Goal: Use online tool/utility: Utilize a website feature to perform a specific function

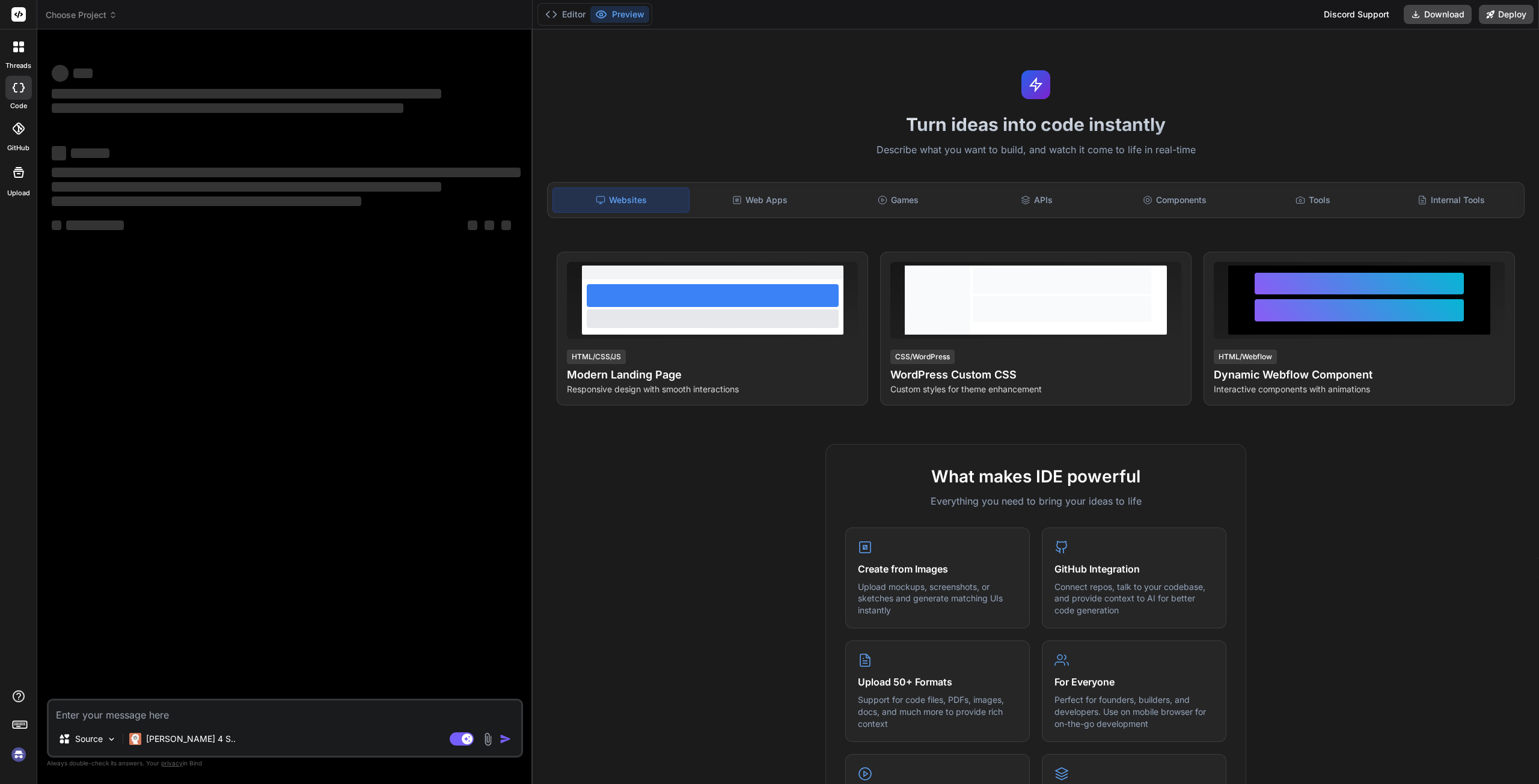
click at [65, 22] on header "Choose Project Created with Pixso." at bounding box center [285, 14] width 495 height 30
click at [71, 16] on span "Choose Project" at bounding box center [81, 15] width 71 height 12
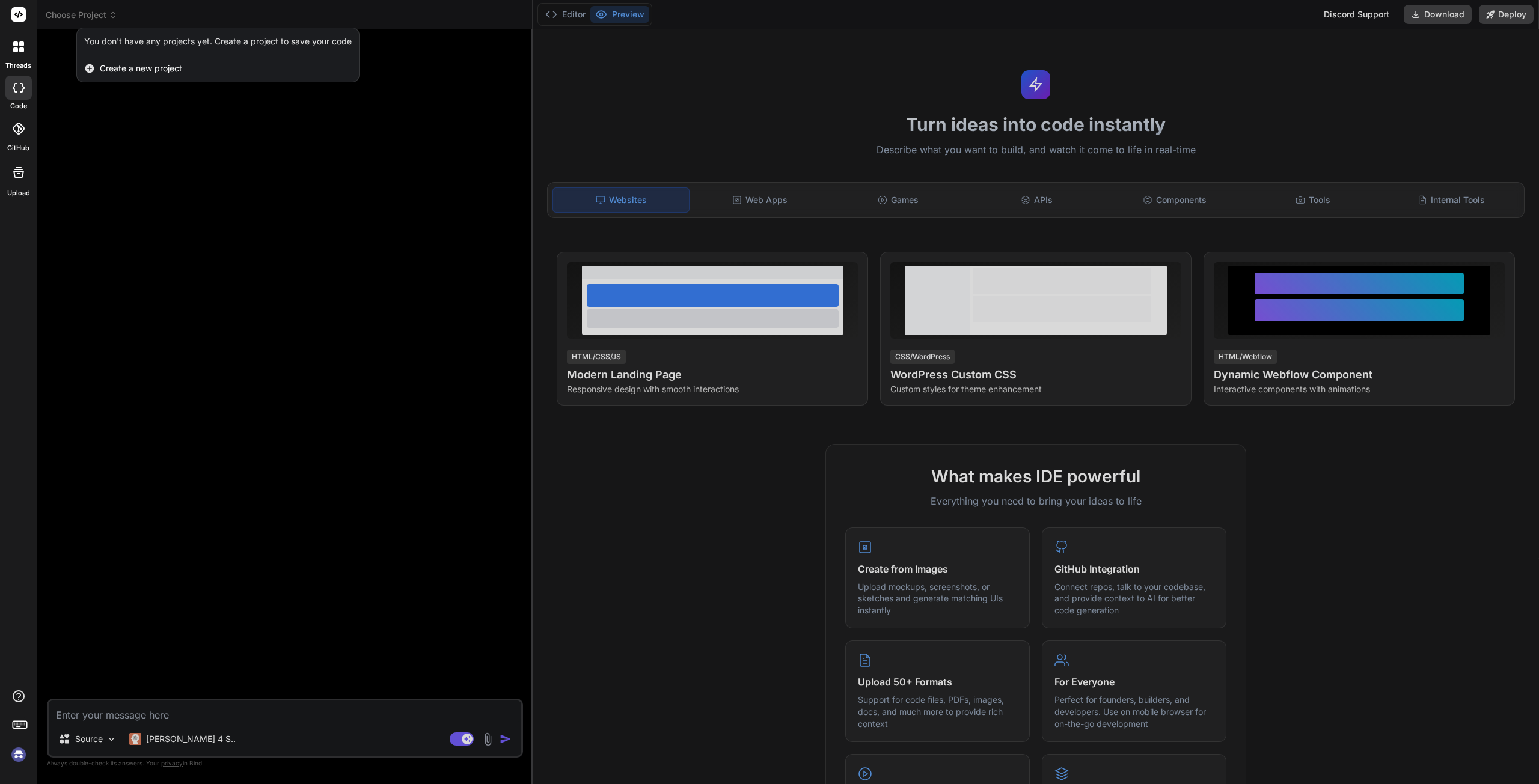
click at [19, 756] on img at bounding box center [19, 755] width 20 height 20
click at [80, 19] on div at bounding box center [769, 392] width 1539 height 784
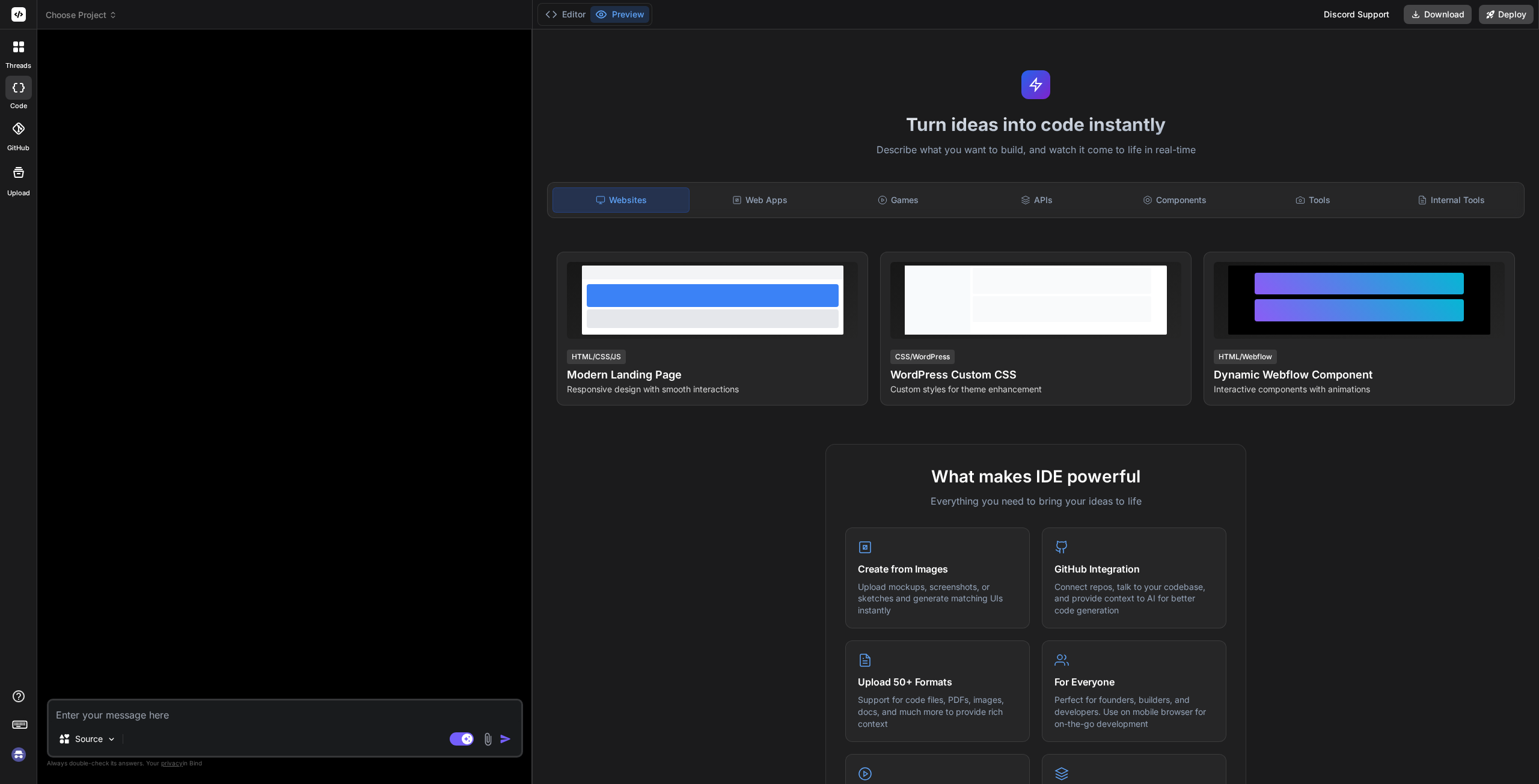
click at [81, 15] on span "Choose Project" at bounding box center [81, 15] width 71 height 12
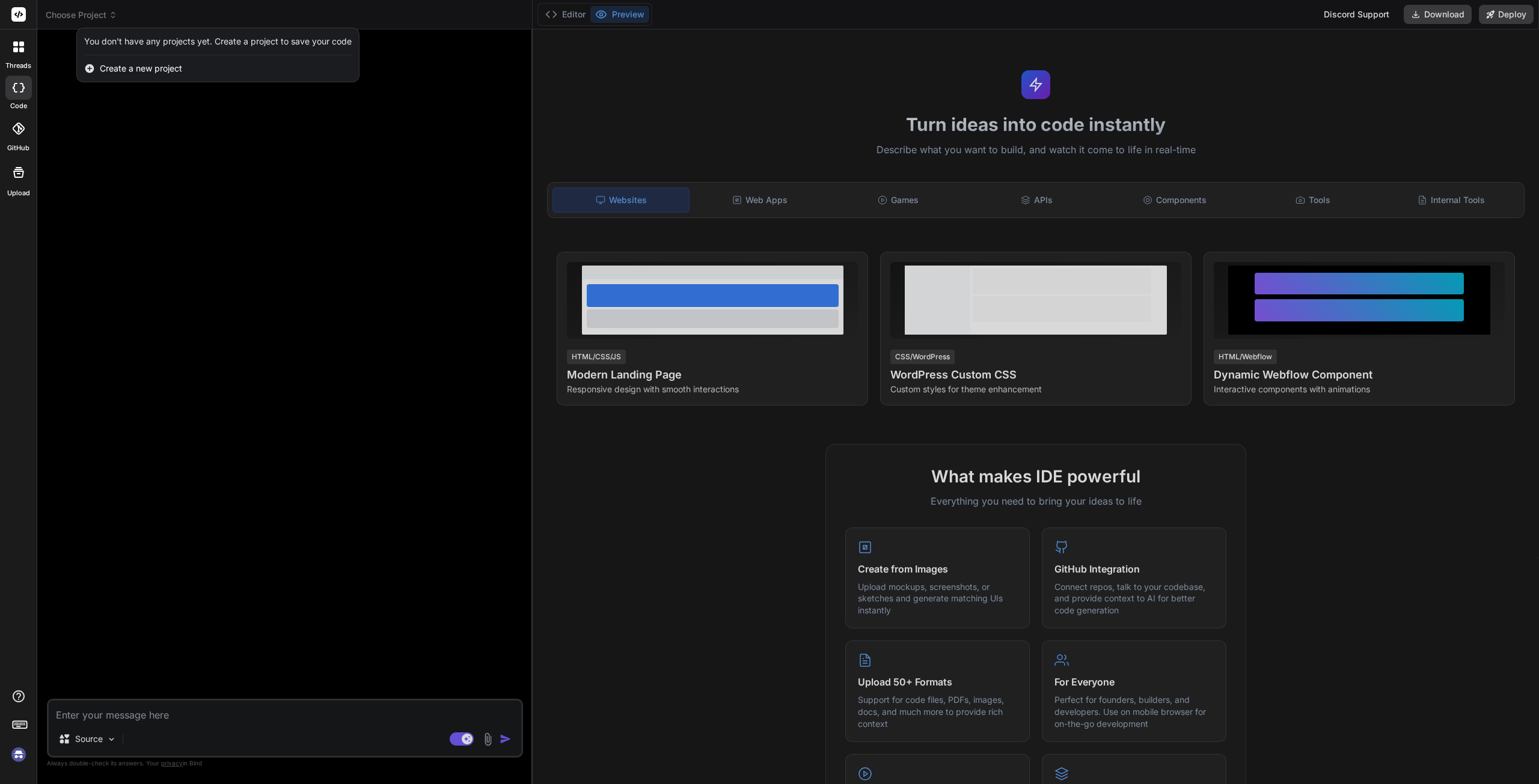
click at [125, 43] on div "You don't have any projects yet. Create a project to save your code" at bounding box center [218, 41] width 268 height 12
click at [25, 47] on div at bounding box center [19, 47] width 25 height 25
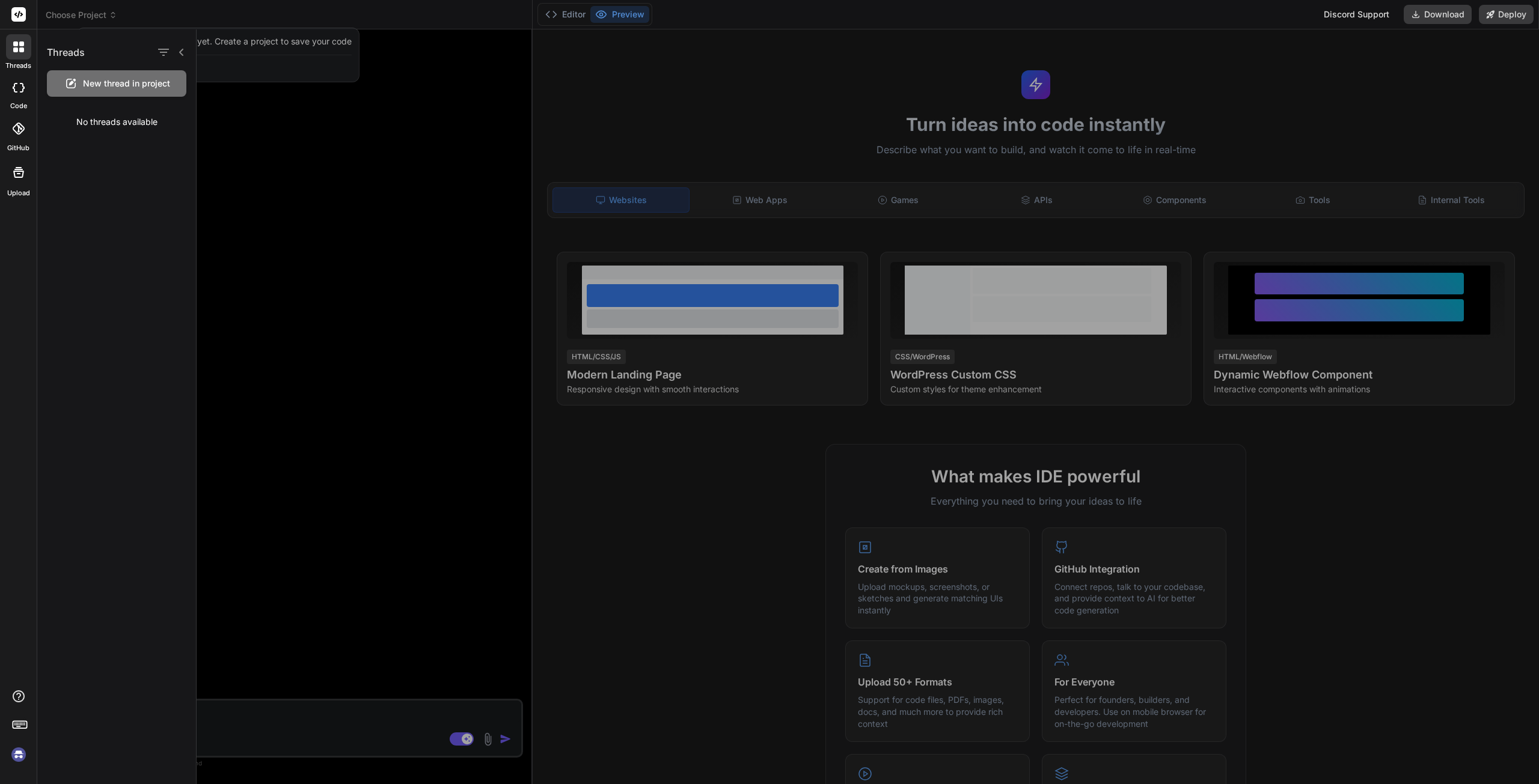
click at [13, 179] on div at bounding box center [19, 173] width 29 height 29
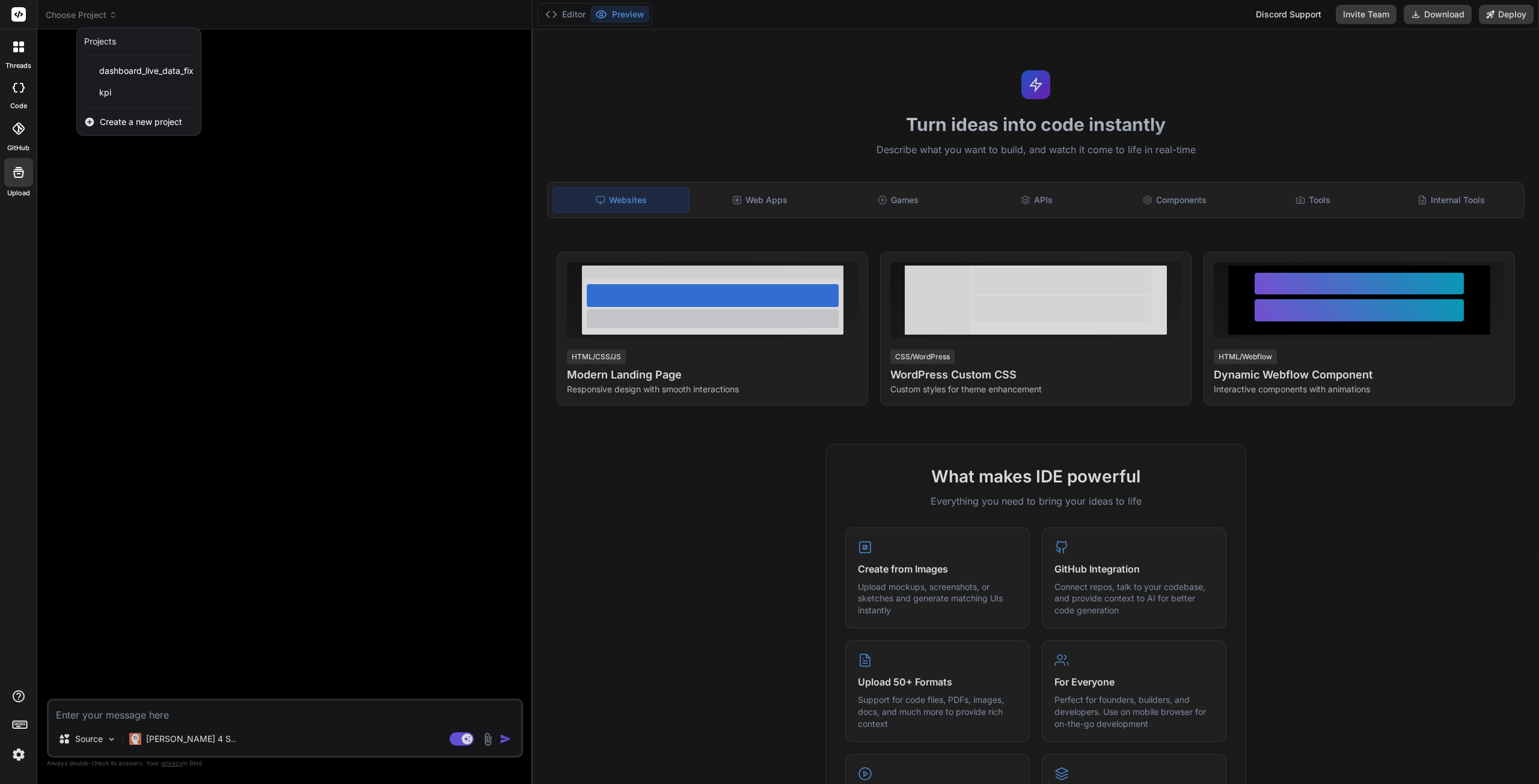
click at [100, 89] on span "kpi" at bounding box center [105, 92] width 12 height 12
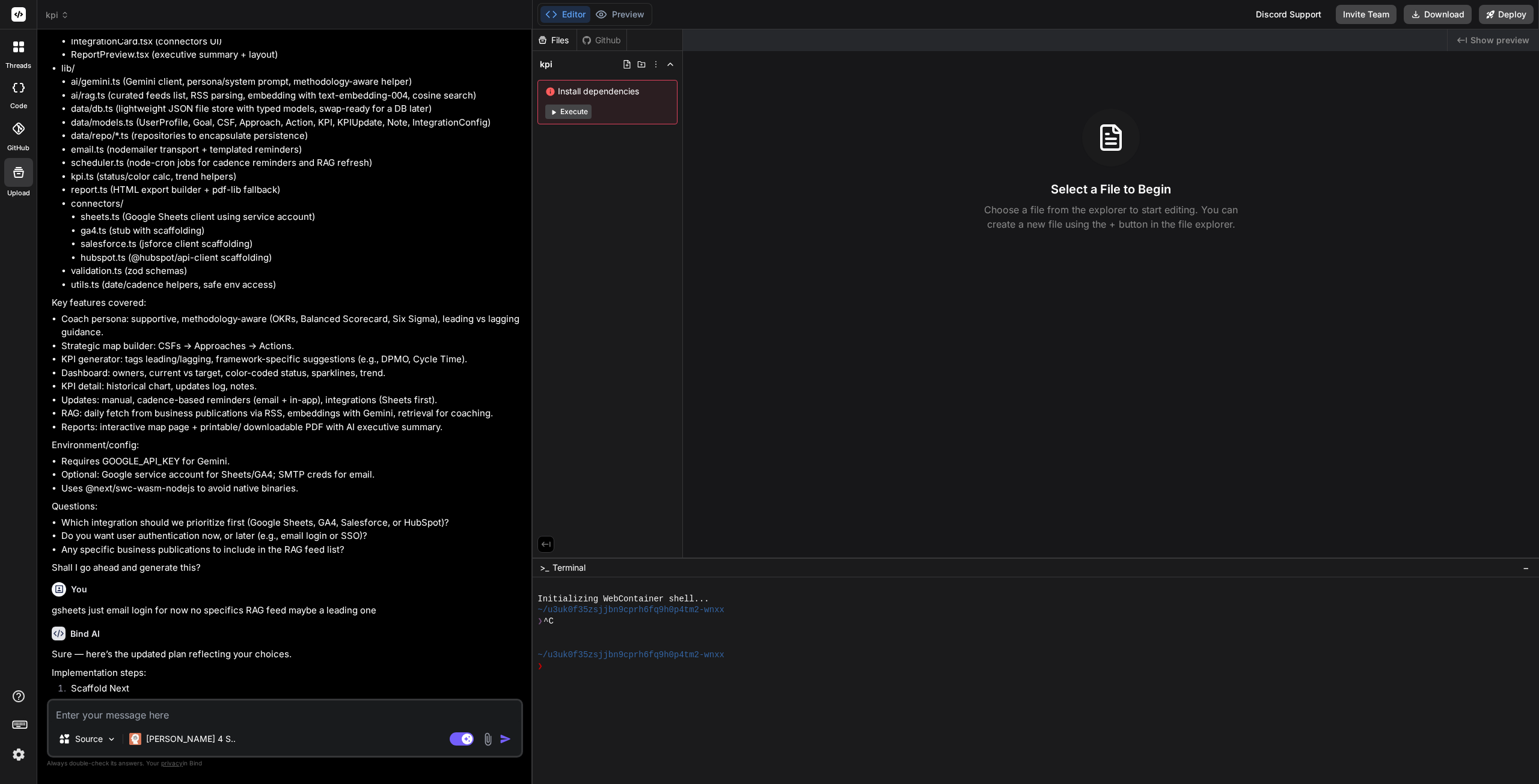
scroll to position [1638, 0]
click at [101, 721] on textarea at bounding box center [285, 712] width 473 height 22
type textarea "x"
type textarea "o"
type textarea "x"
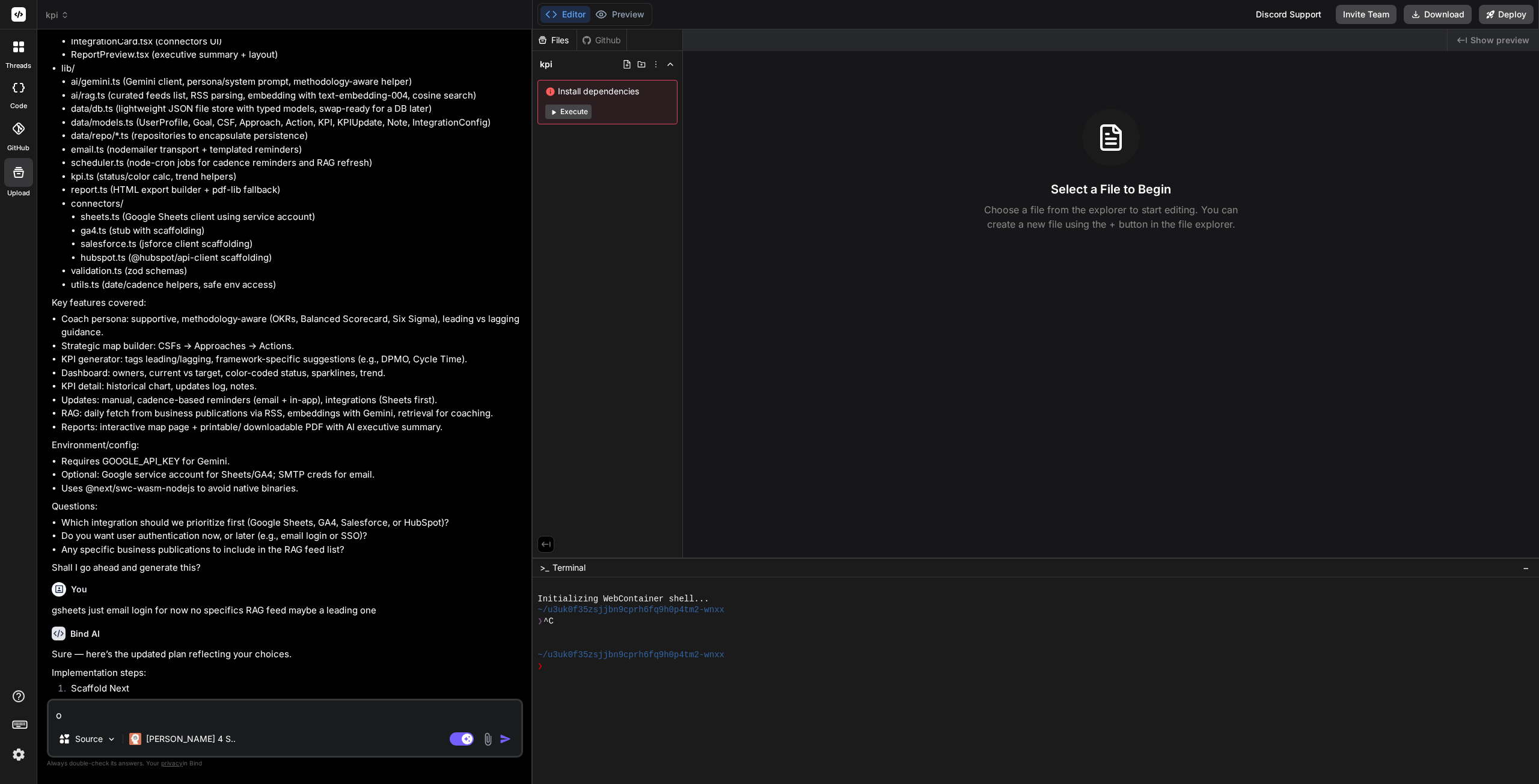
type textarea "ok"
type textarea "x"
type textarea "ok"
type textarea "x"
type textarea "ok l"
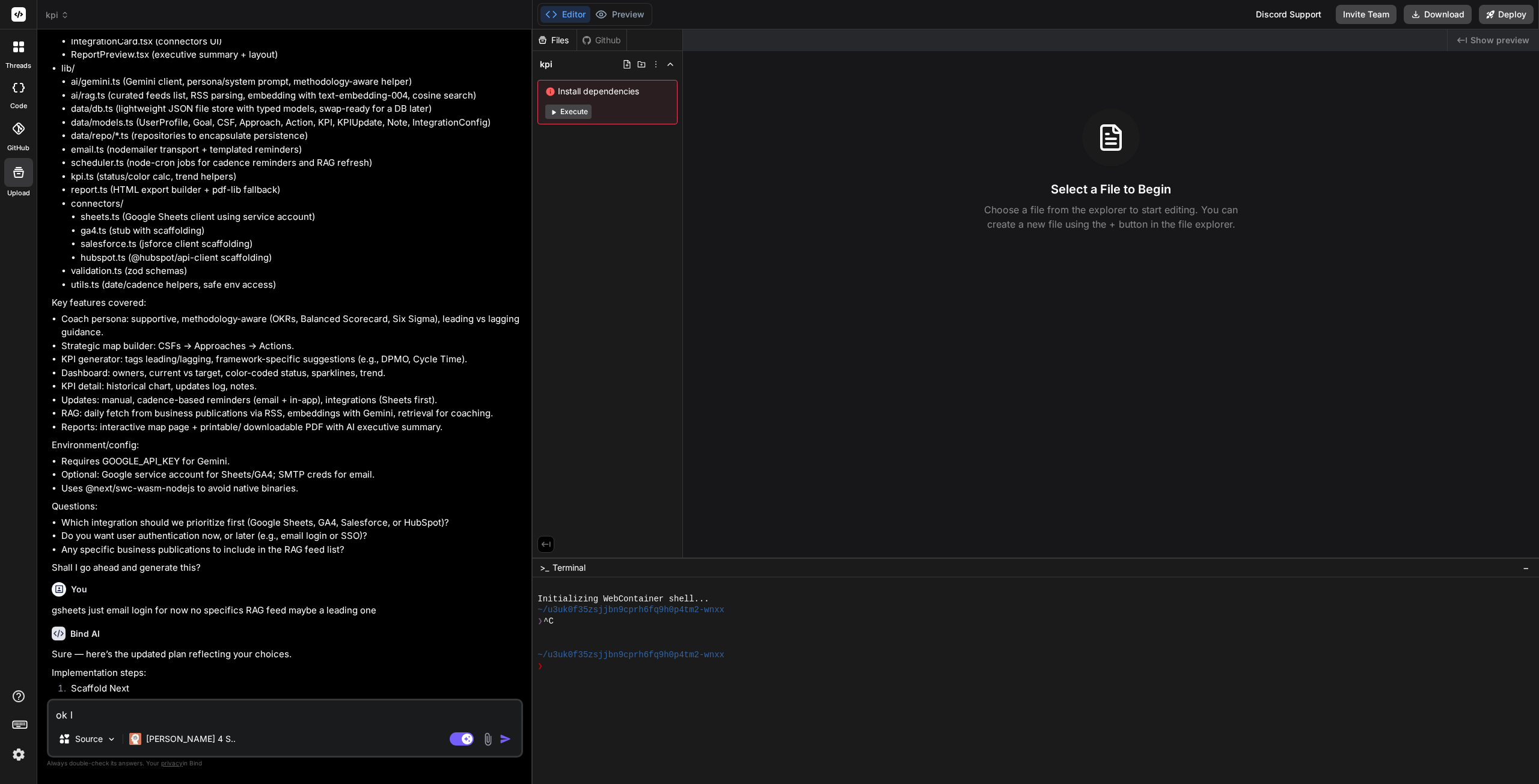
type textarea "x"
type textarea "ok le"
type textarea "x"
type textarea "ok let"
type textarea "x"
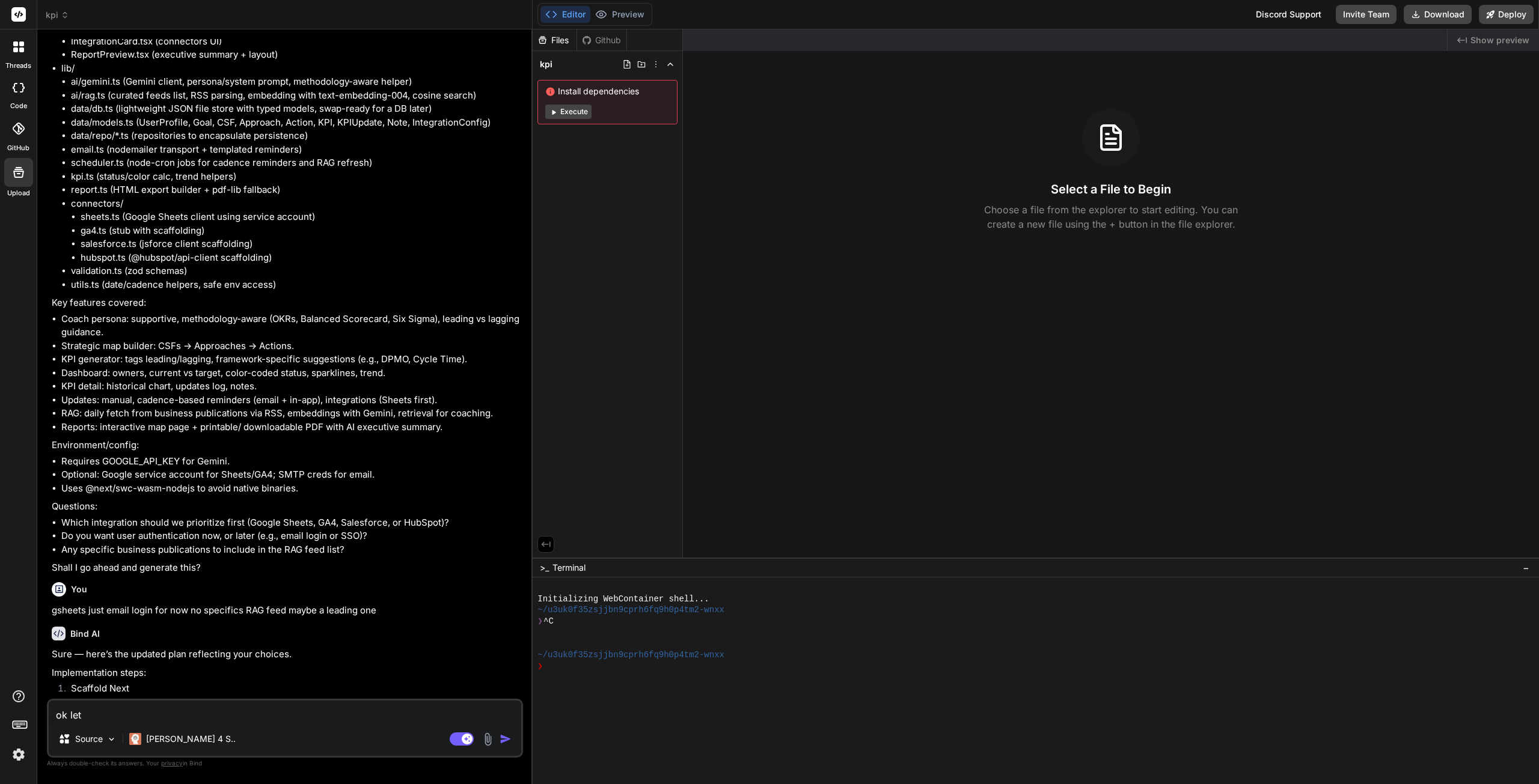
type textarea "ok lets"
type textarea "x"
type textarea "ok lets"
type textarea "x"
type textarea "ok lets s"
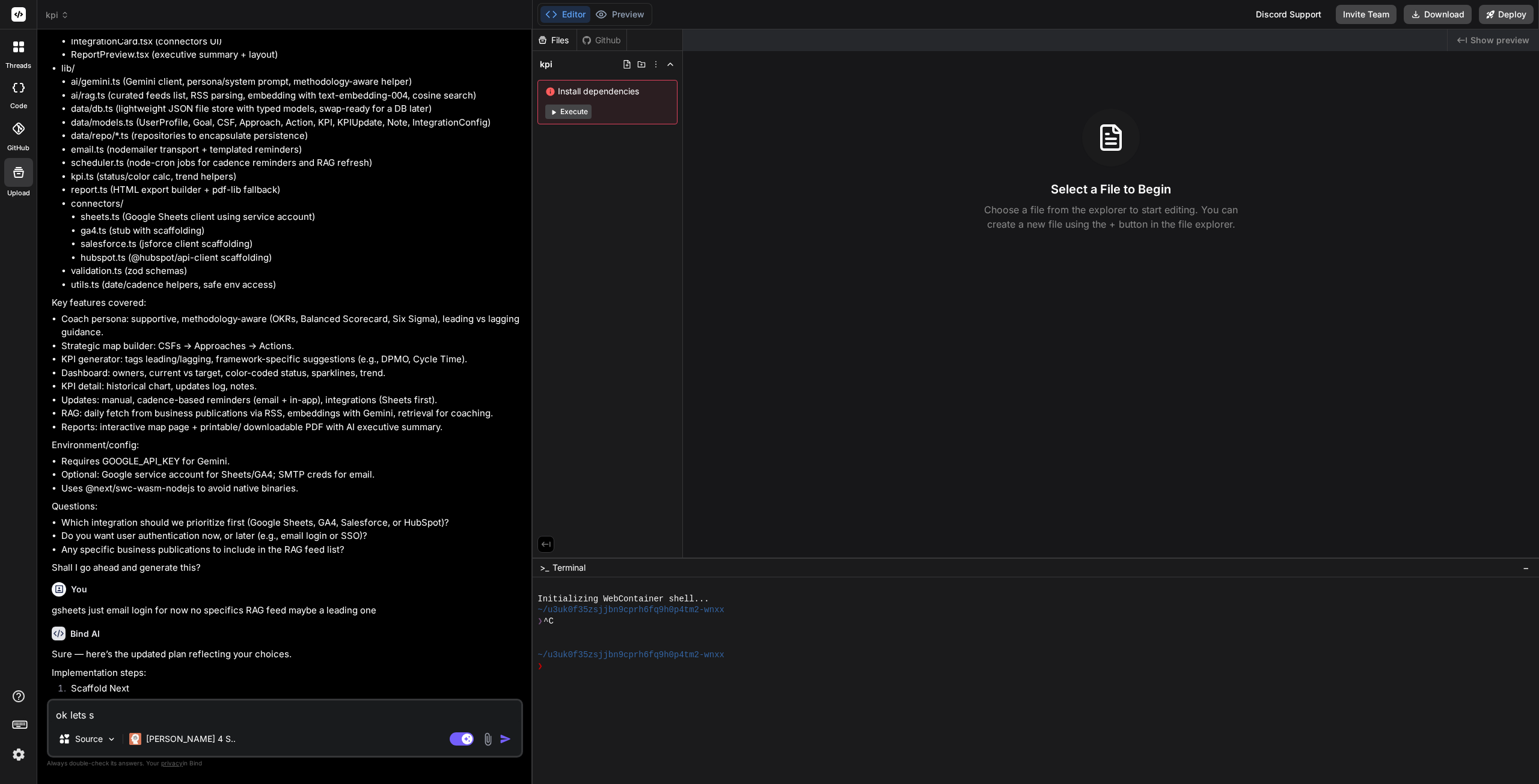
type textarea "x"
type textarea "ok lets st"
type textarea "x"
type textarea "ok lets sta"
type textarea "x"
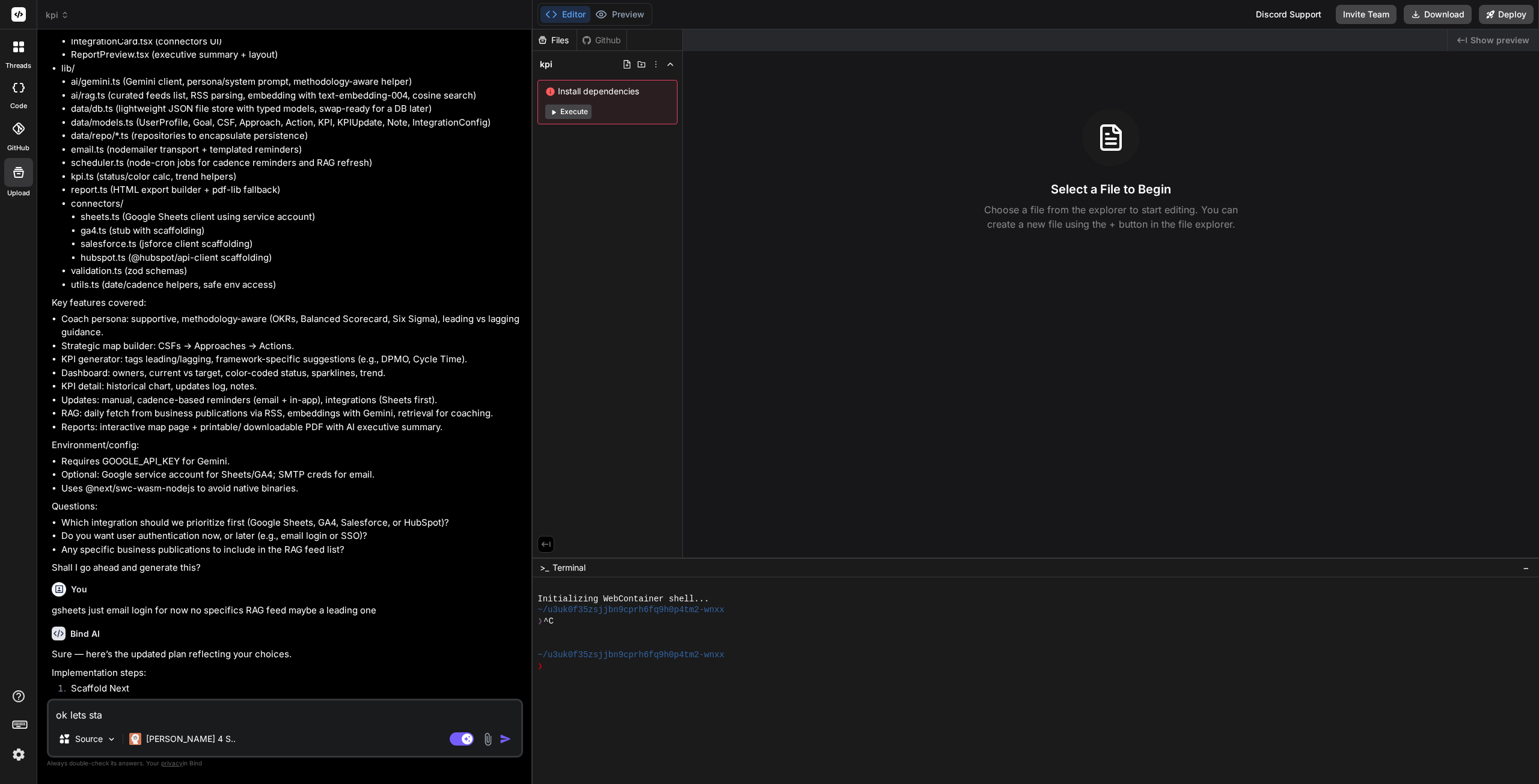
type textarea "ok lets star"
type textarea "x"
type textarea "ok lets start"
type textarea "x"
type textarea "ok lets start"
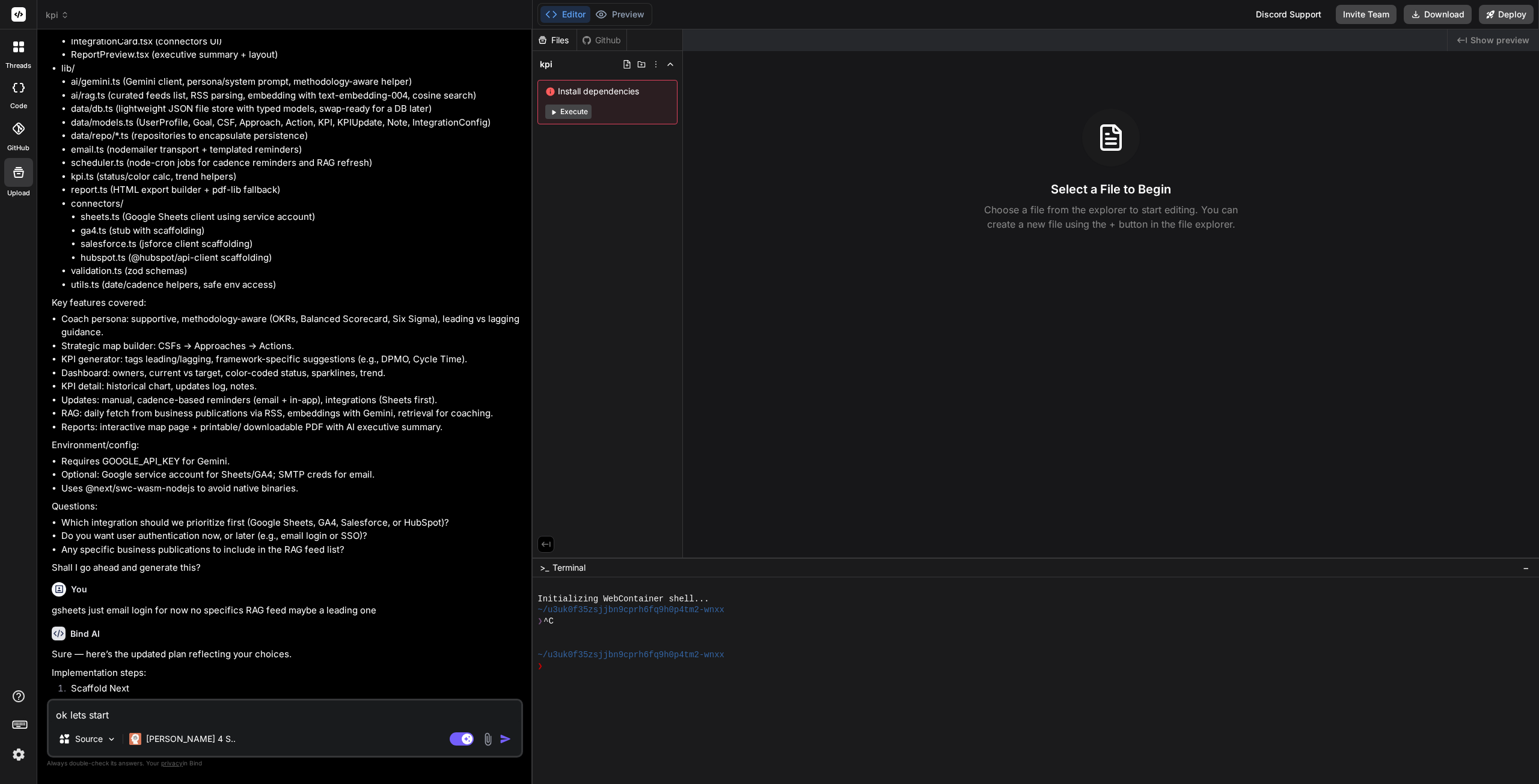
type textarea "x"
type textarea "ok lets start t"
type textarea "x"
type textarea "ok lets start to"
type textarea "x"
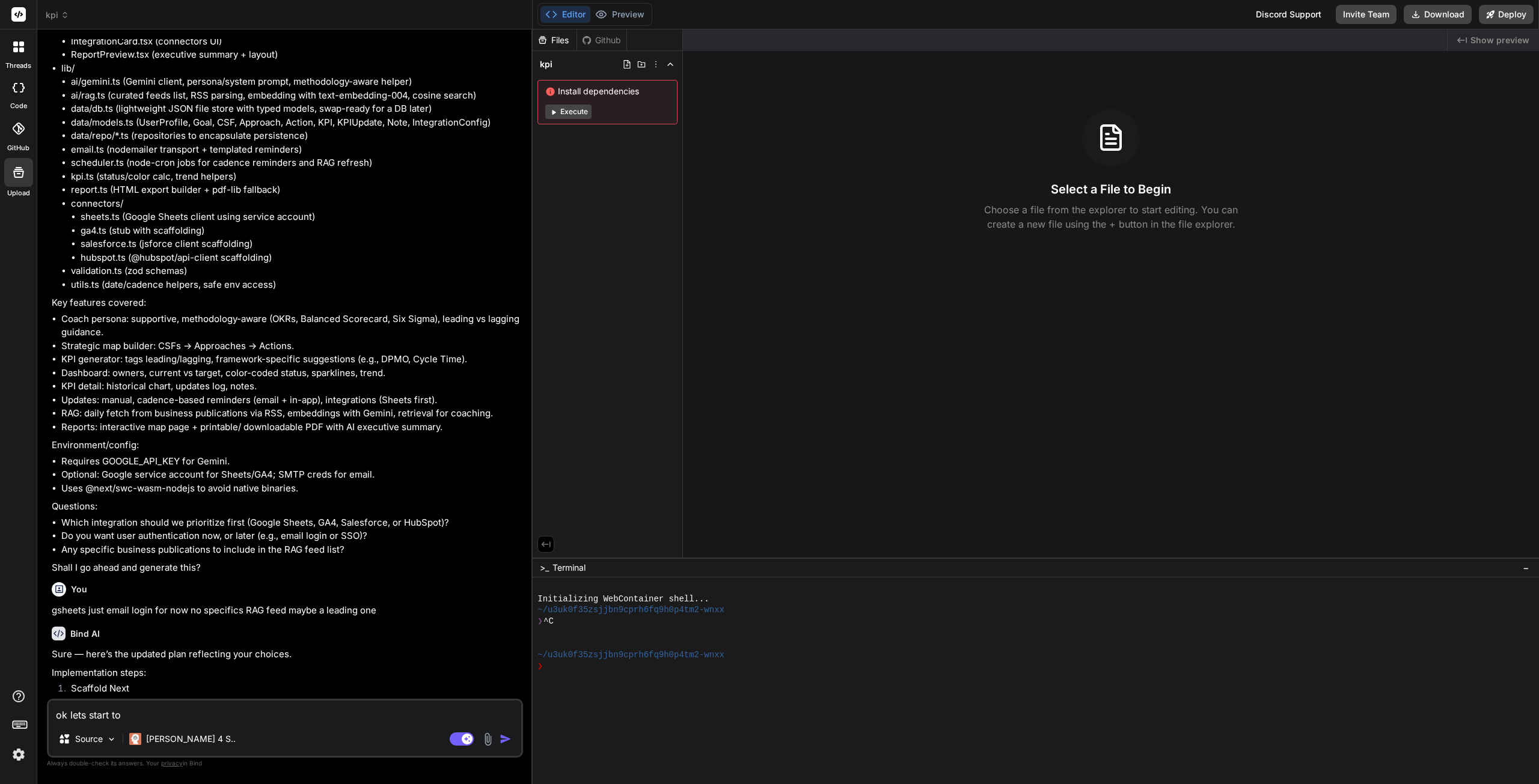
type textarea "ok lets start to"
type textarea "x"
type textarea "ok lets start to i"
type textarea "x"
type textarea "ok lets start to im"
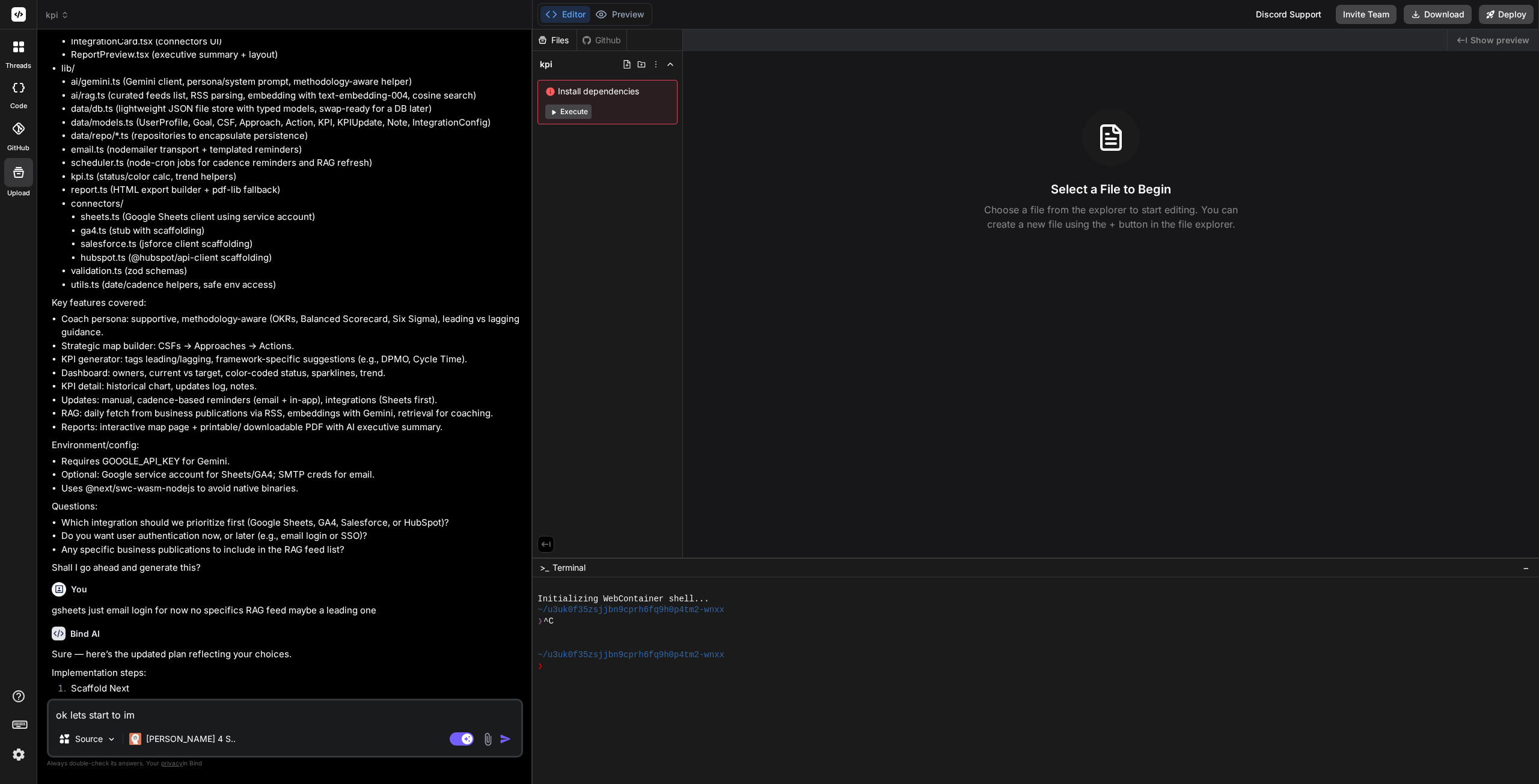
type textarea "x"
type textarea "ok lets start to imp"
type textarea "x"
type textarea "ok lets start to impl"
type textarea "x"
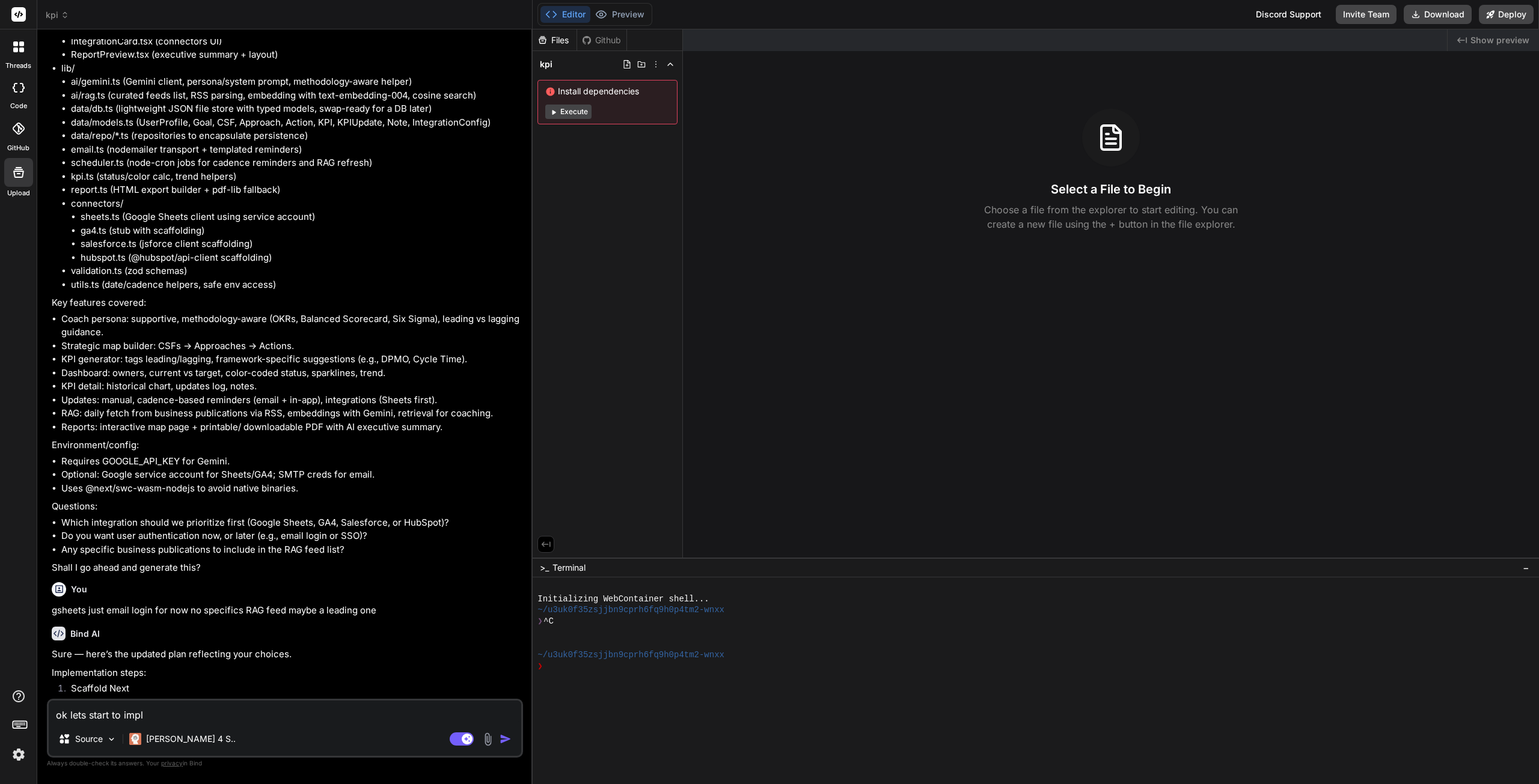
type textarea "ok lets start to imple"
type textarea "x"
type textarea "ok lets start to implem"
type textarea "x"
type textarea "ok lets start to impleme"
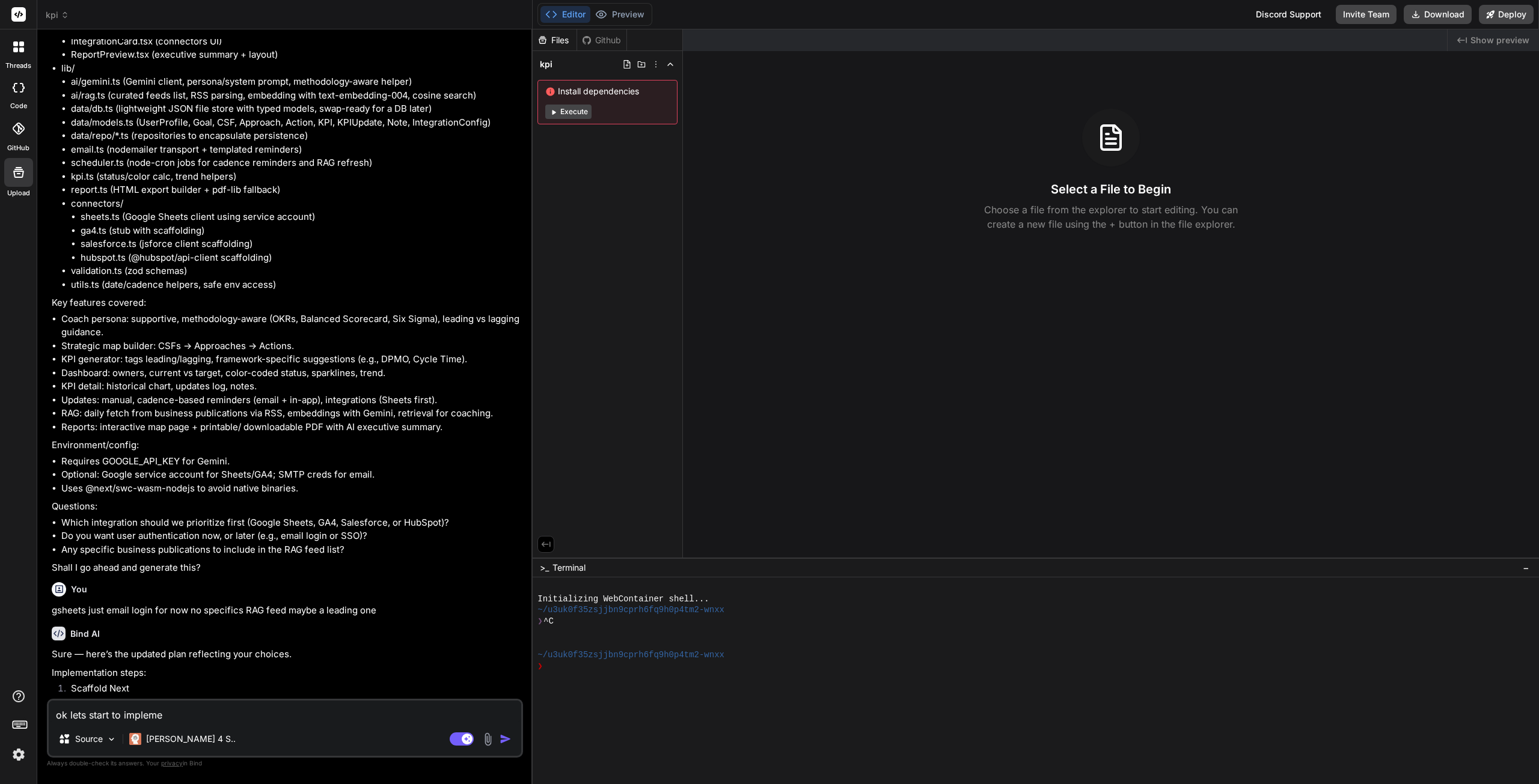
type textarea "x"
type textarea "ok lets start to implemen"
type textarea "x"
type textarea "ok lets start to implement"
type textarea "x"
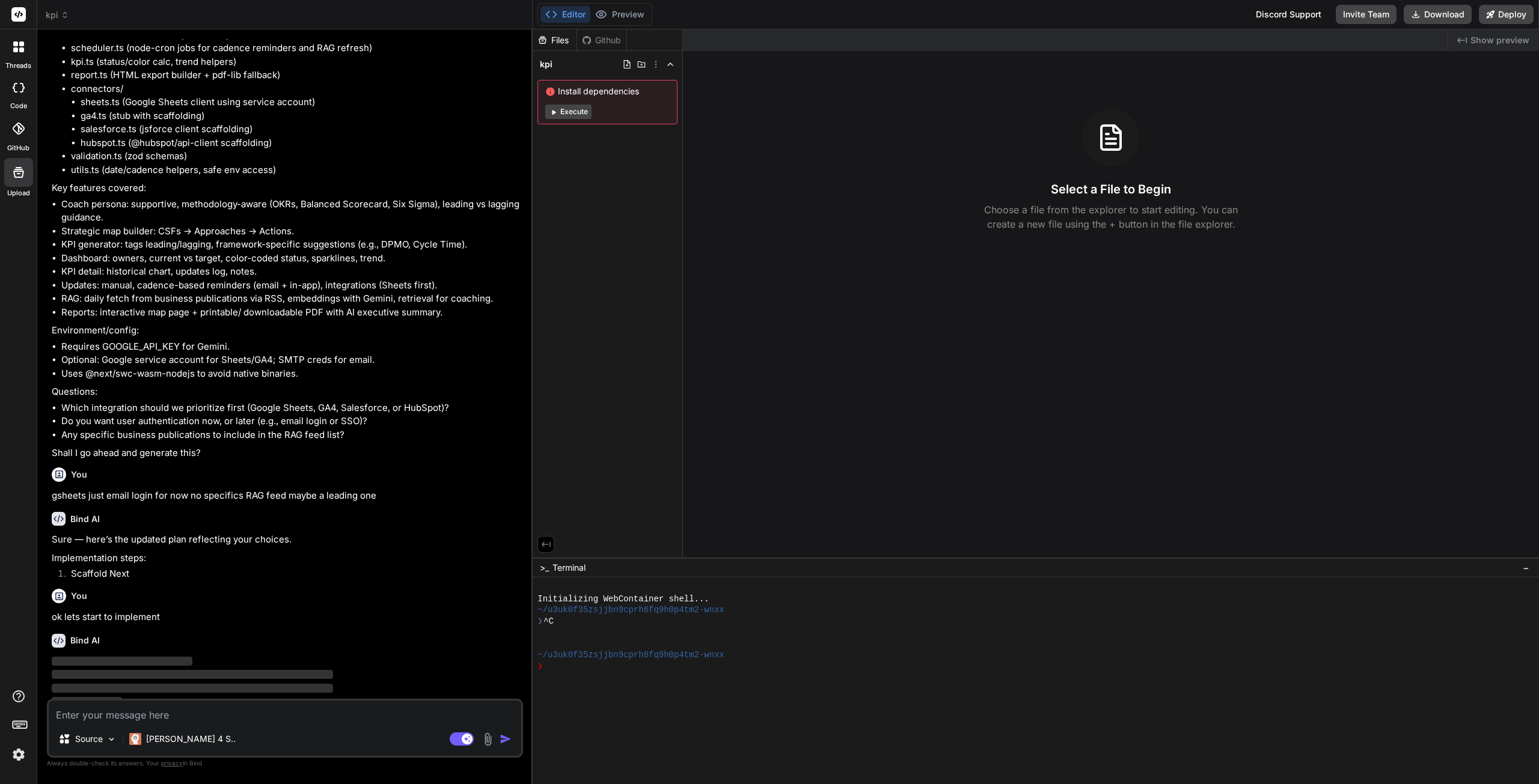
scroll to position [1764, 0]
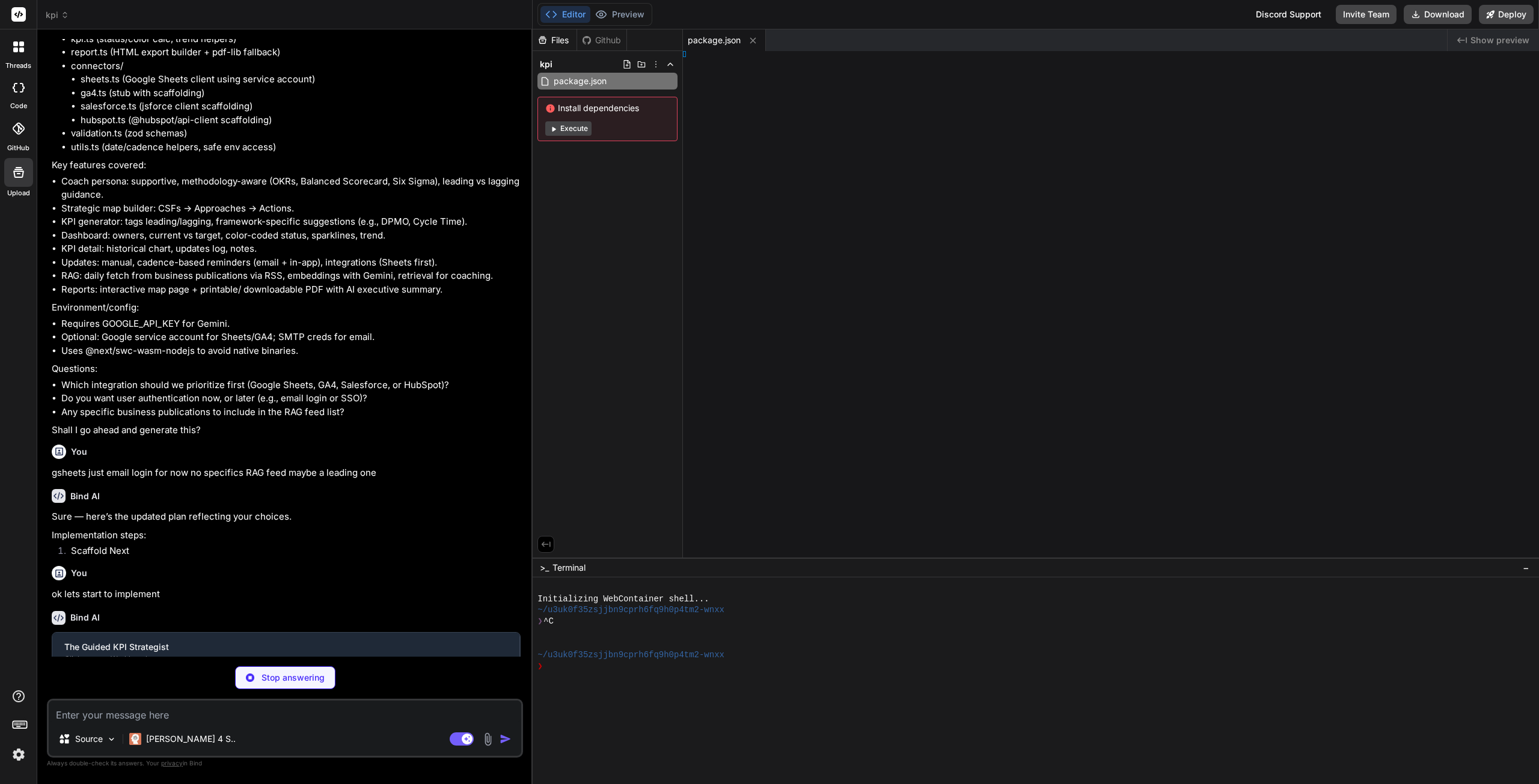
type textarea "x"
type textarea "nfig"
type textarea "x"
type textarea ", }, }"
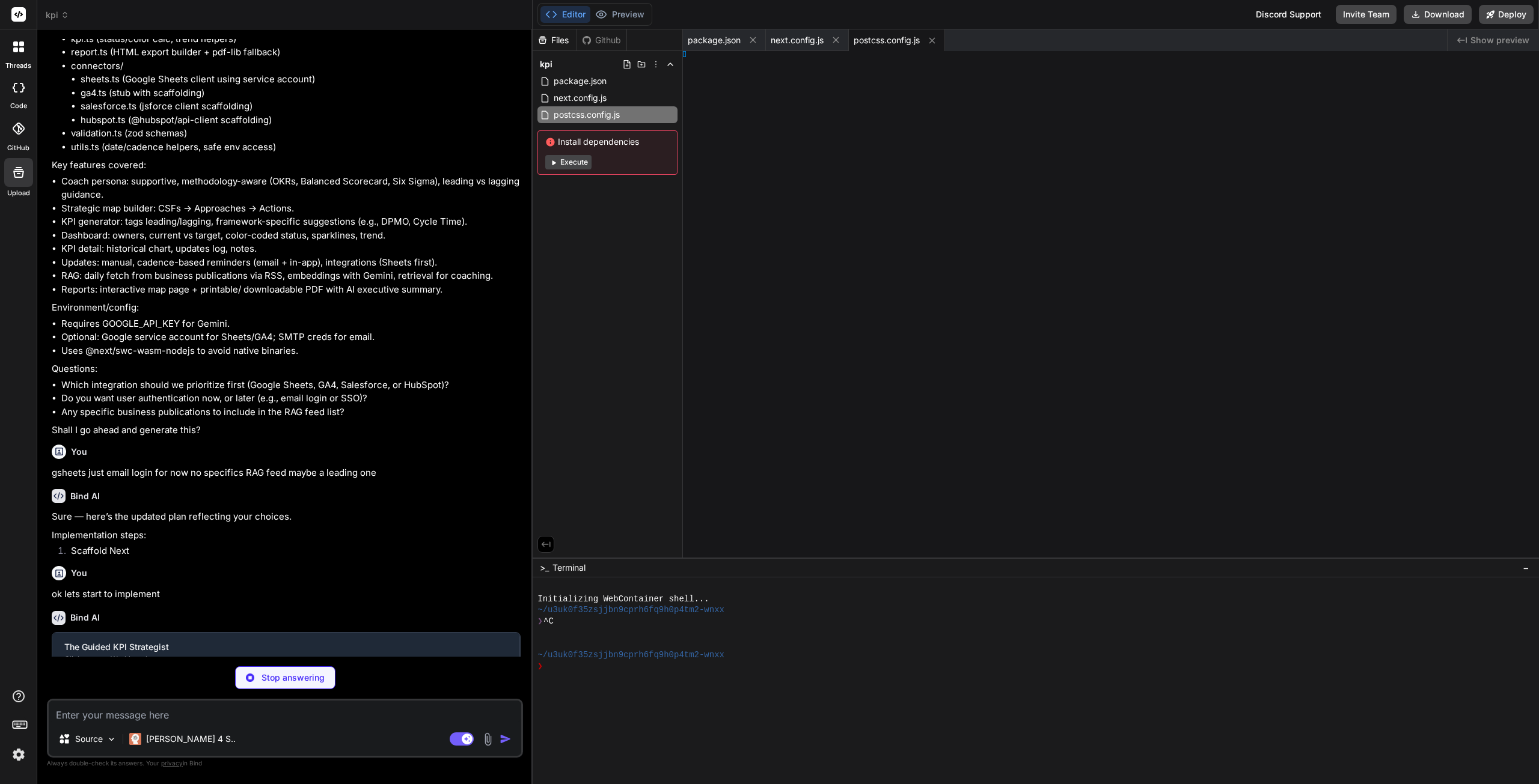
type textarea "x"
type textarea "ns: [], }"
type textarea "x"
type textarea "s"] }"
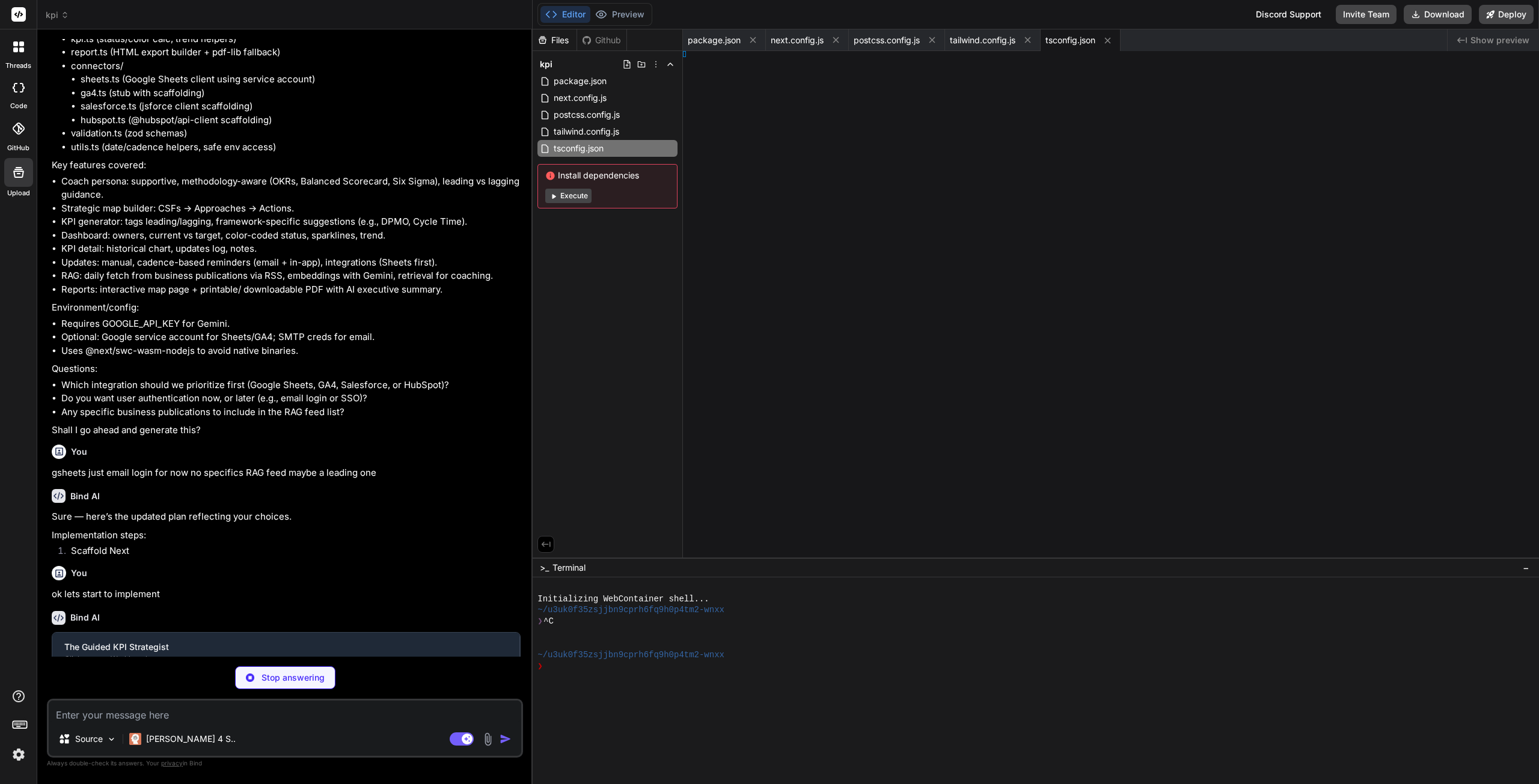
type textarea "x"
type textarea "key"
type textarea "x"
type textarea "}"
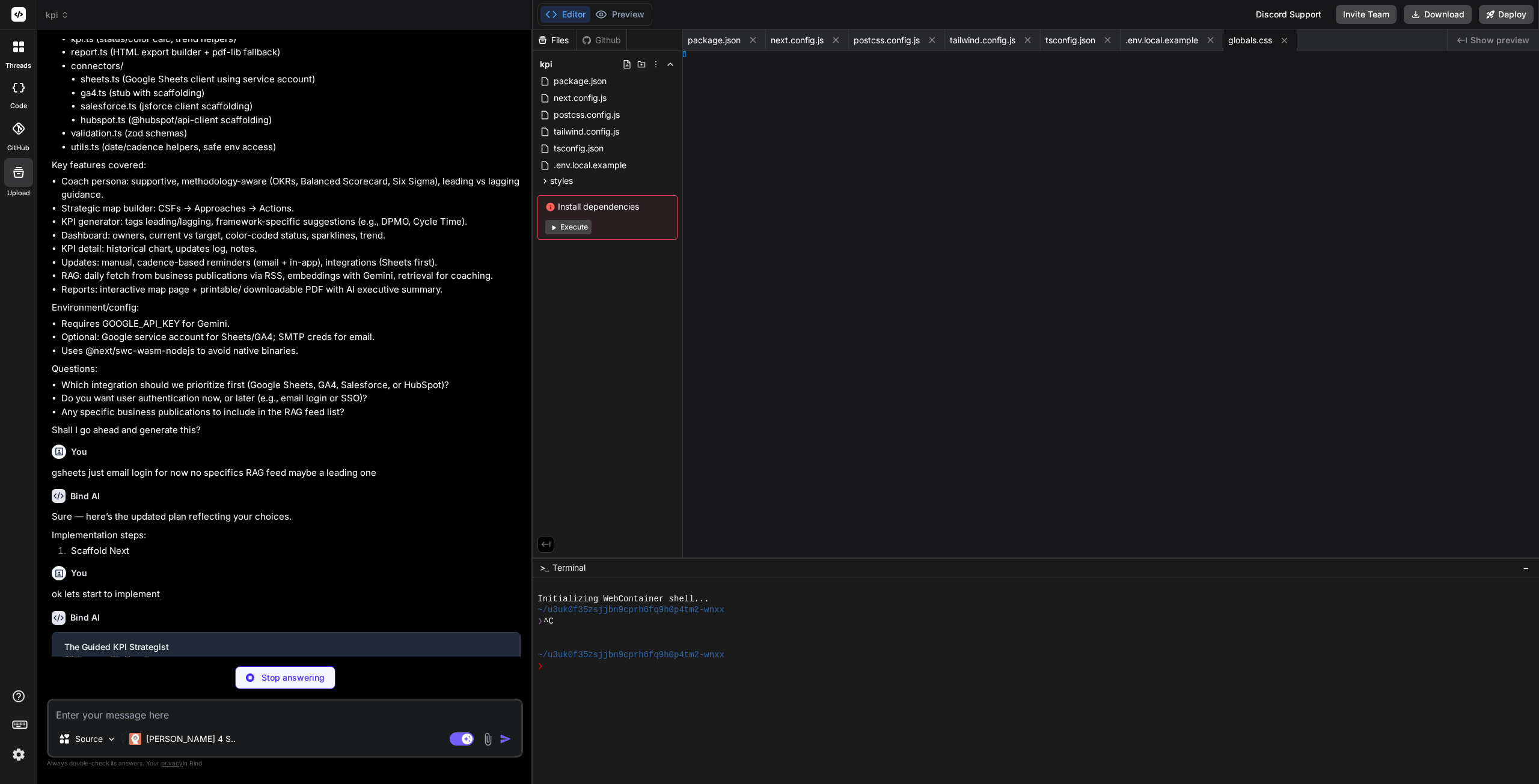
type textarea "x"
type textarea "/svg>"
type textarea "x"
type textarea "tUpdate; }"
type textarea "x"
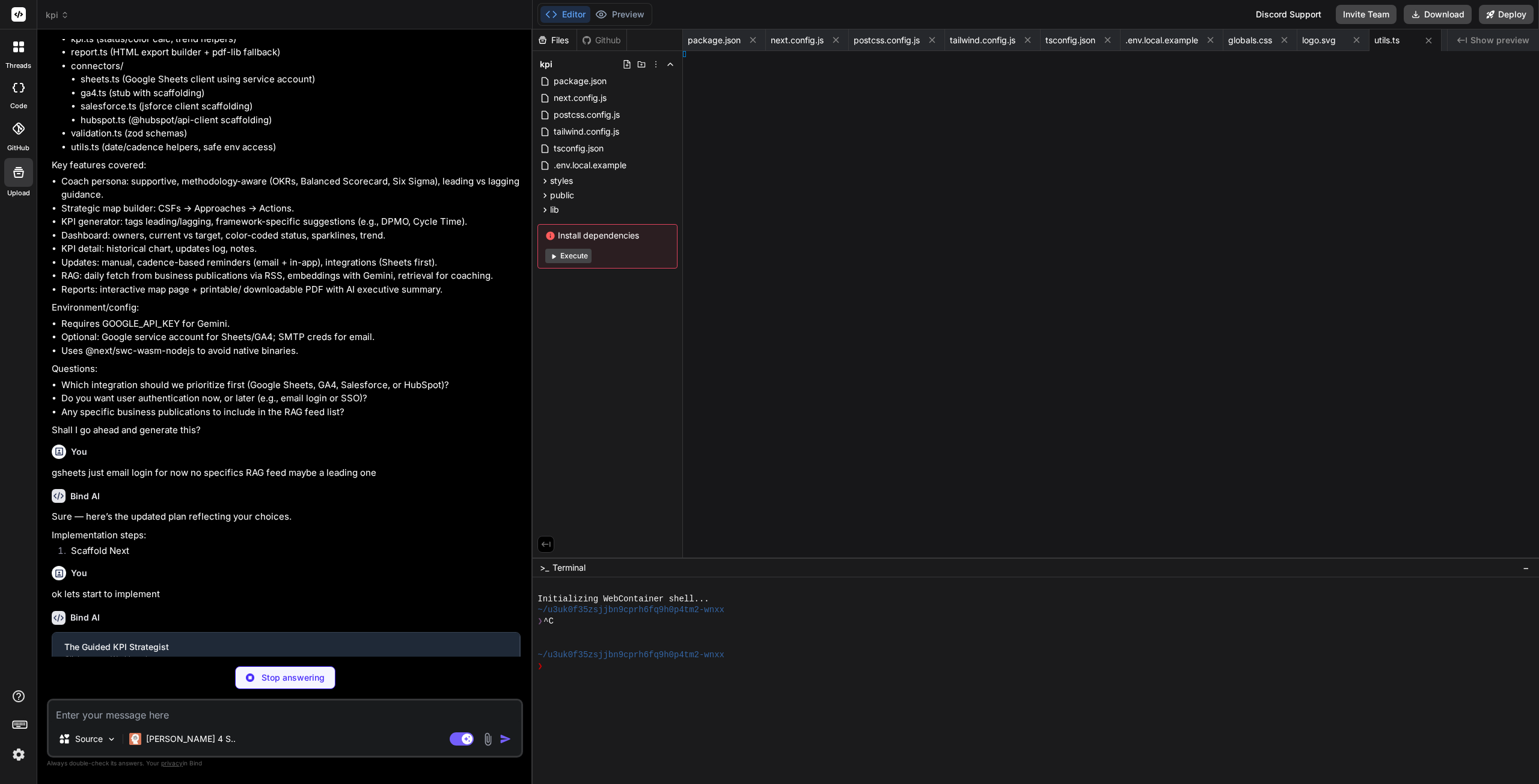
type textarea "hema>;"
type textarea "x"
type textarea "name: string; config: Record<string, any>; isActive: boolean; createdAt: Date; …"
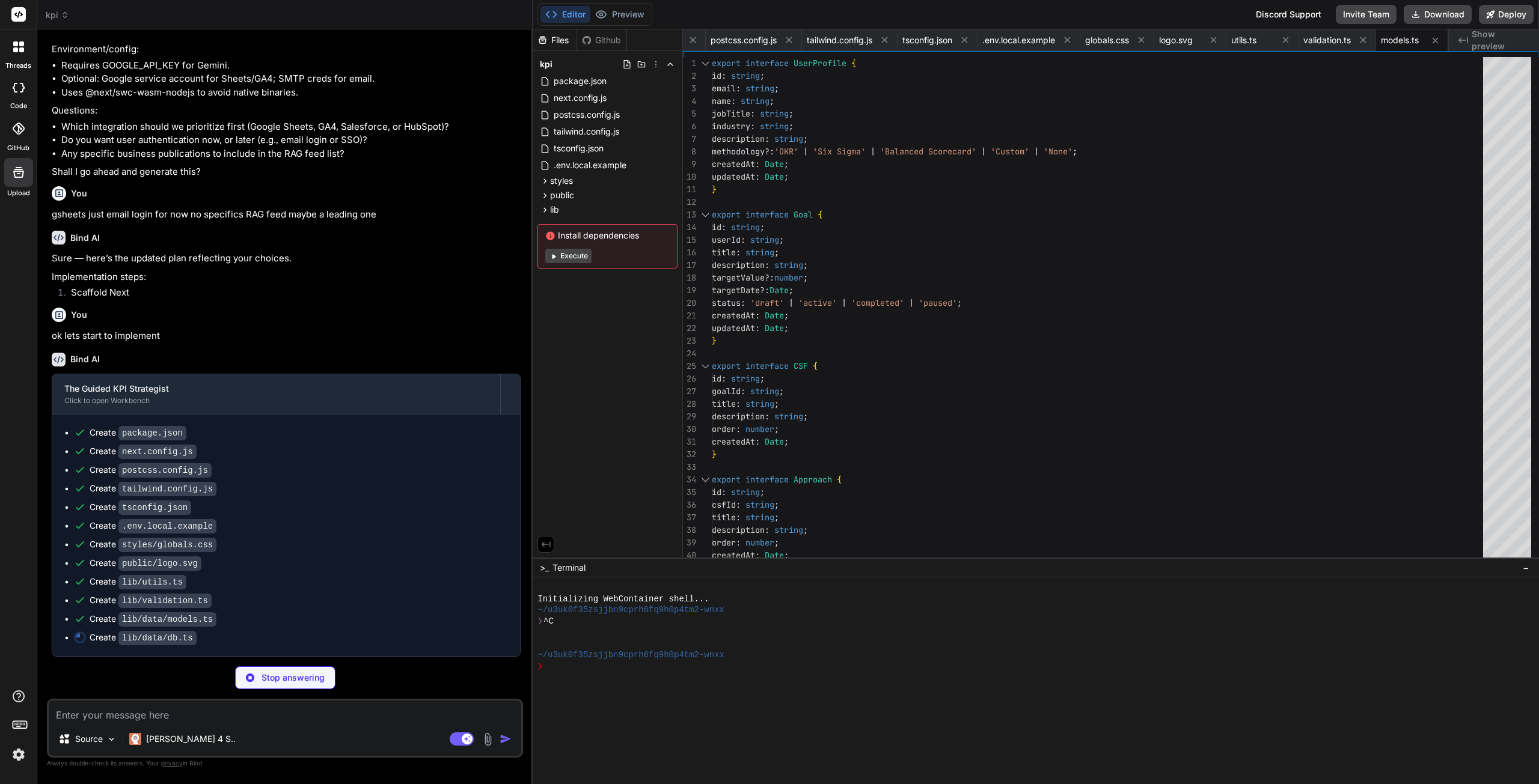
scroll to position [2026, 0]
type textarea "x"
type textarea "export const db = new JSONDatabase();"
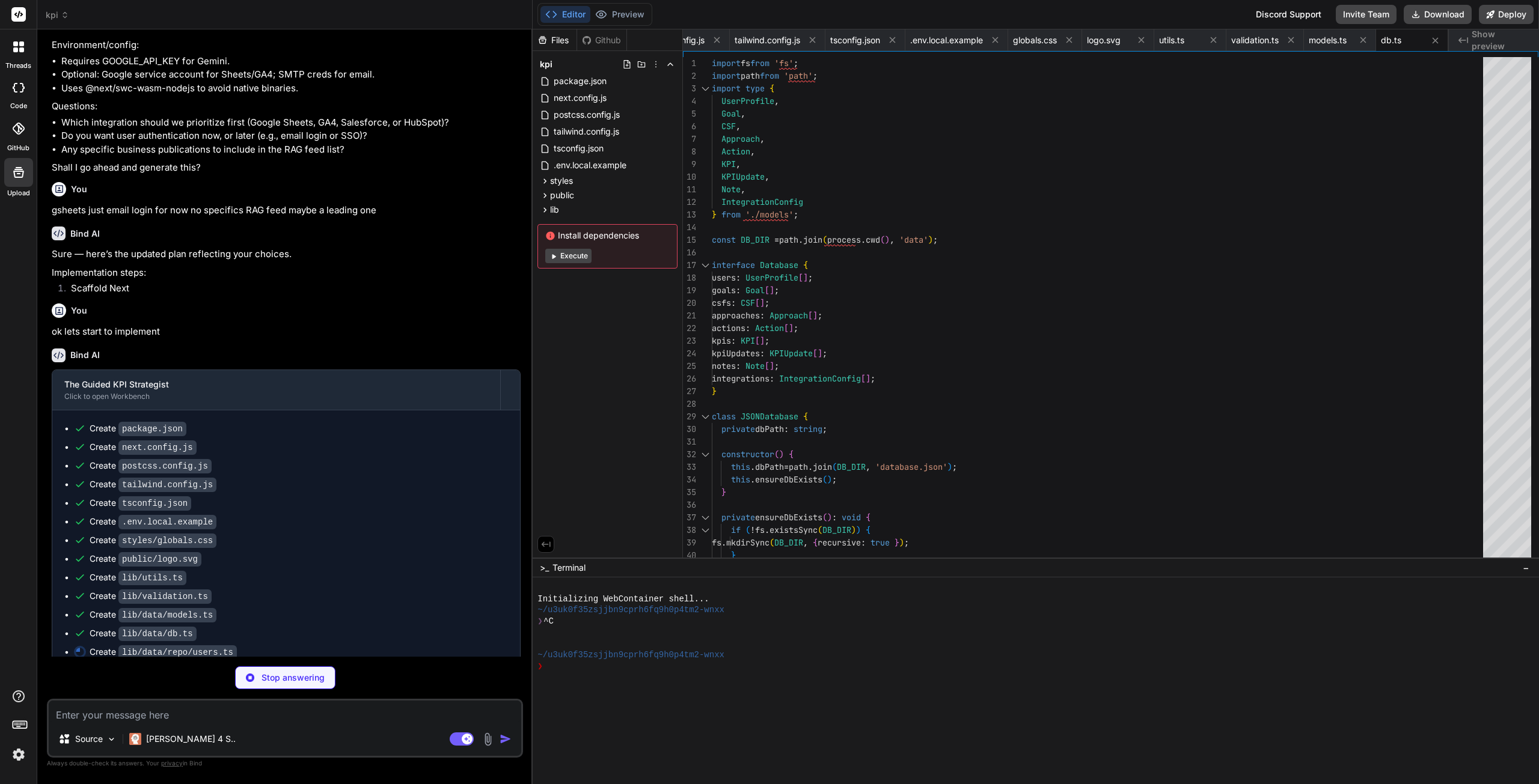
type textarea "x"
type textarea "async delete(id: string): Promise<boolean> { return db.delete('users', id); } }…"
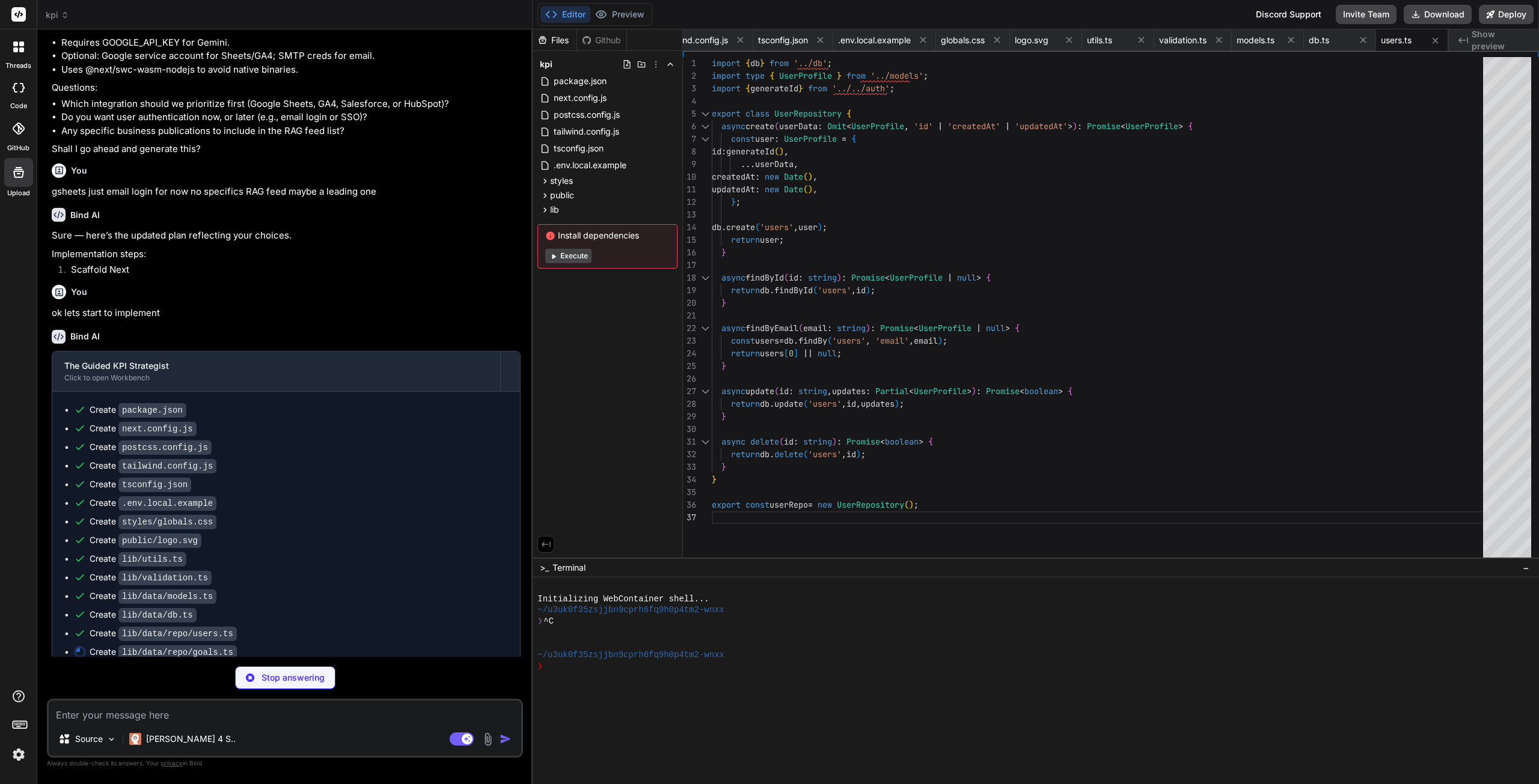
scroll to position [2062, 0]
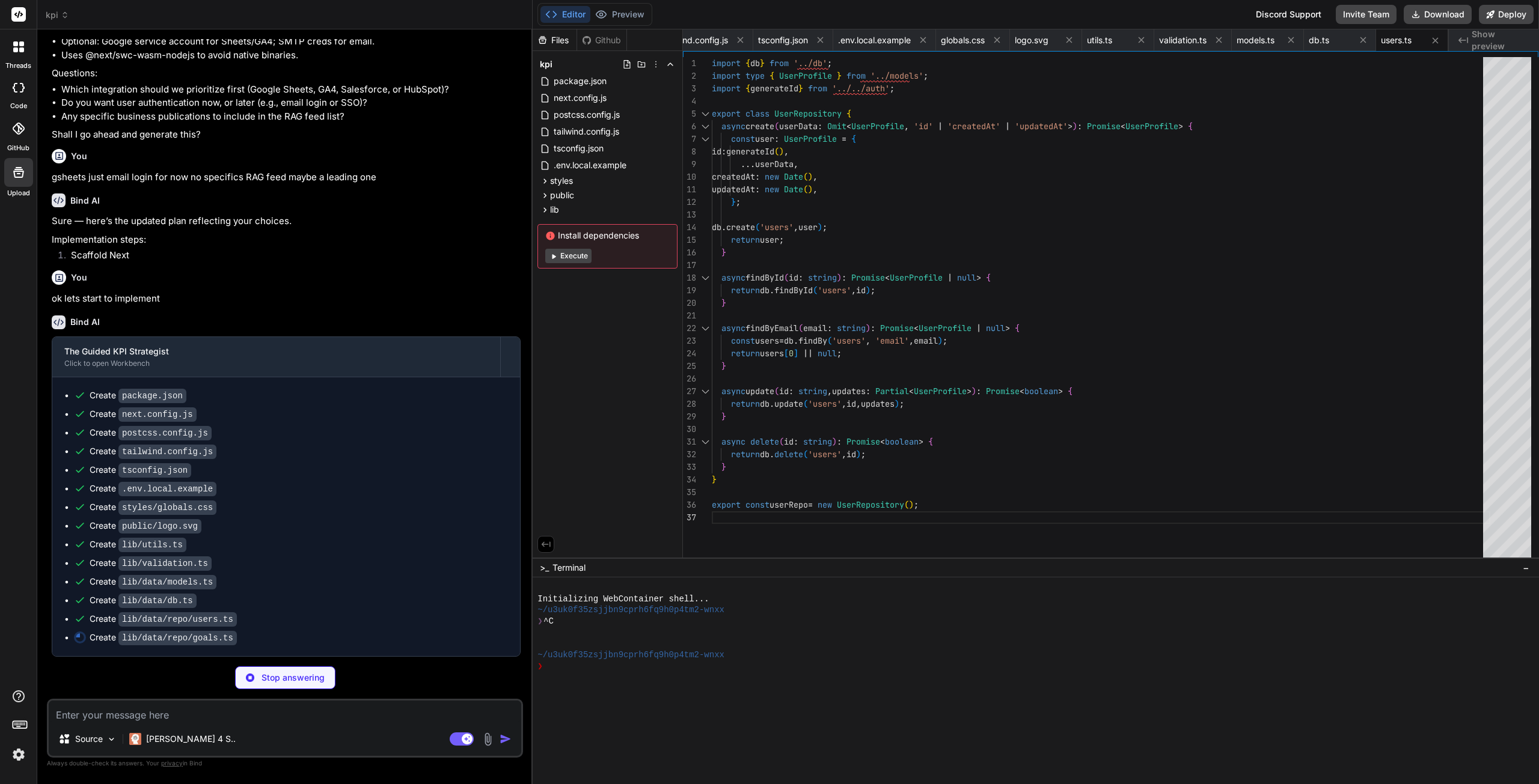
type textarea "x"
type textarea "return db.delete('goals', id); } } export const goalRepo = new GoalRepository();"
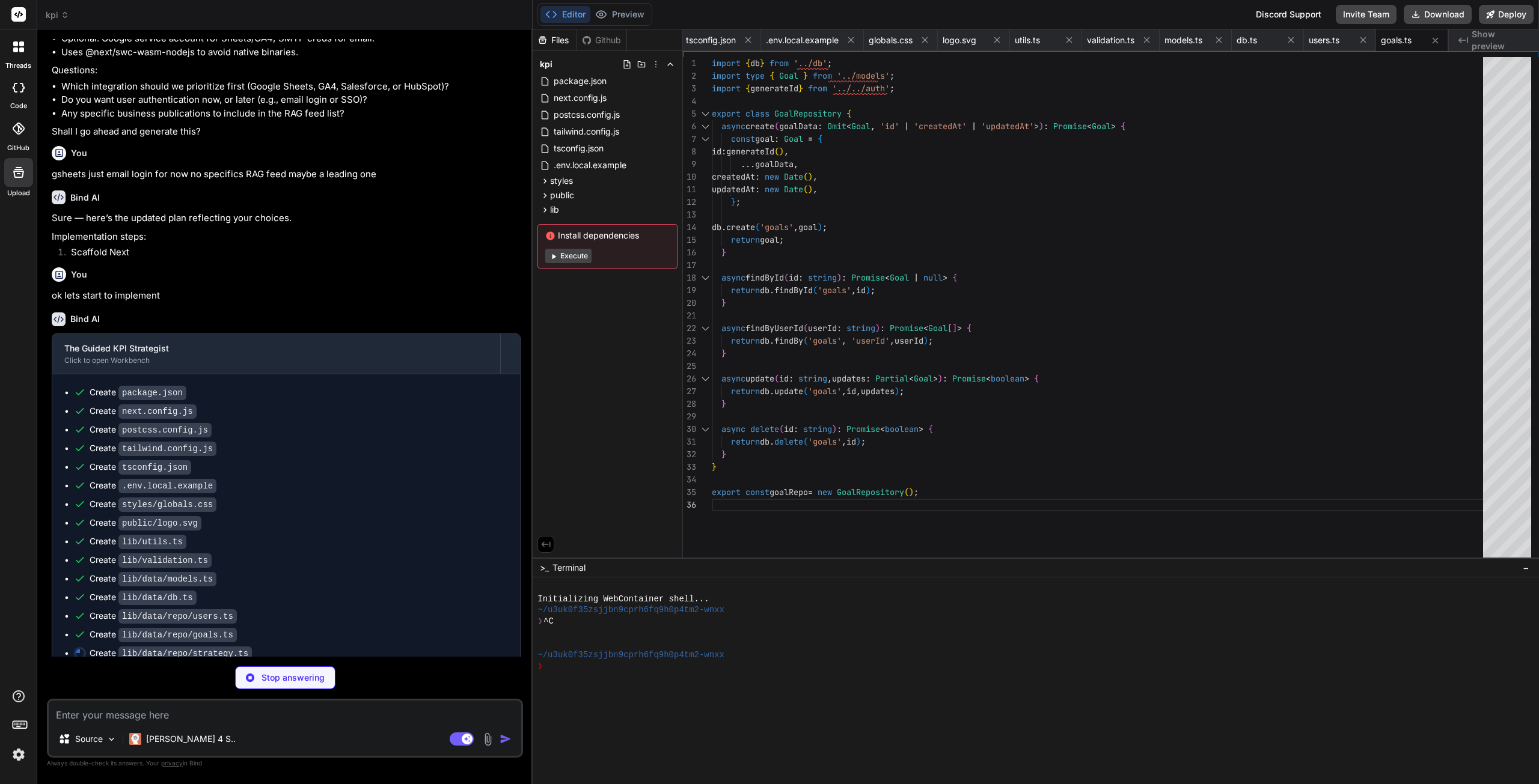
type textarea "x"
type textarea "return db.delete('approaches', id); } async deleteAction(id: string): Promise<b…"
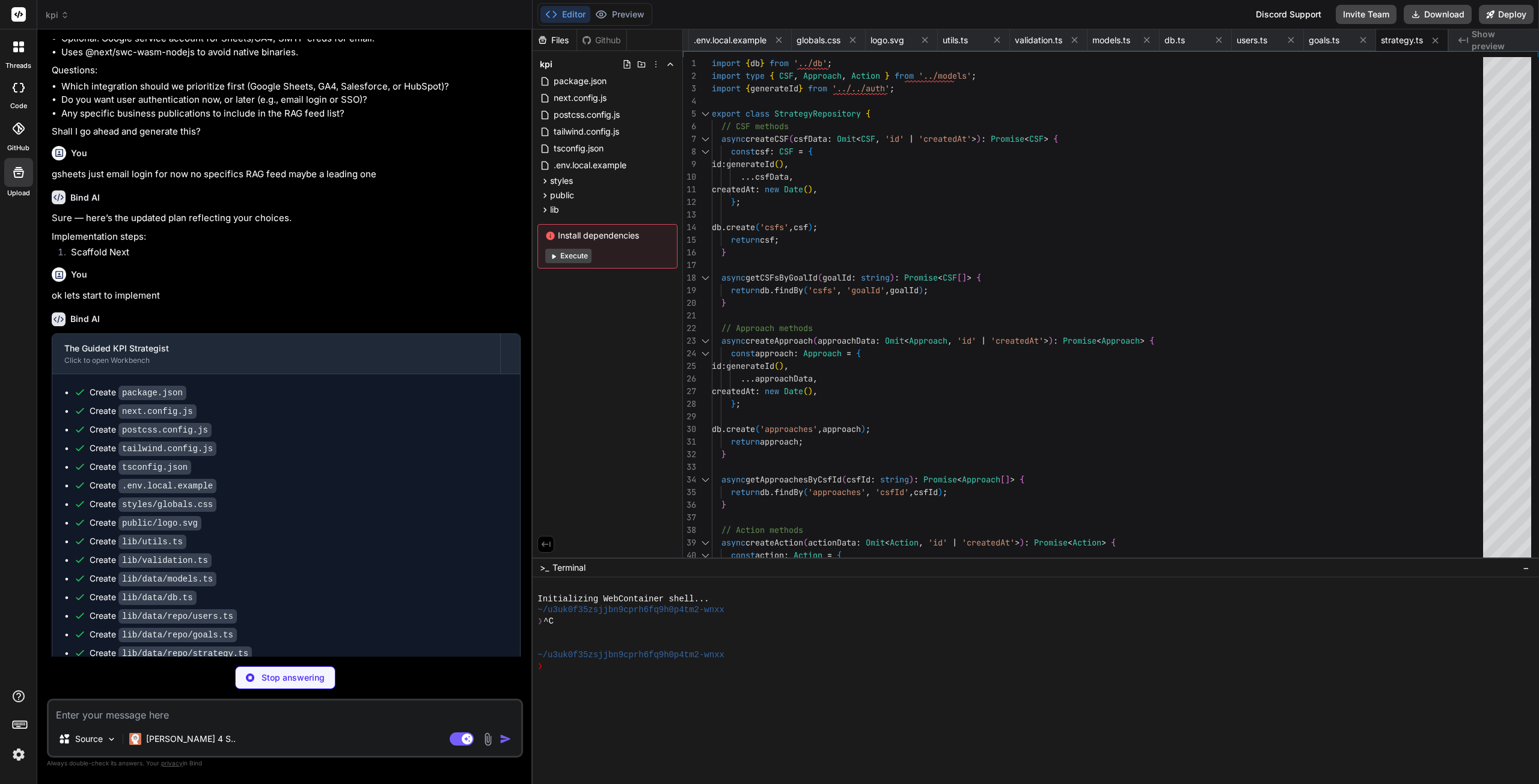
type textarea "x"
type textarea "} async getNotesByKpiId(kpiId: string): Promise<Note[]> { return db.findBy('not…"
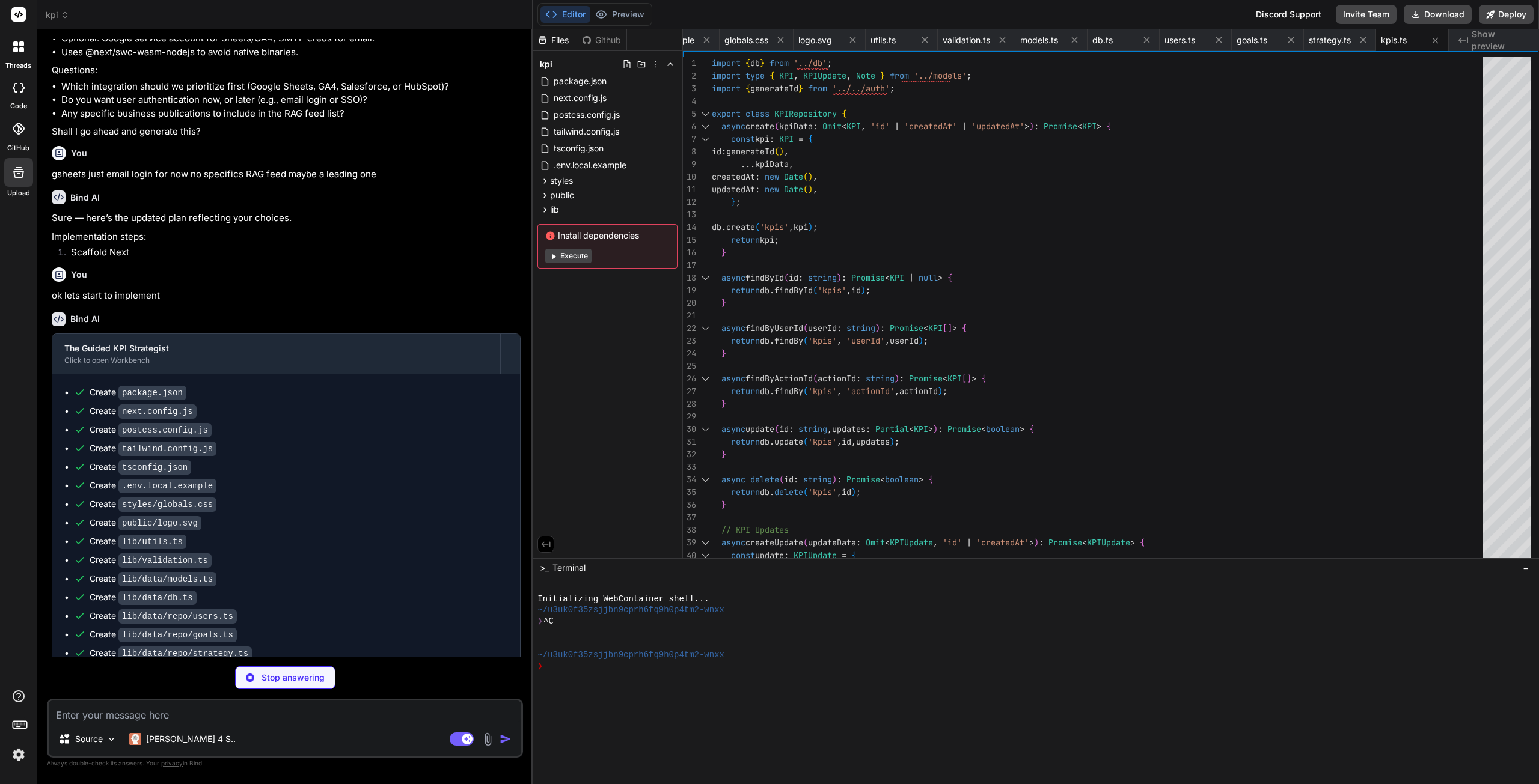
type textarea "x"
type textarea "export function verifyToken(token: string): { userId: string, email: string } |…"
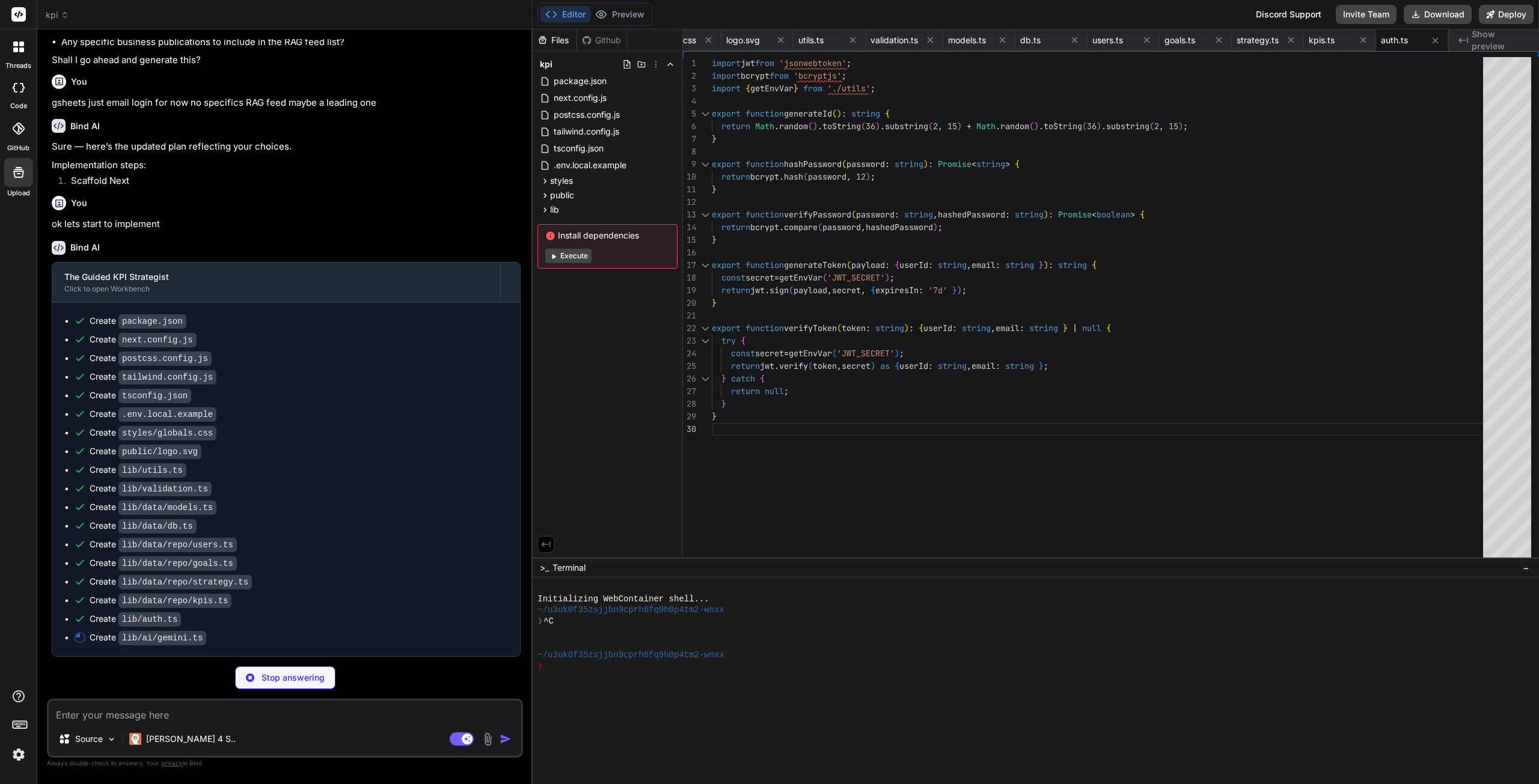
scroll to position [2134, 0]
type textarea "x"
type textarea "console.error('Error generating executive summary:', error); return 'Performanc…"
type textarea "x"
type textarea "return this.documents.length; } } export const ragSystem = new RAGSystem();"
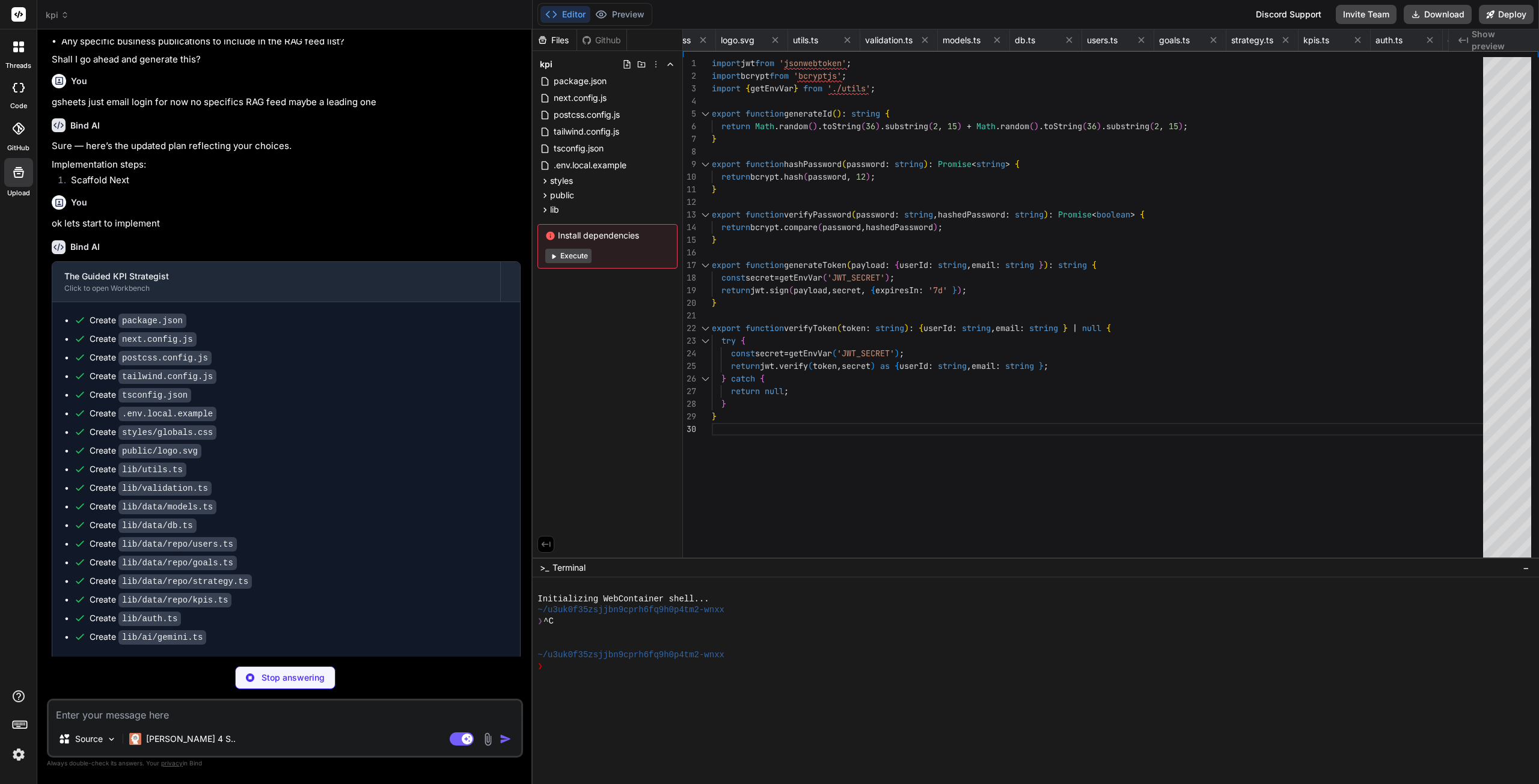
type textarea "x"
type textarea "if (change < -0.05) return 'down'; return 'stable'; }"
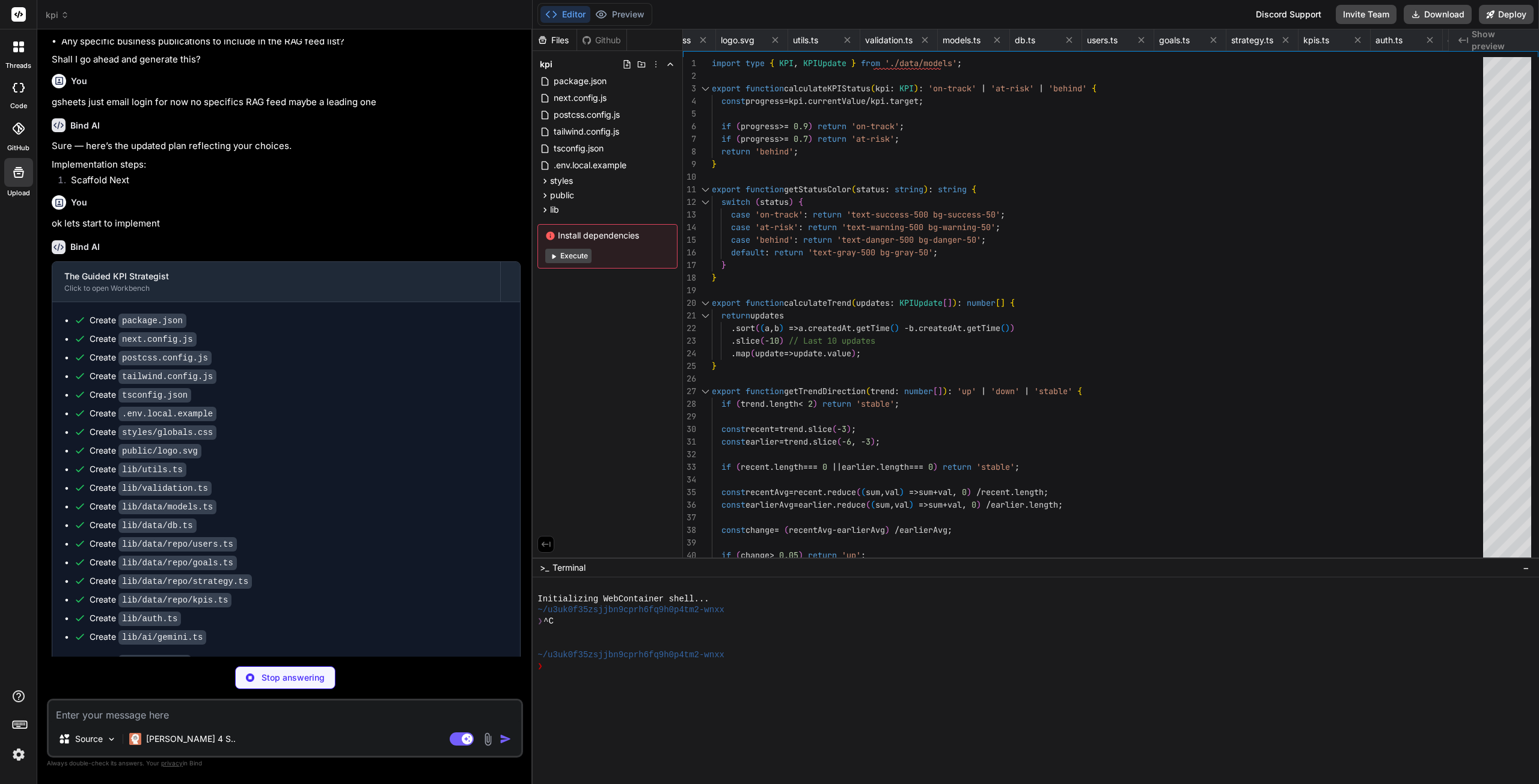
scroll to position [0, 798]
type textarea "x"
type textarea "} export const emailService = new EmailService();"
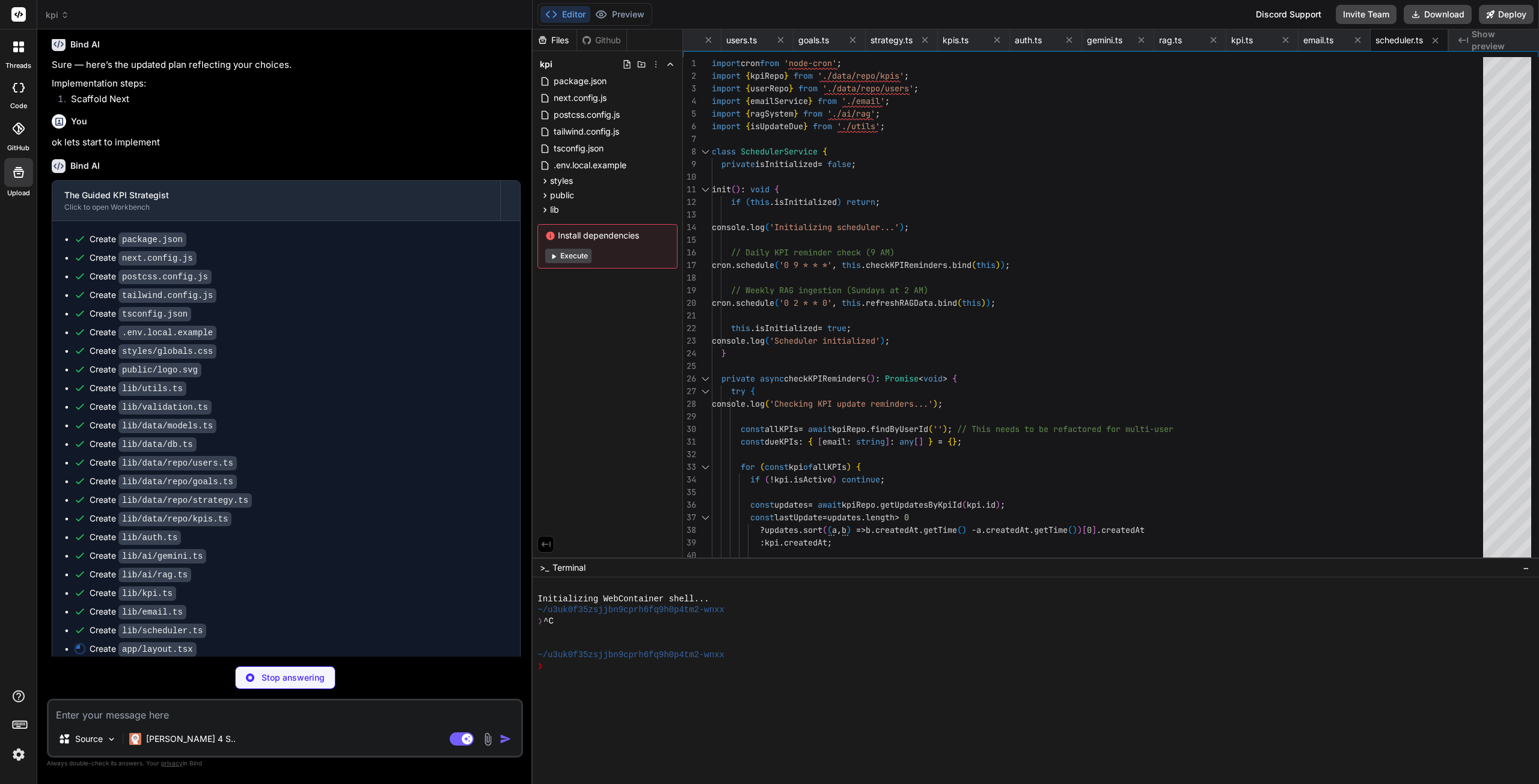
scroll to position [2224, 0]
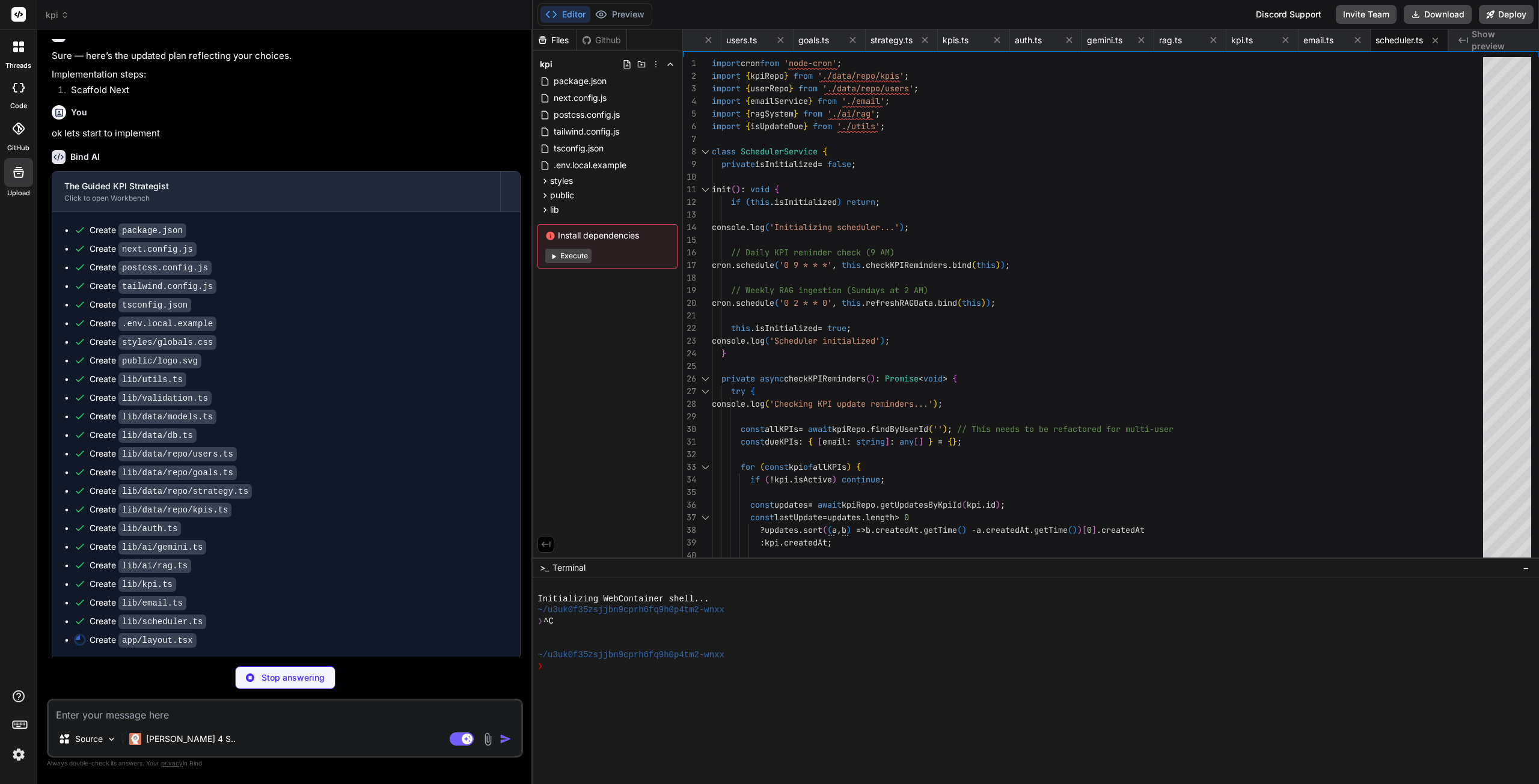
type textarea "x"
type textarea "<Navbar /> <main className="min-h-screen pt-16"> {children} </main> </body> </h…"
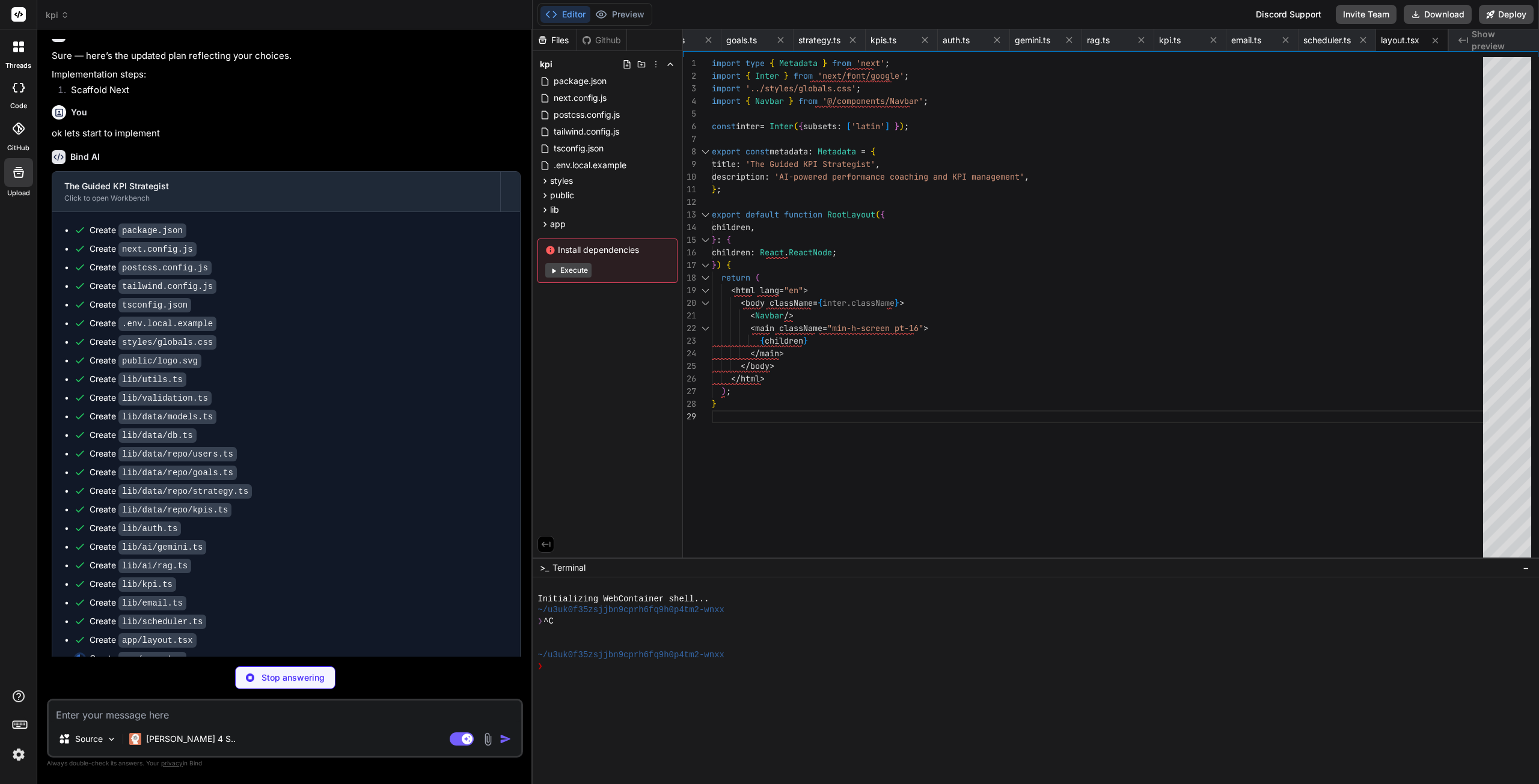
type textarea "x"
type textarea "}"
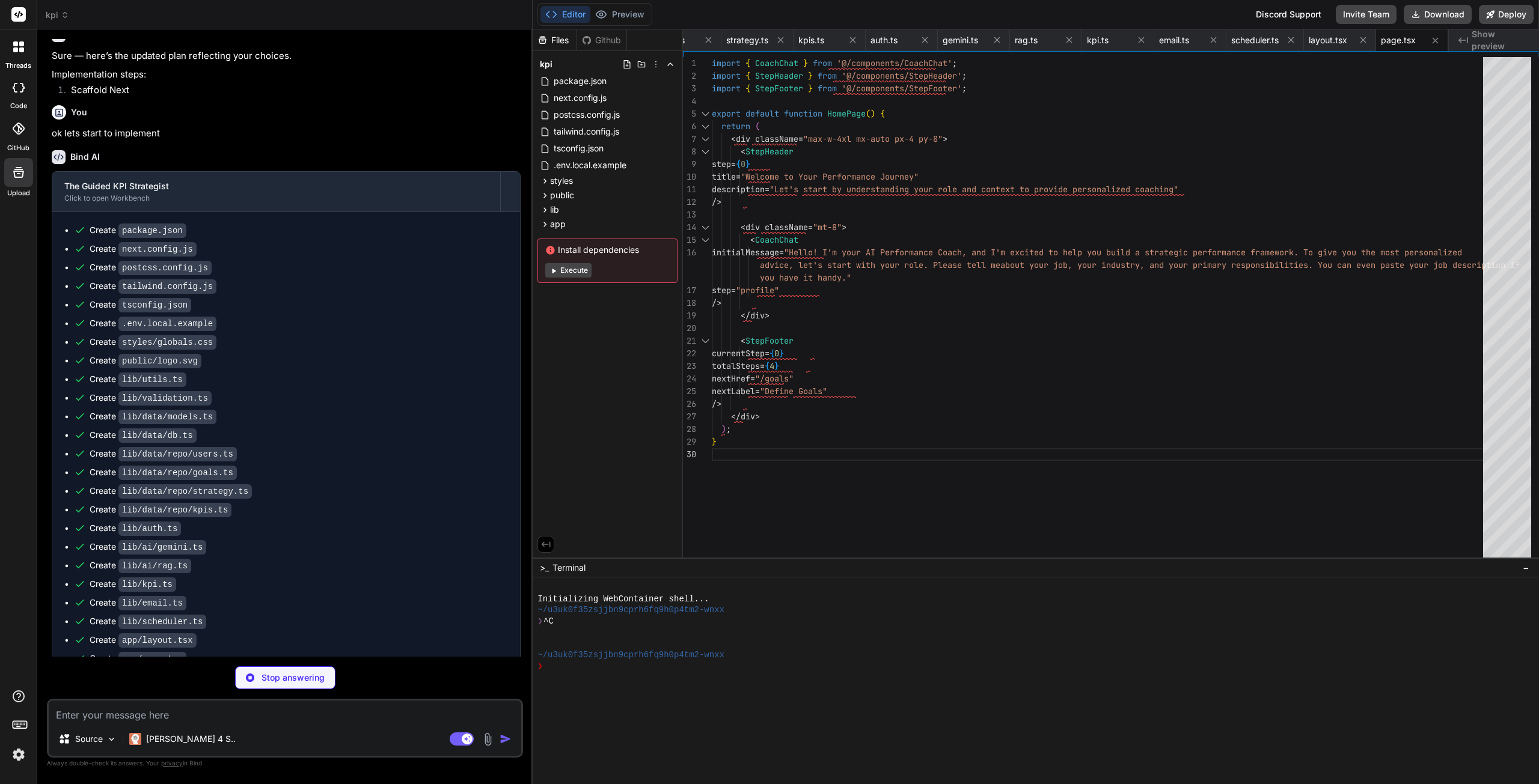
scroll to position [0, 1165]
type textarea "x"
type textarea "prevHref="/goals" nextHref="/kpis/generate" nextLabel="Generate KPIs" /> </div>…"
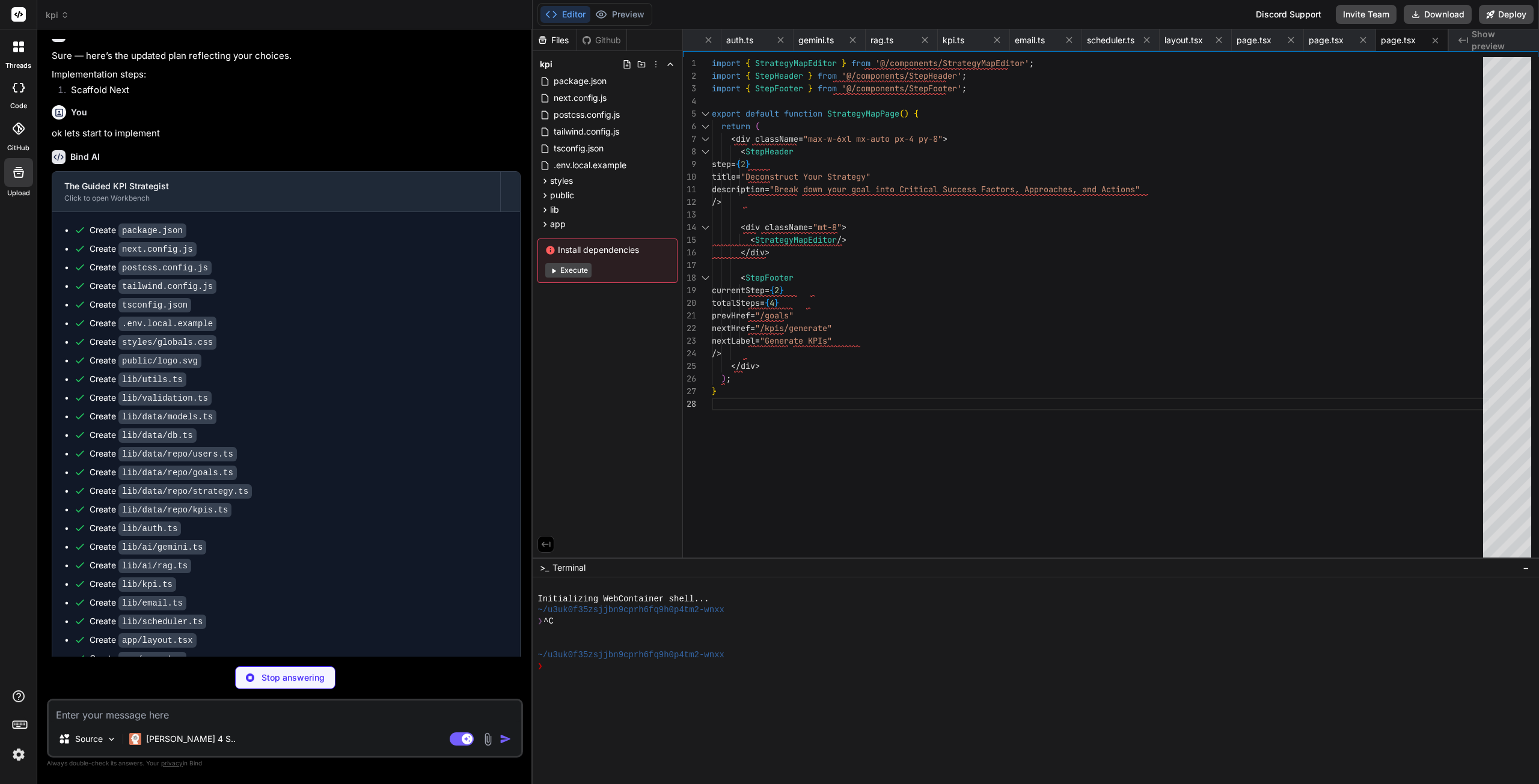
scroll to position [0, 1309]
type textarea "x"
type textarea "prevHref="/kpis/generate" nextHref="/dashboard" nextLabel="Go to Dashboard" isL…"
type textarea "x"
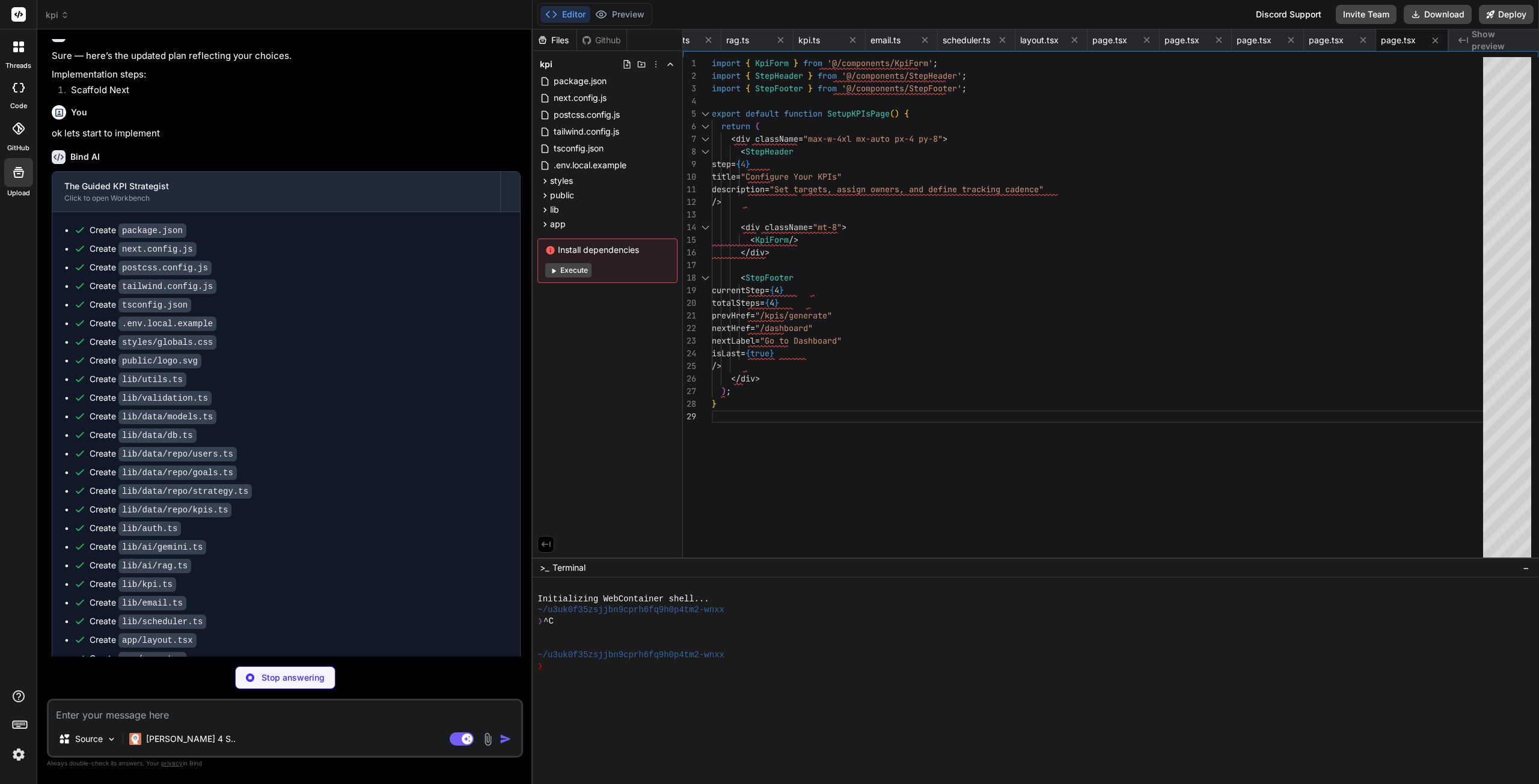
type textarea ")} </div> ); }"
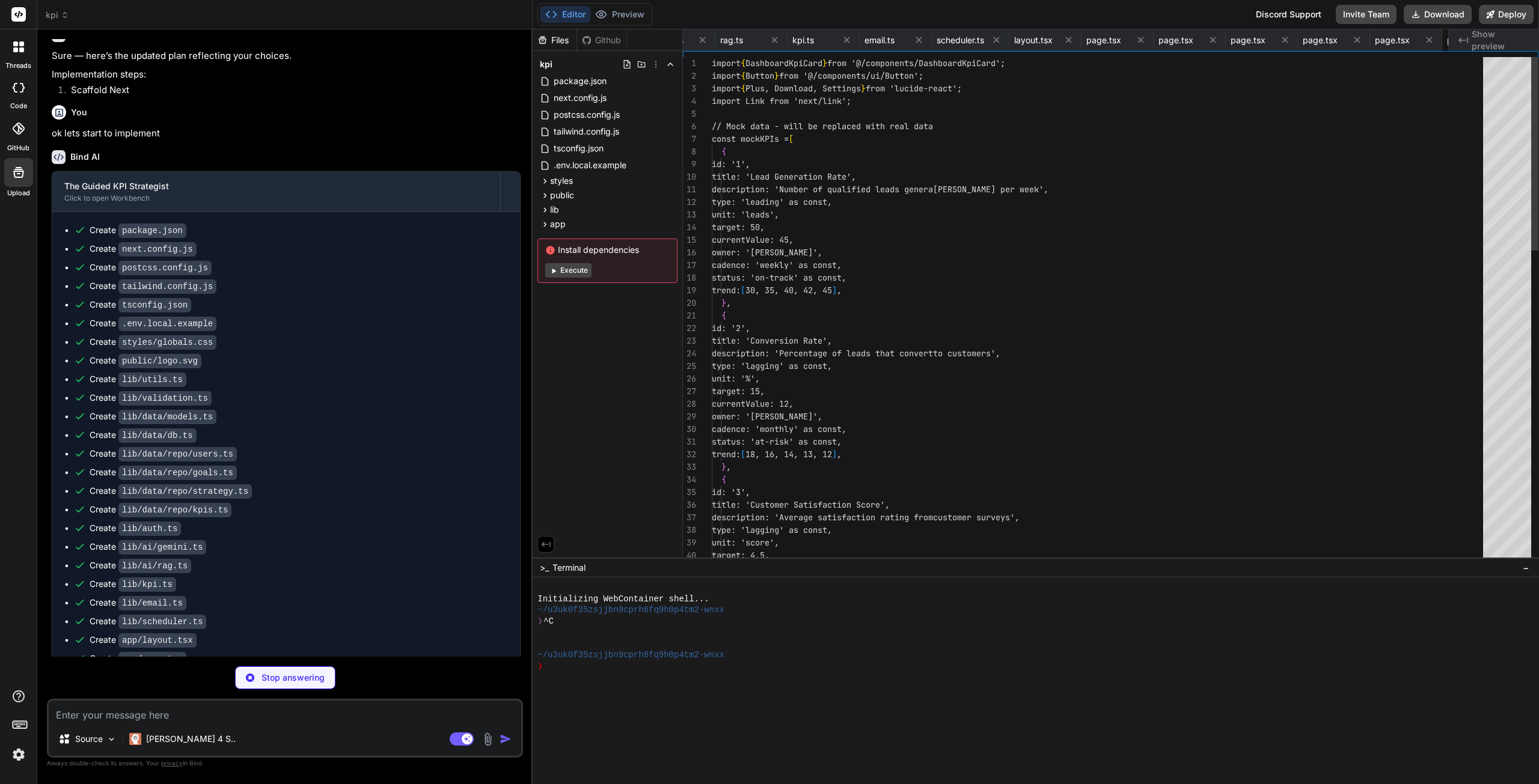
scroll to position [0, 1453]
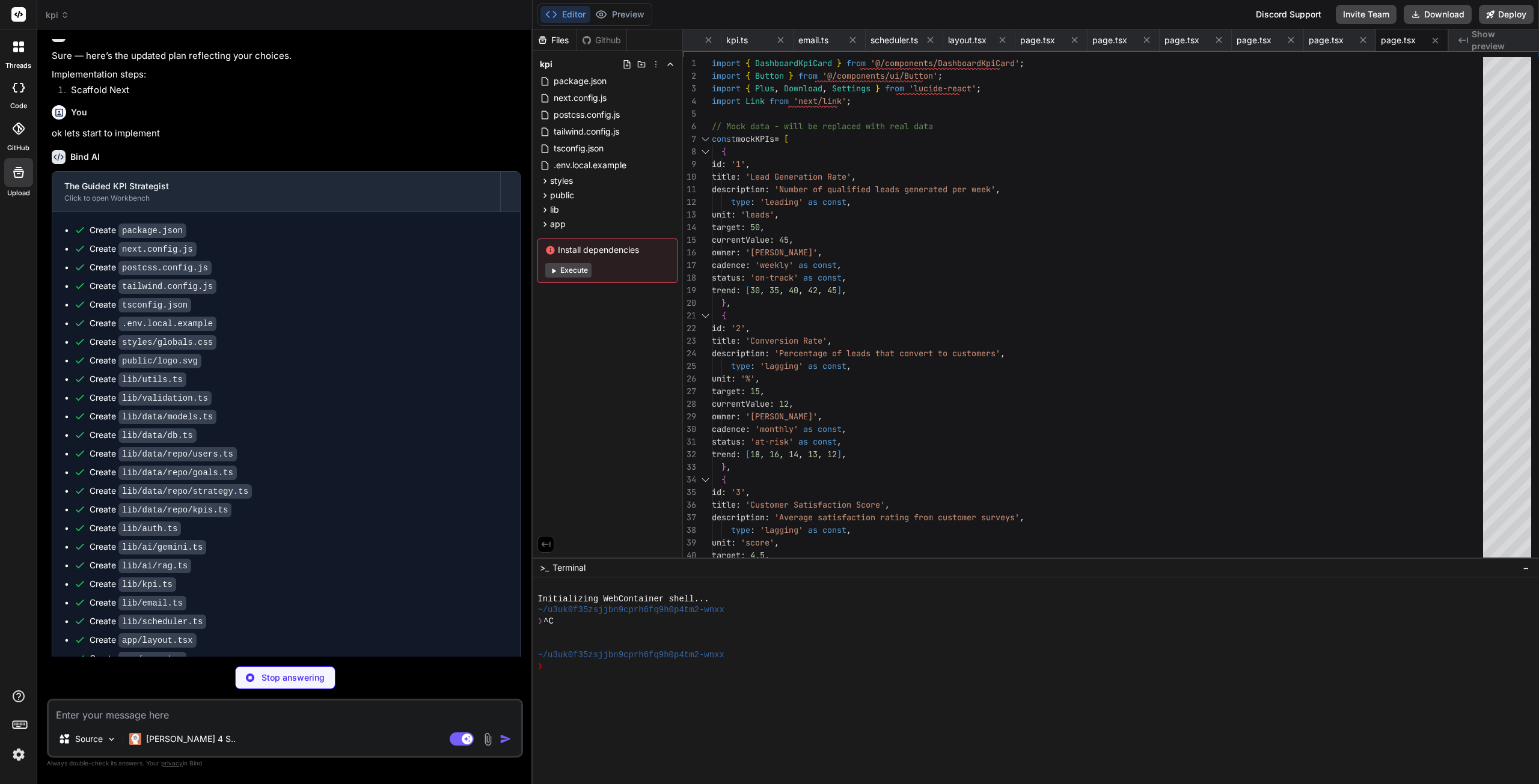
type textarea "x"
type textarea "}"
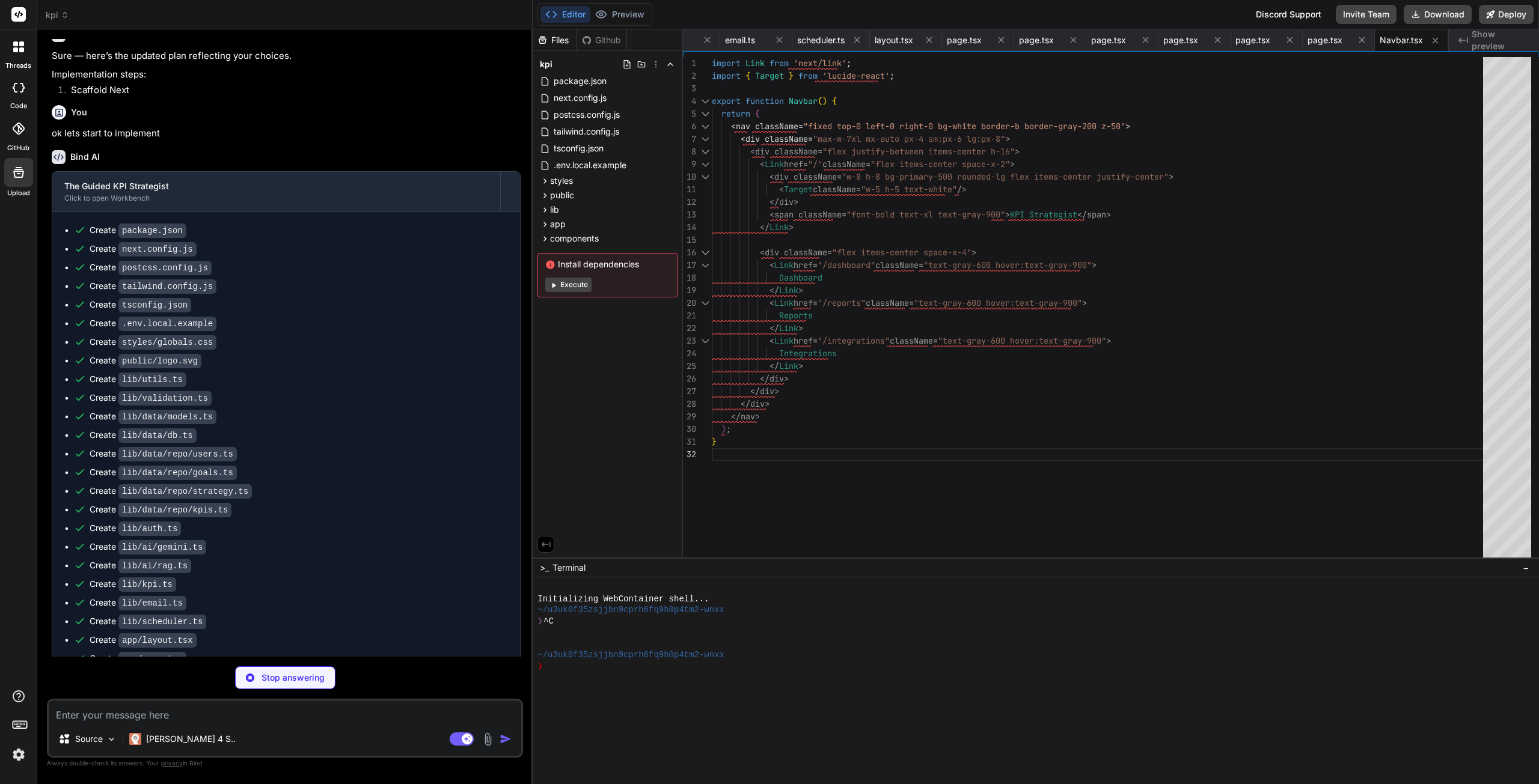
type textarea "x"
type textarea "<span className="text-lg font-semibold">{step}</span> </div> <h1 className="tex…"
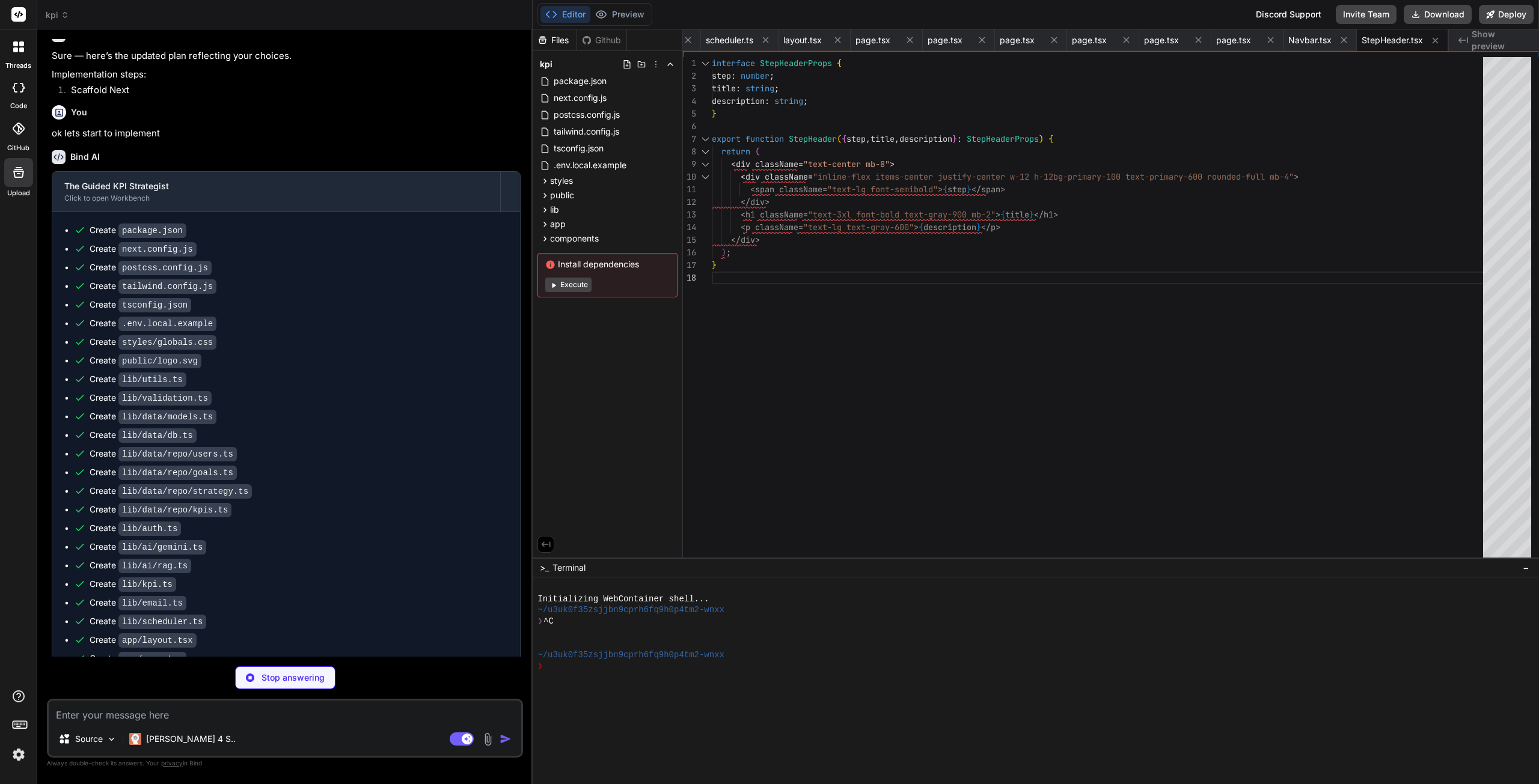
type textarea "x"
type textarea "}"
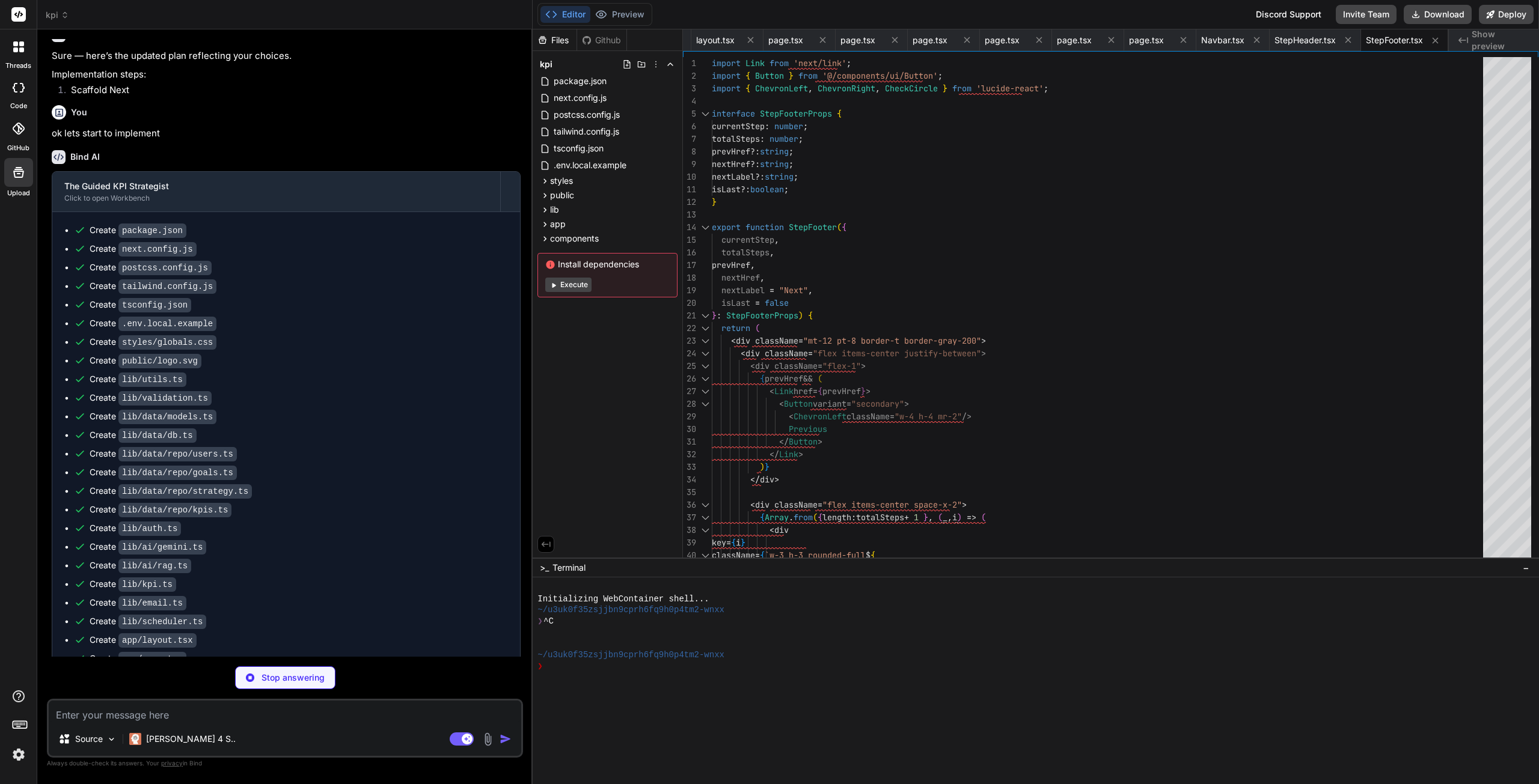
type textarea "x"
type textarea "case 'strategy': return `Perfect! Now that we have your goal clearly defined, t…"
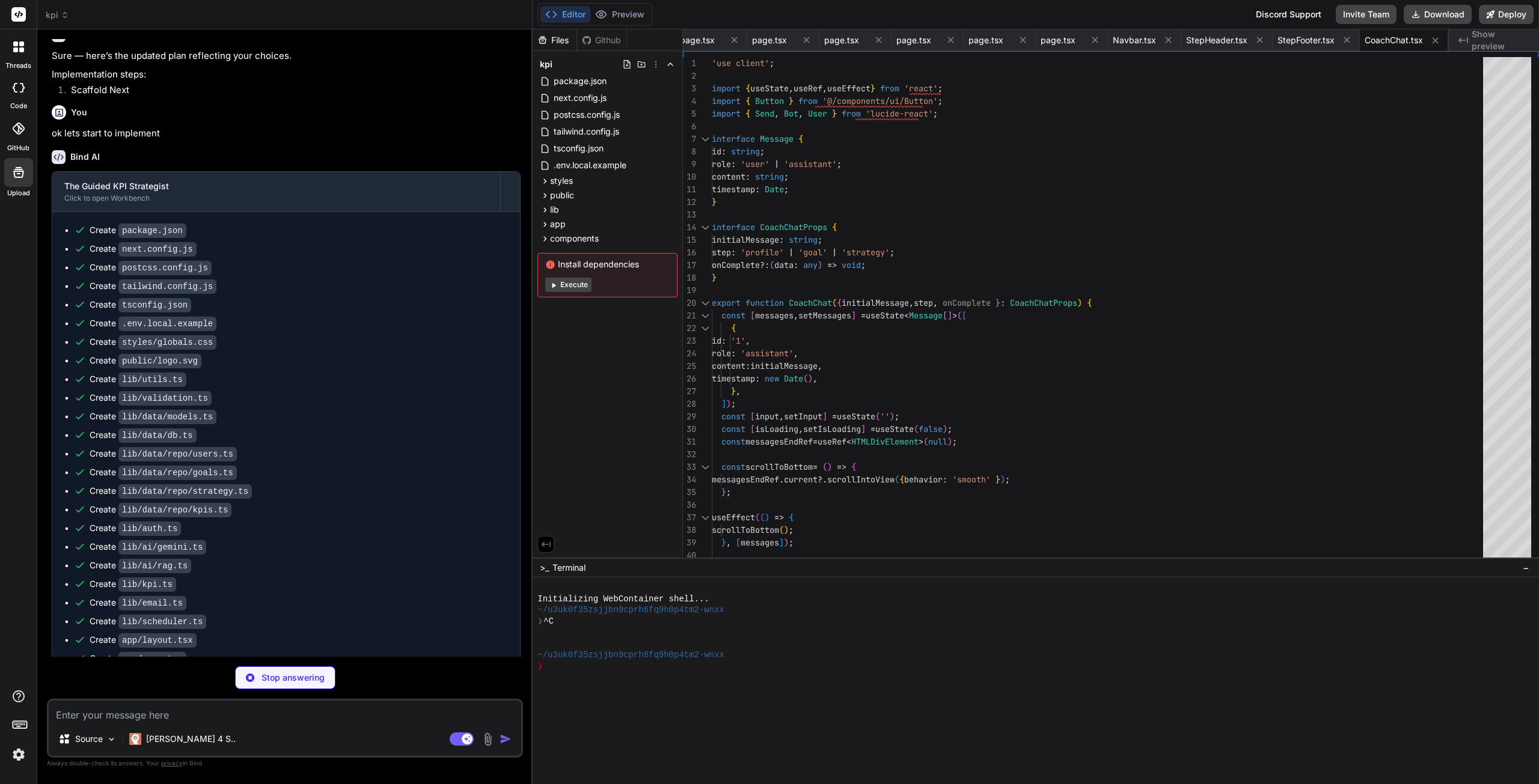
type textarea "x"
type textarea "}"
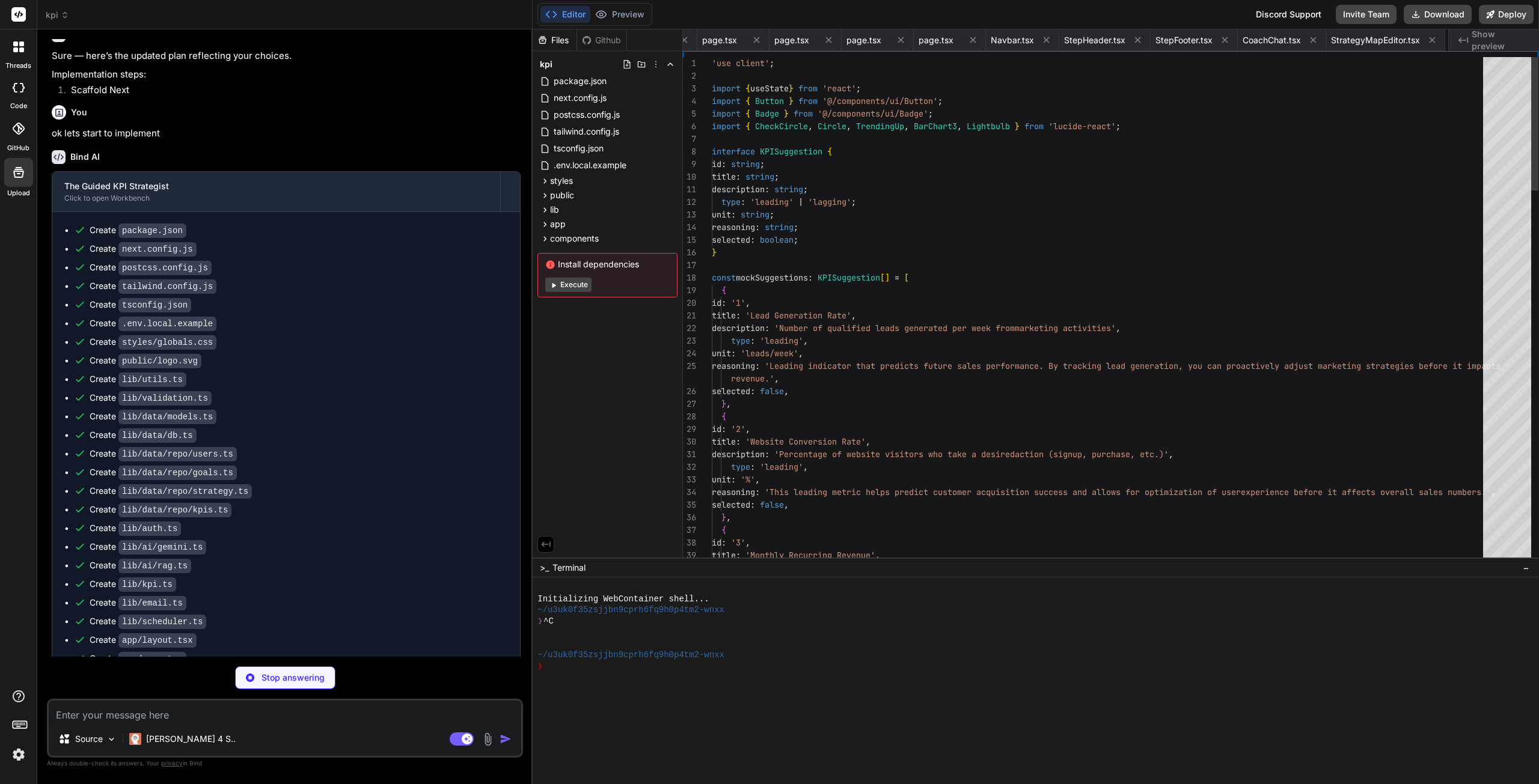
scroll to position [0, 2025]
type textarea "x"
type textarea "<Save className="w-4 h-4 mr-2" /> Save KPI Configuration </Button> </div> </div…"
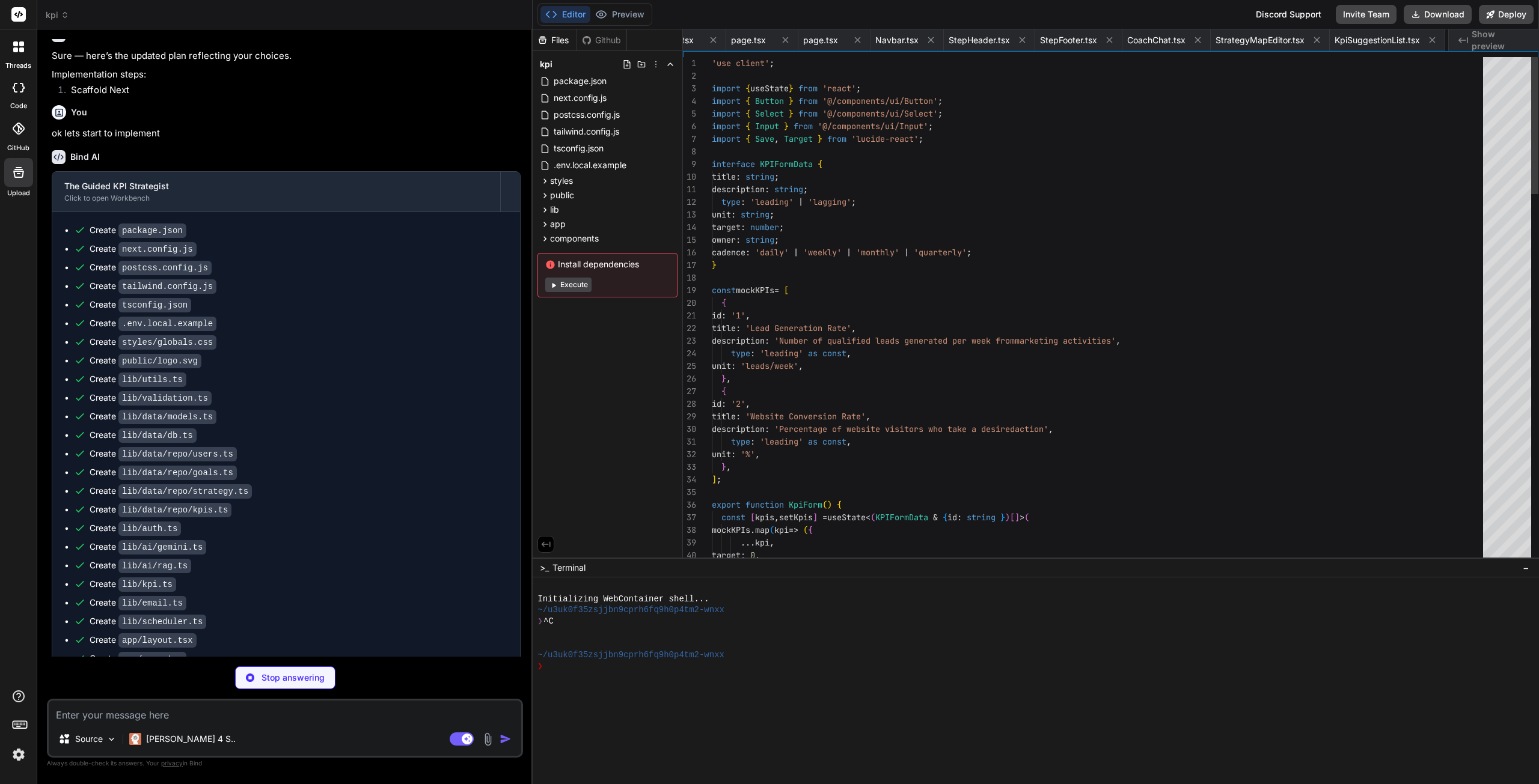
scroll to position [0, 2103]
type textarea "x"
type textarea "const recent = trend.slice(-2); const change = recent[1] - recent[0]; const per…"
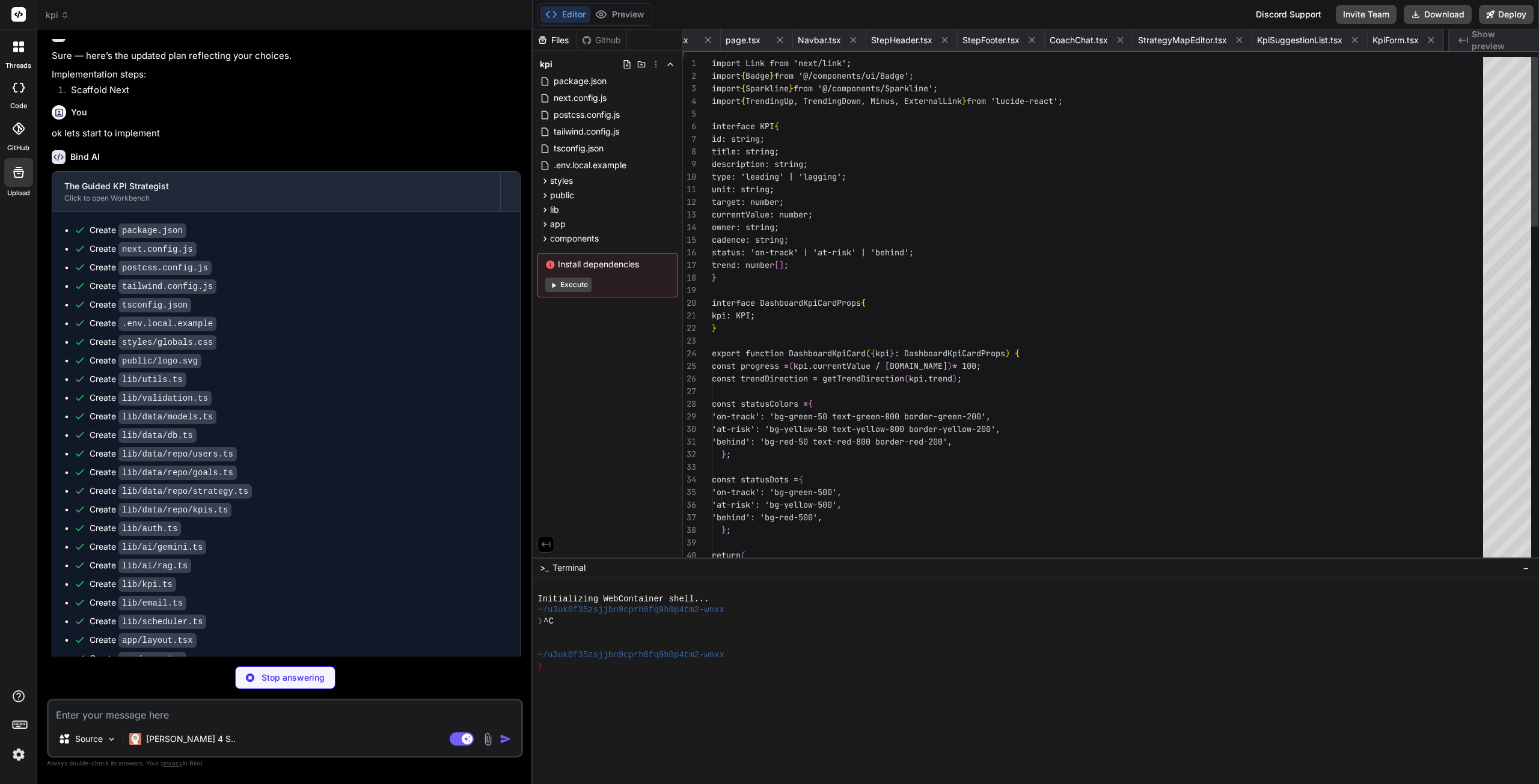
scroll to position [0, 2223]
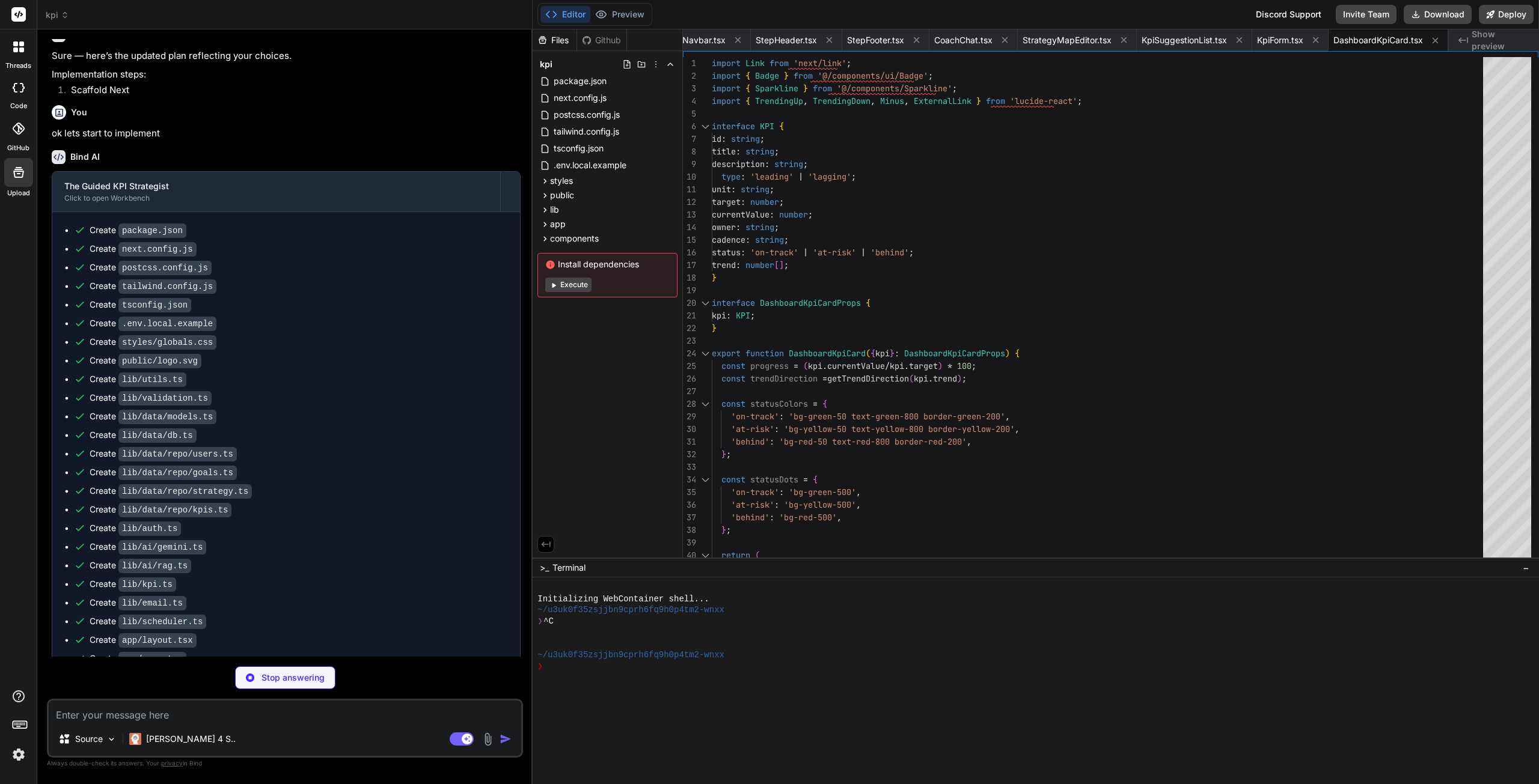
type textarea "x"
type textarea "fill="none" stroke={color} strokeWidth="1.5" points={points} /> </svg> ); }"
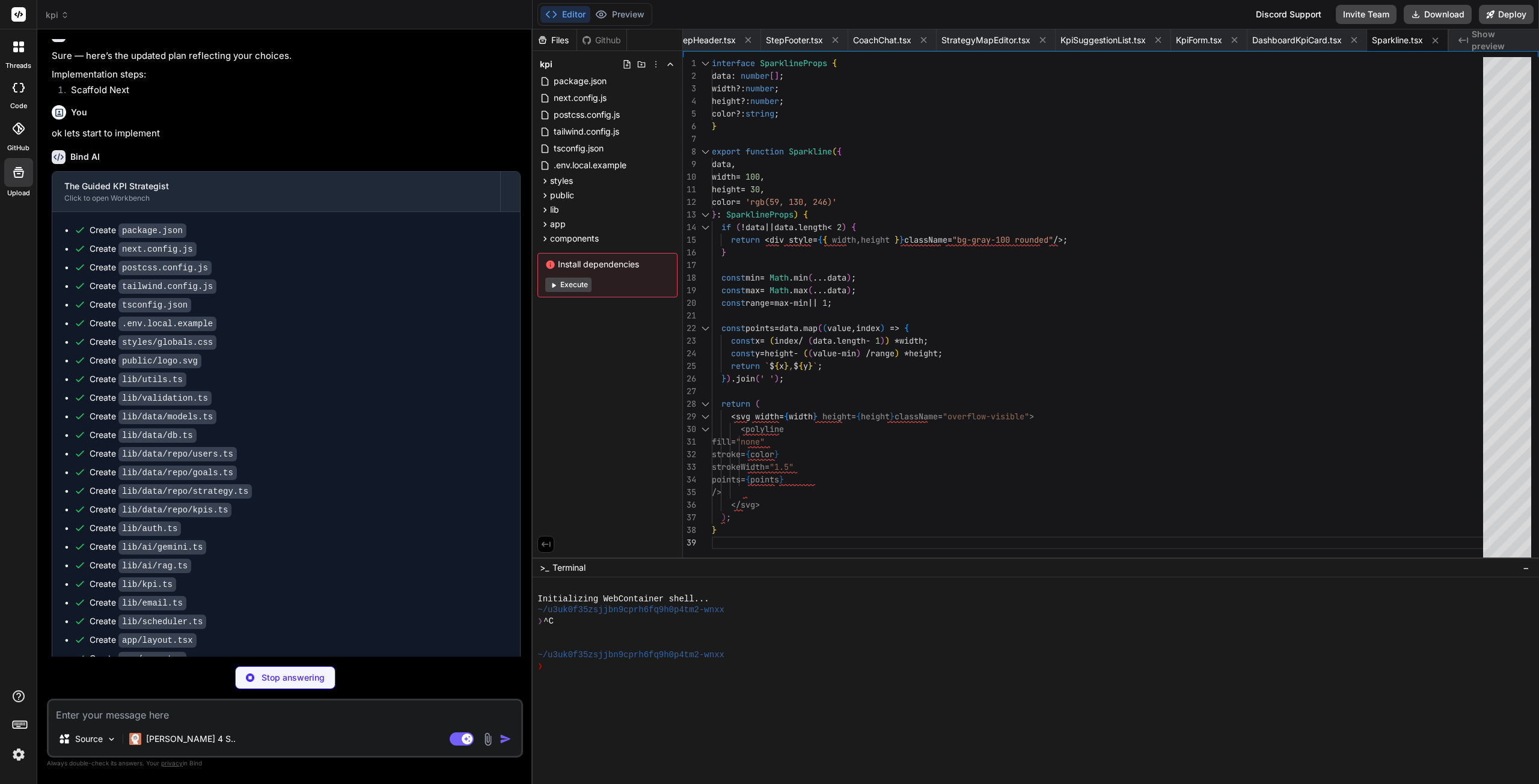
type textarea "x"
type textarea "const classes = `${baseClasses} ${variantClasses[variant]} ${sizeClasses[size]}…"
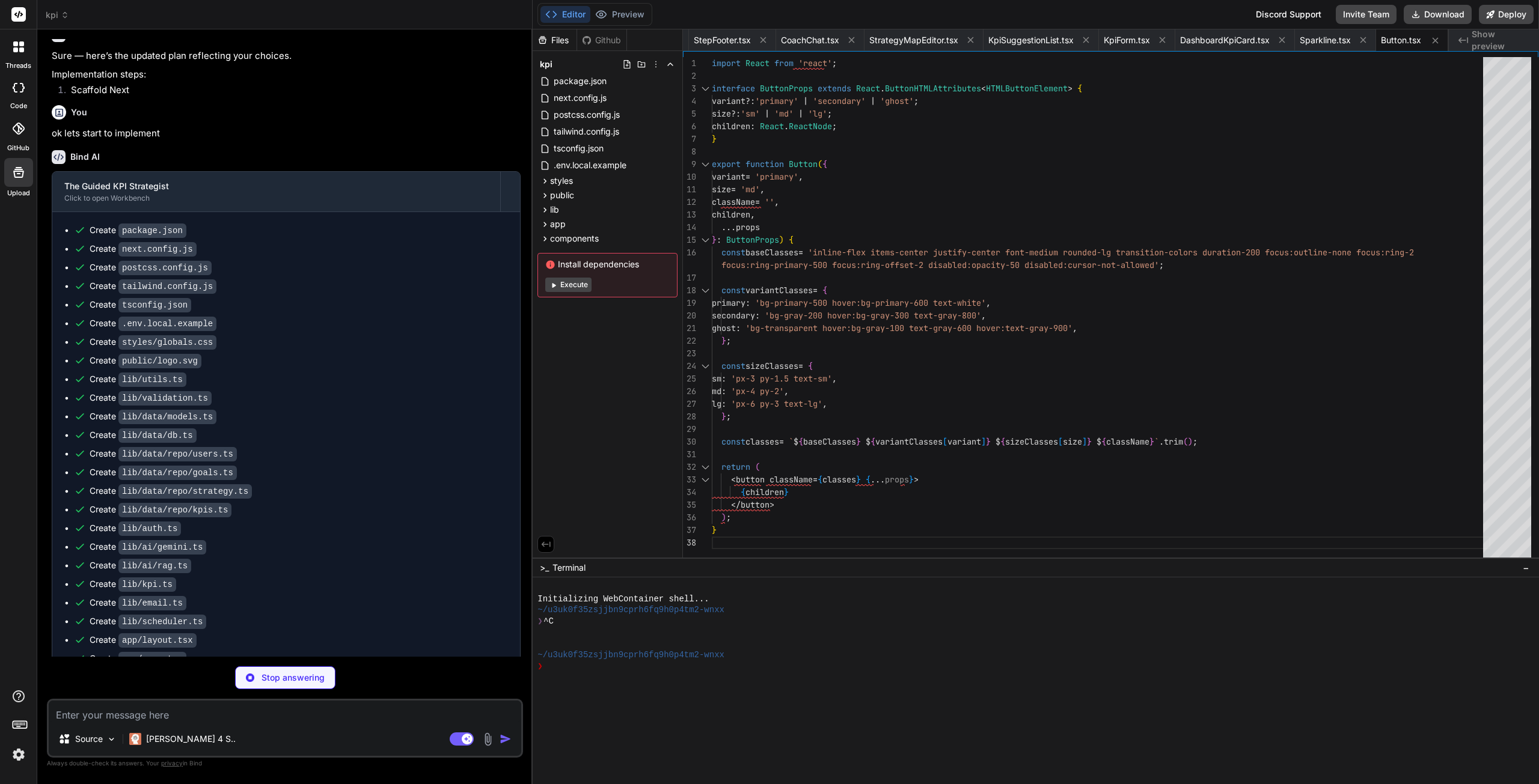
type textarea "x"
type textarea "{children} </span> ); }"
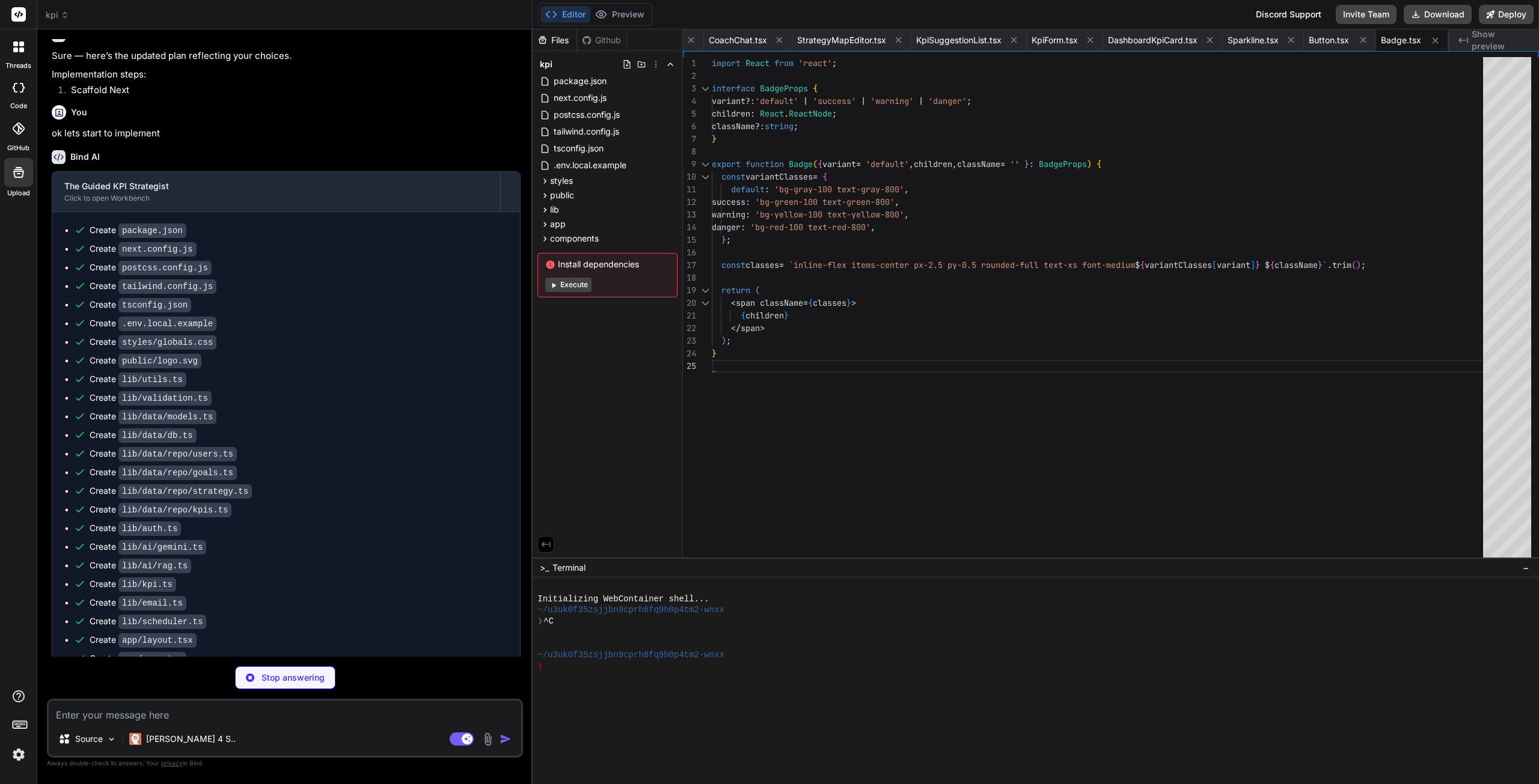
type textarea "x"
type textarea "}"
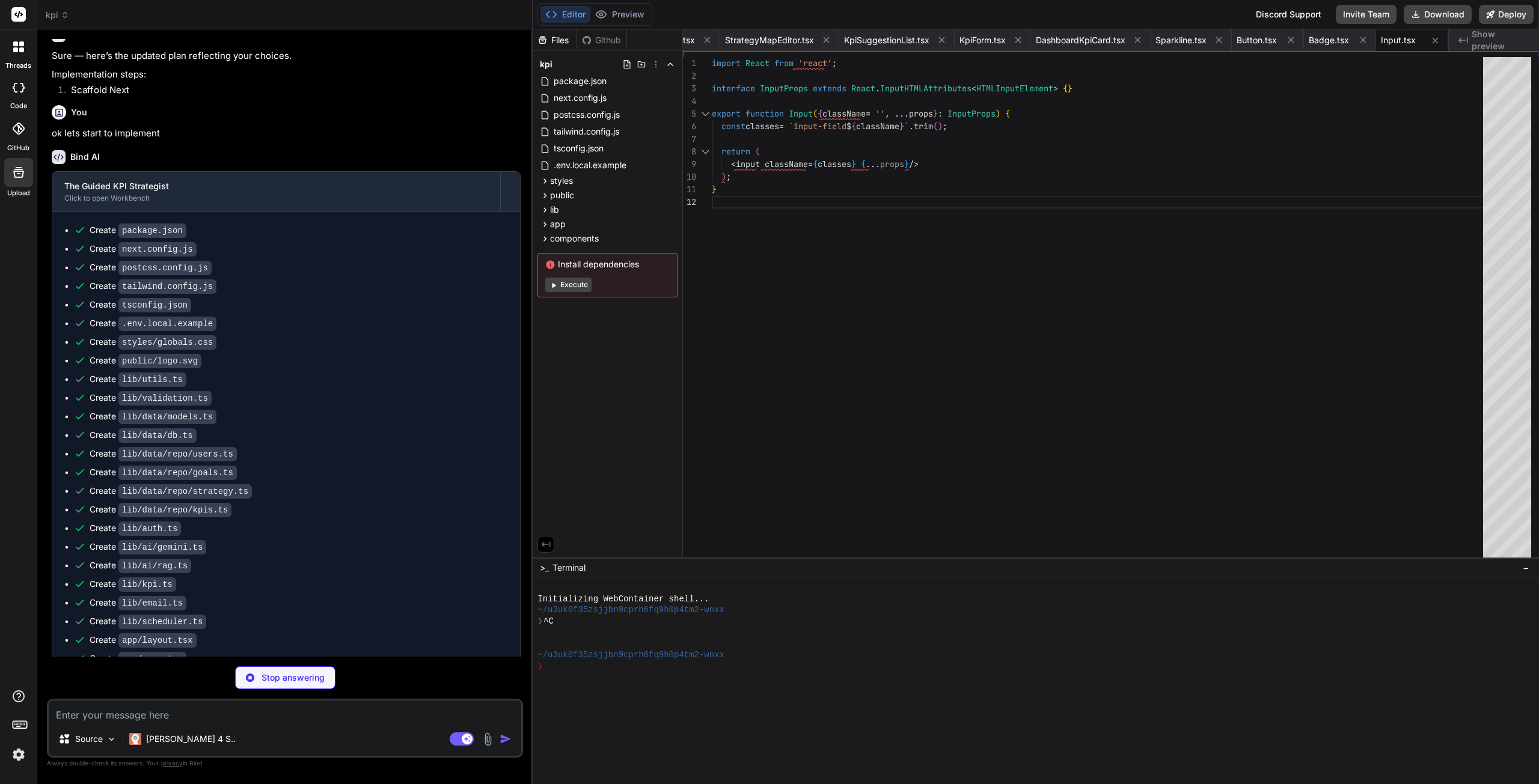
type textarea "x"
type textarea "return ( <select className={classes} onChange={handleChange} {...props}> {child…"
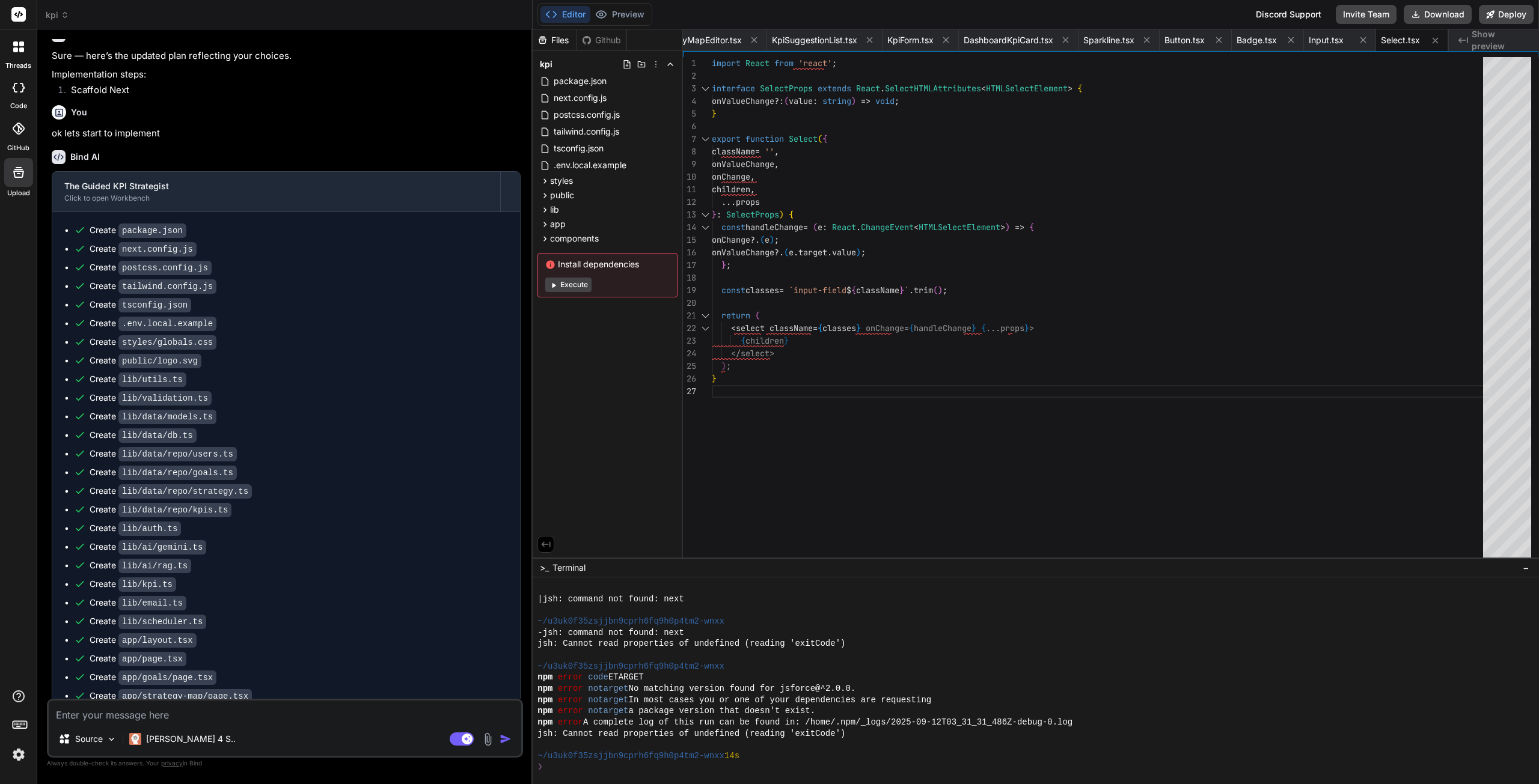
scroll to position [505, 0]
click at [567, 285] on button "Execute" at bounding box center [568, 284] width 47 height 14
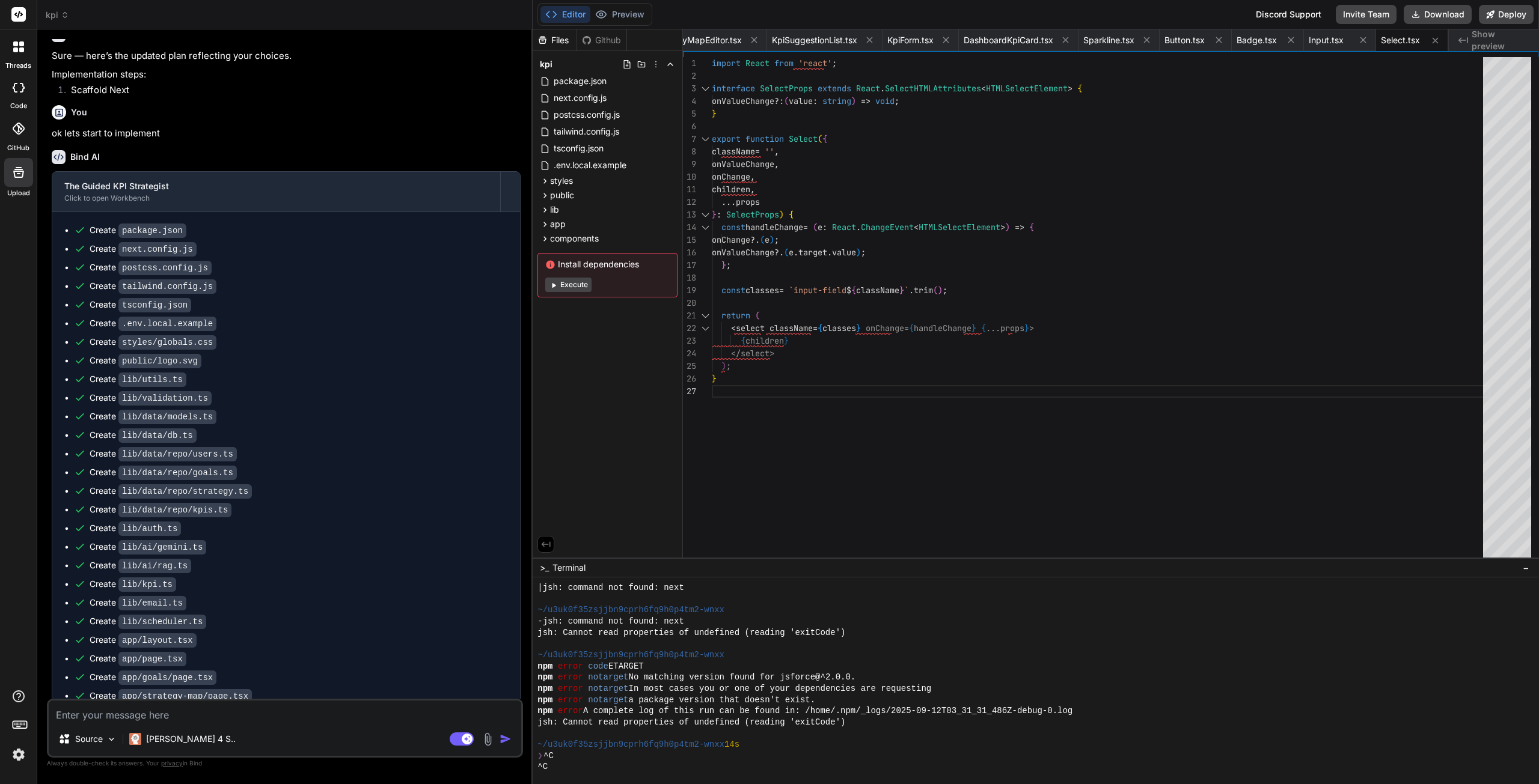
scroll to position [560, 0]
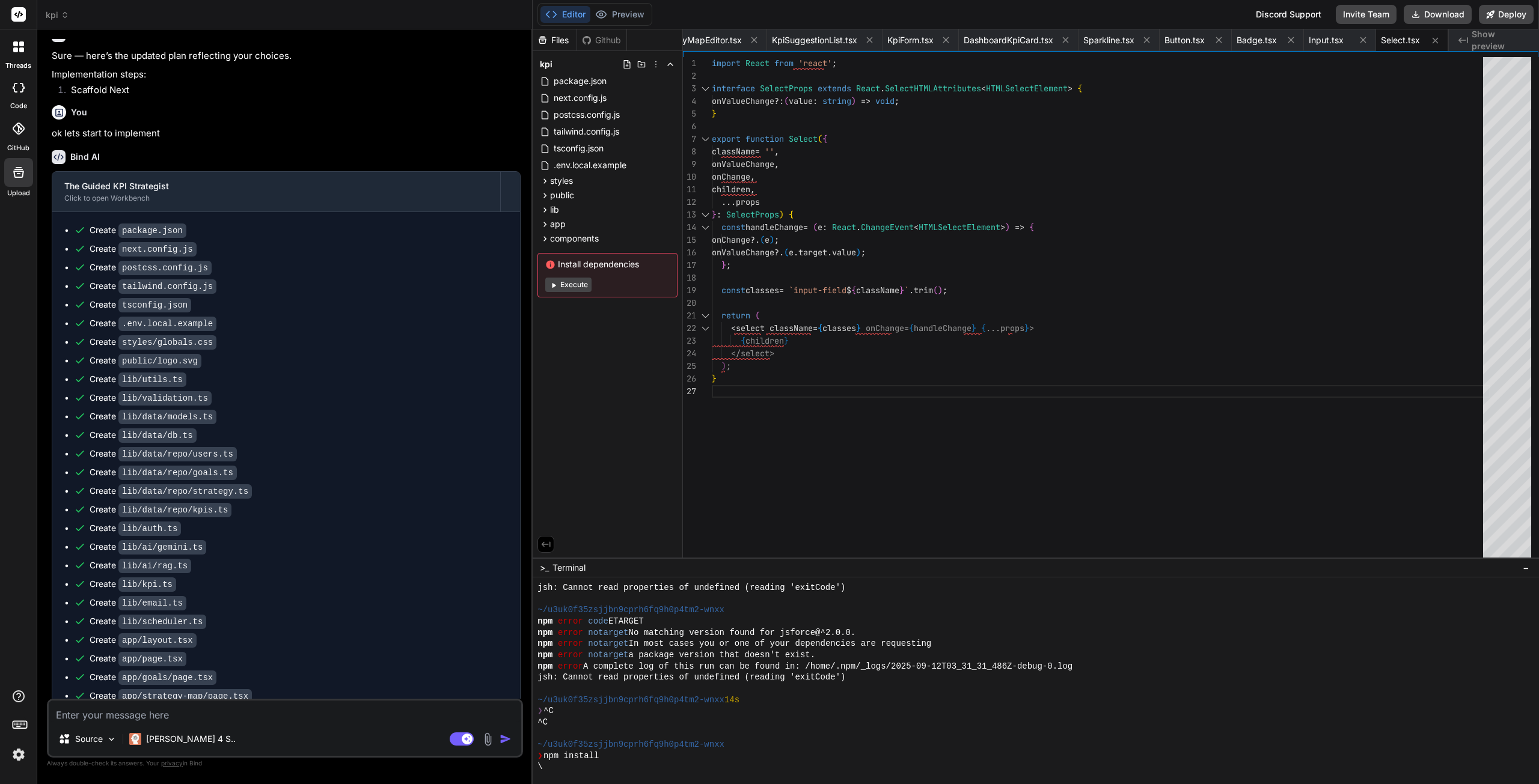
type textarea "x"
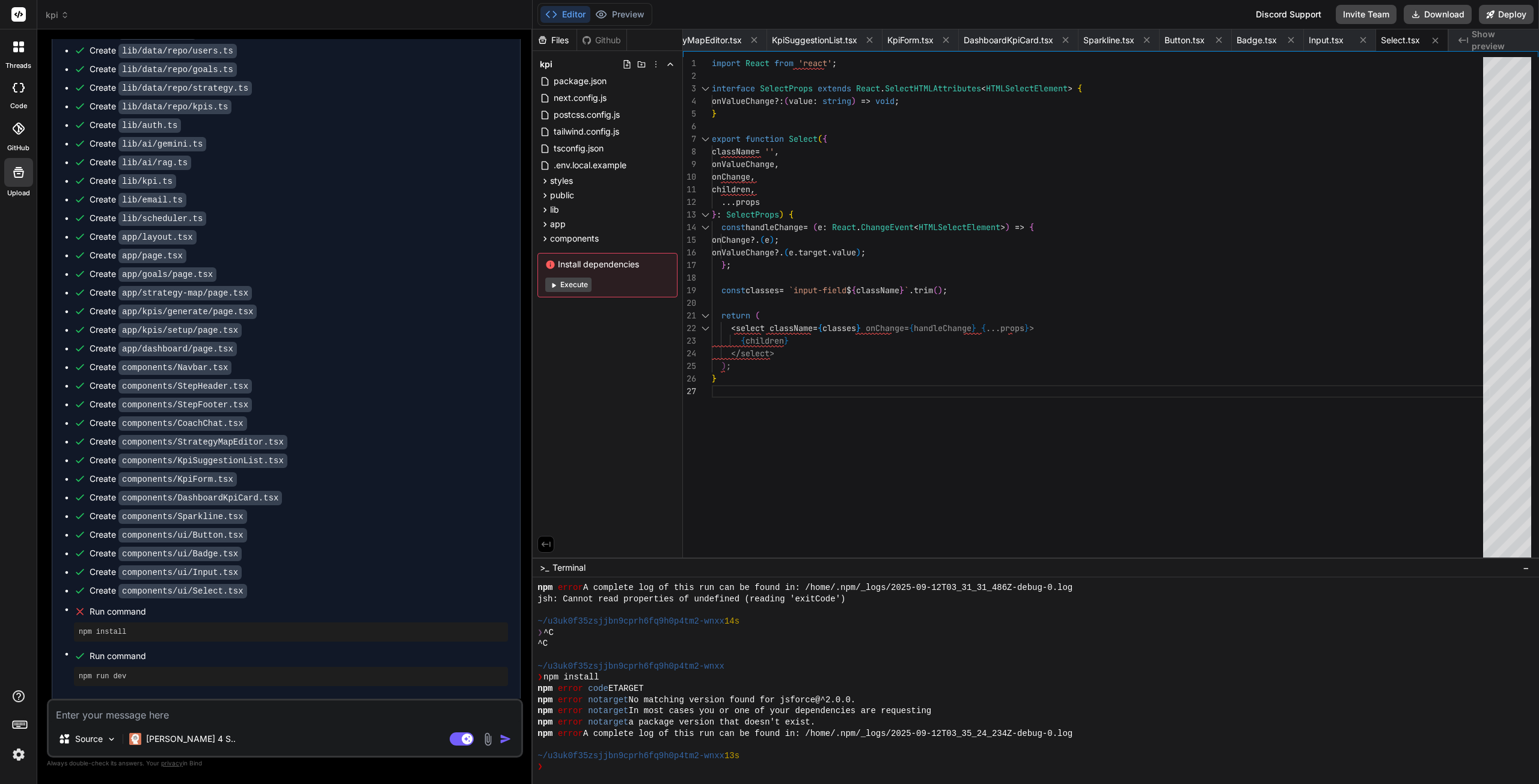
scroll to position [2646, 0]
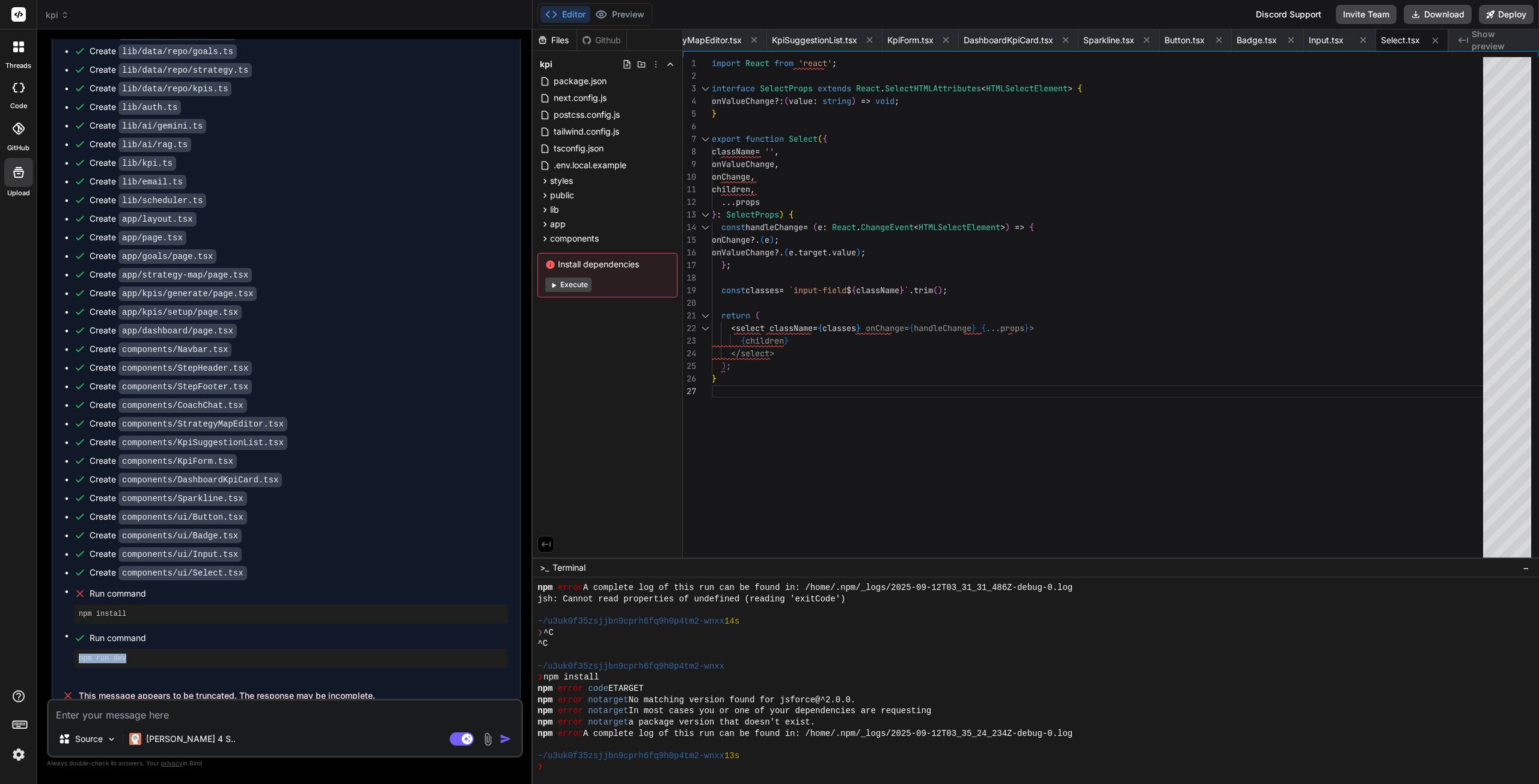
drag, startPoint x: 140, startPoint y: 645, endPoint x: 77, endPoint y: 643, distance: 63.0
click at [77, 649] on div "npm run dev" at bounding box center [291, 659] width 435 height 19
copy pre "npm run dev"
click at [552, 765] on textarea "Terminal input" at bounding box center [551, 767] width 5 height 11
type textarea "npm run dev"
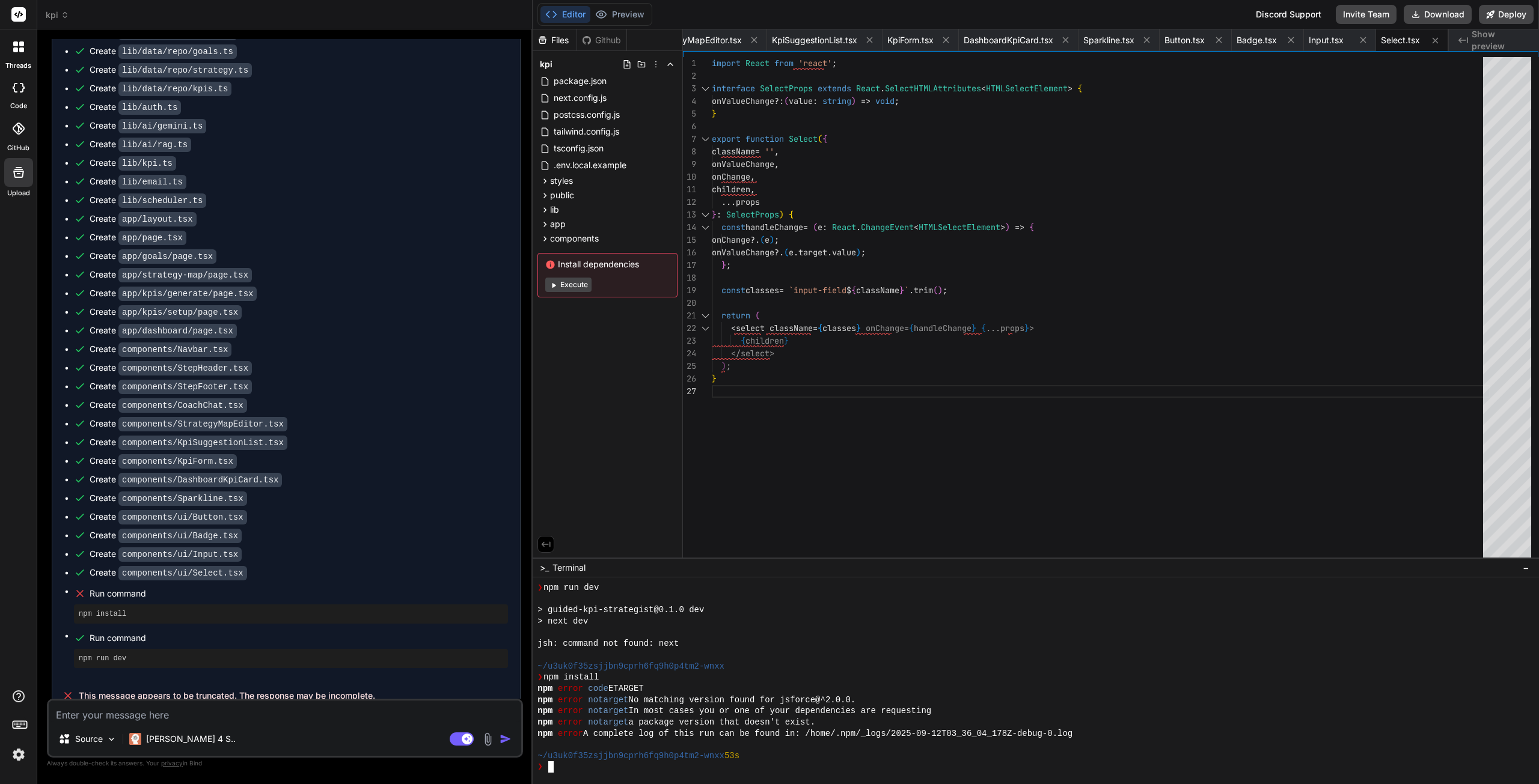
scroll to position [820, 0]
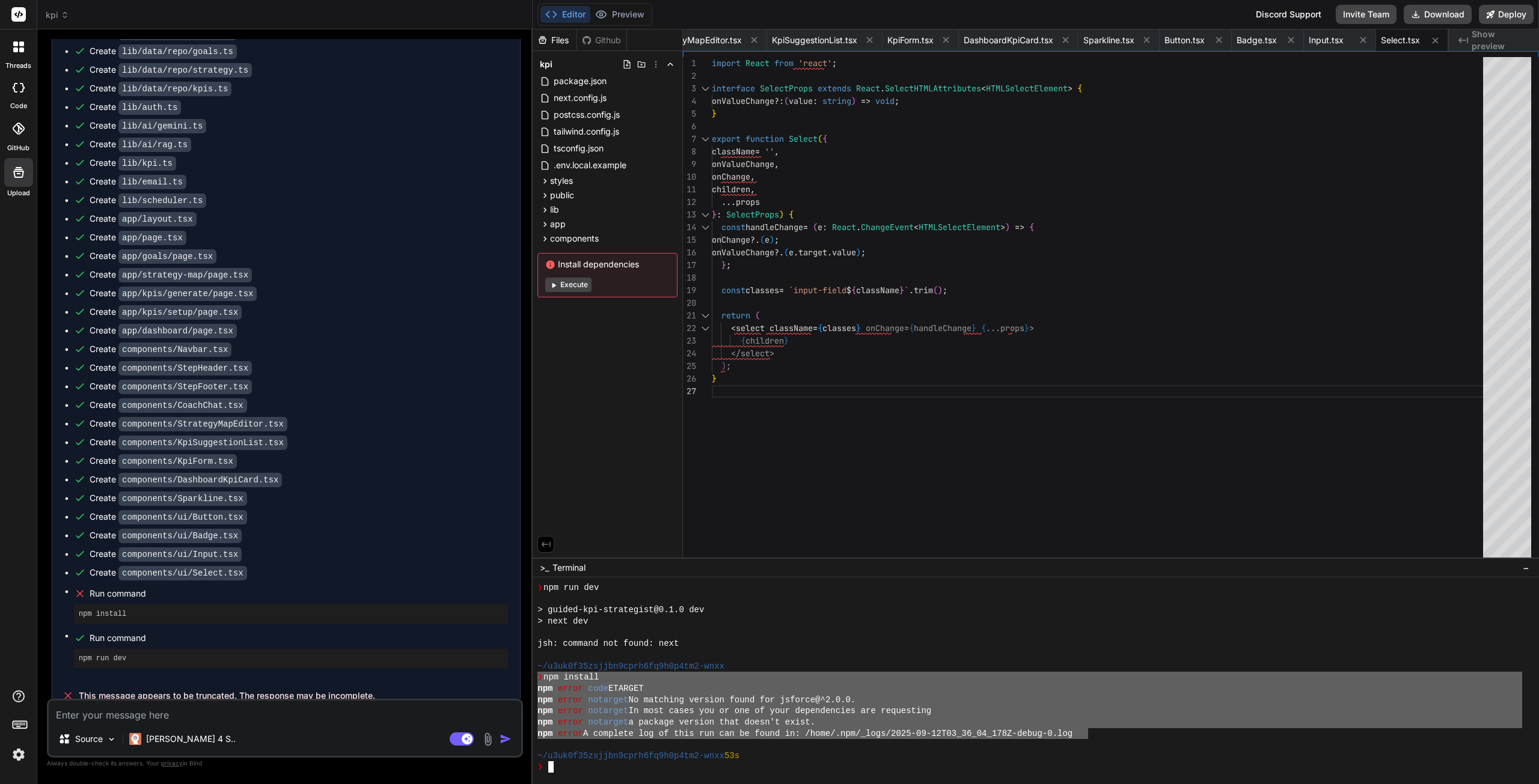
drag, startPoint x: 1088, startPoint y: 737, endPoint x: 536, endPoint y: 676, distance: 555.4
click at [536, 676] on div "88888888888888888888888888888888 mmmmmmmmmmmmmmmmmmmmmmmmmmmmmmmm ❯ npm run dev…" at bounding box center [1036, 681] width 1006 height 207
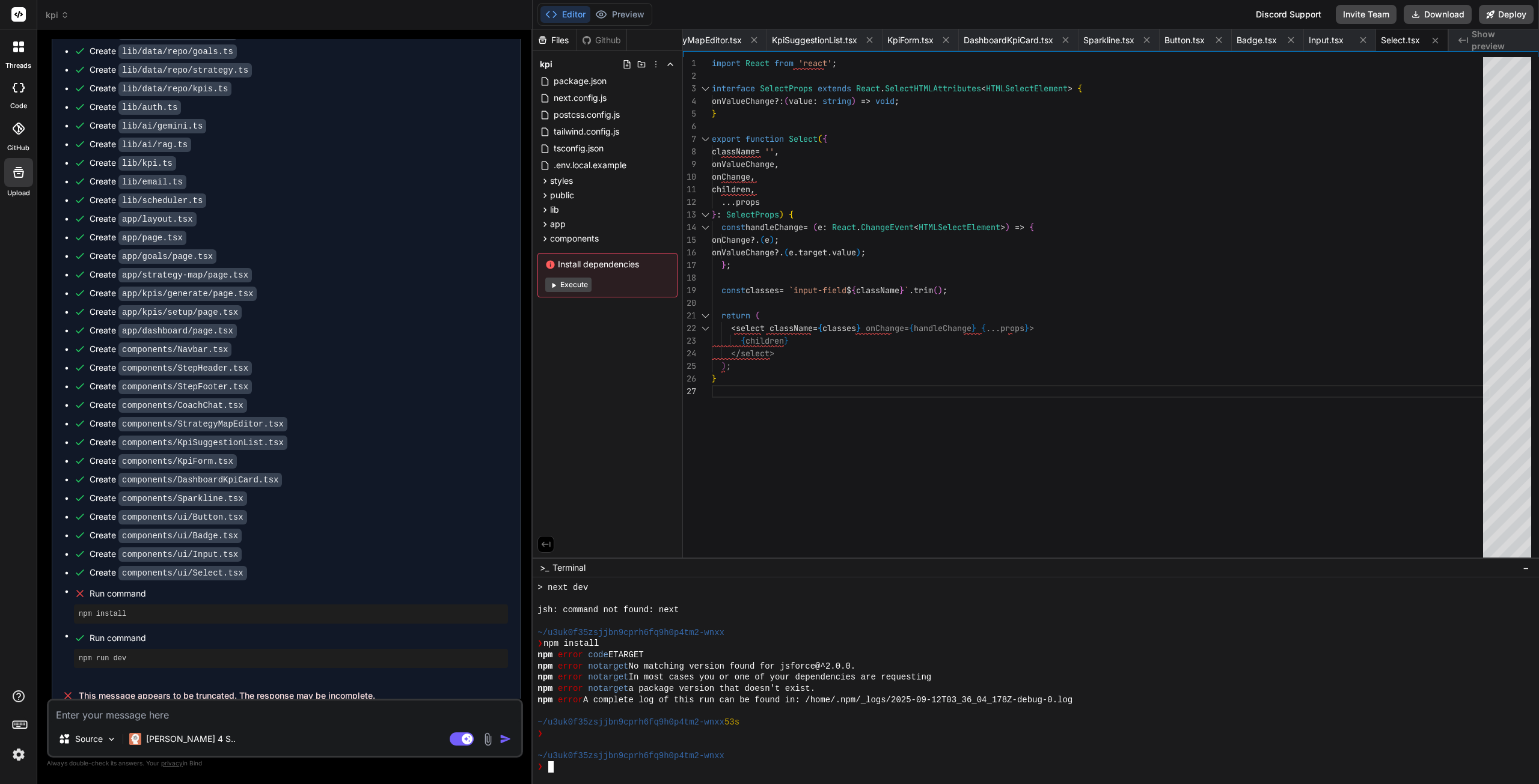
scroll to position [853, 0]
click at [211, 717] on textarea at bounding box center [285, 712] width 473 height 22
paste textarea "npm run dev"
type textarea "x"
type textarea "npm run dev"
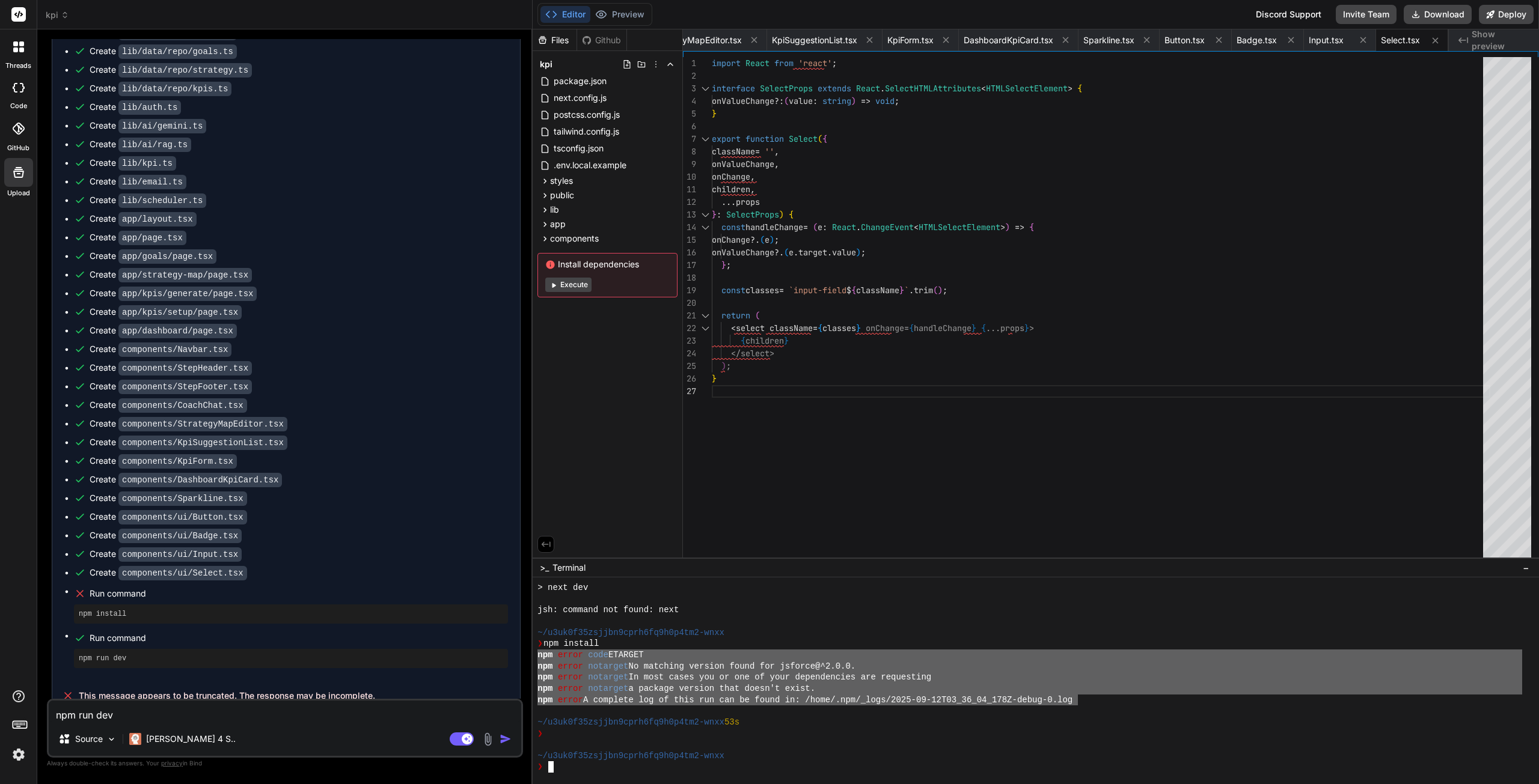
scroll to position [886, 0]
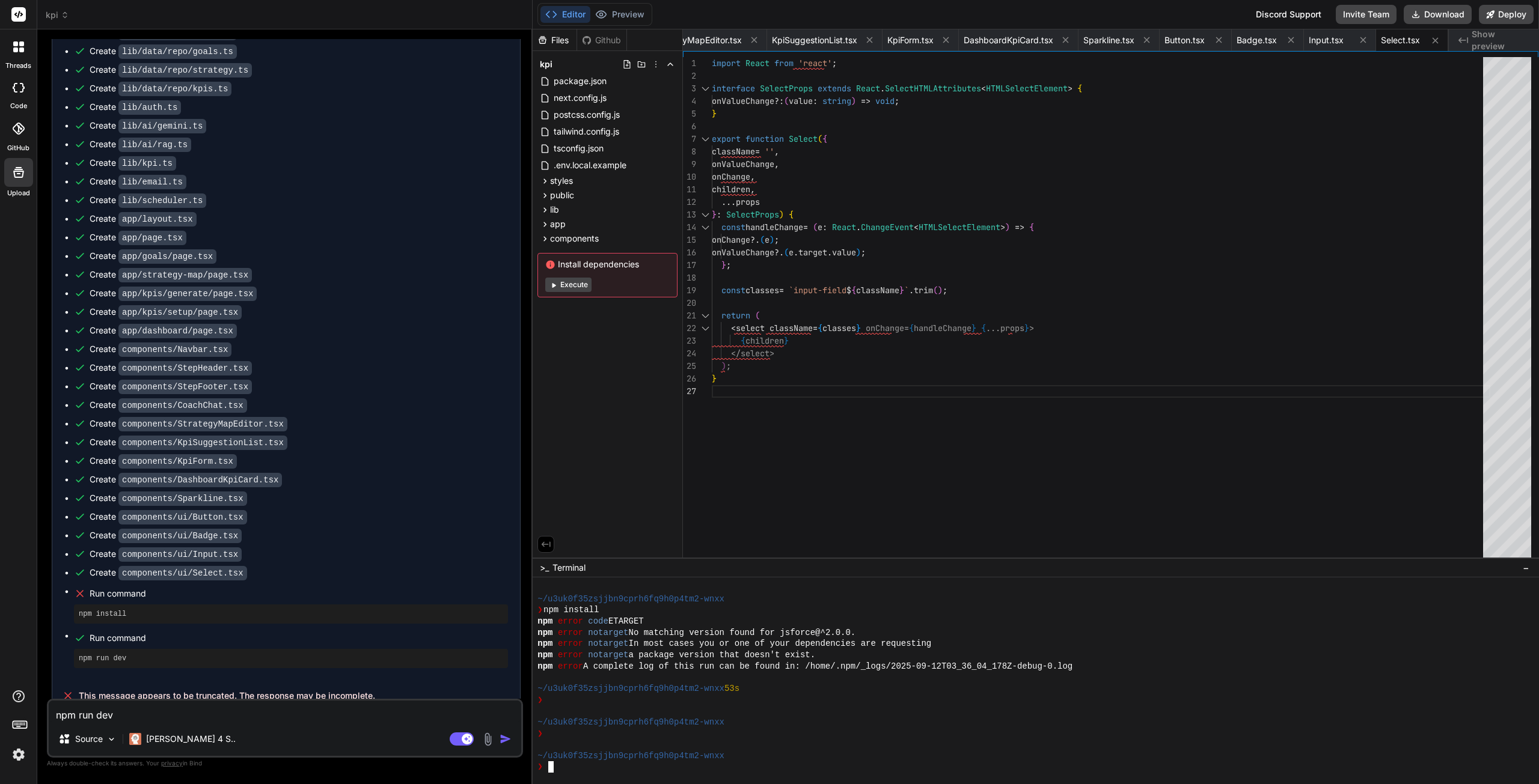
drag, startPoint x: 538, startPoint y: 657, endPoint x: 1081, endPoint y: 700, distance: 544.7
drag, startPoint x: 180, startPoint y: 708, endPoint x: 30, endPoint y: 694, distance: 150.7
click at [30, 694] on div "threads code GitHub Upload kpi Created with Pixso. Bind AI Web Search Created w…" at bounding box center [769, 392] width 1539 height 784
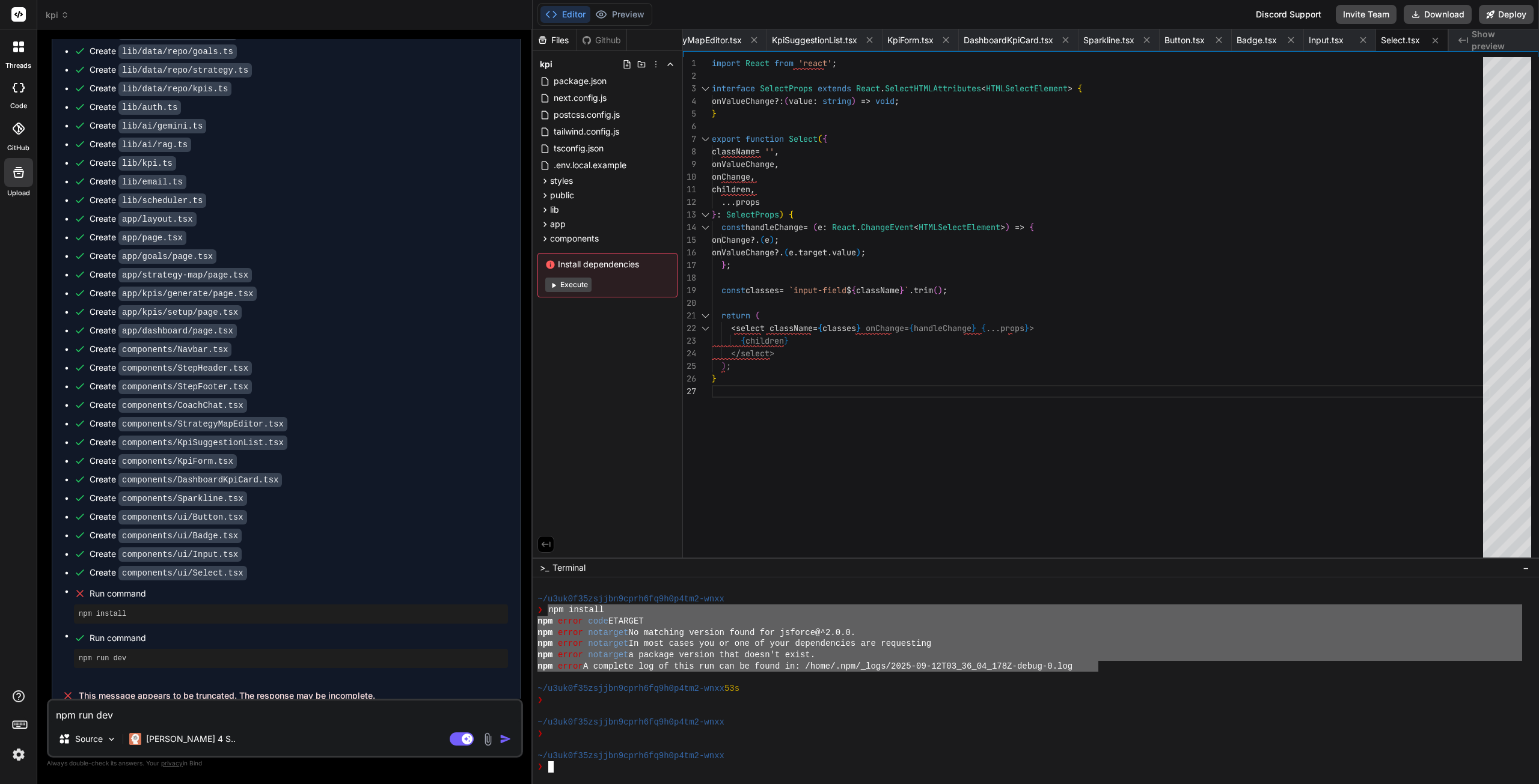
drag, startPoint x: 548, startPoint y: 609, endPoint x: 1096, endPoint y: 668, distance: 551.2
type textarea "npm install npm error code ETARGET npm error notarget No matching version found…"
drag, startPoint x: 131, startPoint y: 710, endPoint x: 15, endPoint y: 706, distance: 116.1
click at [15, 706] on div "threads code GitHub Upload kpi Created with Pixso. Bind AI Web Search Created w…" at bounding box center [769, 392] width 1539 height 784
paste textarea "install npm error code ETARGET npm error notarget No matching version found for…"
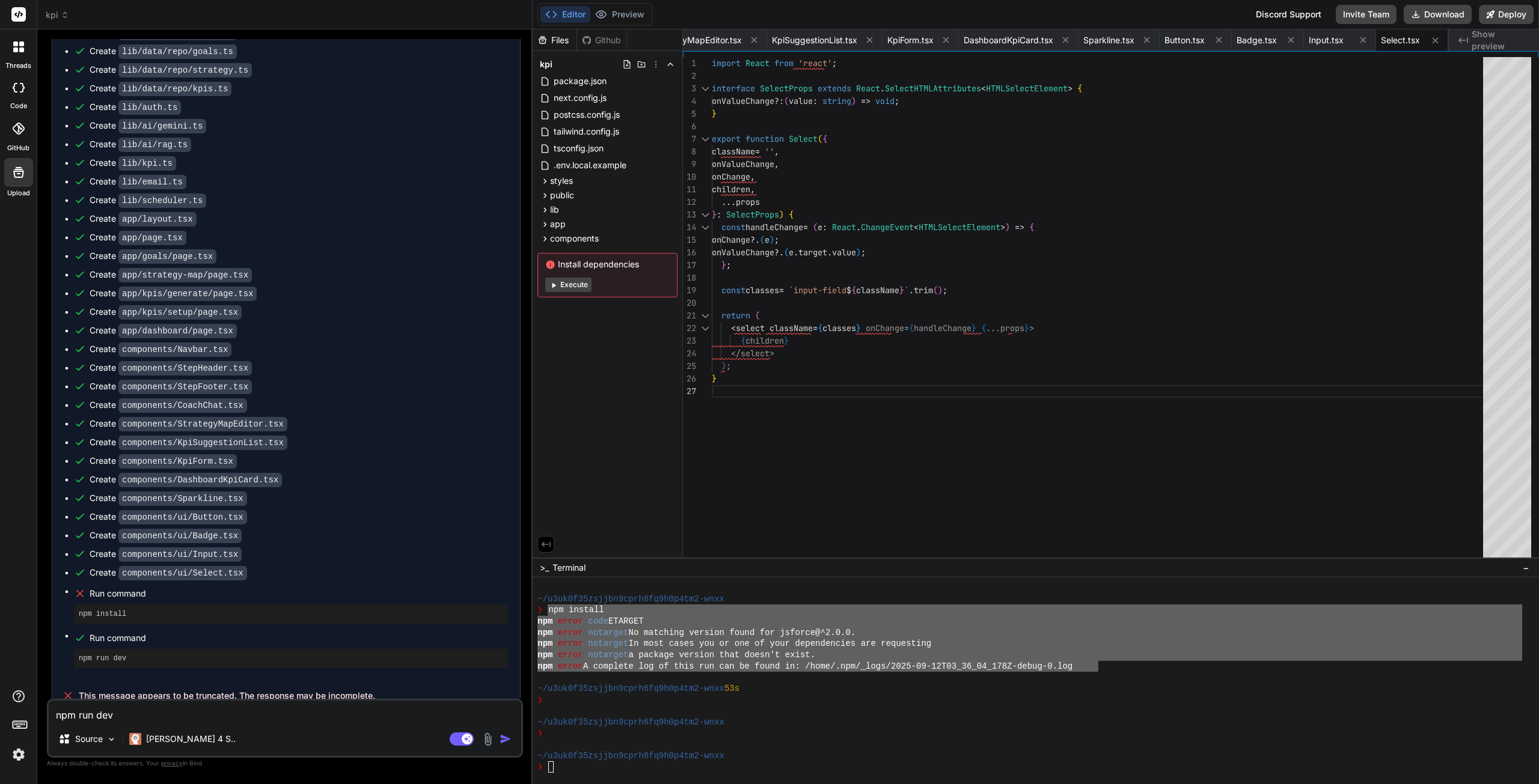
type textarea "x"
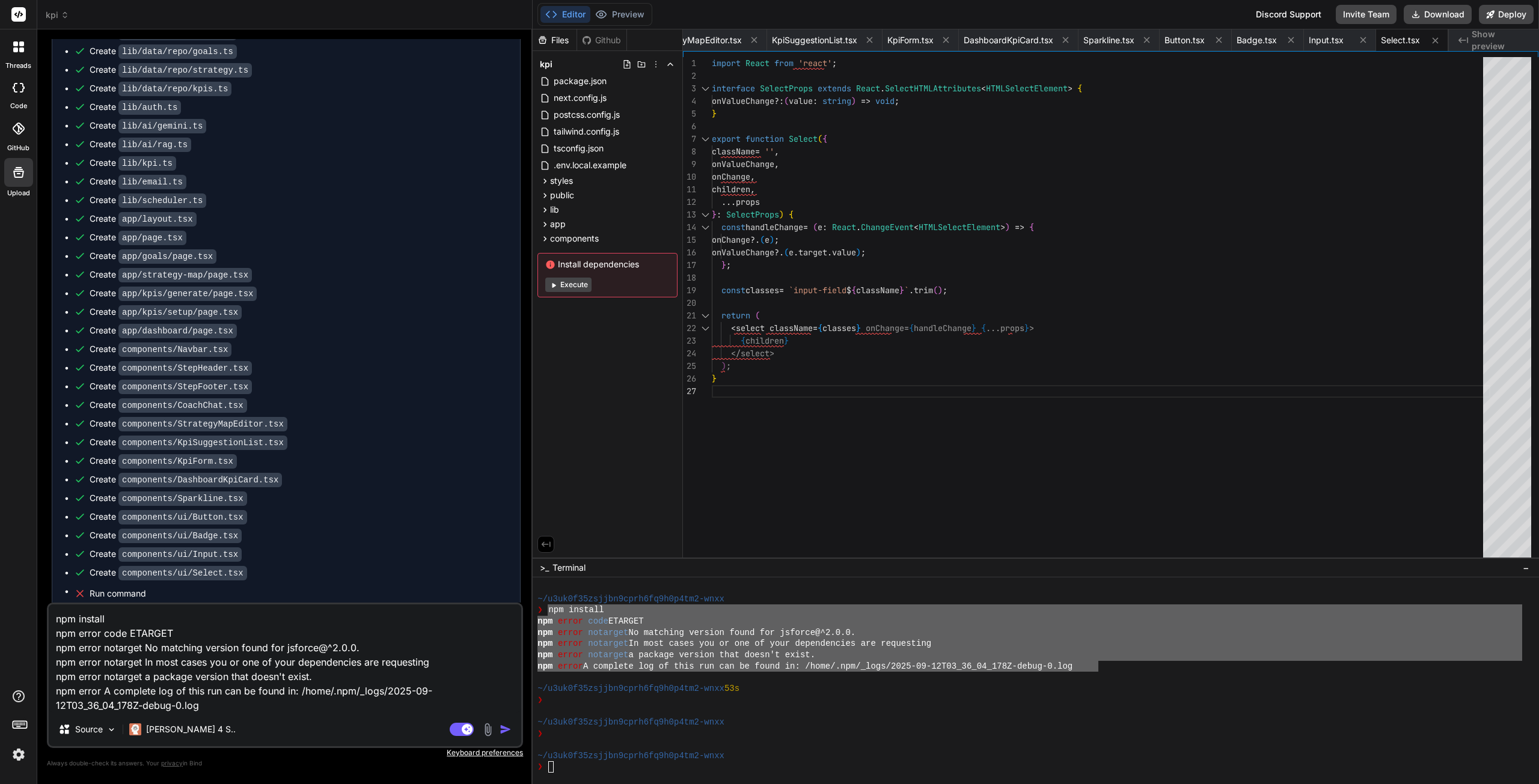
type textarea "npm install npm error code ETARGET npm error notarget No matching version found…"
click at [503, 731] on img "button" at bounding box center [506, 730] width 12 height 12
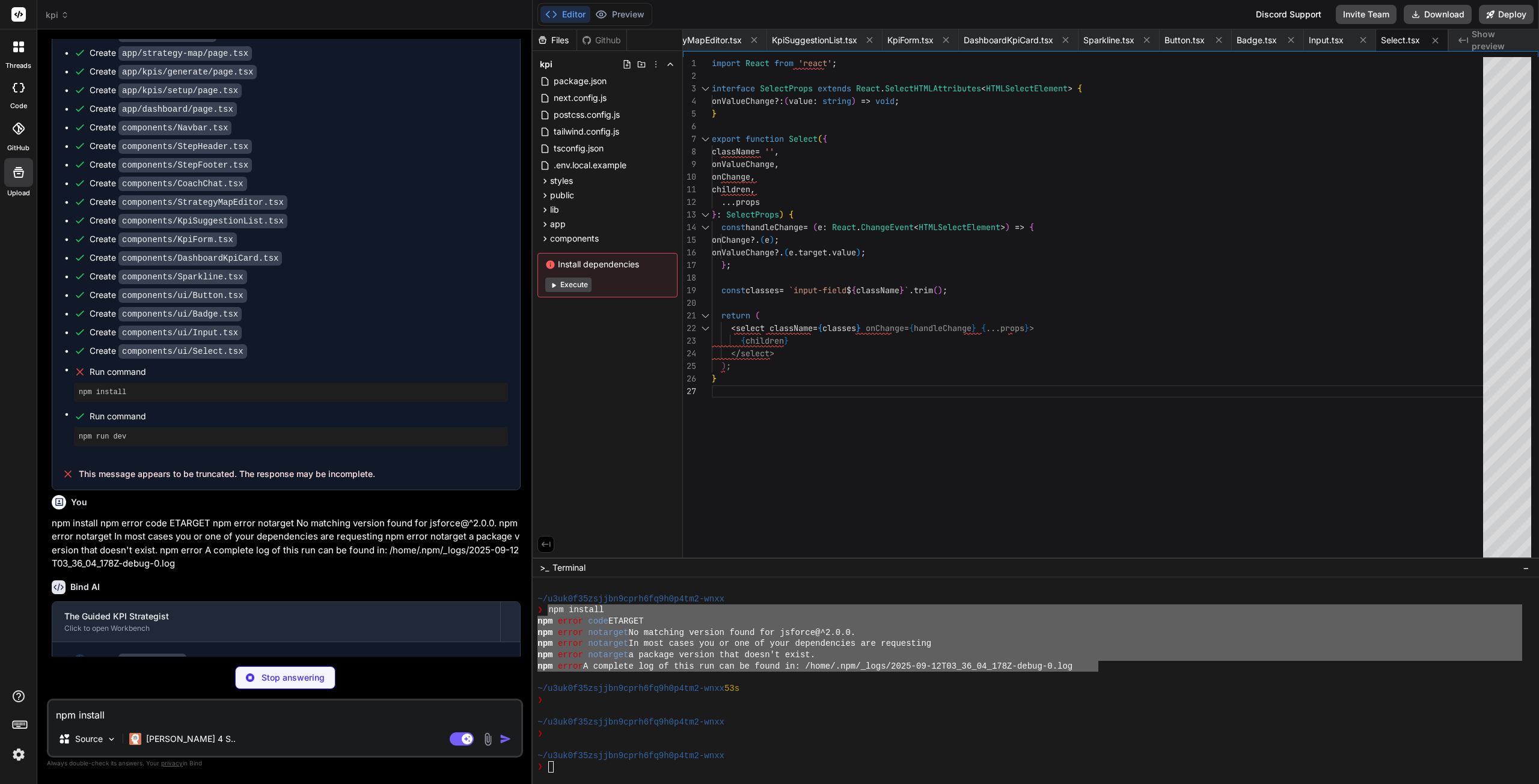
scroll to position [2875, 0]
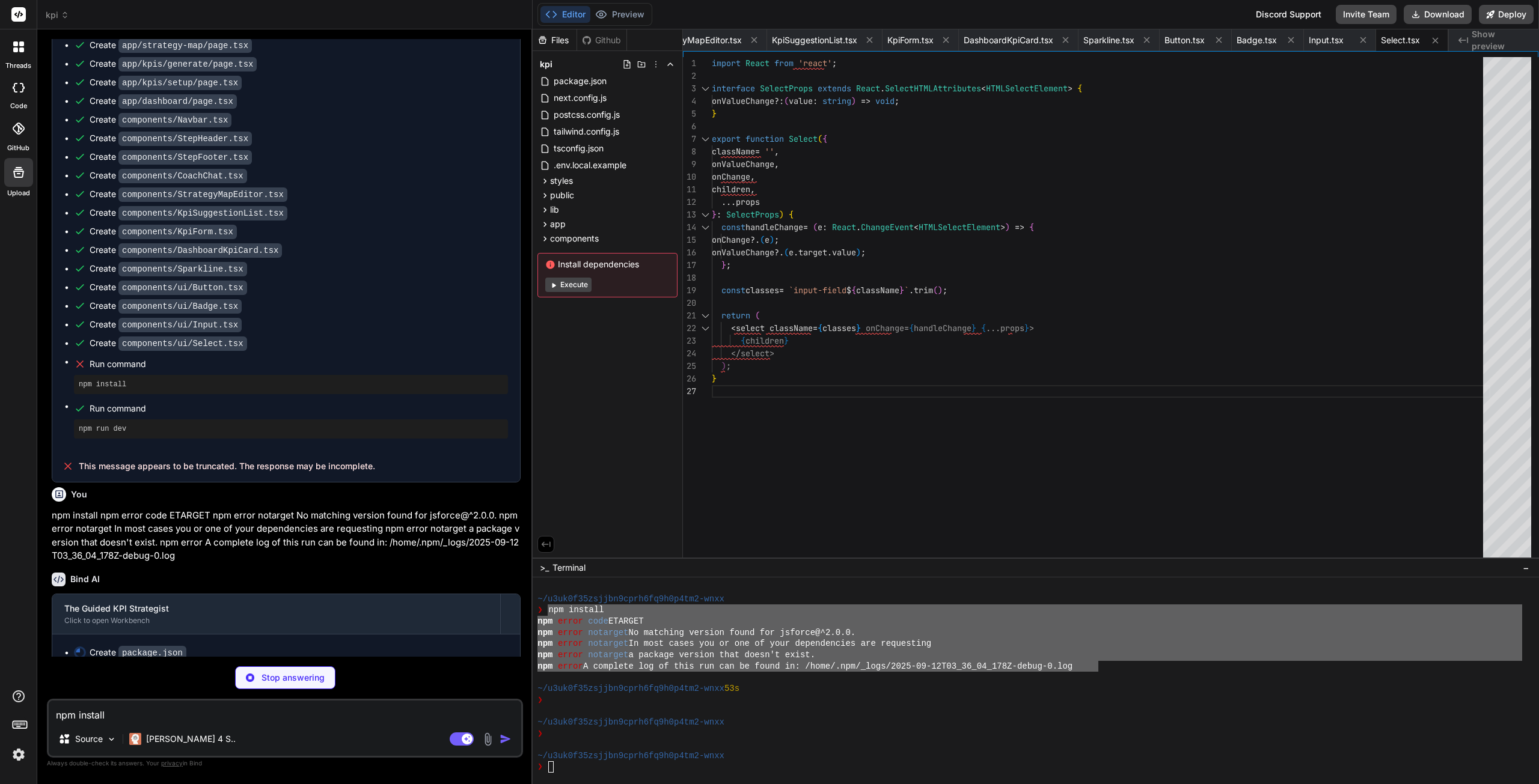
type textarea "x"
type textarea ""devDependencies": { "eslint": "^8.0.0", "eslint-config-next": "13.5.1" } }"
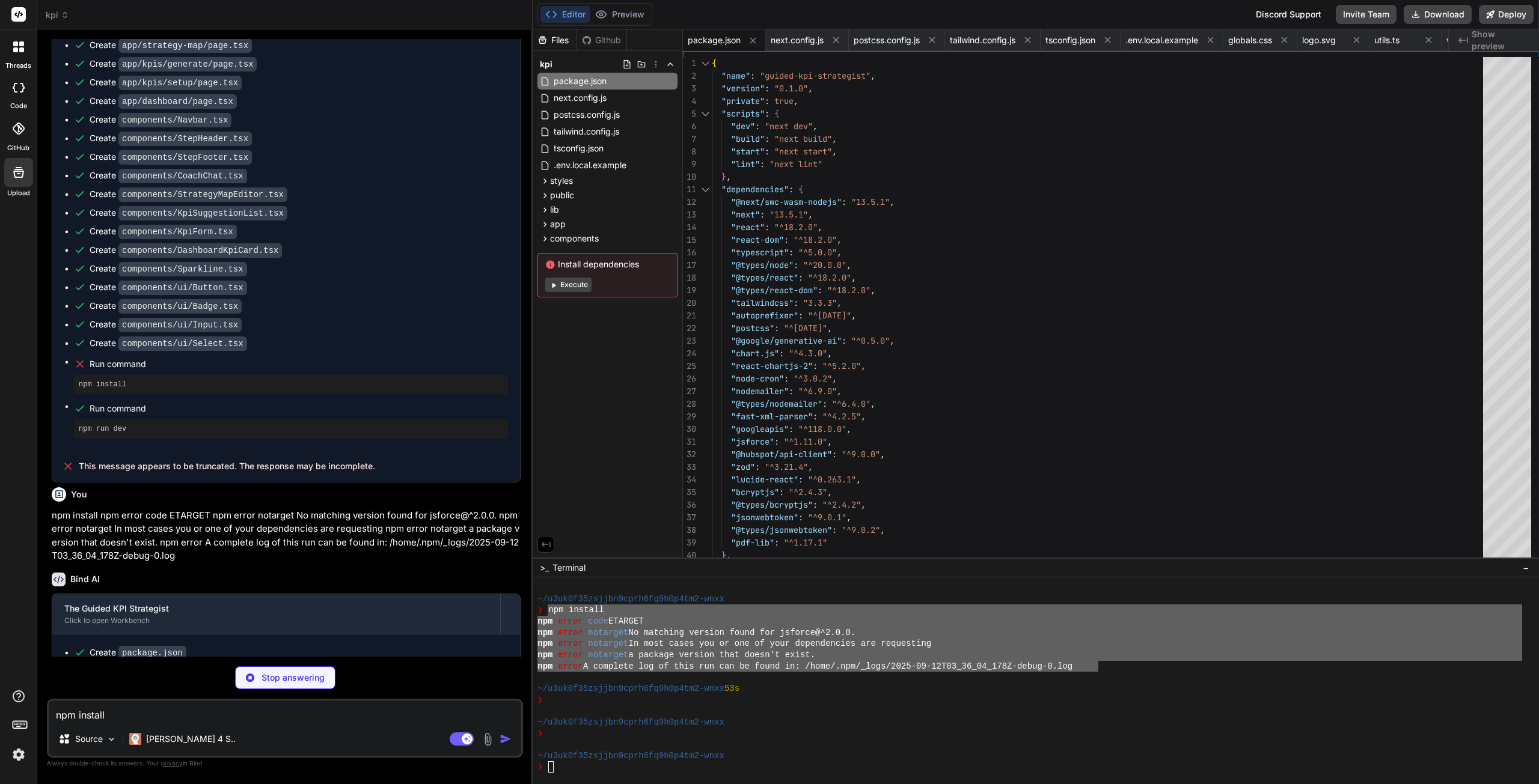
type textarea "x"
type textarea "{...props} /> ); }"
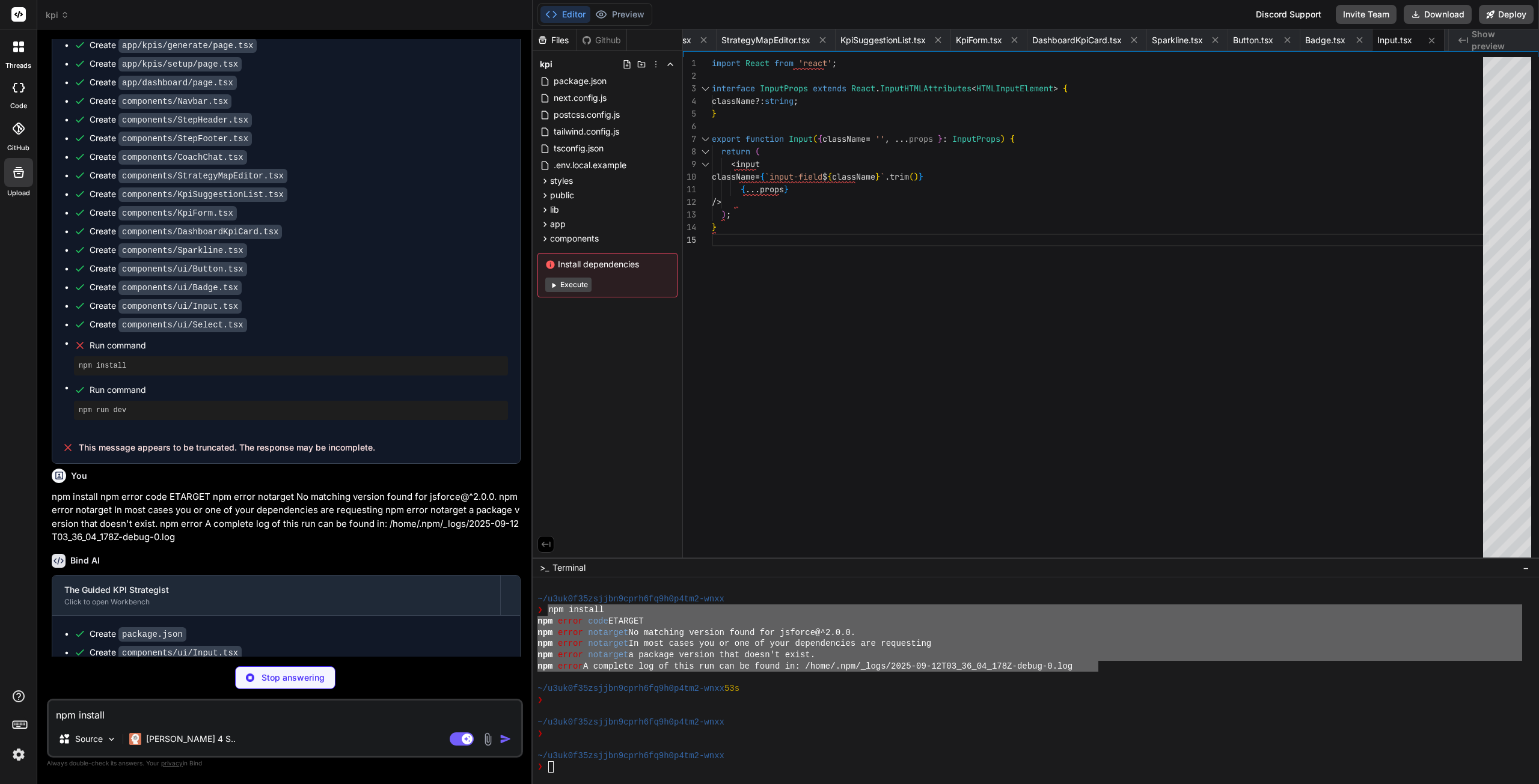
scroll to position [2912, 0]
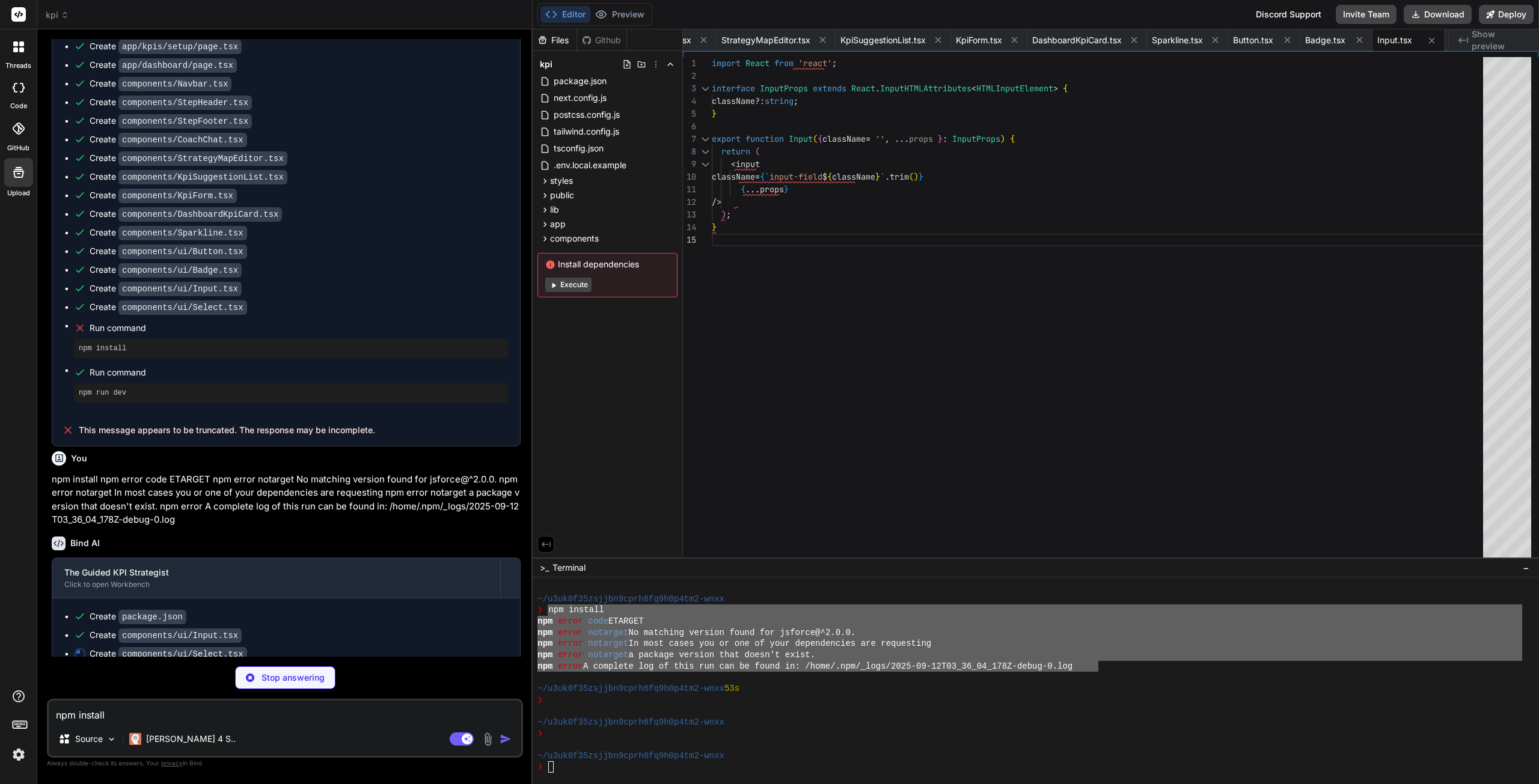
type textarea "x"
type textarea "</select> ); }"
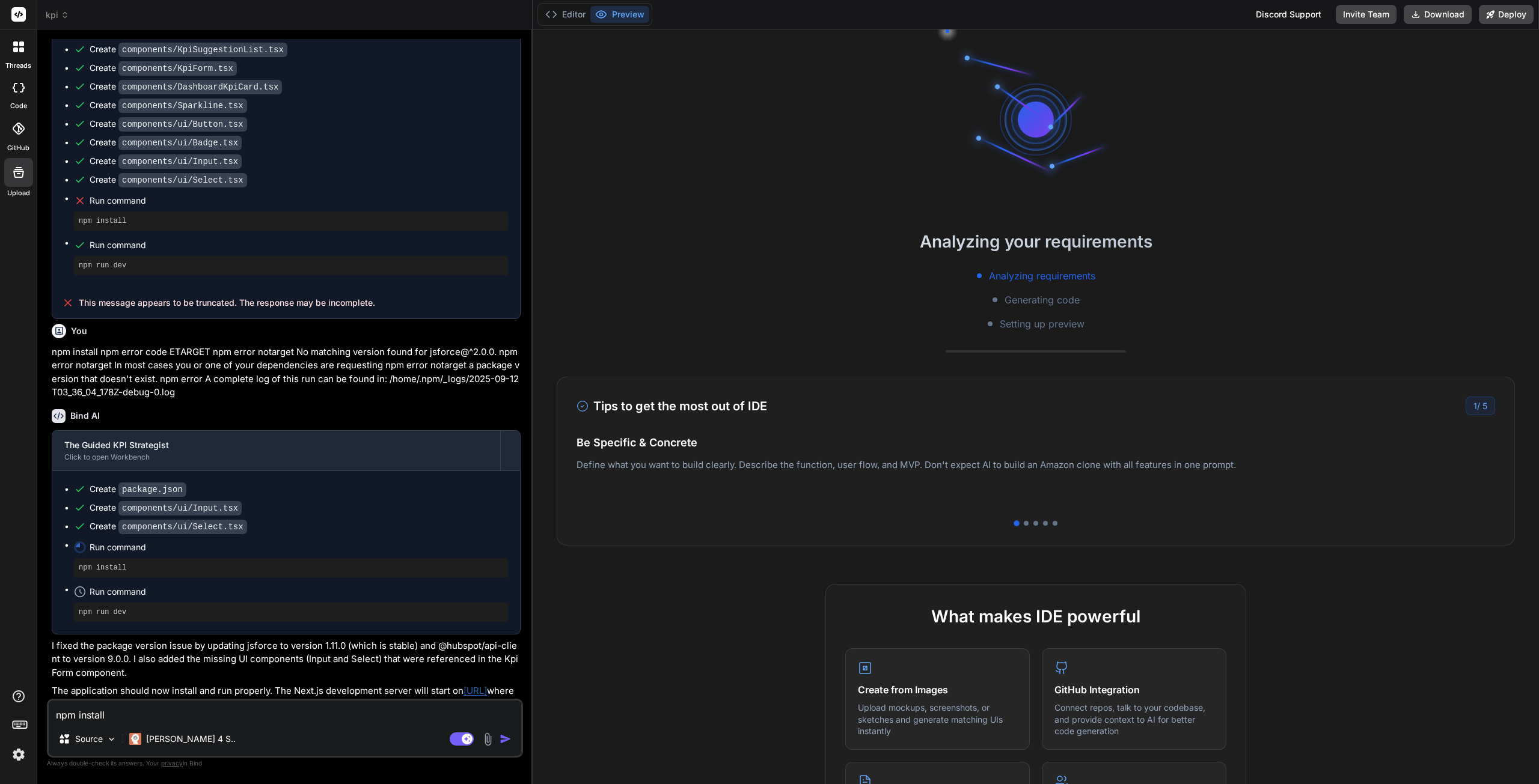
scroll to position [1088, 0]
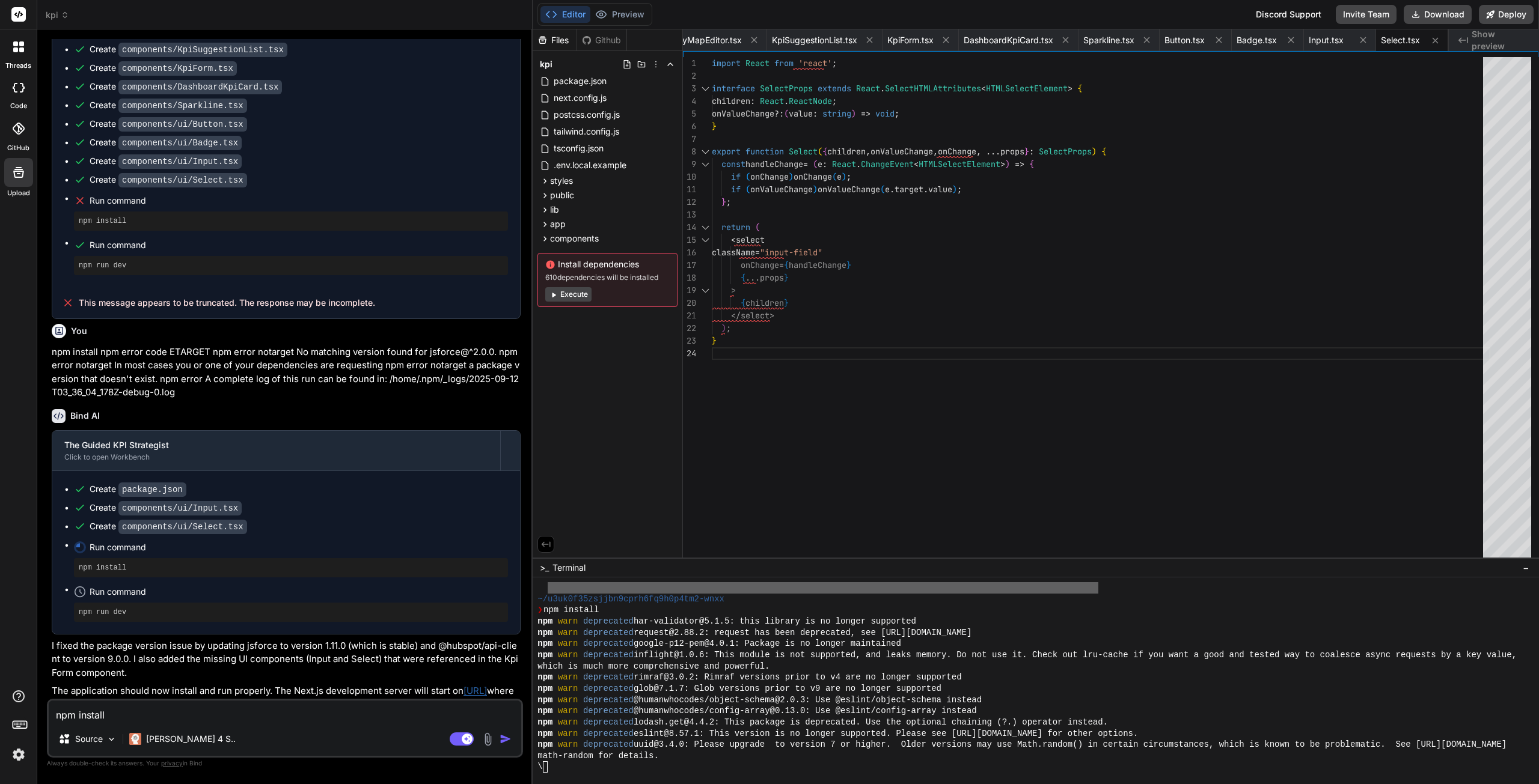
type textarea "x"
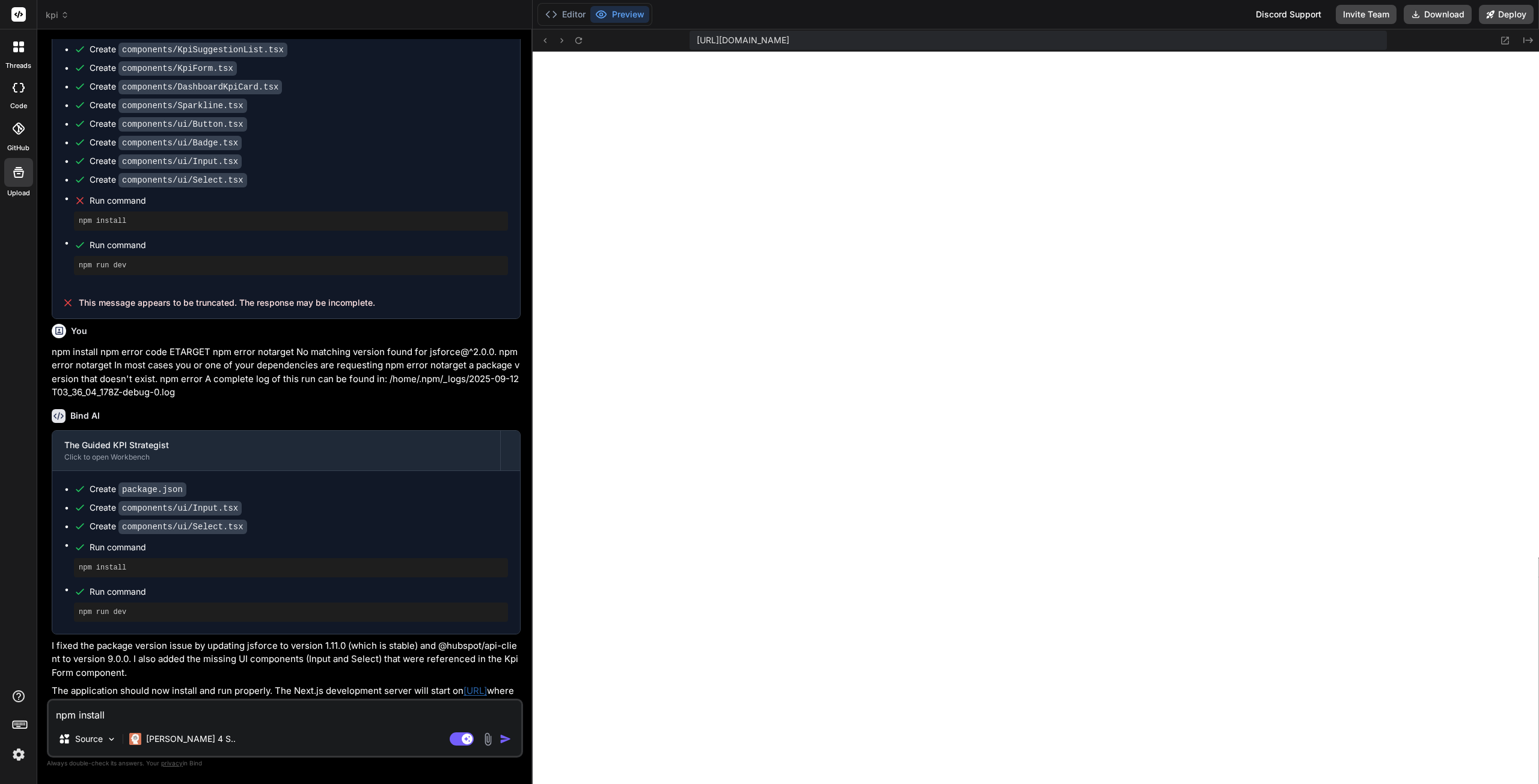
scroll to position [1694, 0]
click at [146, 720] on textarea "npm install npm error code ETARGET npm error notarget No matching version found…" at bounding box center [285, 712] width 473 height 22
paste textarea "Failed to compile ./styles/globals.css:37:5 Syntax error: /home/u3uk0f35zsjjbn9…"
type textarea "x"
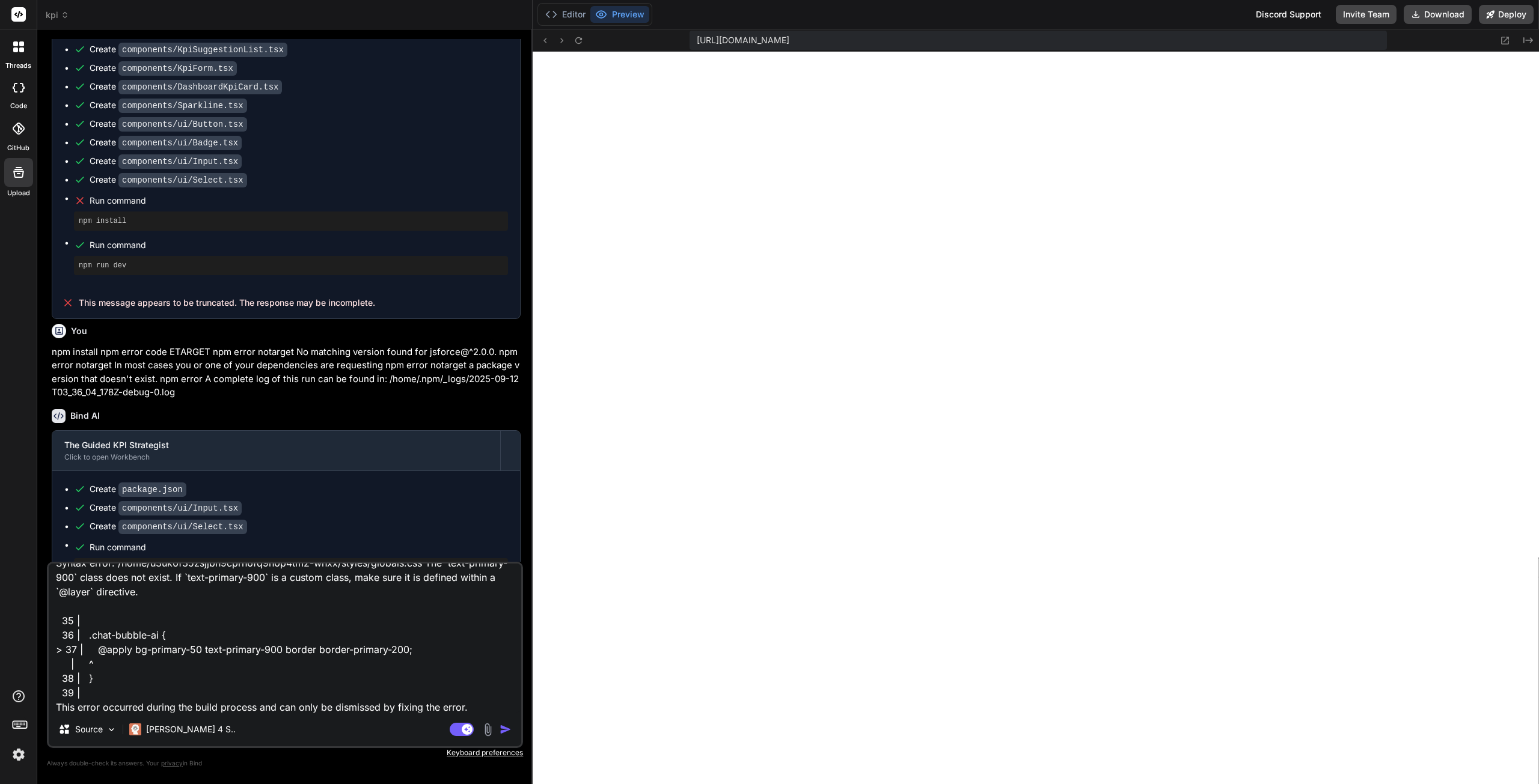
type textarea "Failed to compile ./styles/globals.css:37:5 Syntax error: /home/u3uk0f35zsjjbn9…"
click at [505, 731] on img "button" at bounding box center [506, 730] width 12 height 12
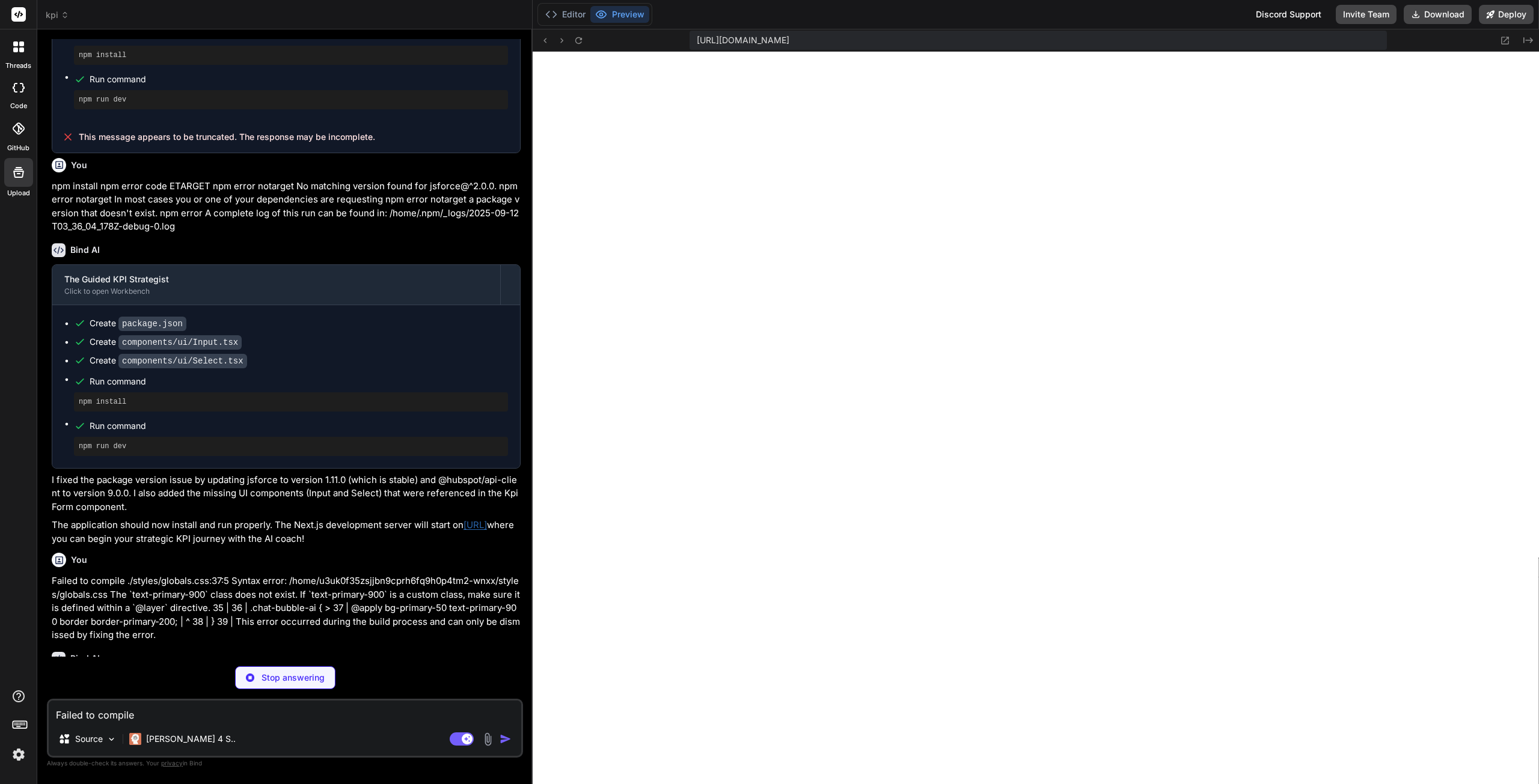
scroll to position [3217, 0]
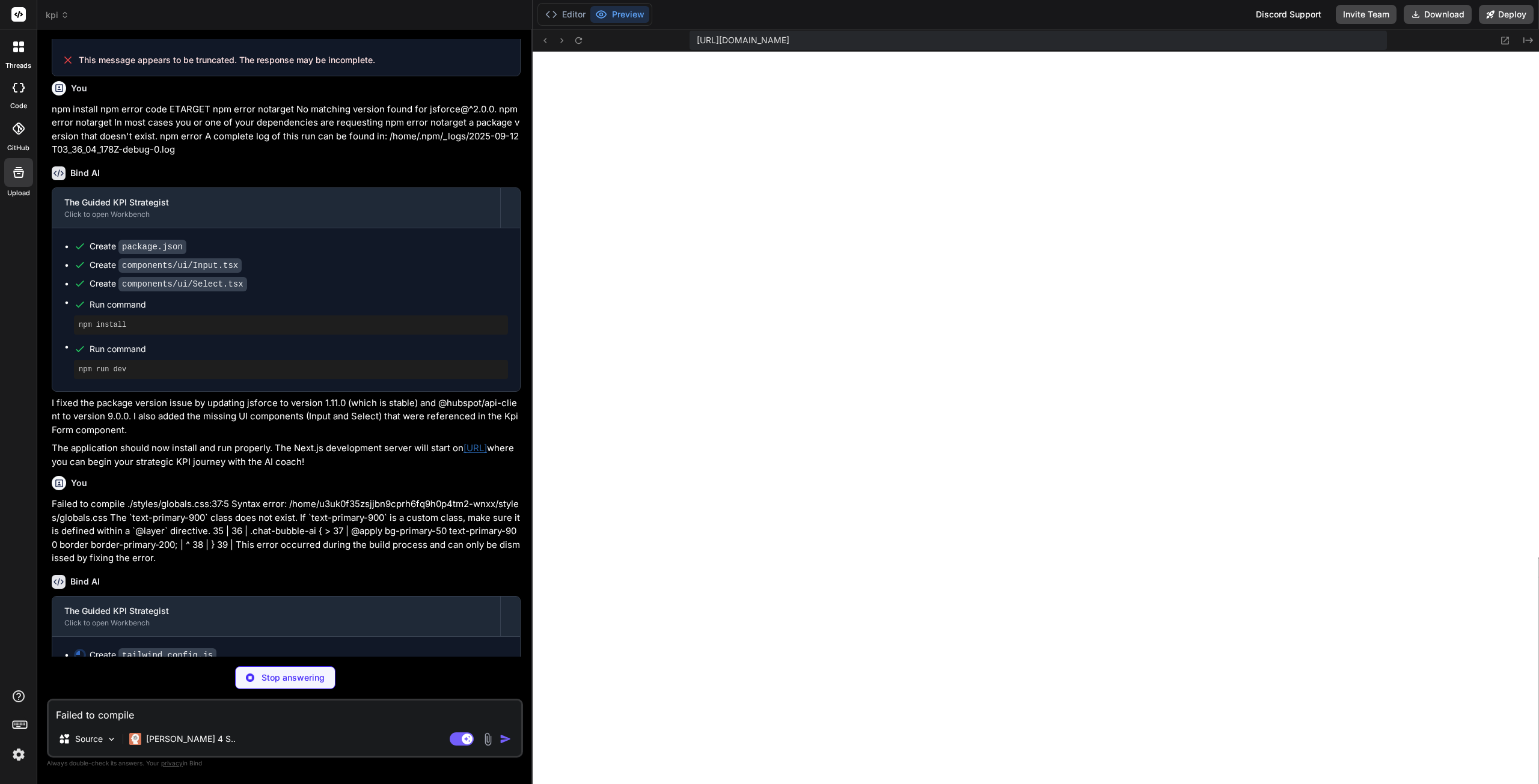
type textarea "x"
type textarea "plugins: [], }"
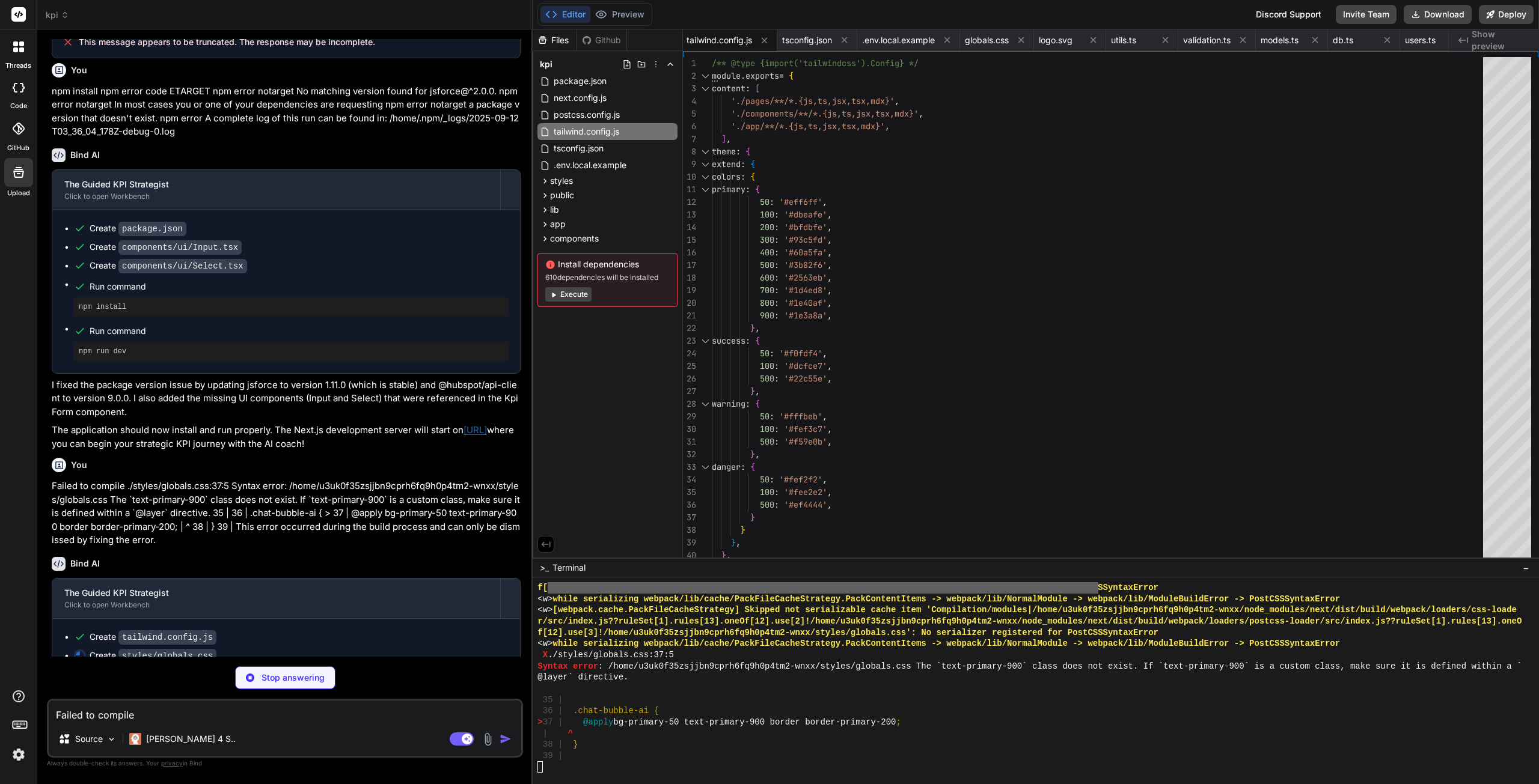
scroll to position [3300, 0]
type textarea "x"
type textarea "@apply bg-gray-100 text-gray-900 border border-gray-200; } }"
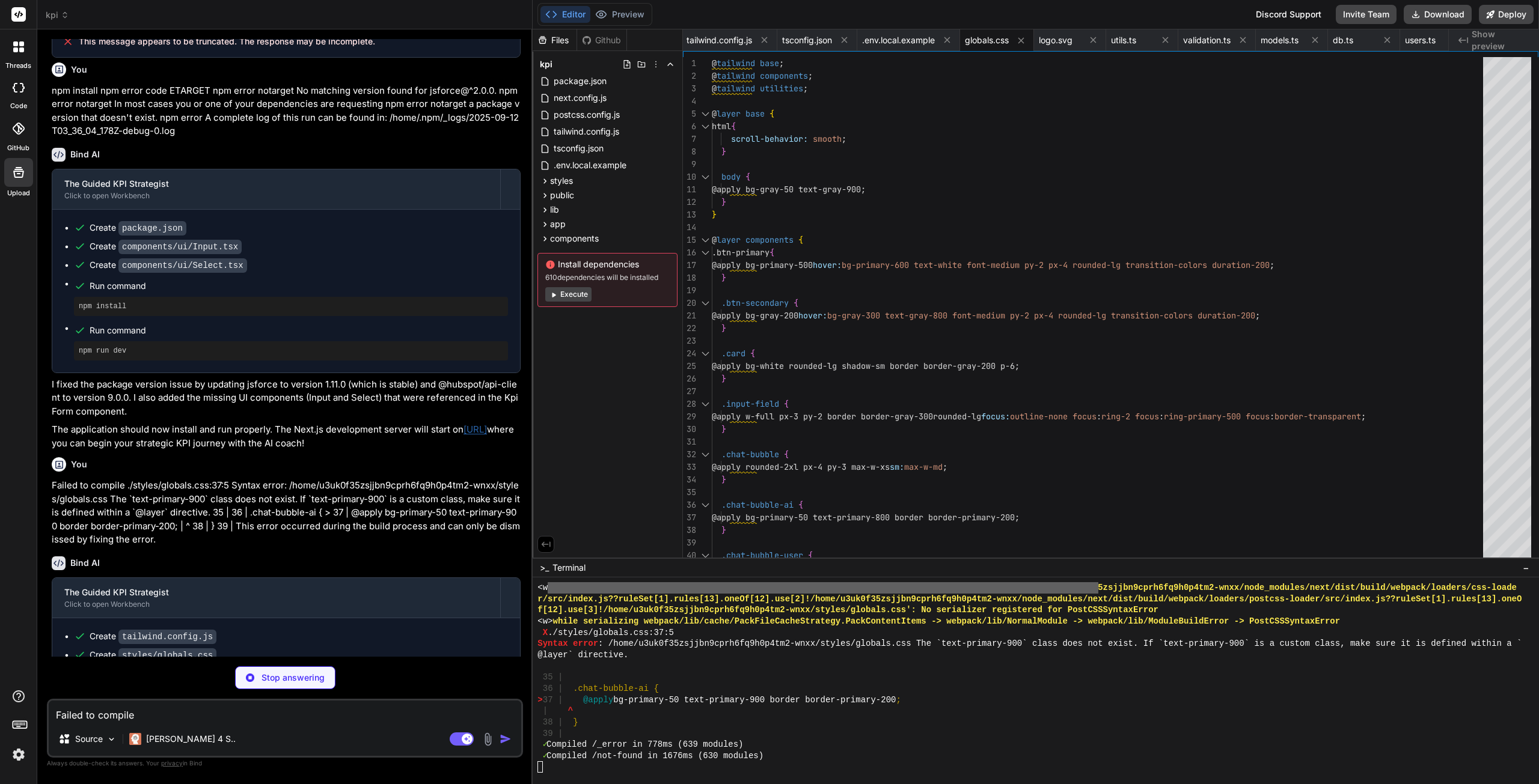
scroll to position [1717, 0]
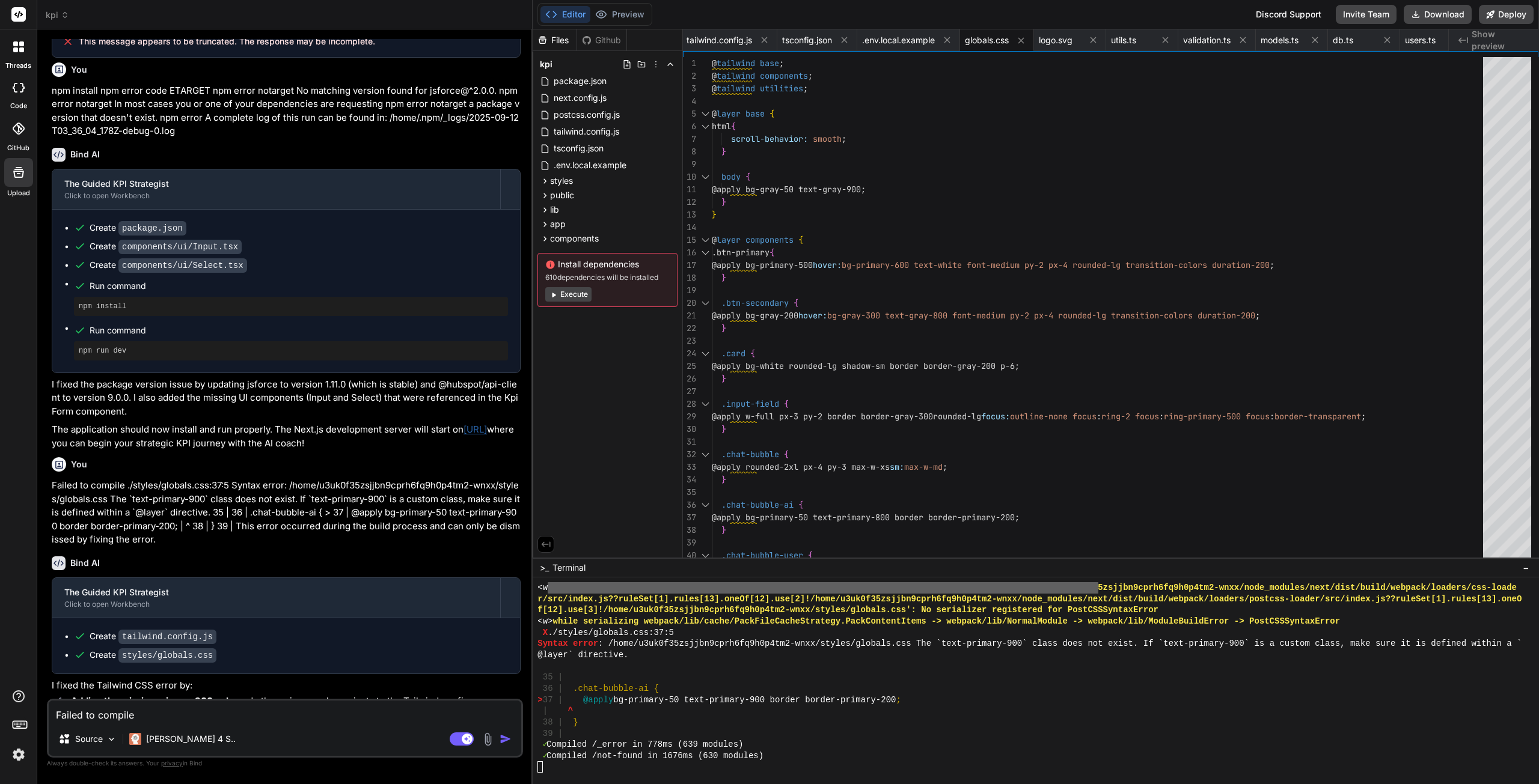
type textarea "x"
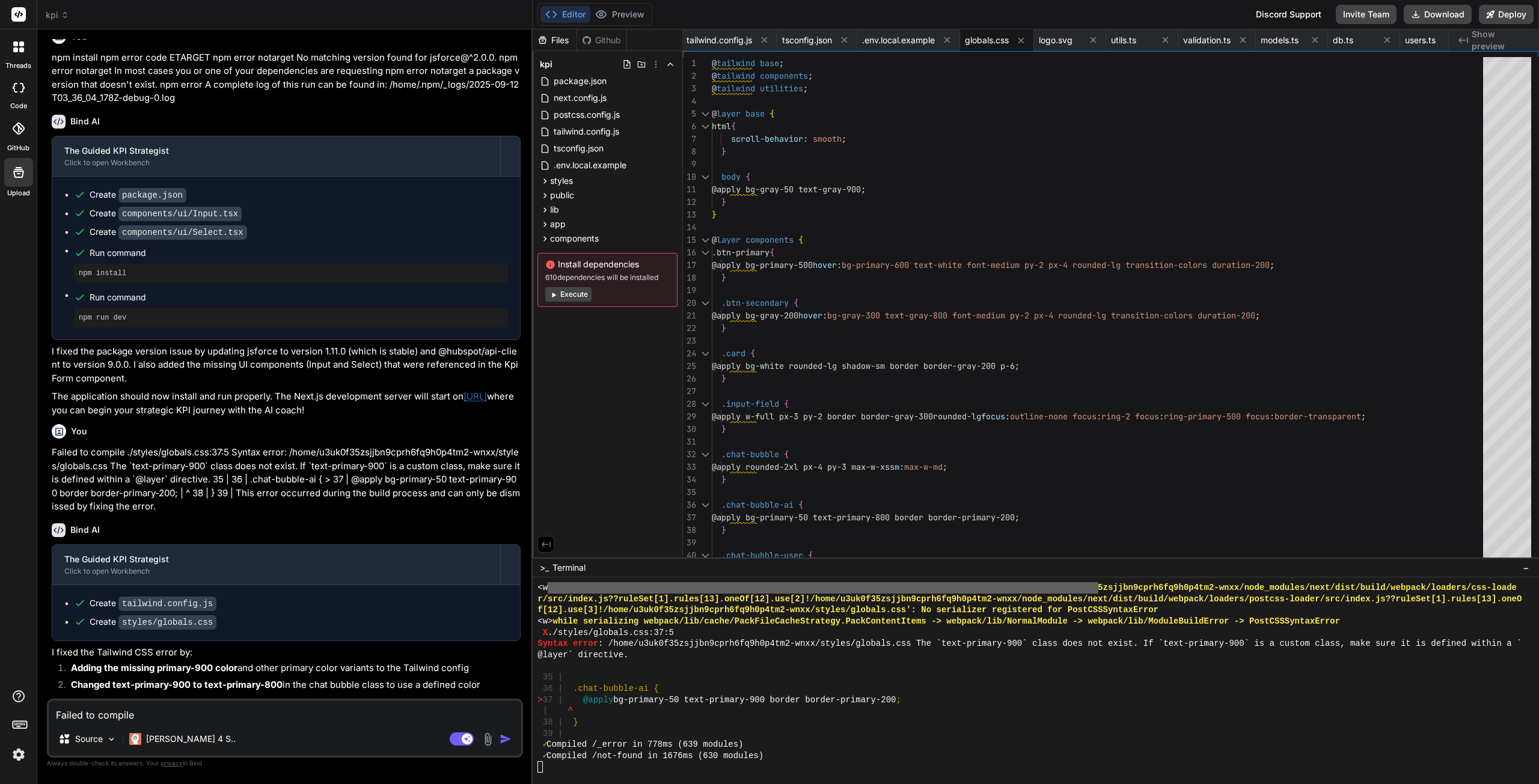
click at [635, 14] on button "Preview" at bounding box center [620, 14] width 59 height 17
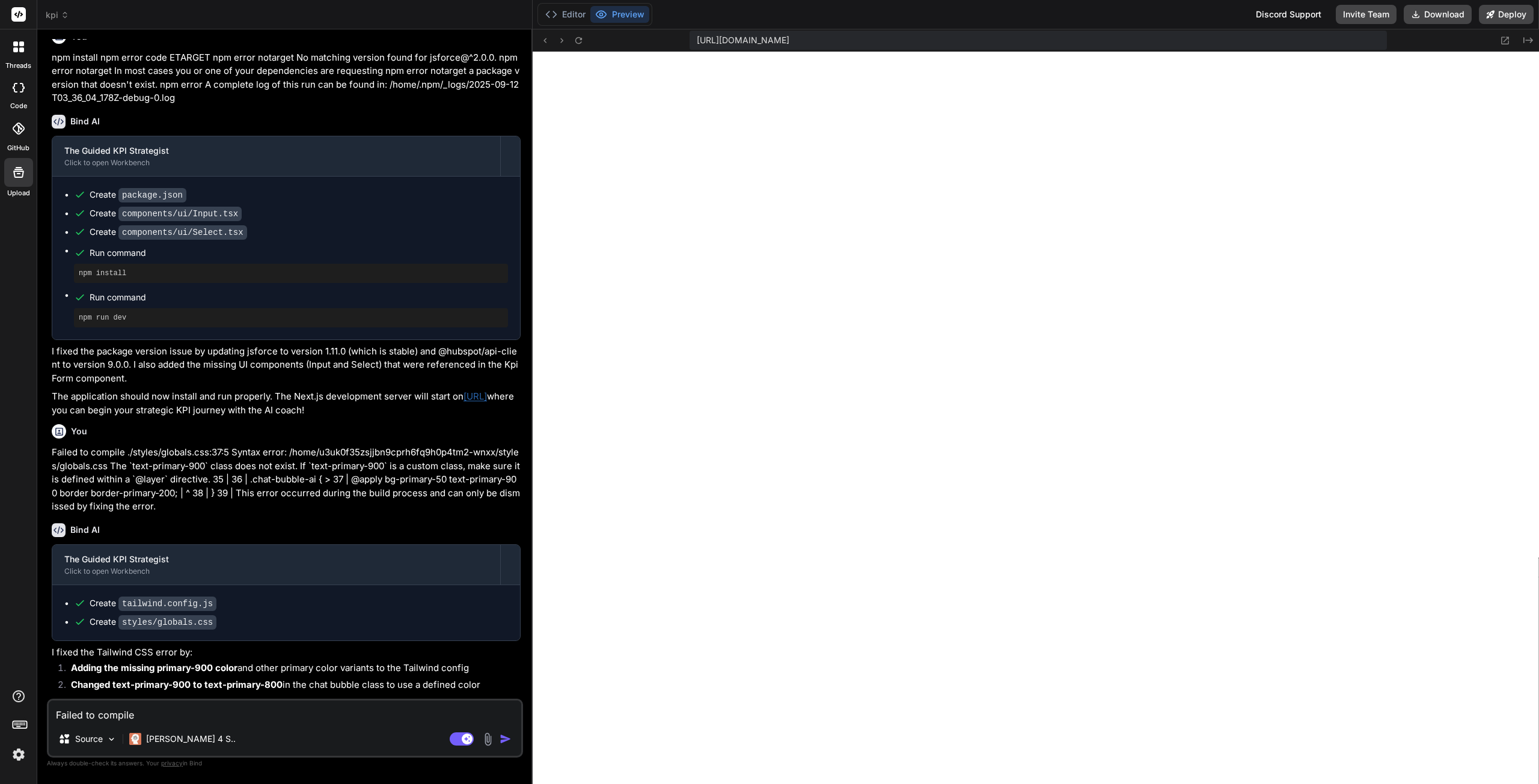
scroll to position [1773, 0]
click at [137, 711] on textarea "Failed to compile ./styles/globals.css:37:5 Syntax error: /home/u3uk0f35zsjjbn9…" at bounding box center [285, 712] width 473 height 22
type textarea "x"
type textarea "i"
type textarea "x"
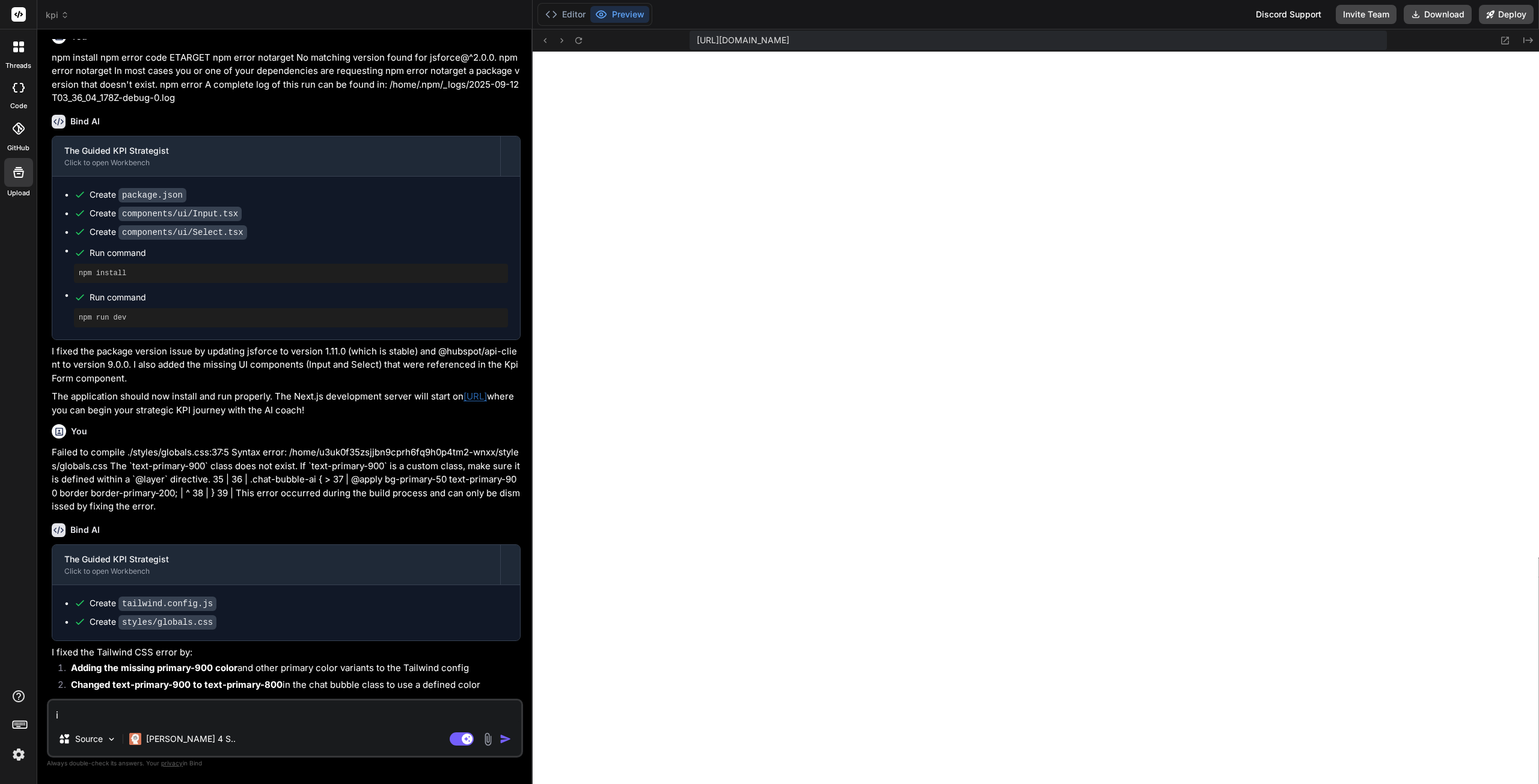
type textarea "it"
type textarea "x"
type textarea "it"
type textarea "x"
type textarea "it d"
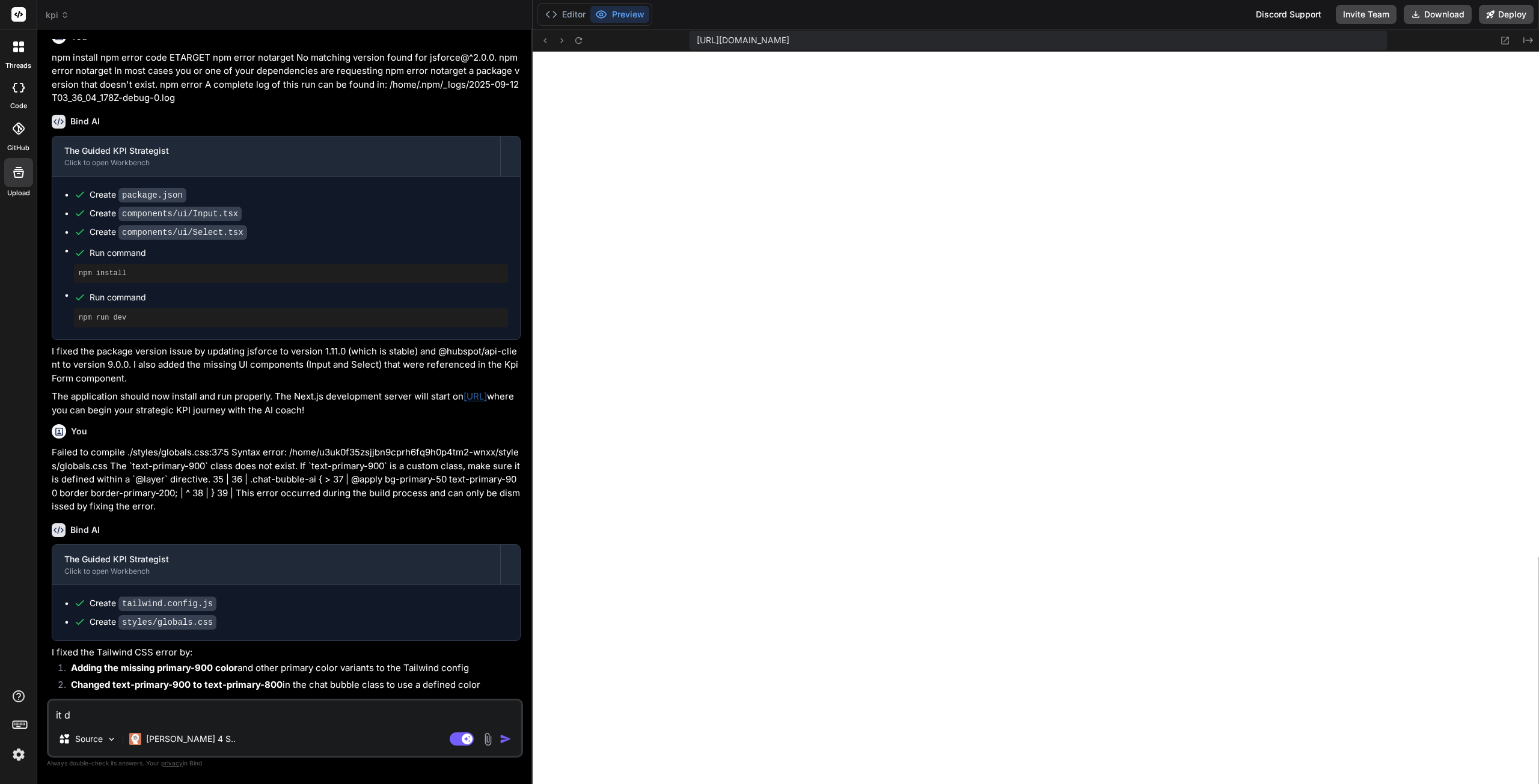
type textarea "x"
type textarea "it do"
type textarea "x"
type textarea "it doe"
type textarea "x"
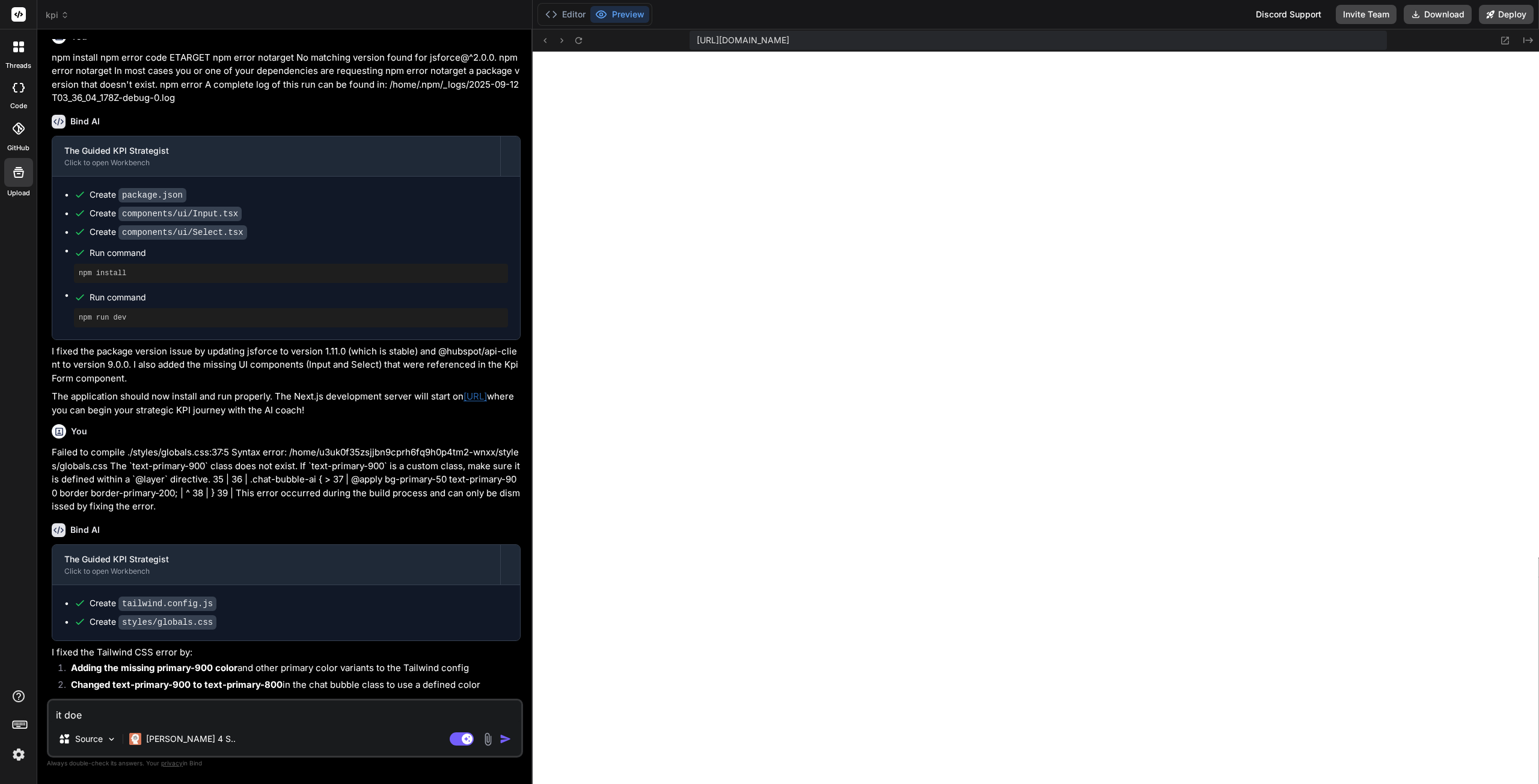
type textarea "it does"
type textarea "x"
type textarea "it doest"
type textarea "x"
type textarea "it does"
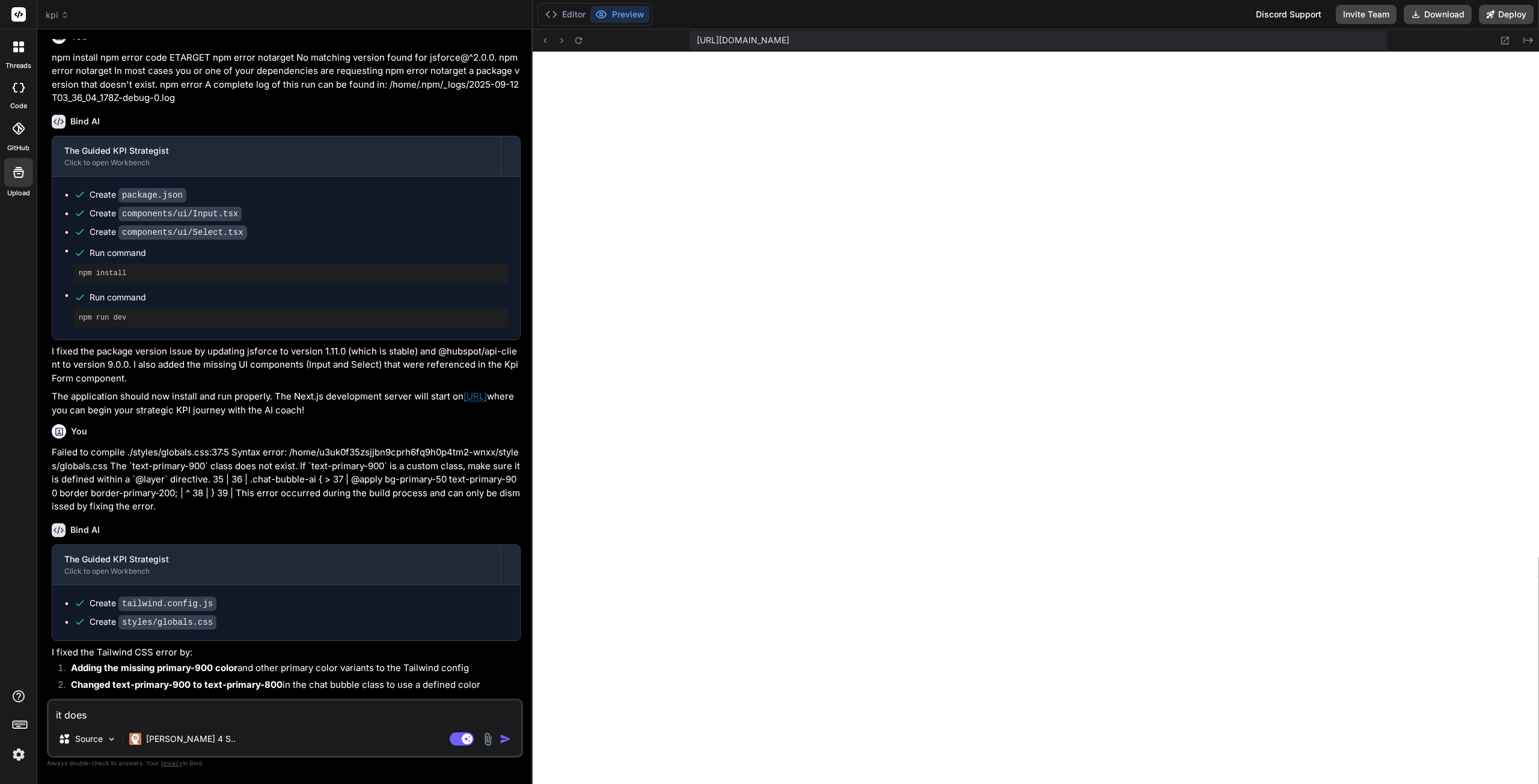
type textarea "x"
type textarea "it doe"
type textarea "x"
type textarea "it doen"
type textarea "x"
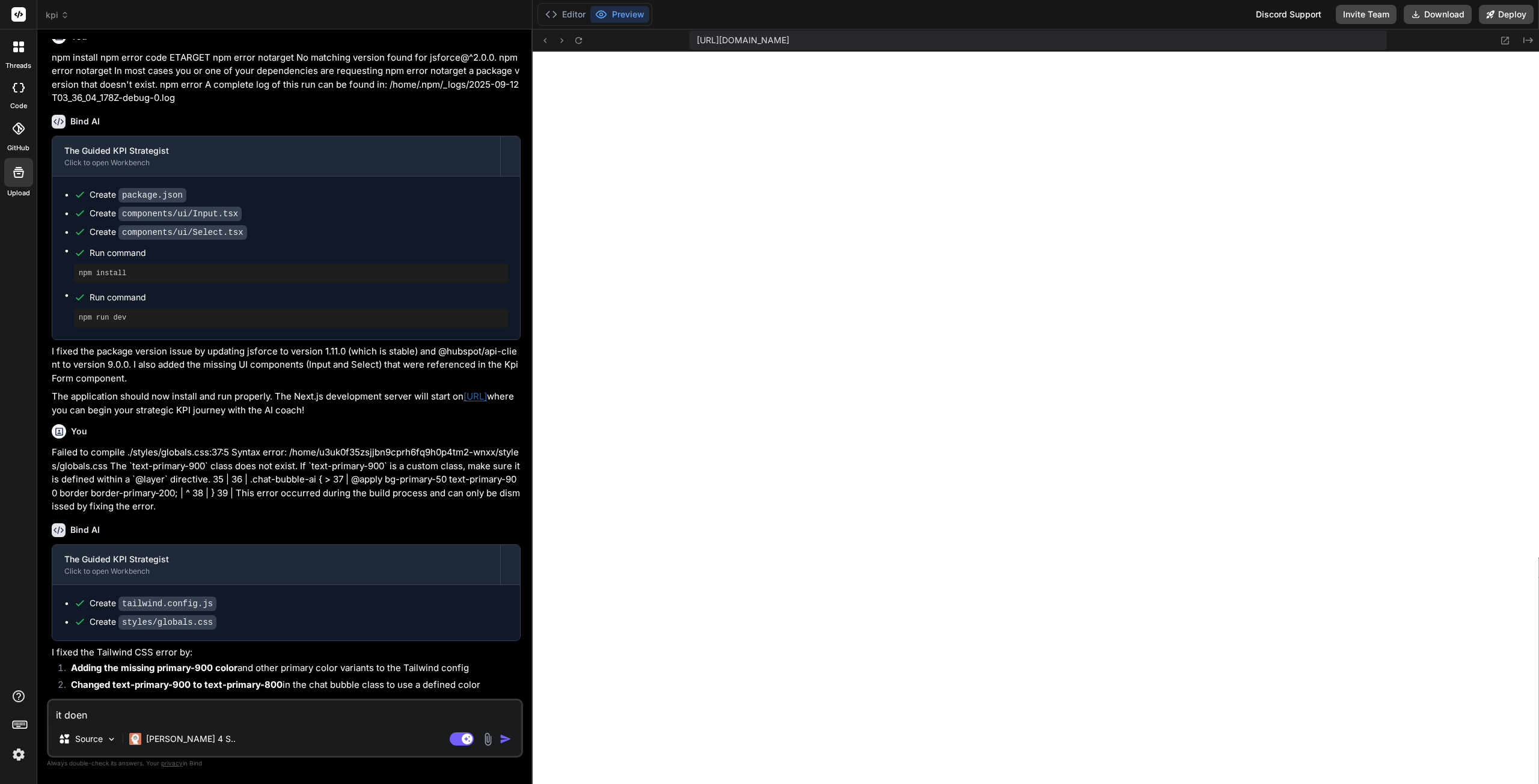
type textarea "it doe"
type textarea "x"
type textarea "it do"
type textarea "x"
type textarea "it doe"
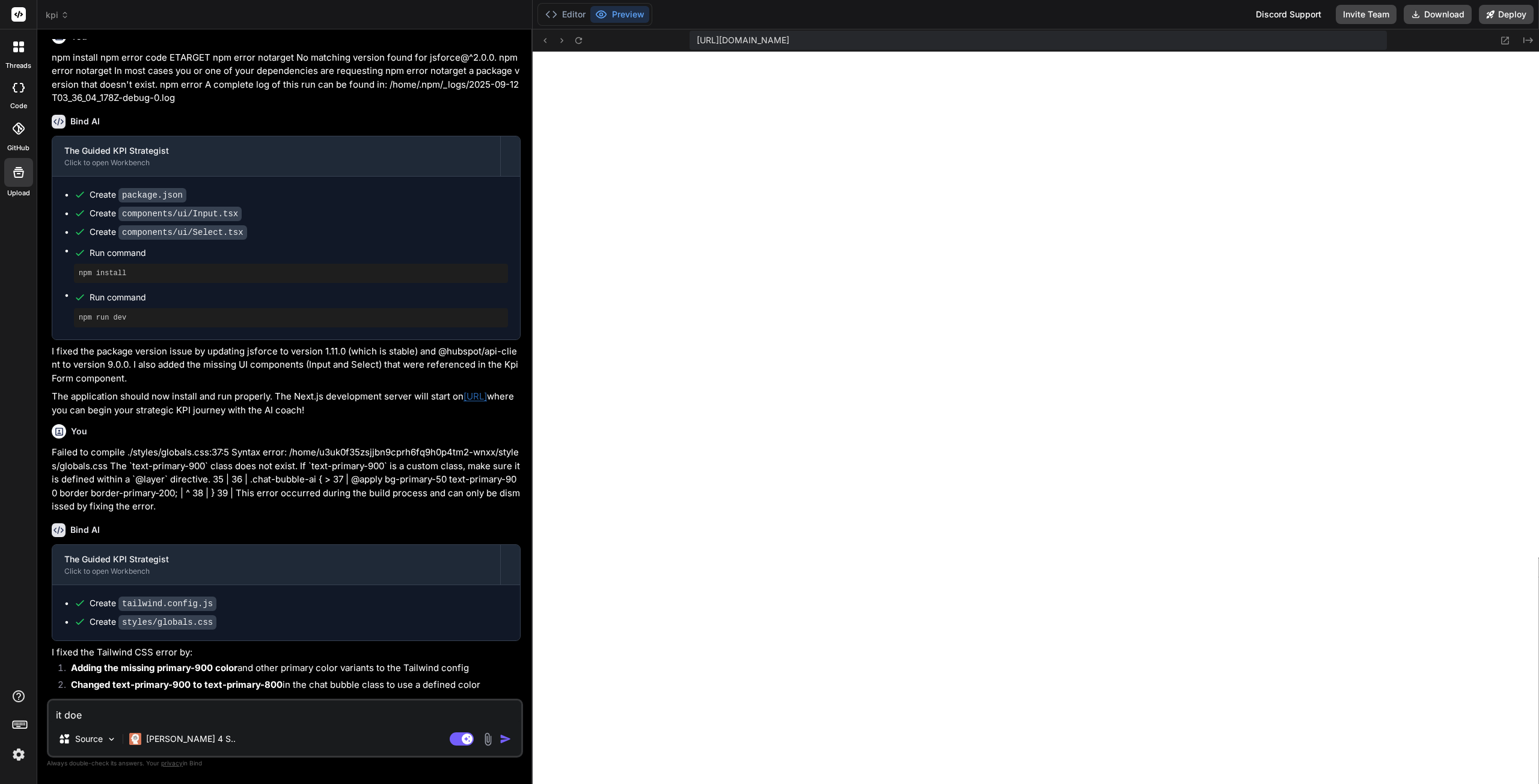
type textarea "x"
type textarea "it does"
type textarea "x"
type textarea "it doesn"
type textarea "x"
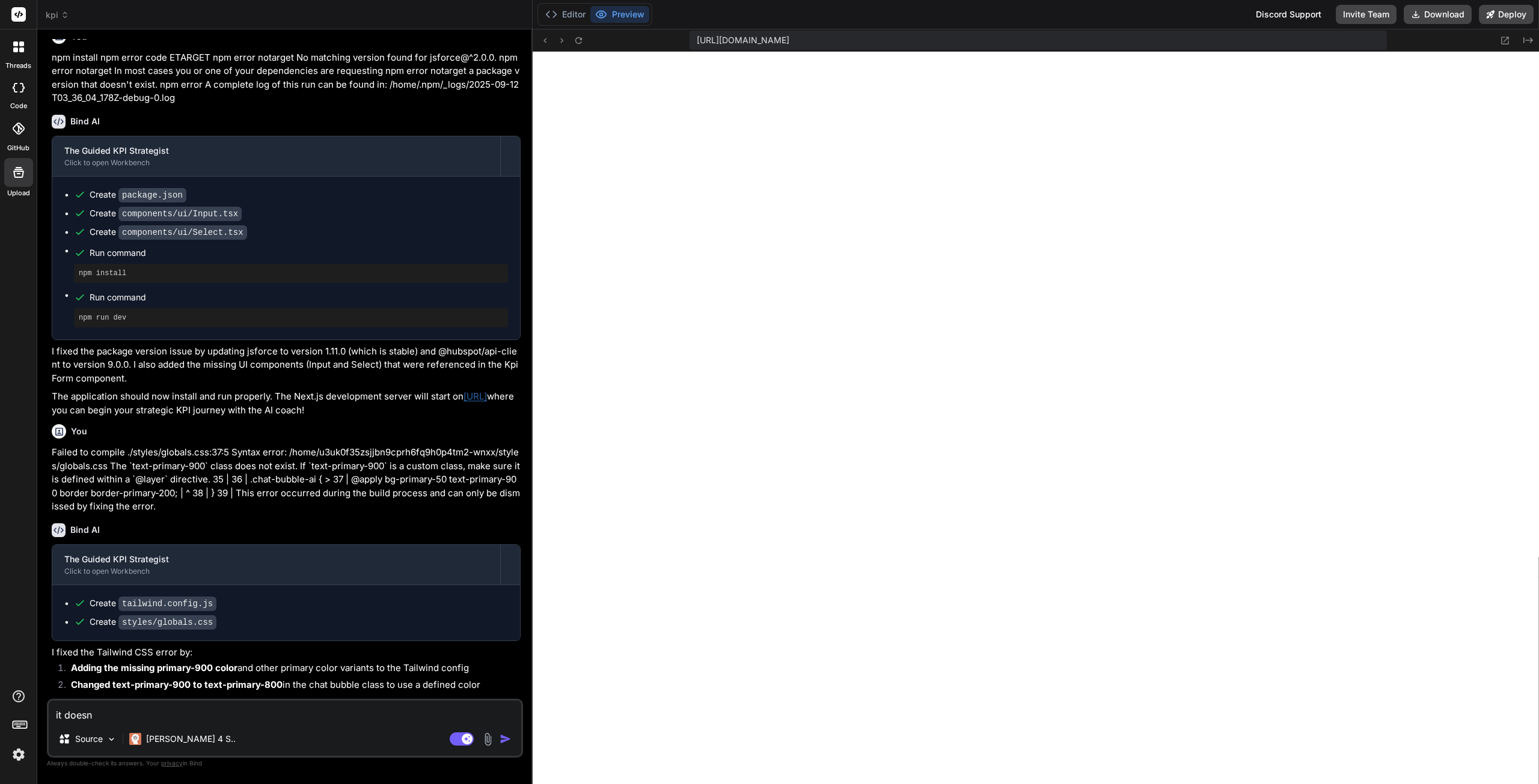
type textarea "it doesnt"
type textarea "x"
type textarea "it doesnt"
type textarea "x"
type textarea "it doesnt s"
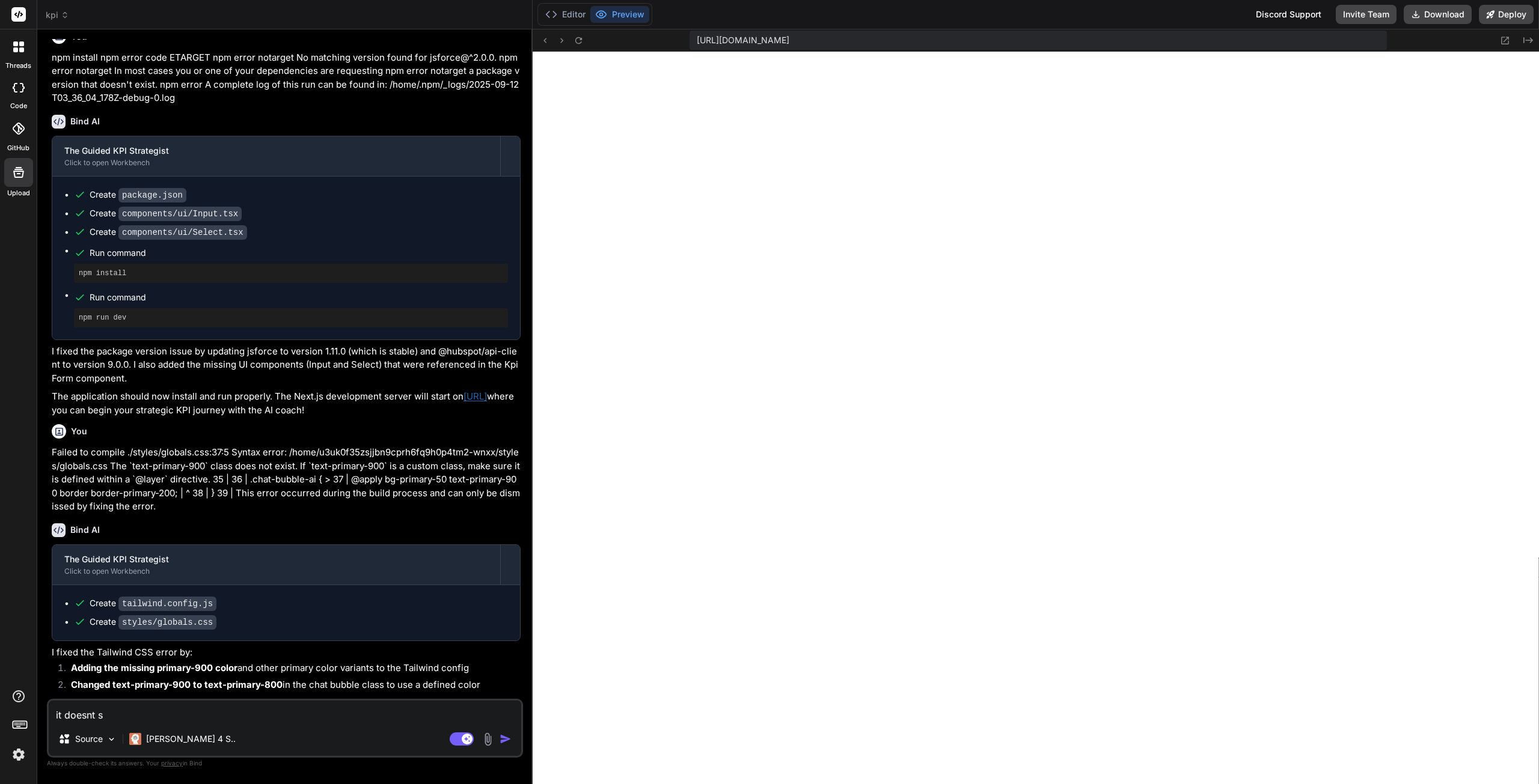
type textarea "x"
type textarea "it doesnt se"
type textarea "x"
type textarea "it doesnt see"
type textarea "x"
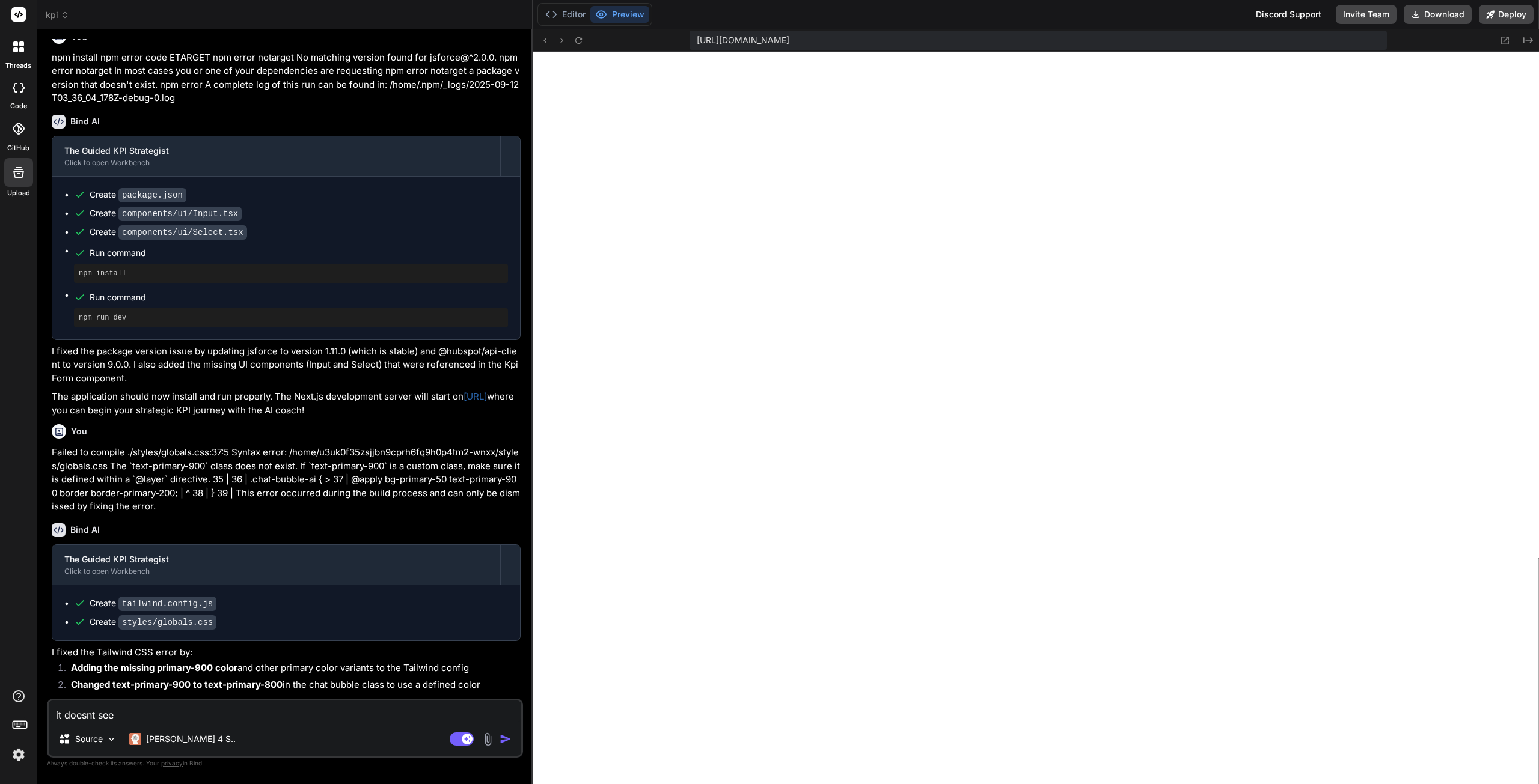
type textarea "it doesnt seem"
type textarea "x"
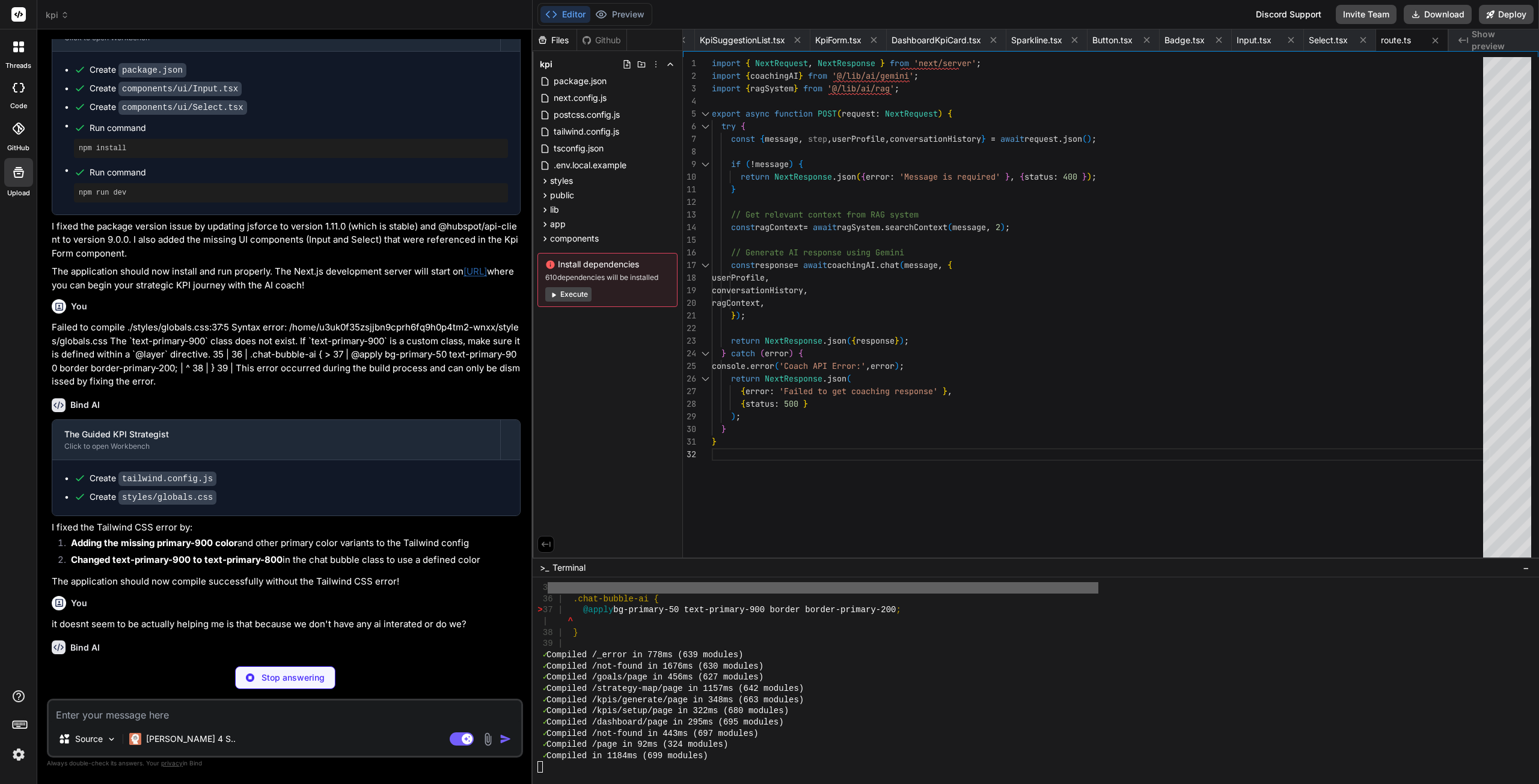
scroll to position [1806, 0]
click at [630, 21] on button "Preview" at bounding box center [620, 14] width 59 height 17
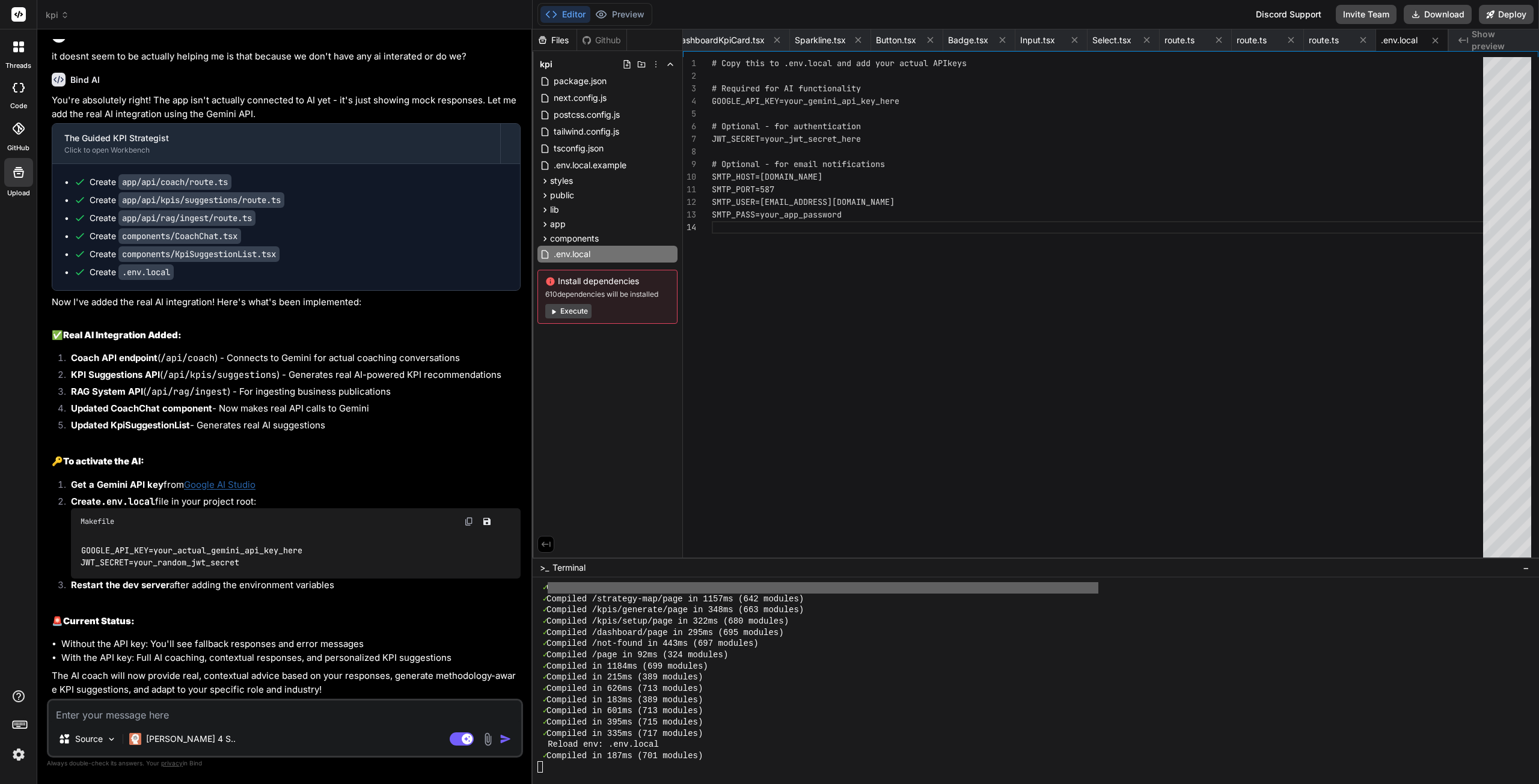
scroll to position [4010, 0]
click at [237, 484] on link "Google AI Studio" at bounding box center [219, 484] width 71 height 11
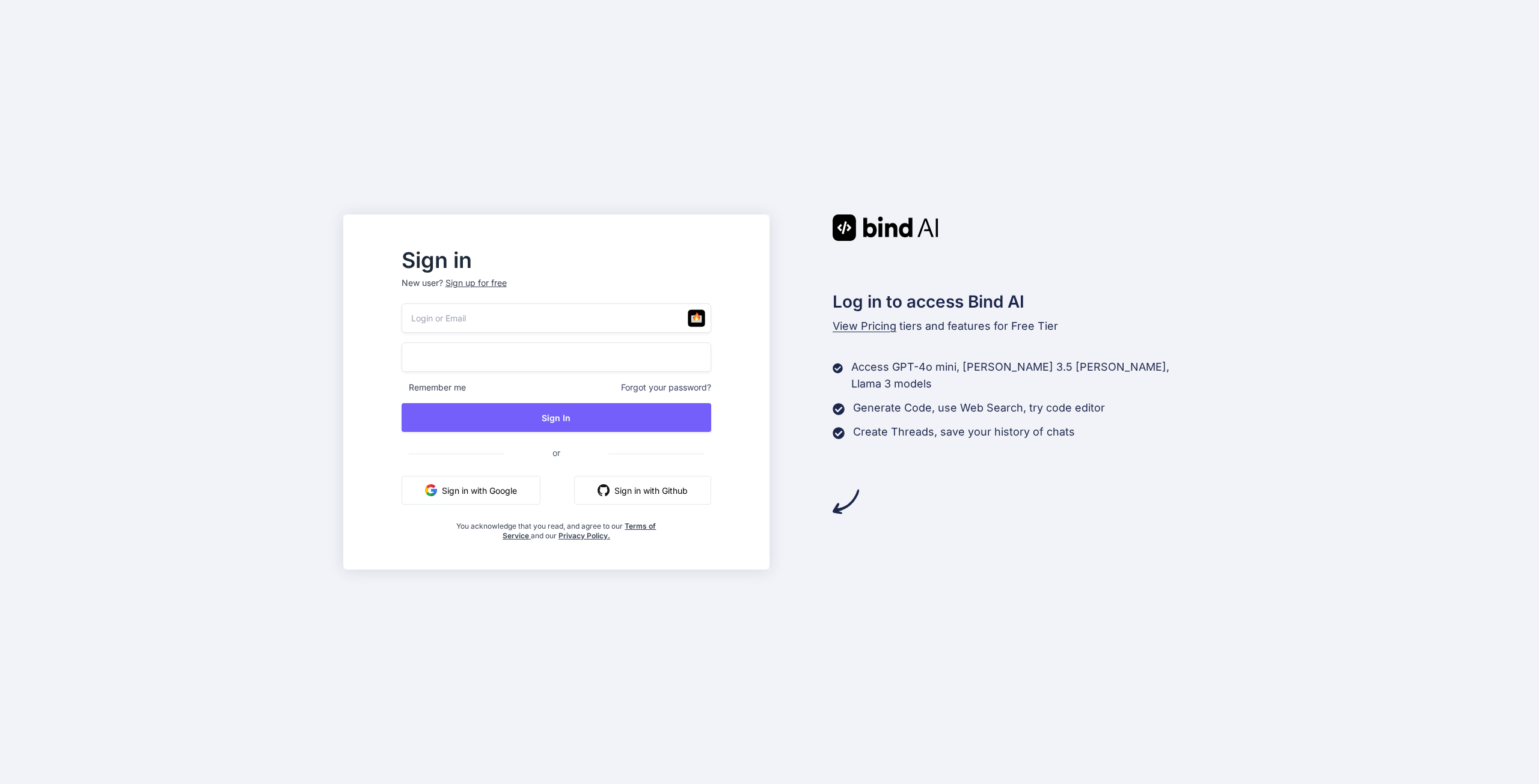
click at [492, 494] on button "Sign in with Google" at bounding box center [471, 490] width 139 height 29
click at [503, 500] on button "Sign in with Google" at bounding box center [471, 490] width 139 height 29
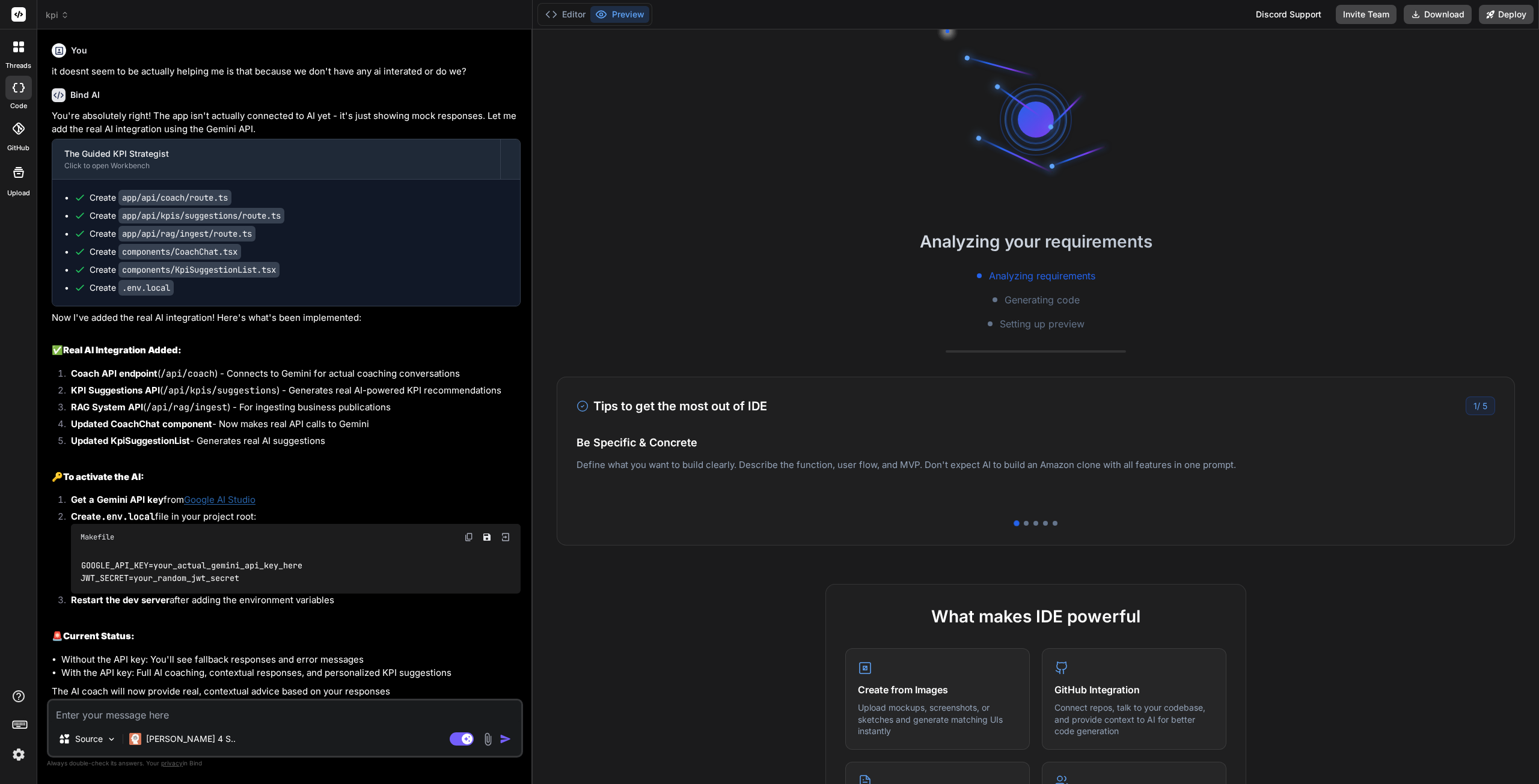
scroll to position [56, 0]
click at [302, 562] on code "GOOGLE_API_KEY=your_actual_gemini_api_key_here JWT_SECRET=your_random_jwt_secret" at bounding box center [191, 571] width 222 height 25
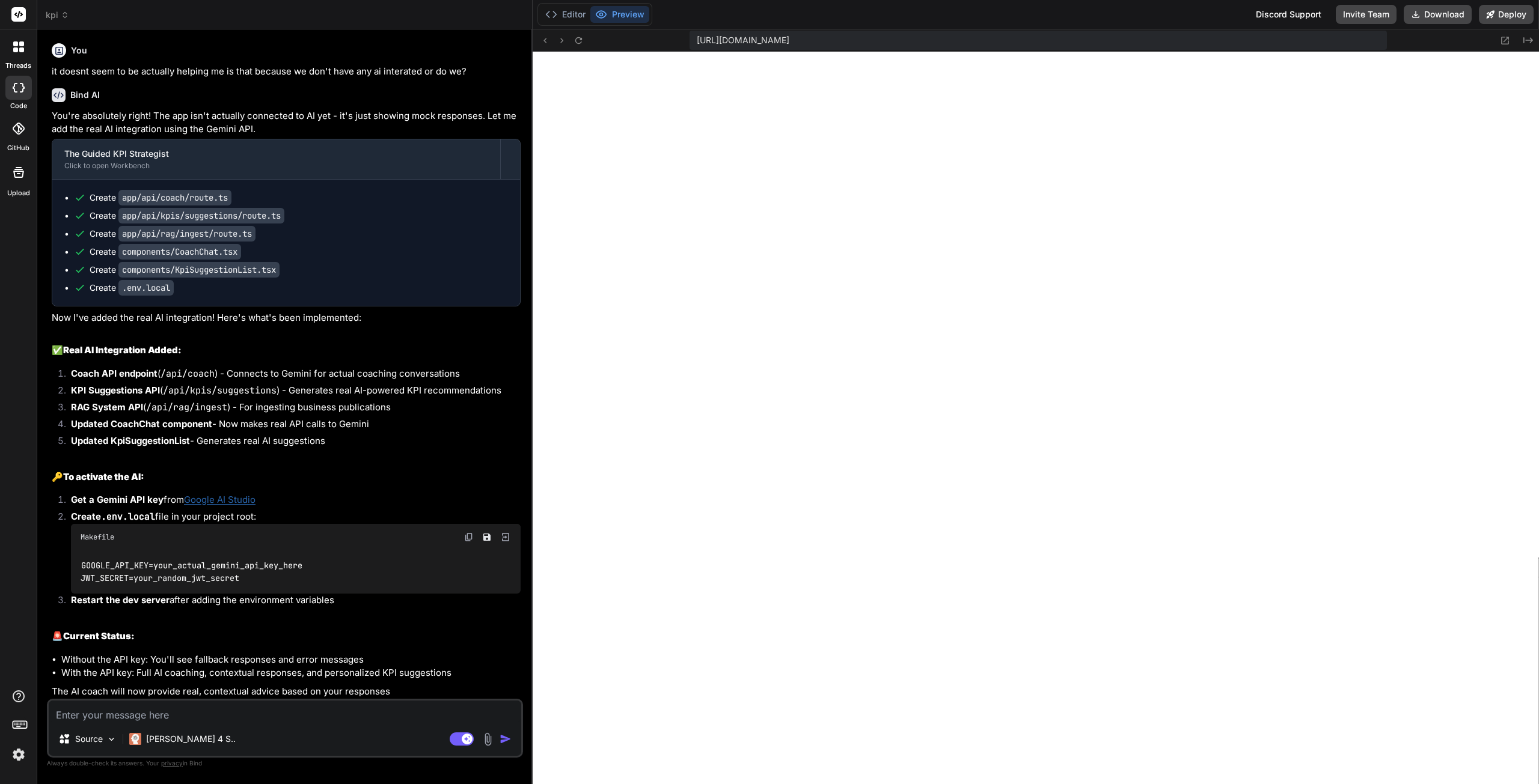
scroll to position [202, 0]
click at [575, 11] on button "Editor" at bounding box center [565, 14] width 50 height 17
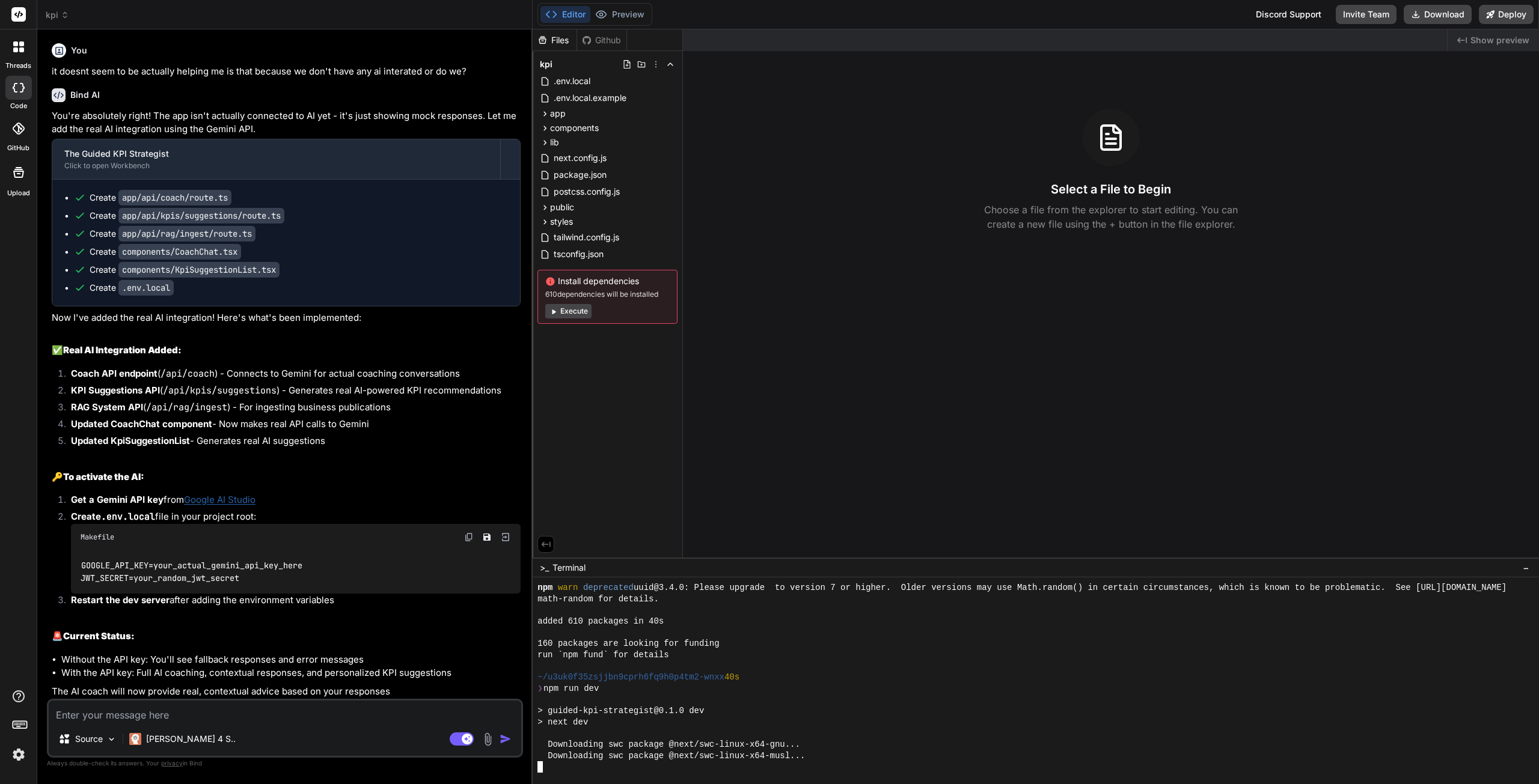
scroll to position [213, 0]
click at [625, 16] on button "Preview" at bounding box center [620, 14] width 59 height 17
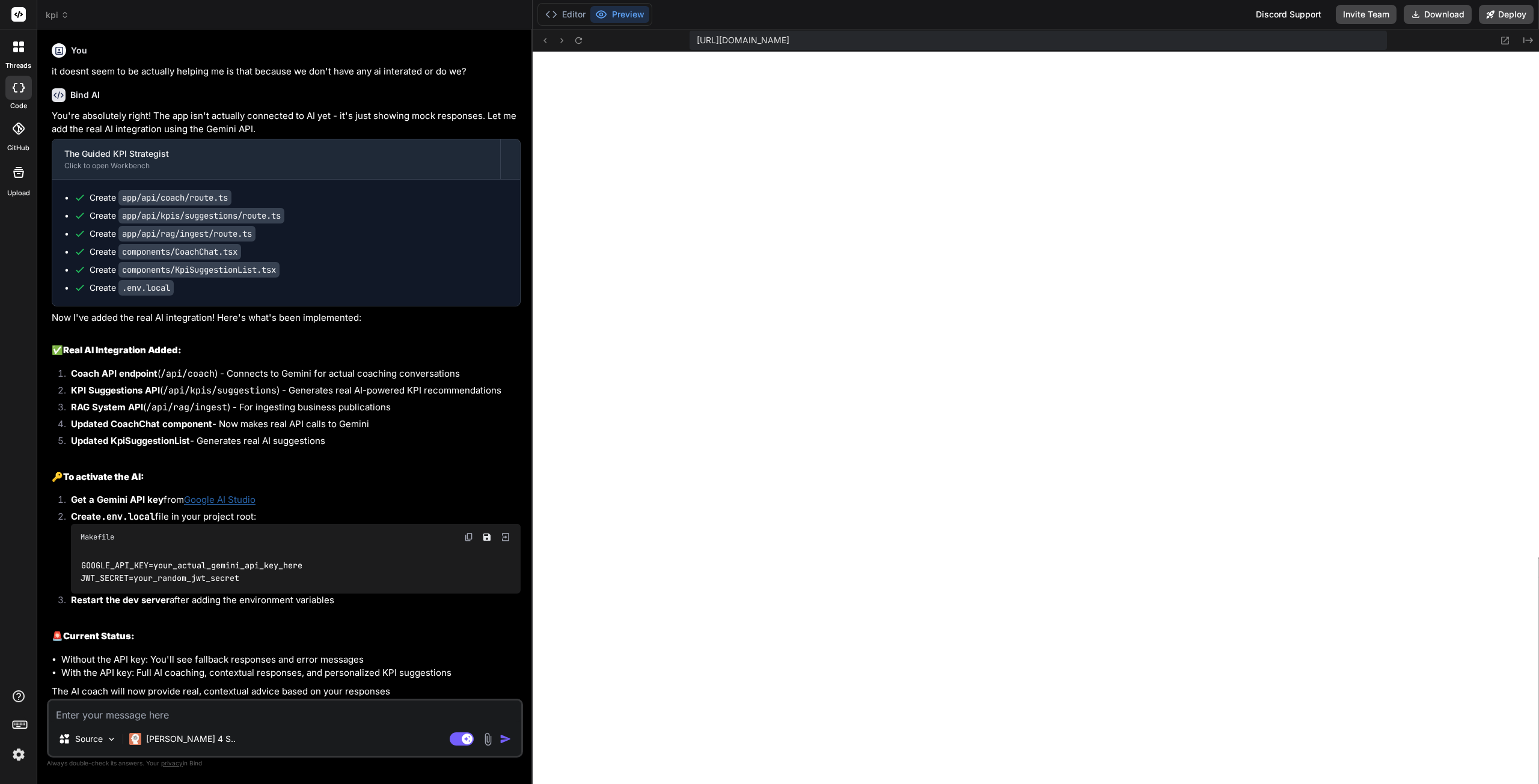
scroll to position [291, 0]
click at [140, 712] on textarea at bounding box center [285, 712] width 473 height 22
type textarea "x"
type textarea "c"
type textarea "x"
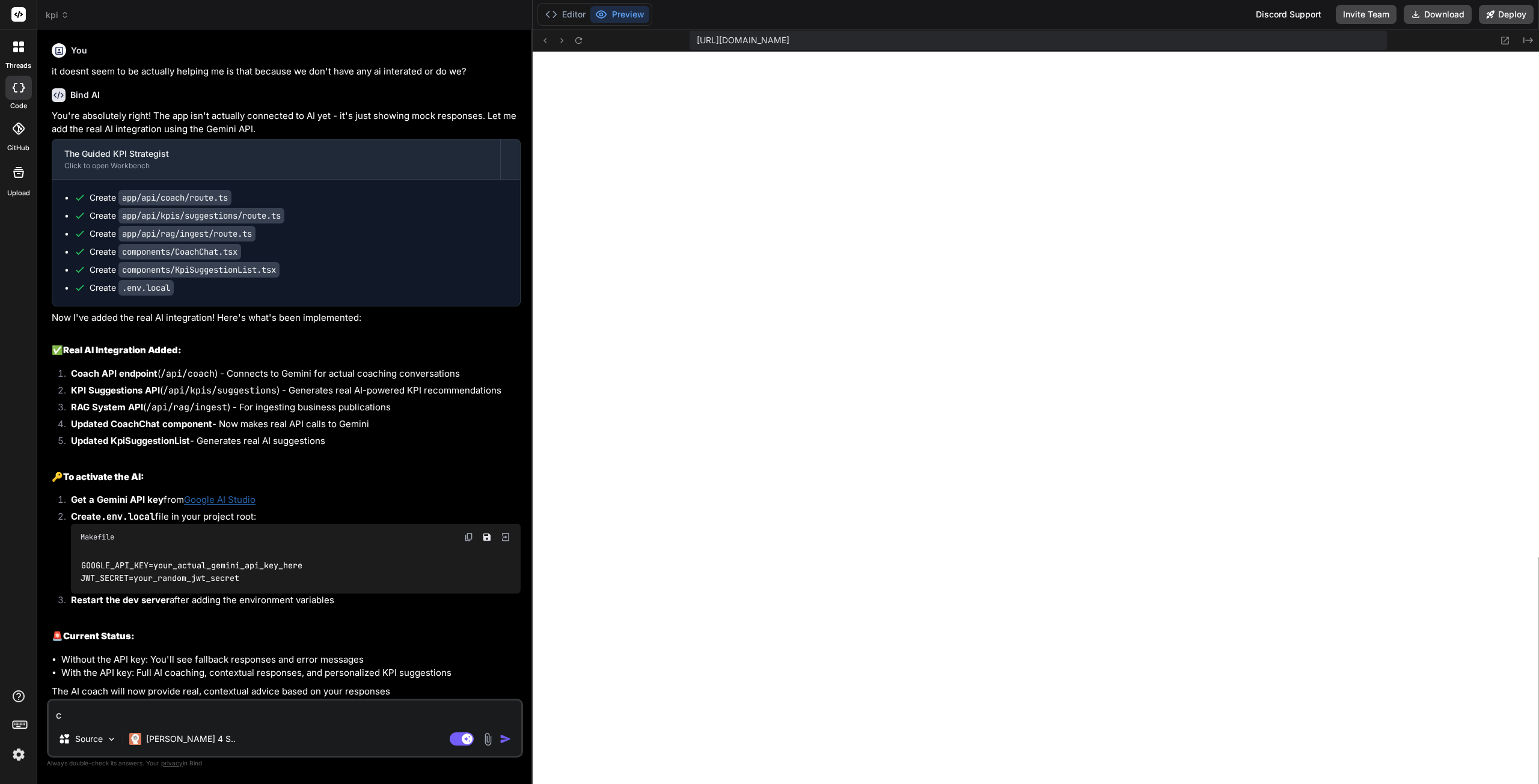
type textarea "ca"
type textarea "x"
type textarea "can"
type textarea "x"
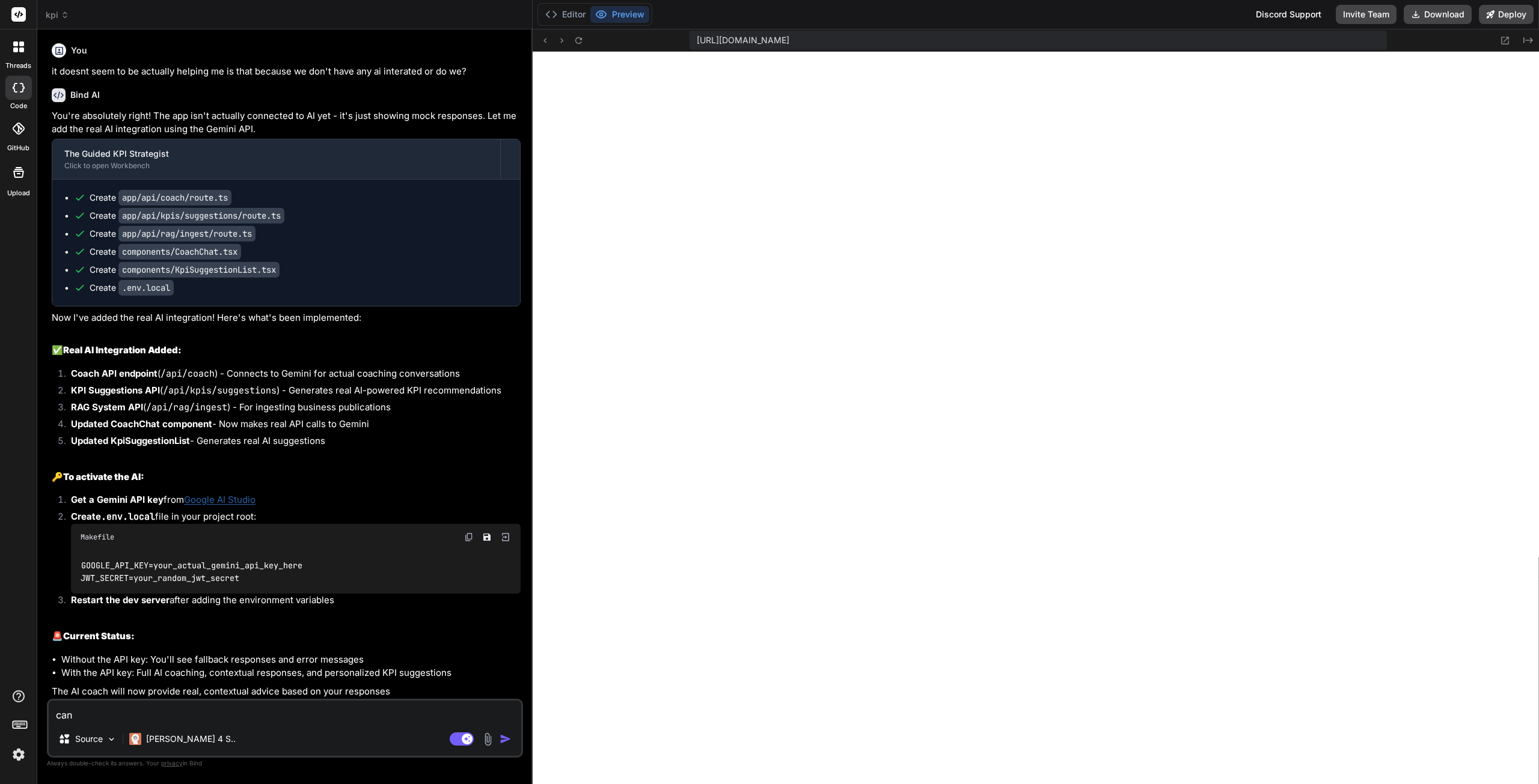
type textarea "can"
type textarea "x"
type textarea "can y"
type textarea "x"
type textarea "can yo"
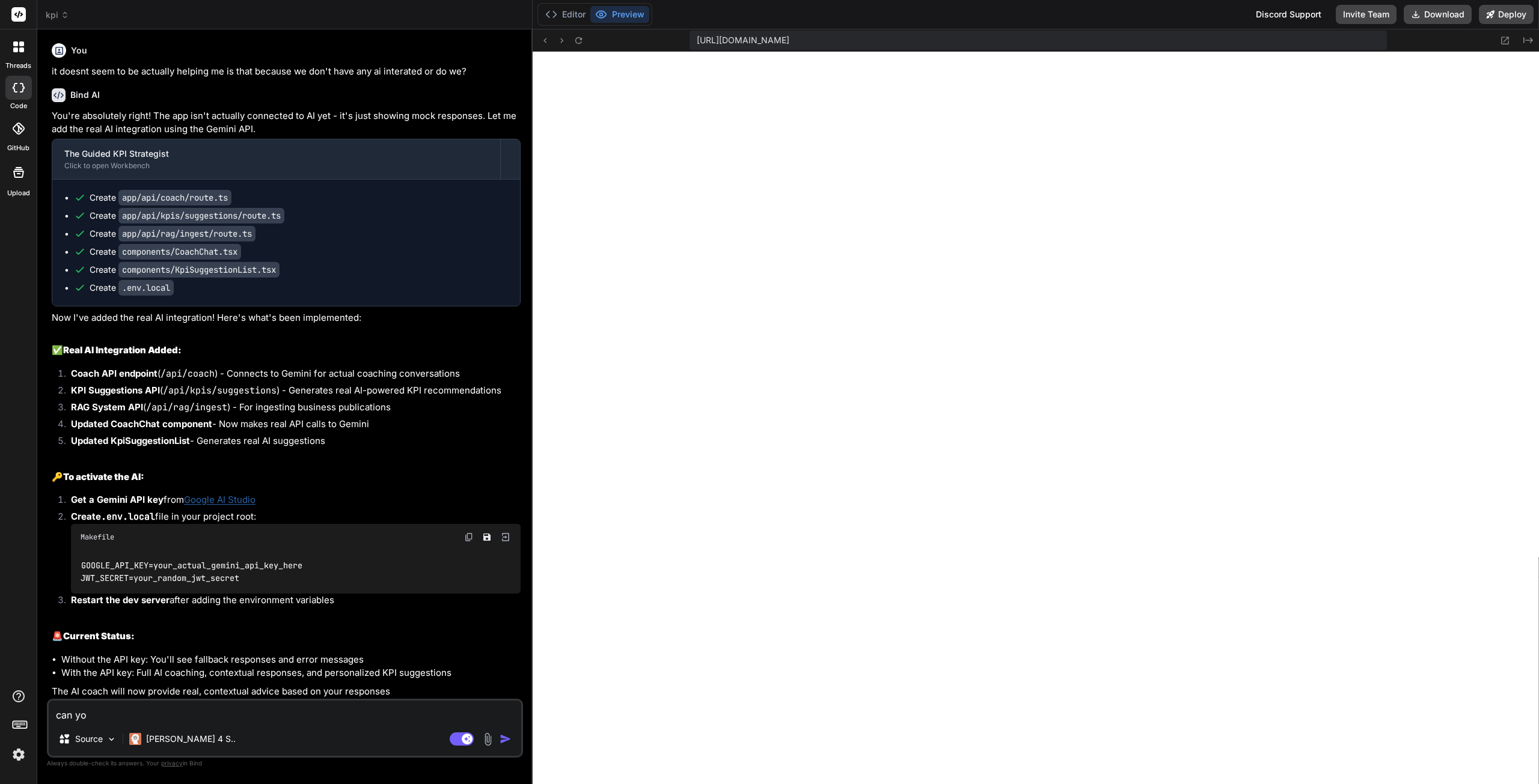
type textarea "x"
type textarea "can you"
type textarea "x"
type textarea "can you a"
type textarea "x"
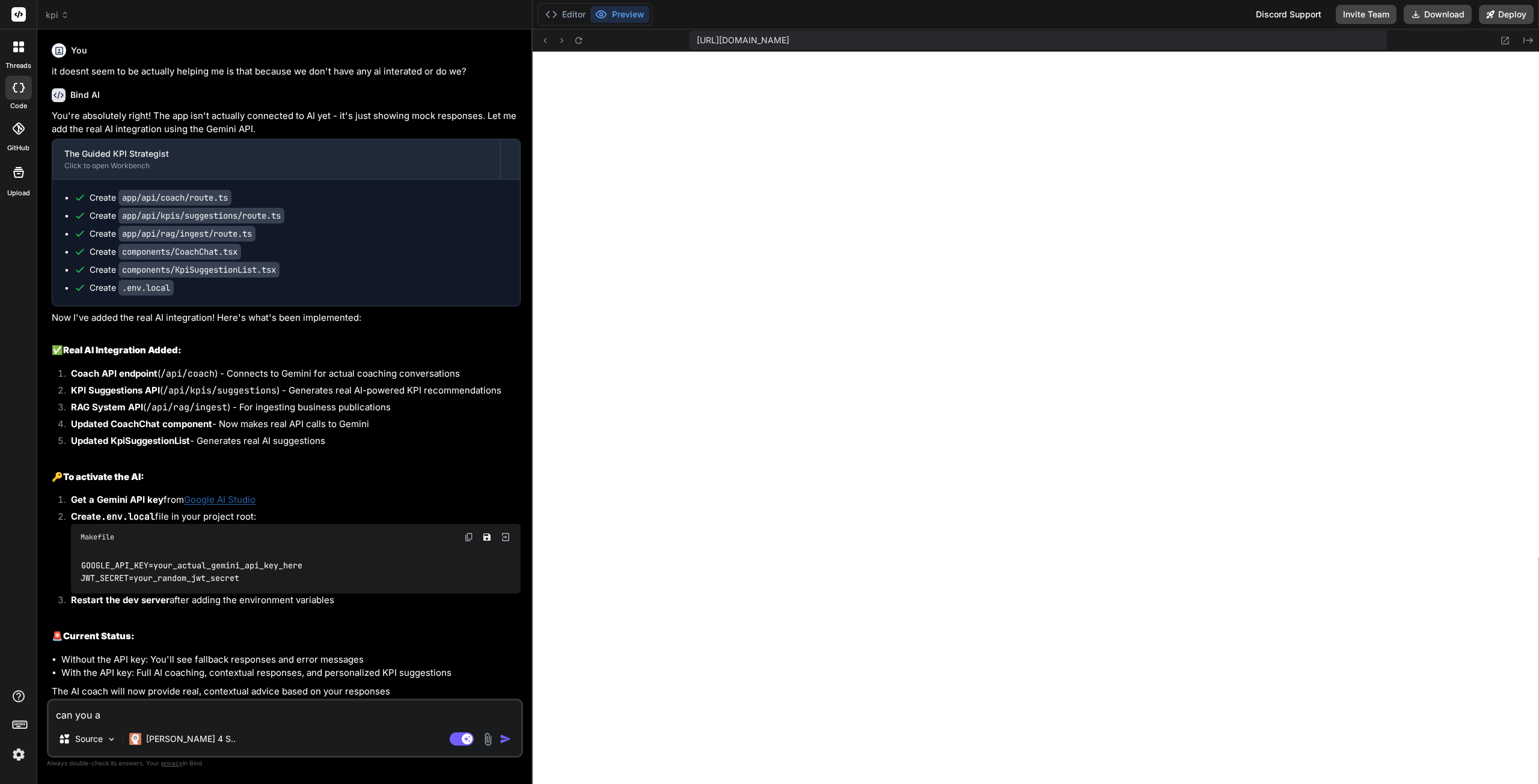
type textarea "can you ad"
type textarea "x"
type textarea "can you add"
type textarea "x"
type textarea "can you add a"
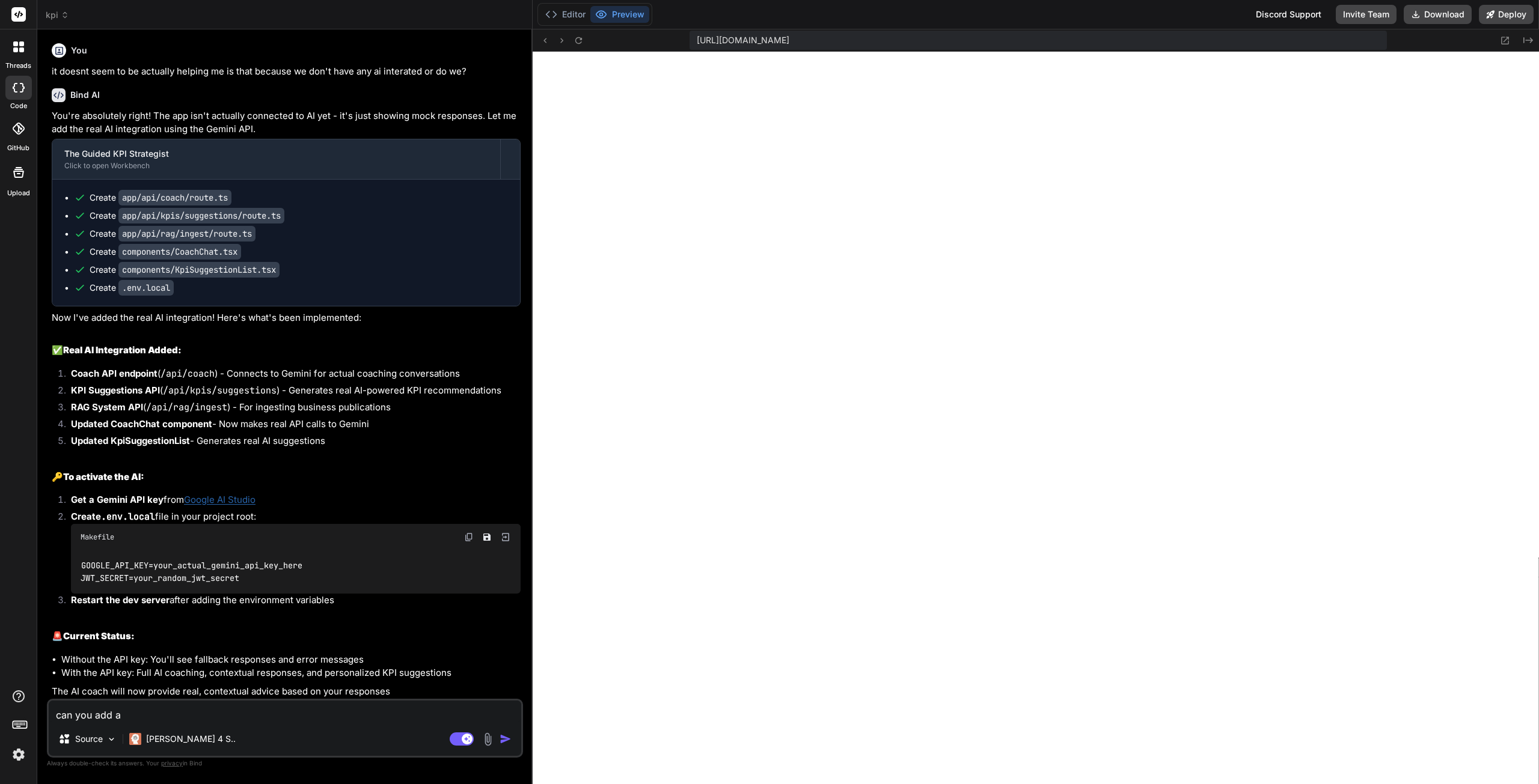
type textarea "x"
type textarea "can you add a"
type textarea "x"
type textarea "can you add a g"
type textarea "x"
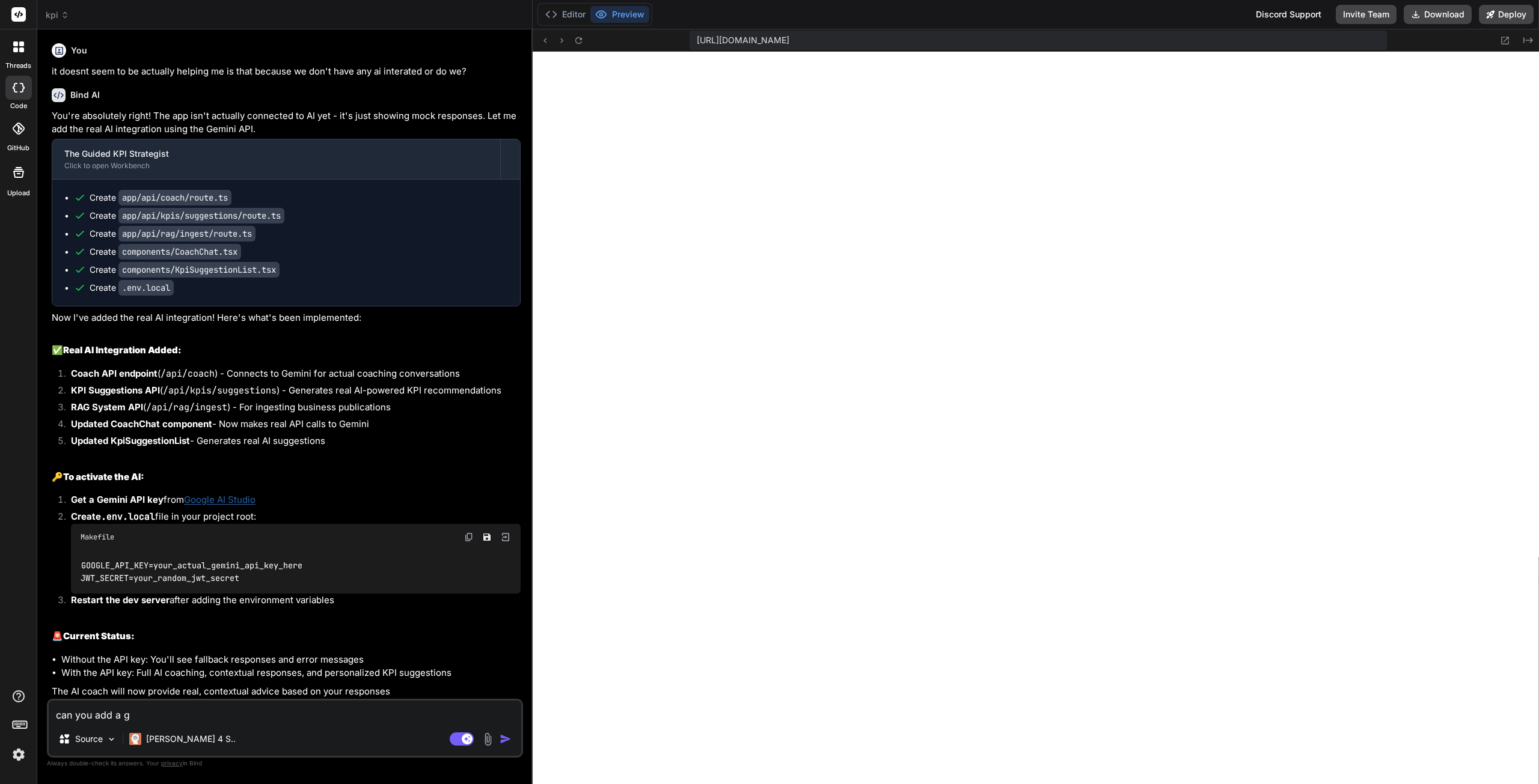
type textarea "can you add a gu"
type textarea "x"
type textarea "can you add a gui"
type textarea "x"
type textarea "can you add a gui"
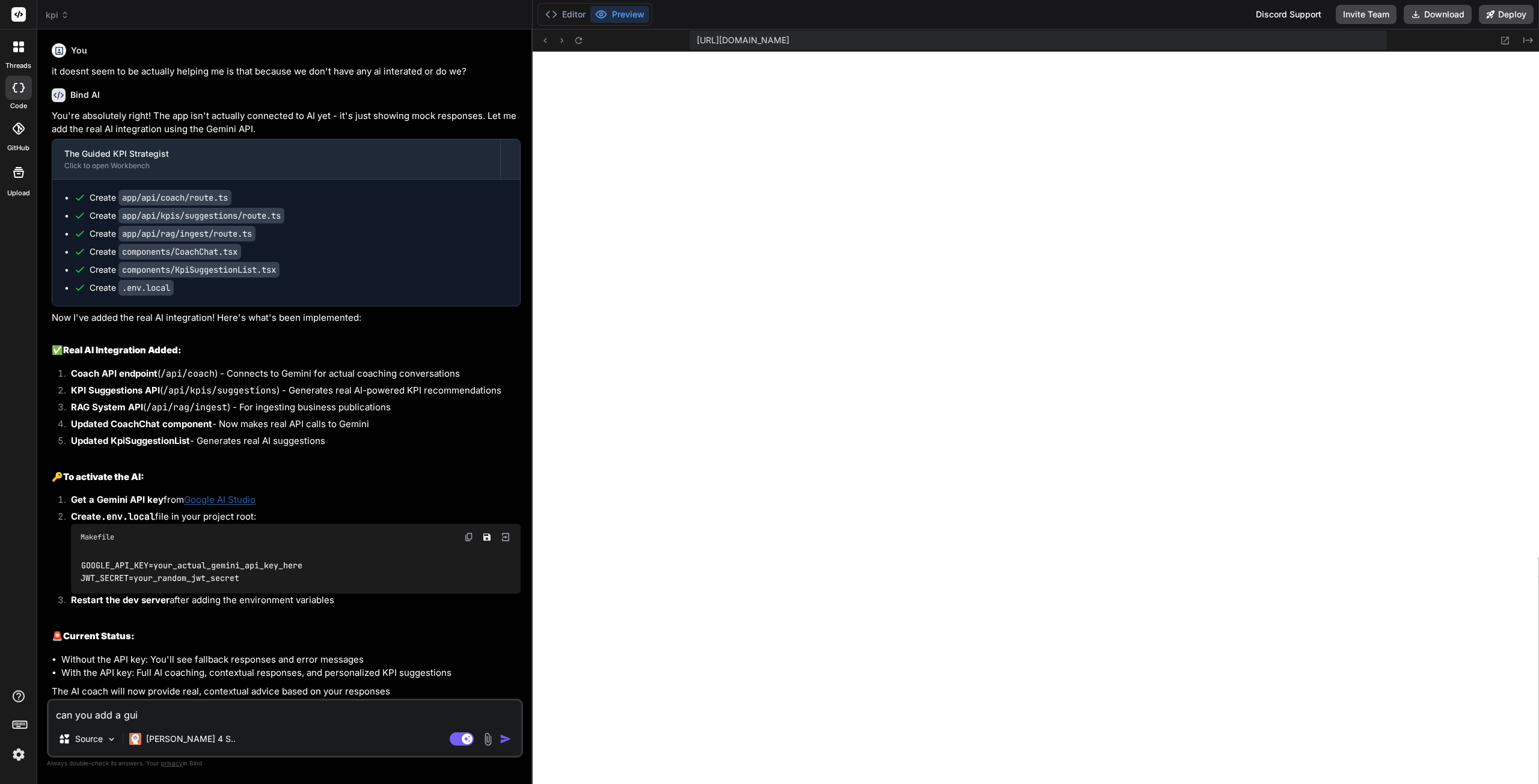
type textarea "x"
type textarea "can you add a gui p"
type textarea "x"
type textarea "can you add a gui pl"
type textarea "x"
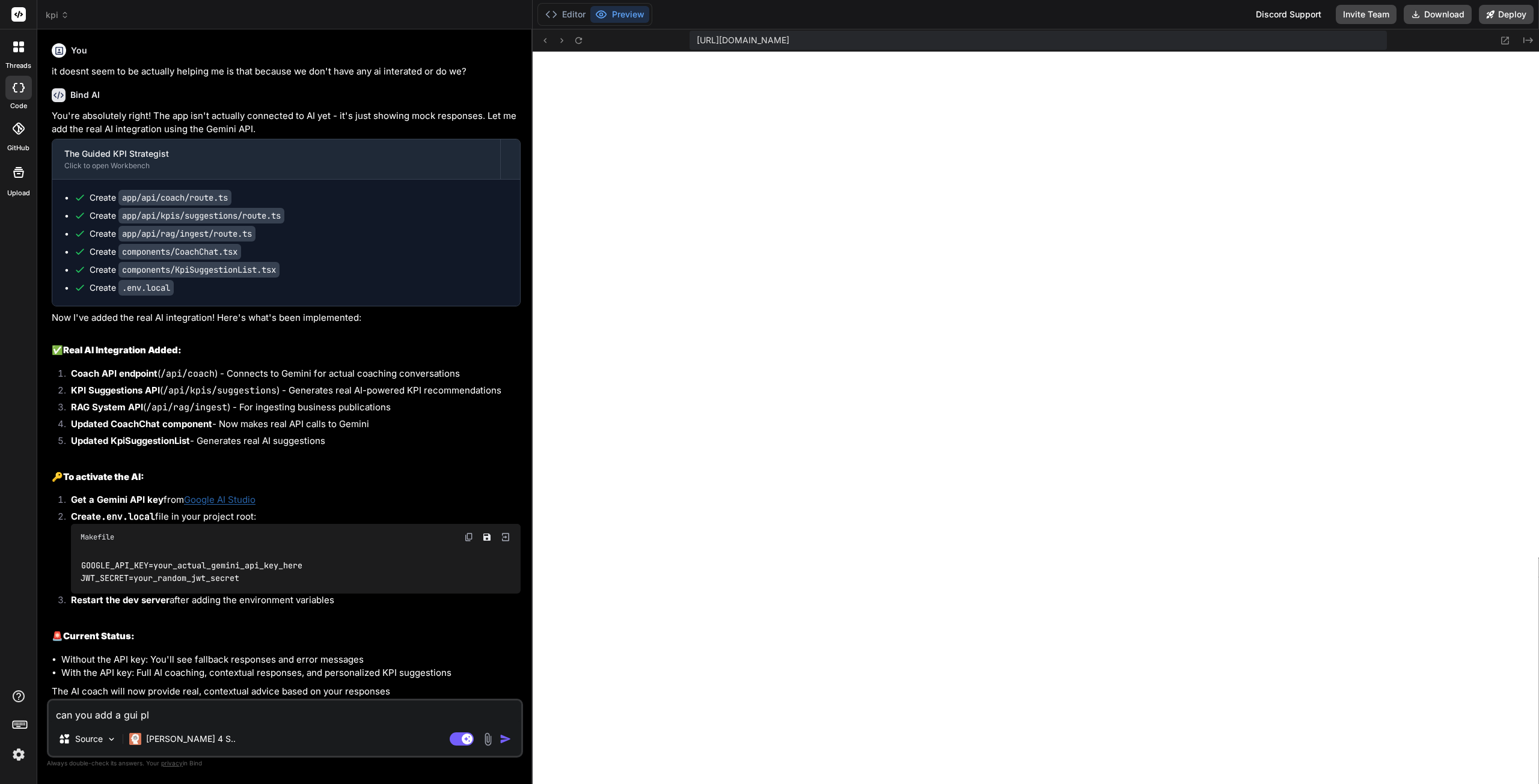
type textarea "can you add a gui pla"
type textarea "x"
type textarea "can you add a gui plac"
type textarea "x"
type textarea "can you add a gui place"
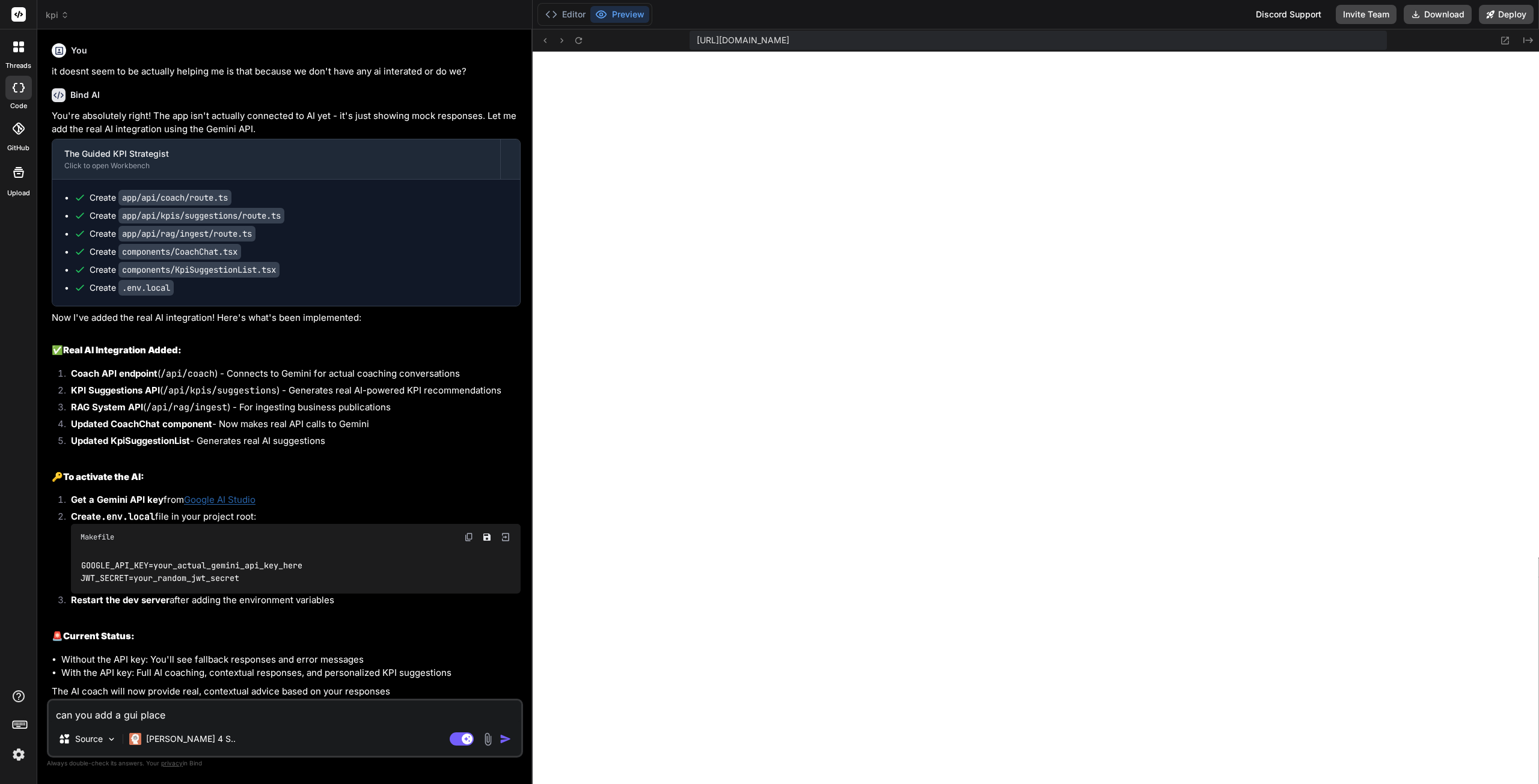
type textarea "x"
type textarea "can you add a gui place"
type textarea "x"
type textarea "can you add a gui place fo"
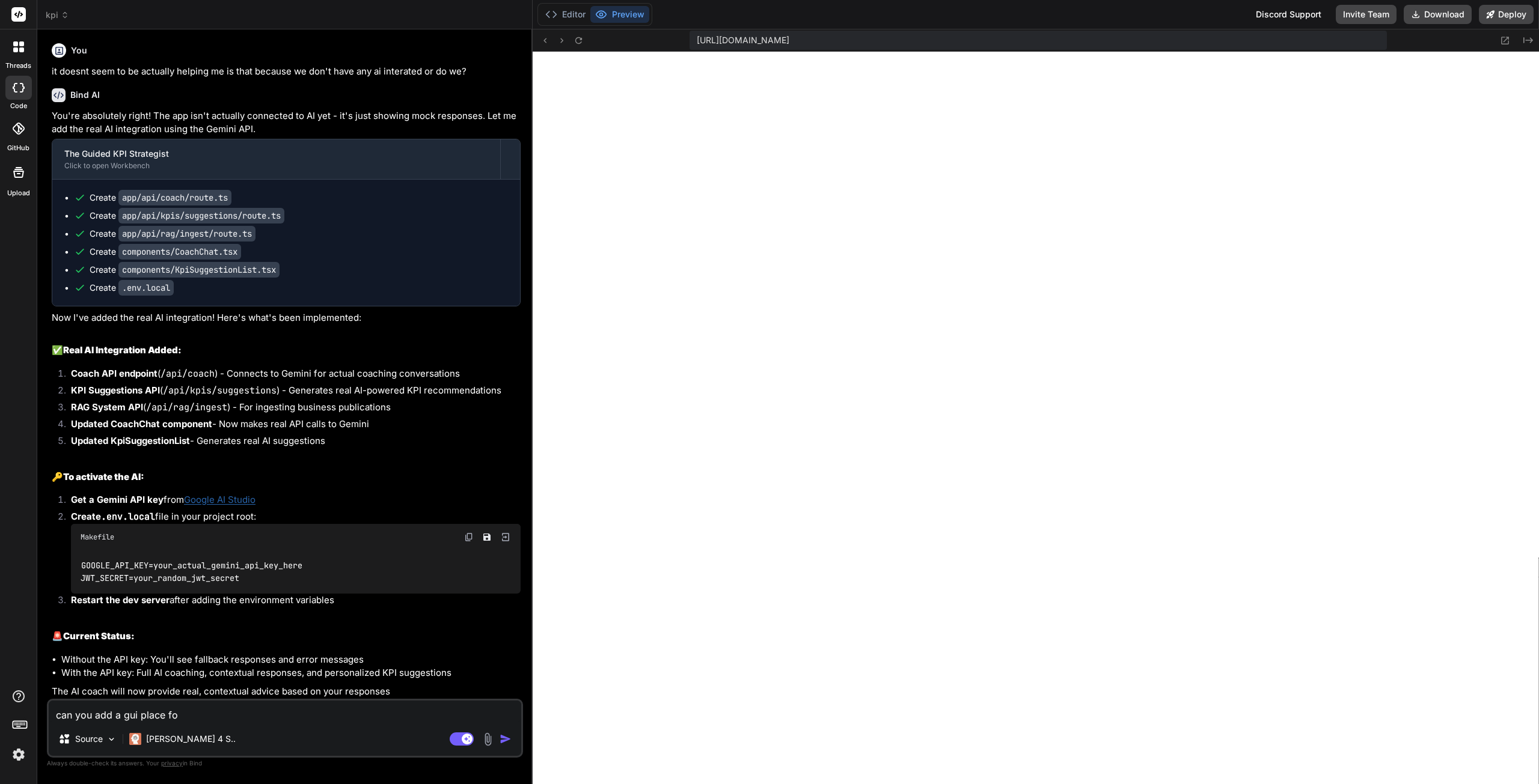
type textarea "x"
type textarea "can you add a gui place for"
type textarea "x"
type textarea "can you add a gui place for"
type textarea "x"
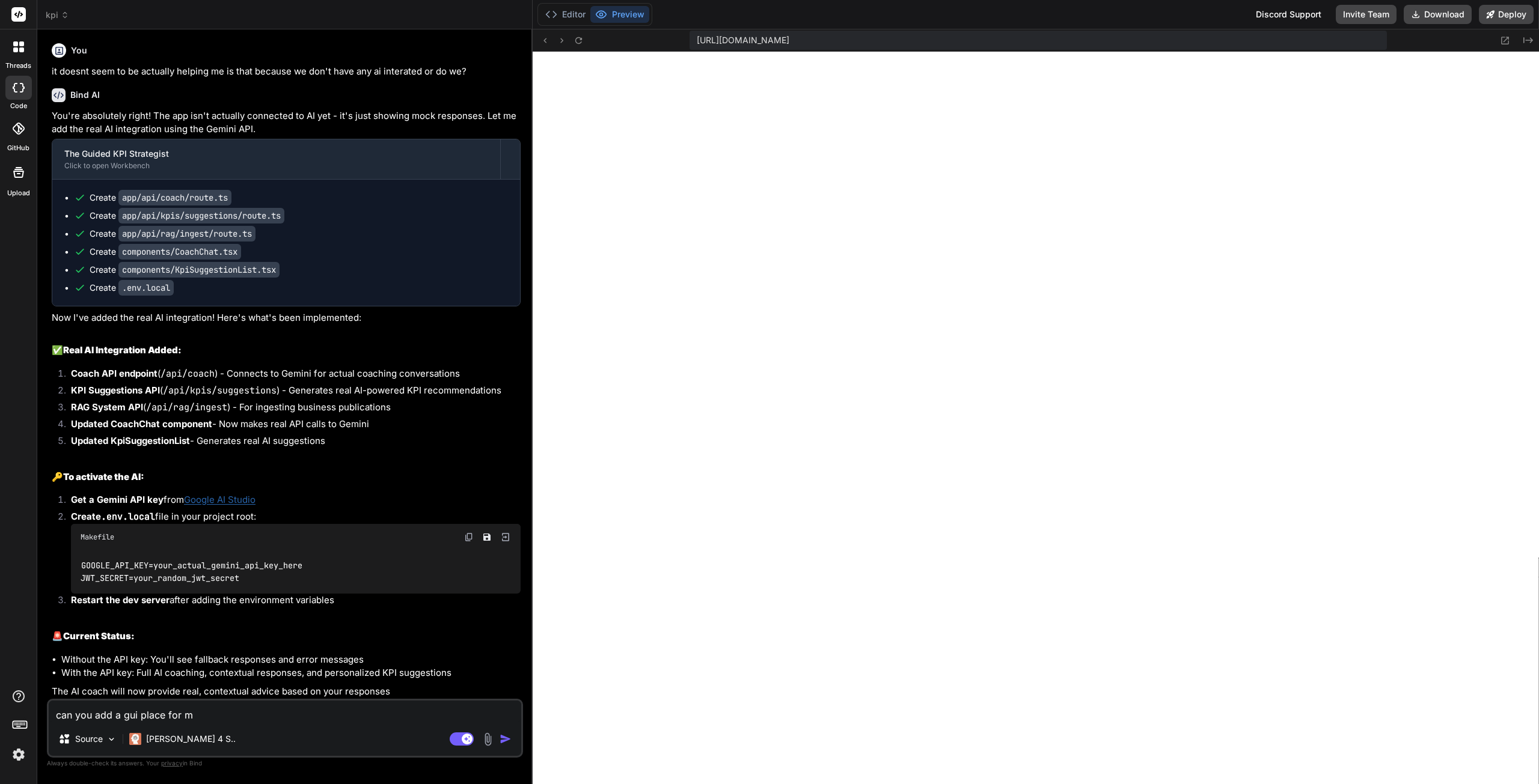
type textarea "can you add a gui place for me"
type textarea "x"
type textarea "can you add a gui place for me"
click at [570, 11] on button "Editor" at bounding box center [565, 14] width 50 height 17
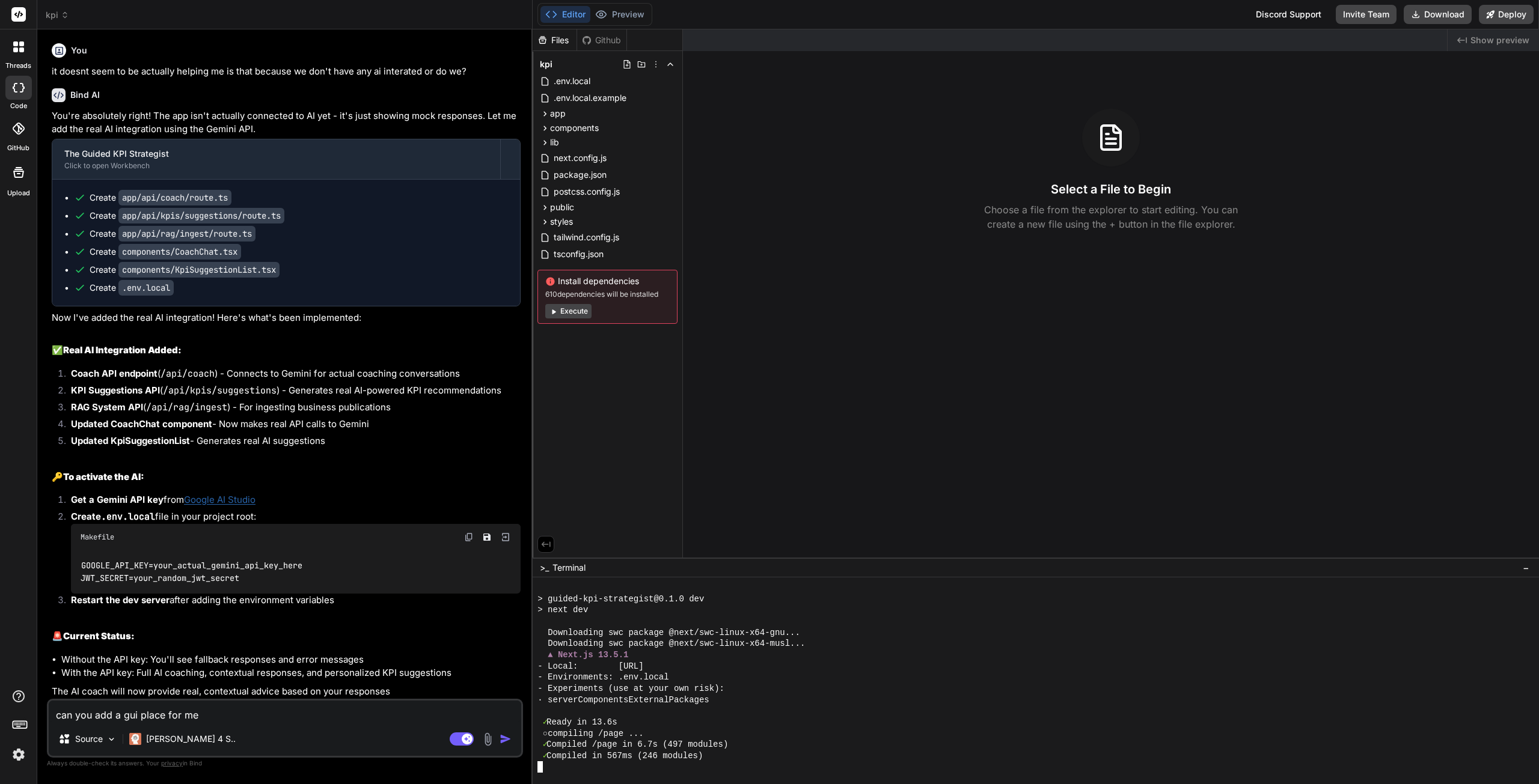
click at [613, 766] on div at bounding box center [1030, 766] width 985 height 11
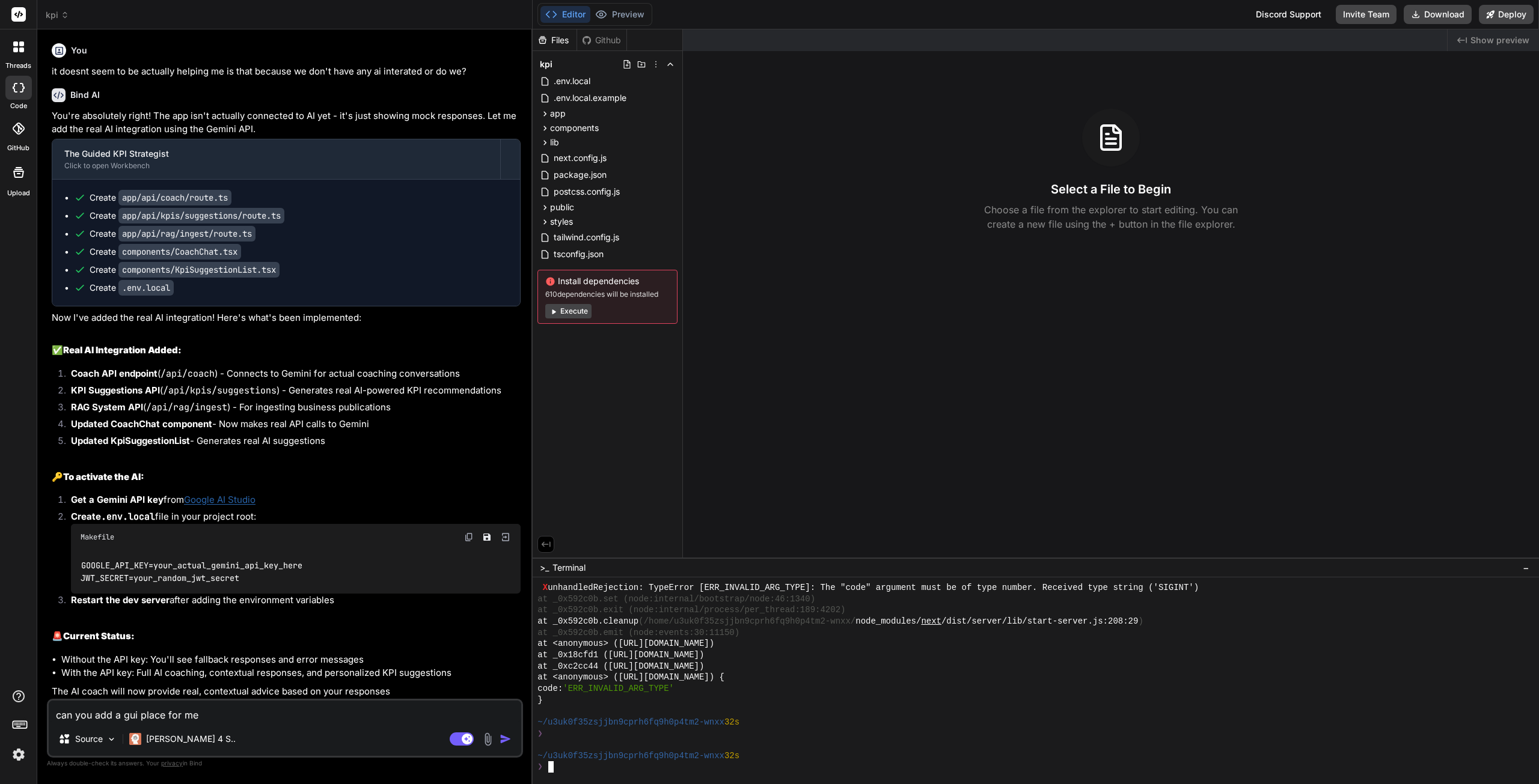
scroll to position [1402, 0]
click at [465, 536] on img at bounding box center [468, 537] width 9 height 9
drag, startPoint x: 209, startPoint y: 716, endPoint x: 39, endPoint y: 712, distance: 170.0
click at [39, 712] on div "Bind AI Web Search Created with Pixso. Code Generator You gsheets just email lo…" at bounding box center [285, 406] width 495 height 754
type textarea "x"
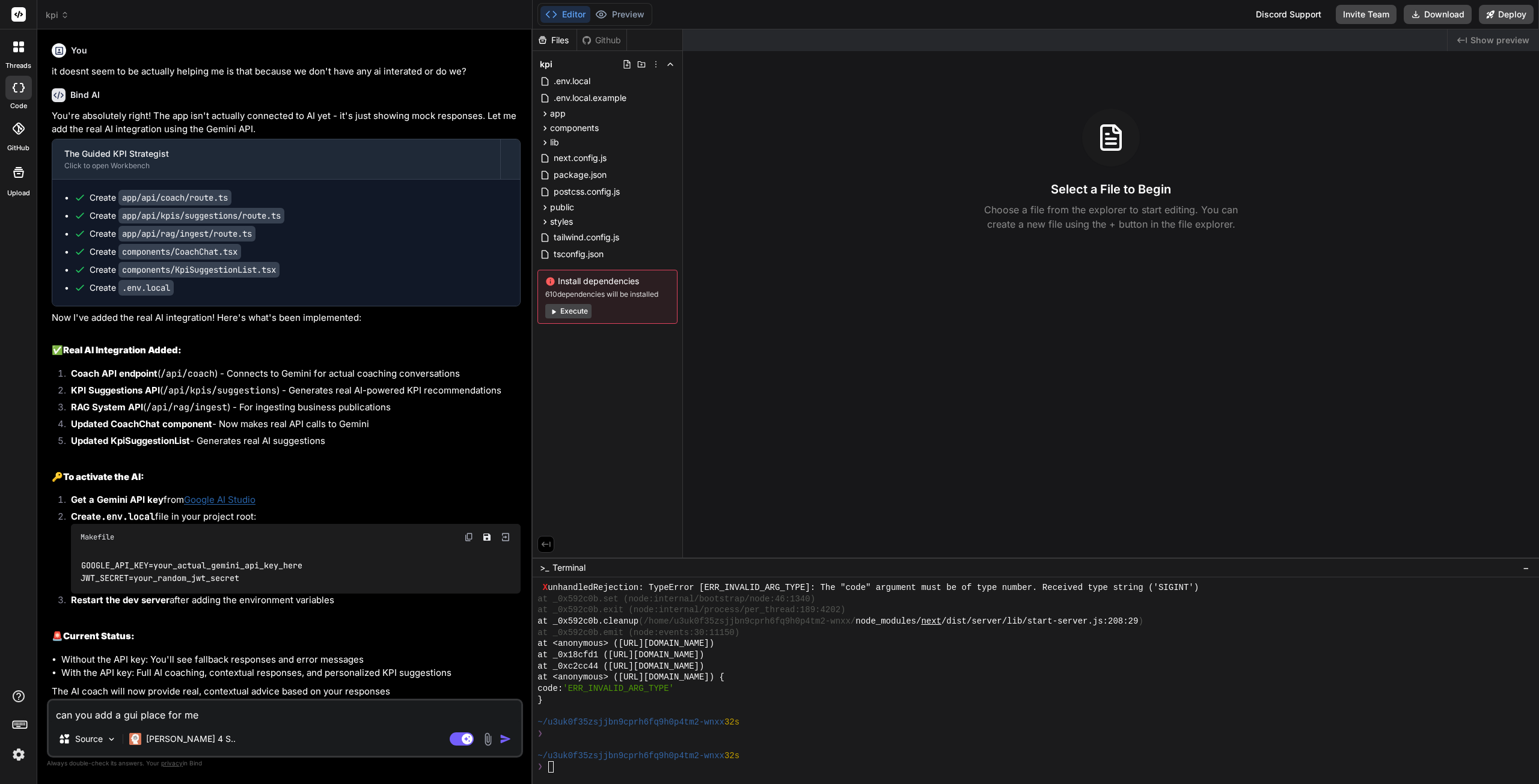
type textarea "i"
type textarea "x"
type textarea "i"
type textarea "x"
type textarea "i d"
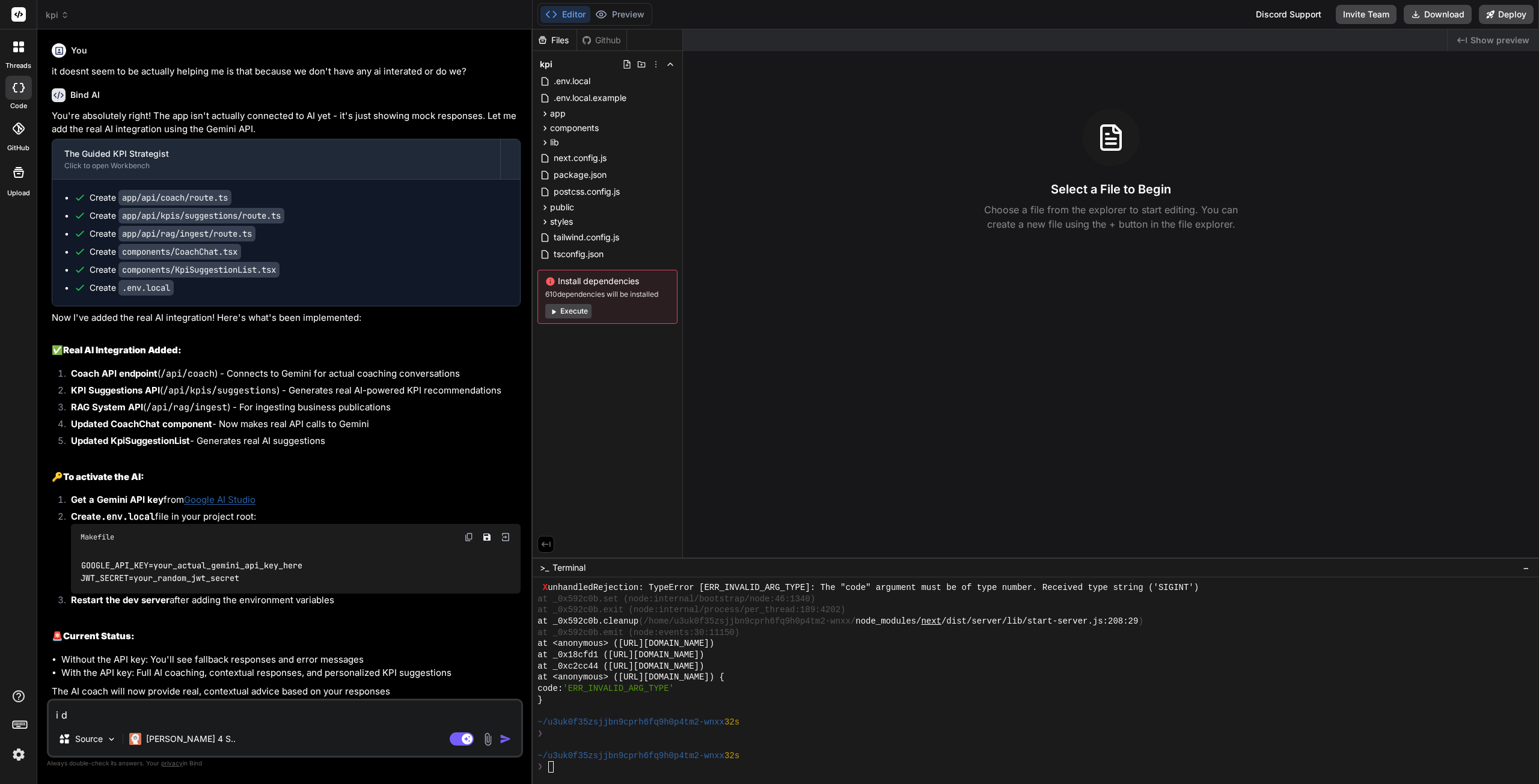
type textarea "x"
type textarea "i do"
type textarea "x"
type textarea "i don"
type textarea "x"
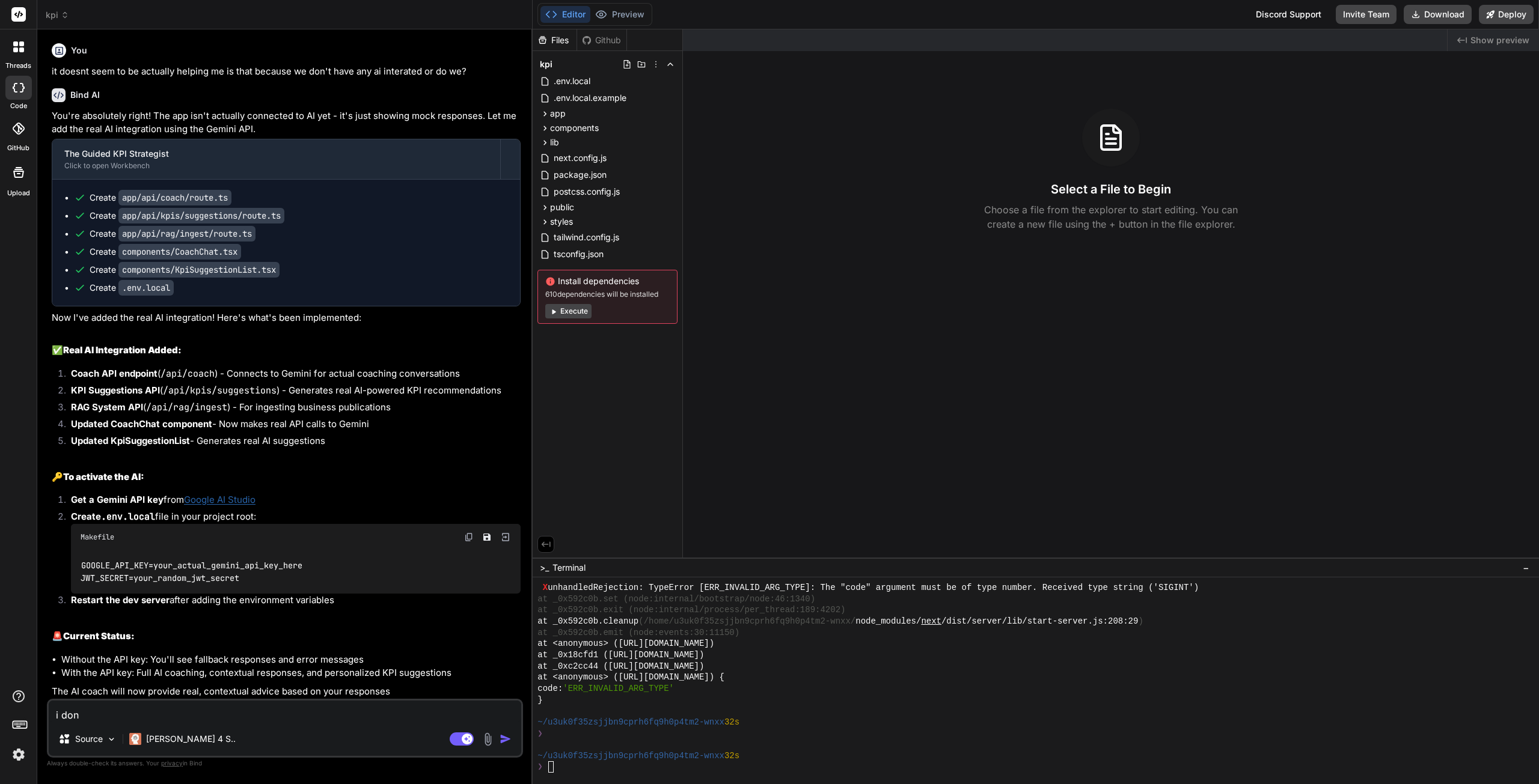
type textarea "i dont"
type textarea "x"
type textarea "i dont"
type textarea "x"
type textarea "i dont h"
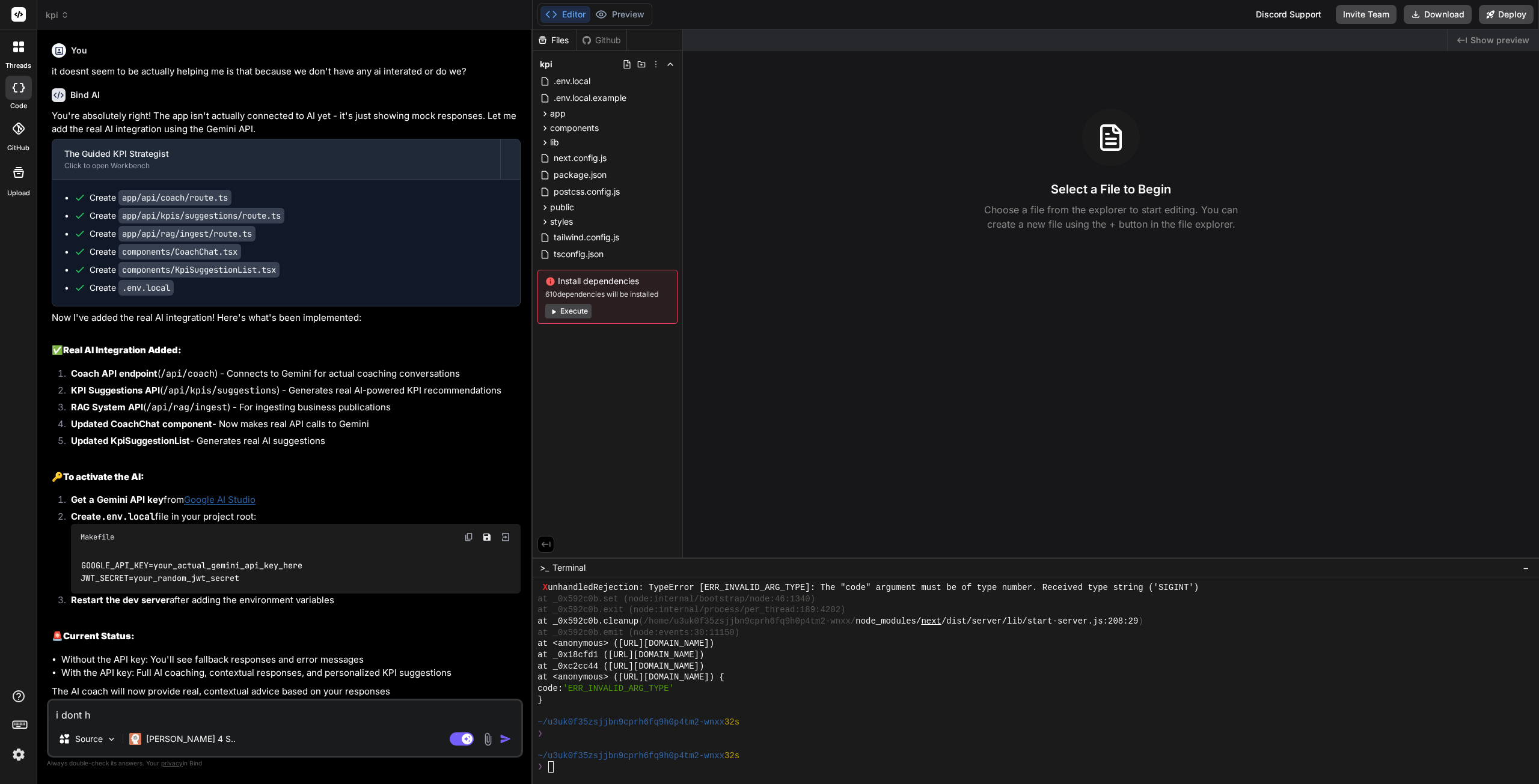
type textarea "x"
type textarea "i dont hav"
type textarea "x"
type textarea "i dont have"
type textarea "x"
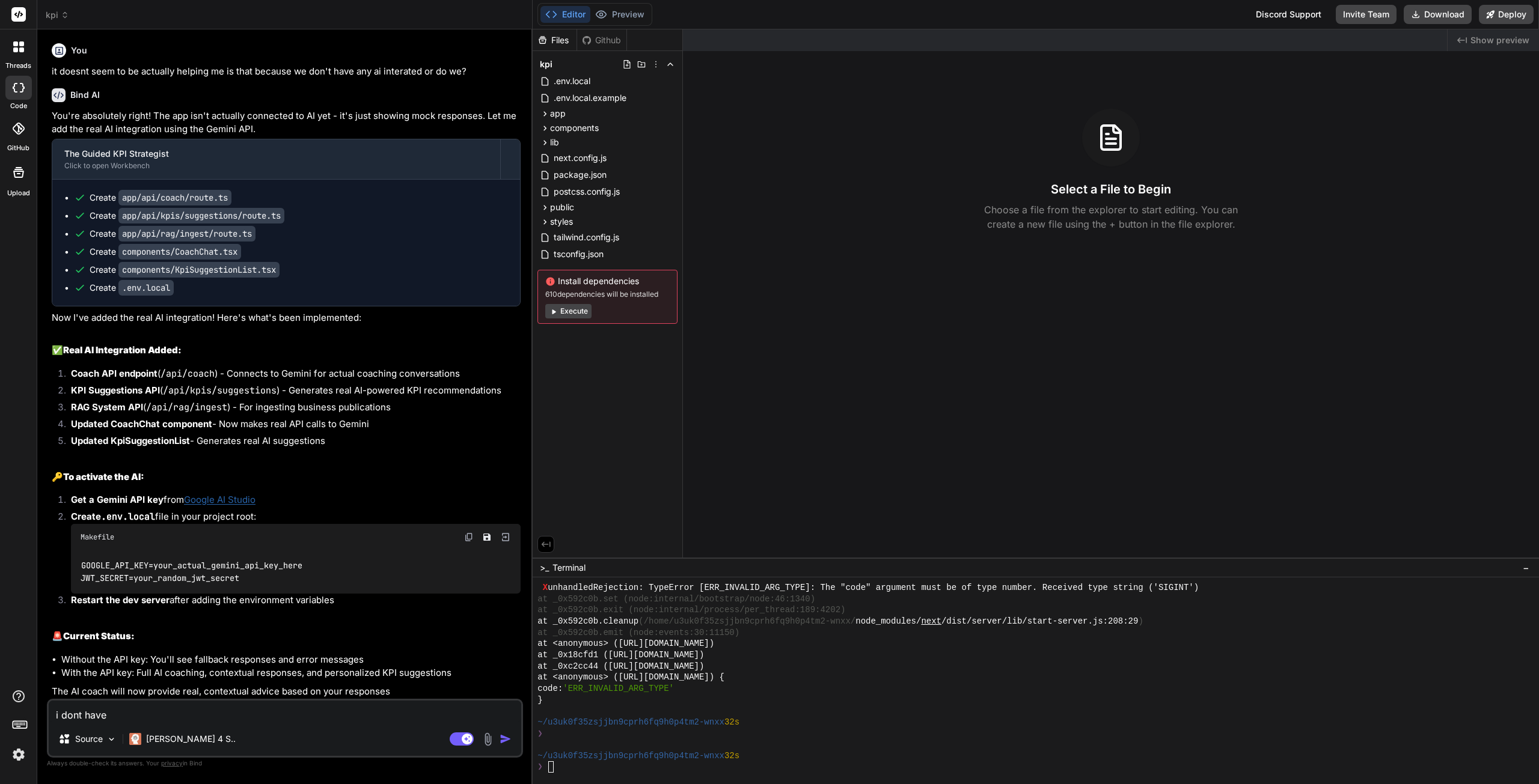
type textarea "i dont have"
type textarea "x"
type textarea "i dont have j"
type textarea "x"
type textarea "i dont have jw"
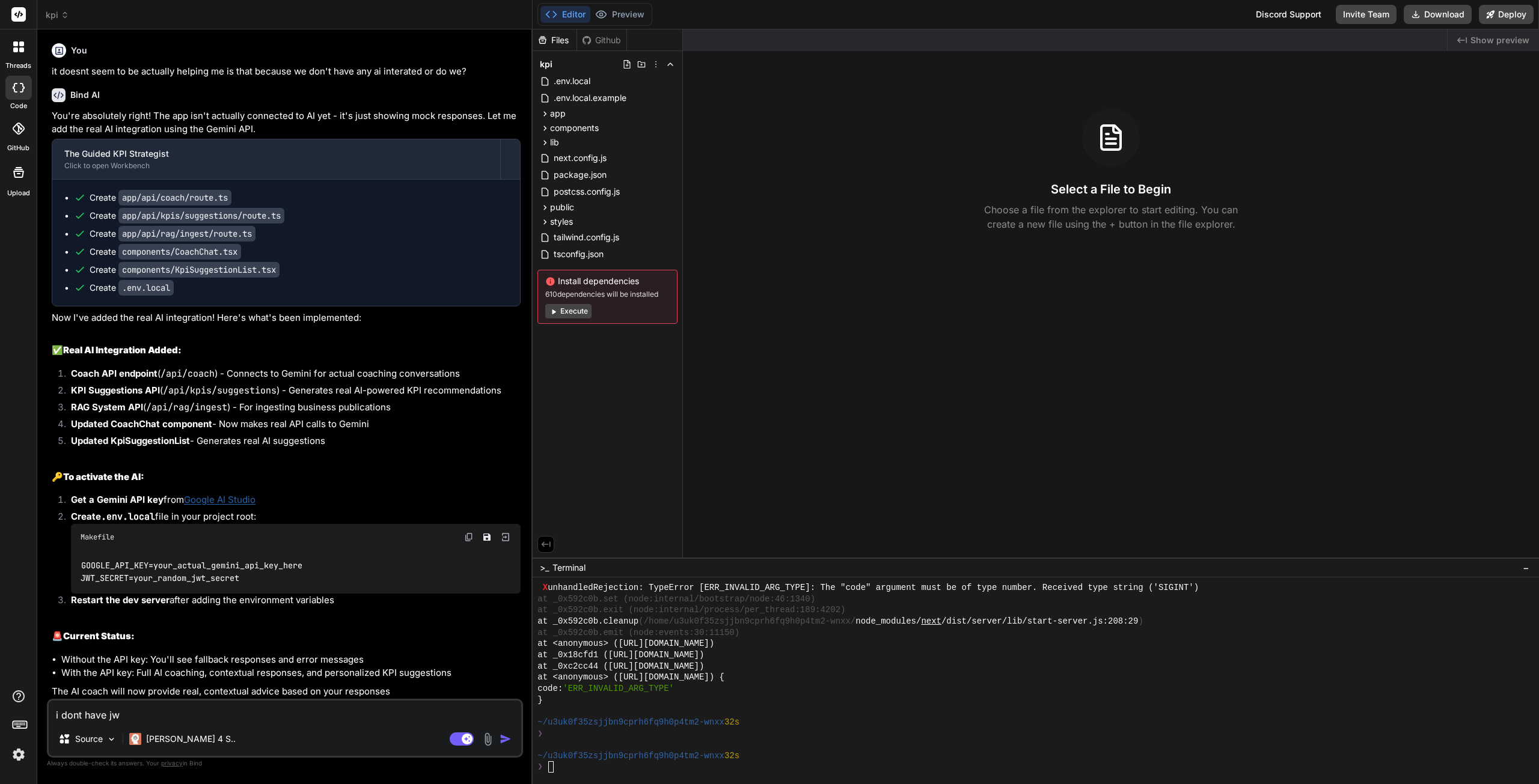
type textarea "x"
type textarea "i dont have jwt"
type textarea "x"
type textarea "i dont have jwt"
type textarea "x"
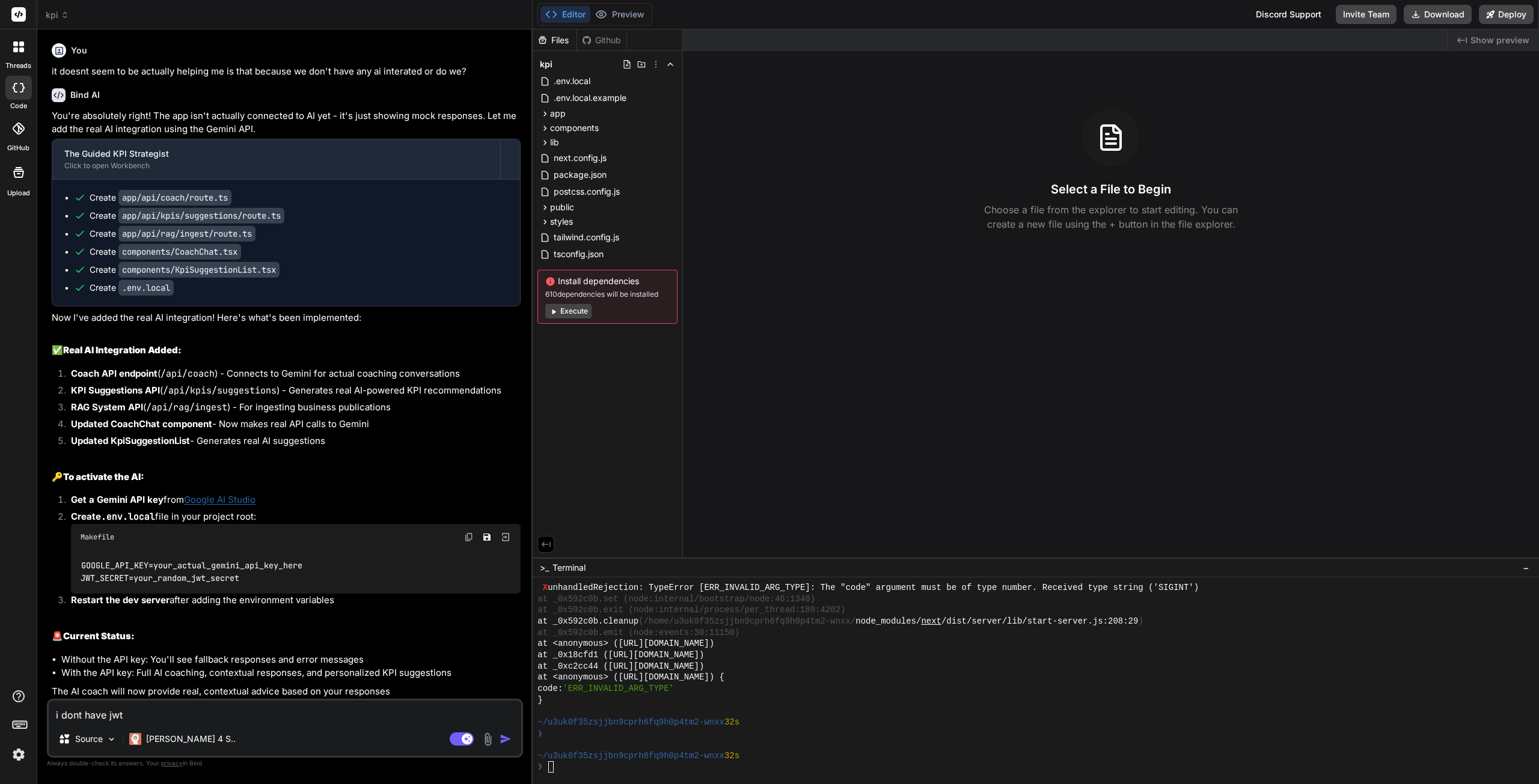
type textarea "i dont have jwt s"
type textarea "x"
type textarea "i dont have jwt se"
type textarea "x"
type textarea "i dont have jwt sec"
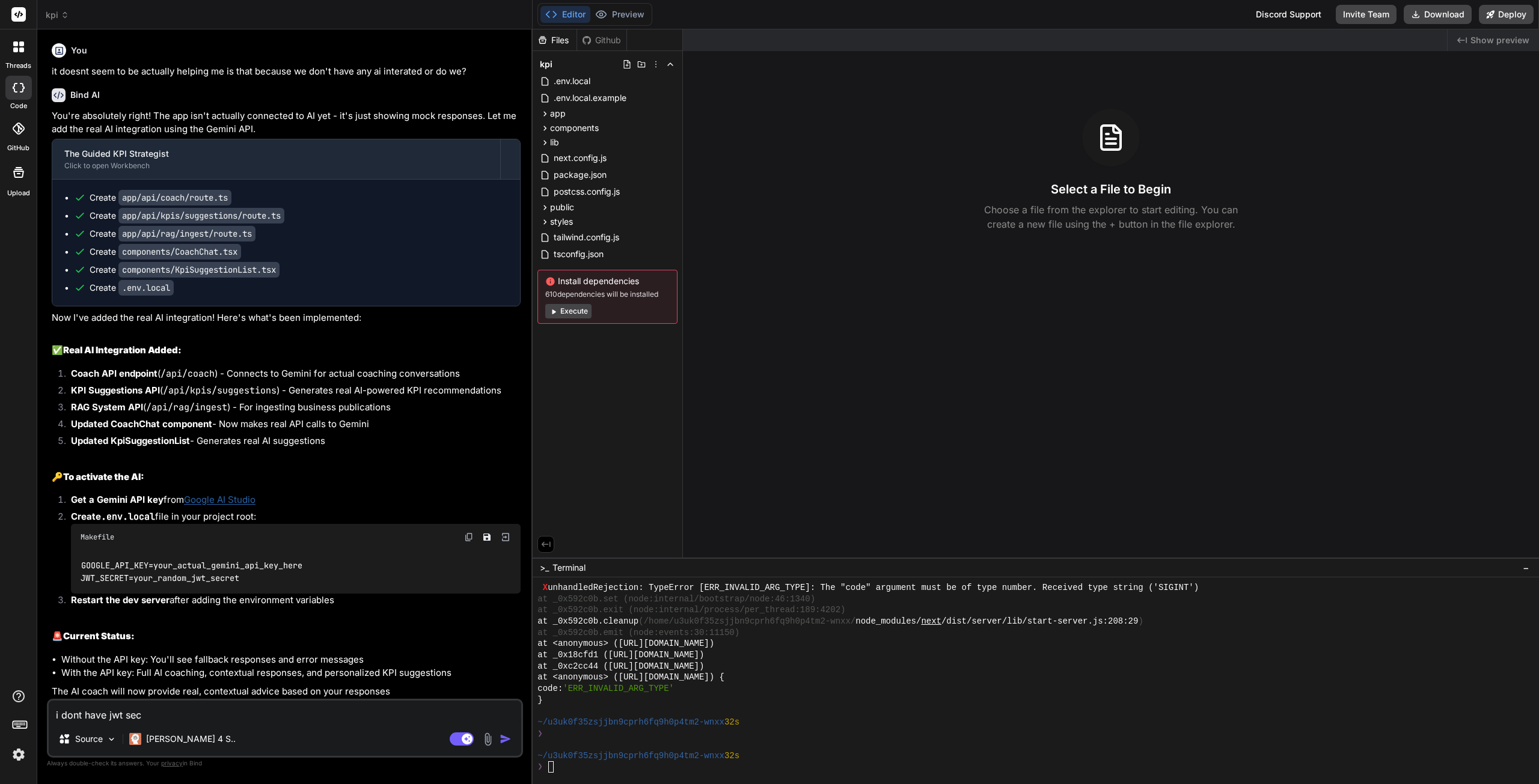
type textarea "x"
type textarea "i dont have jwt secr"
type textarea "x"
type textarea "i dont have jwt secre"
type textarea "x"
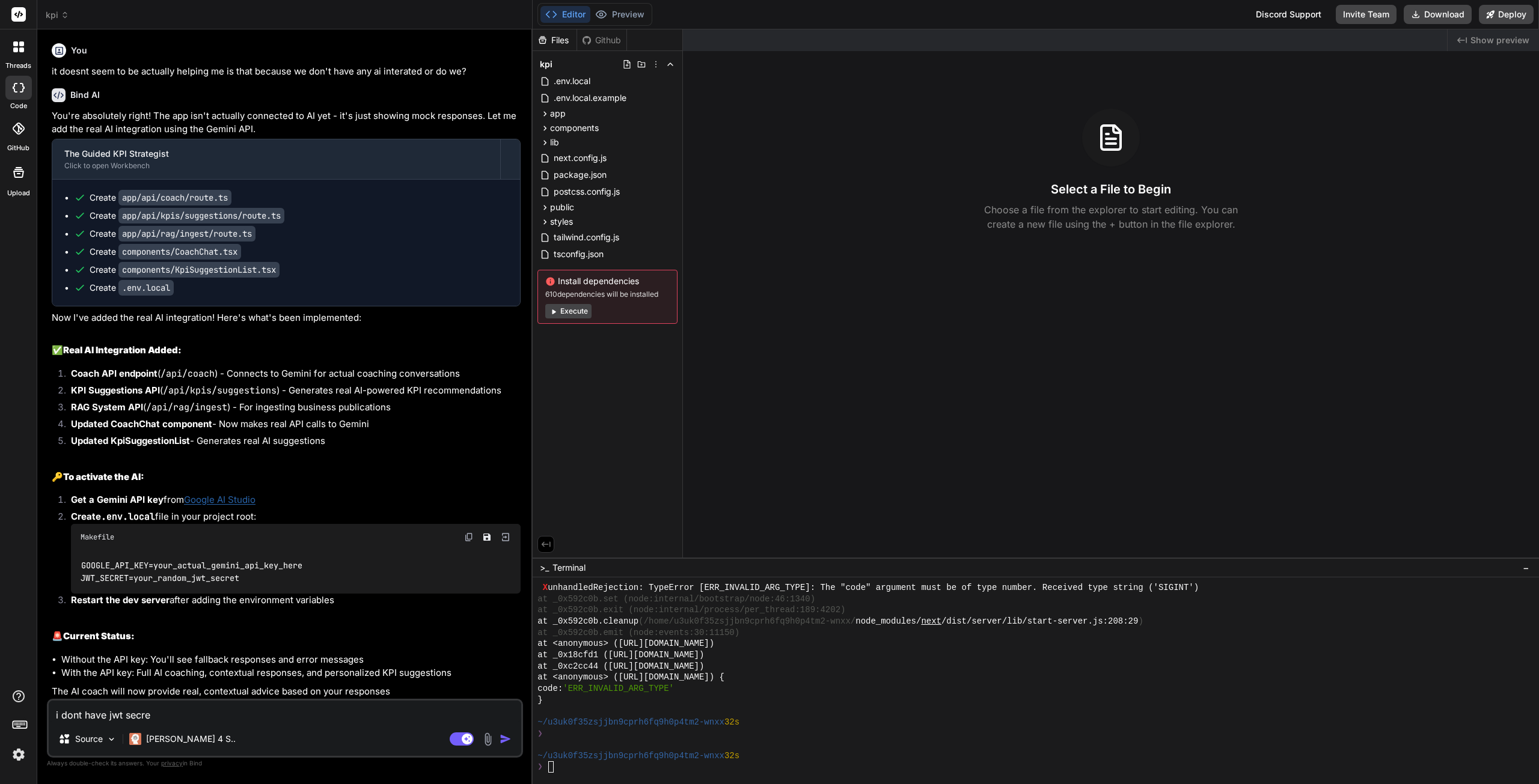
type textarea "i dont have jwt secret"
type textarea "x"
type textarea "i dont have jwt secret"
type textarea "x"
type textarea "i dont have jwt secret bu"
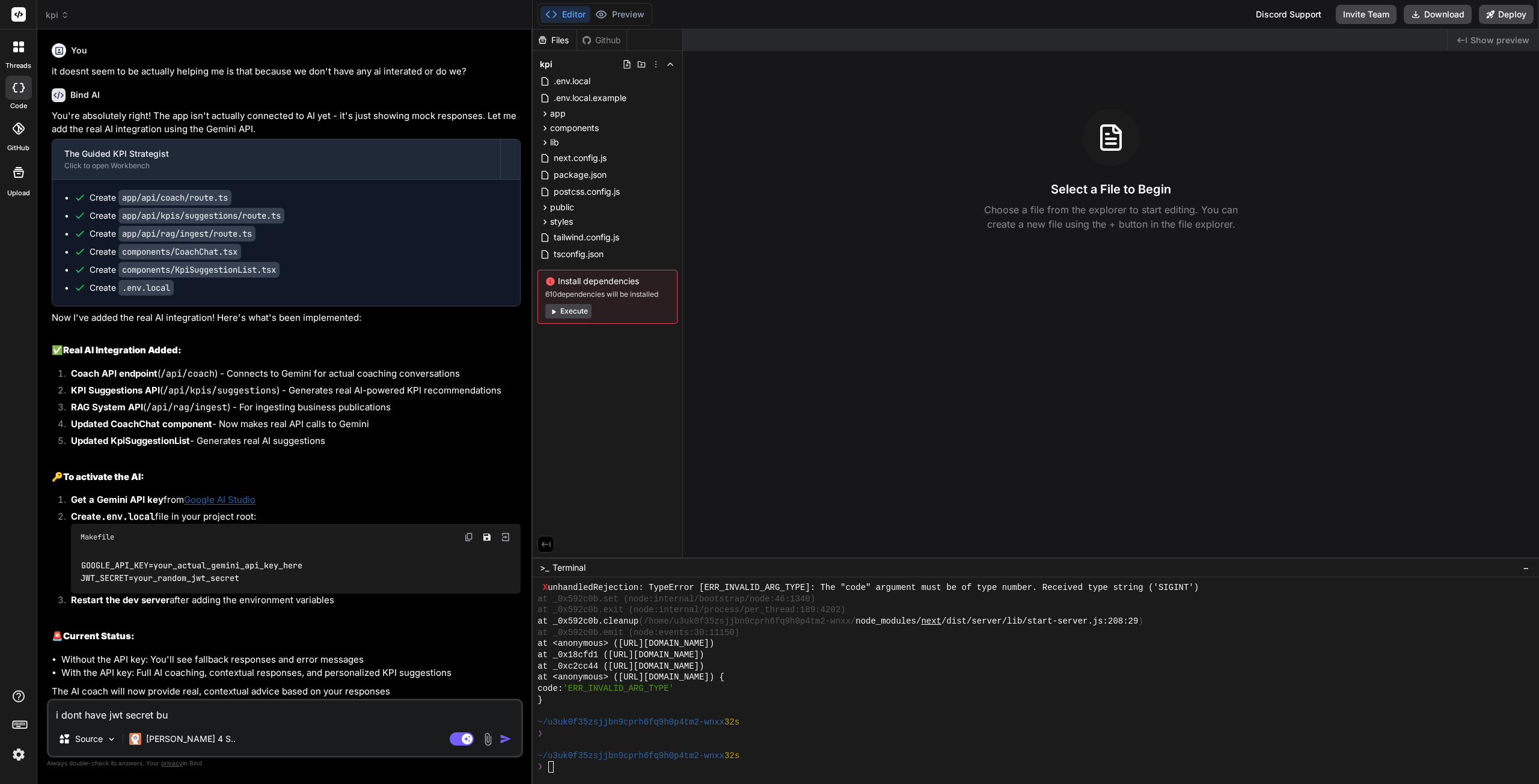
type textarea "x"
type textarea "i dont have jwt secret but"
type textarea "x"
type textarea "i dont have jwt secret but"
type textarea "x"
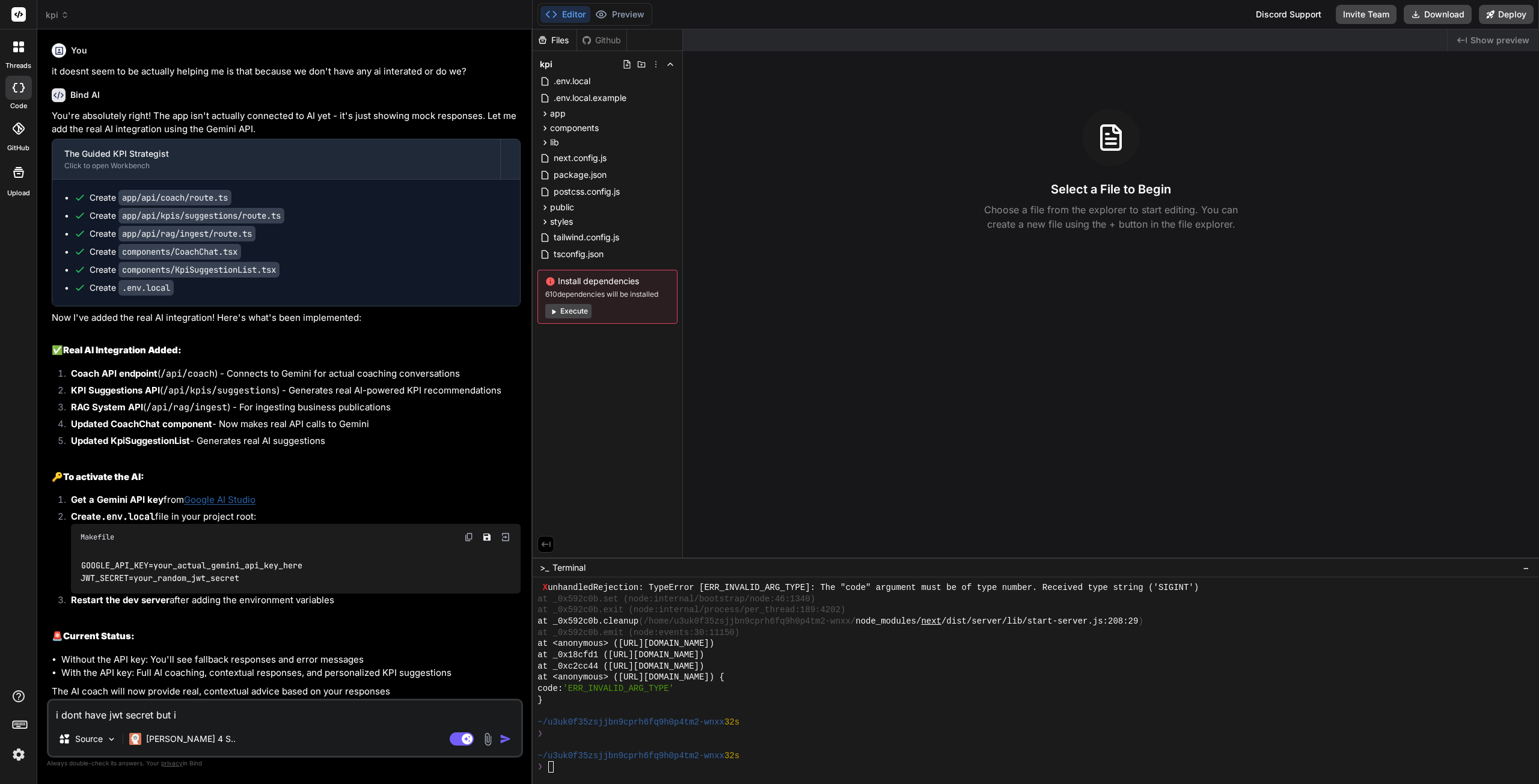
type textarea "i dont have jwt secret but i"
type textarea "x"
type textarea "i dont have jwt secret but i h"
type textarea "x"
type textarea "i dont have jwt secret but i ha"
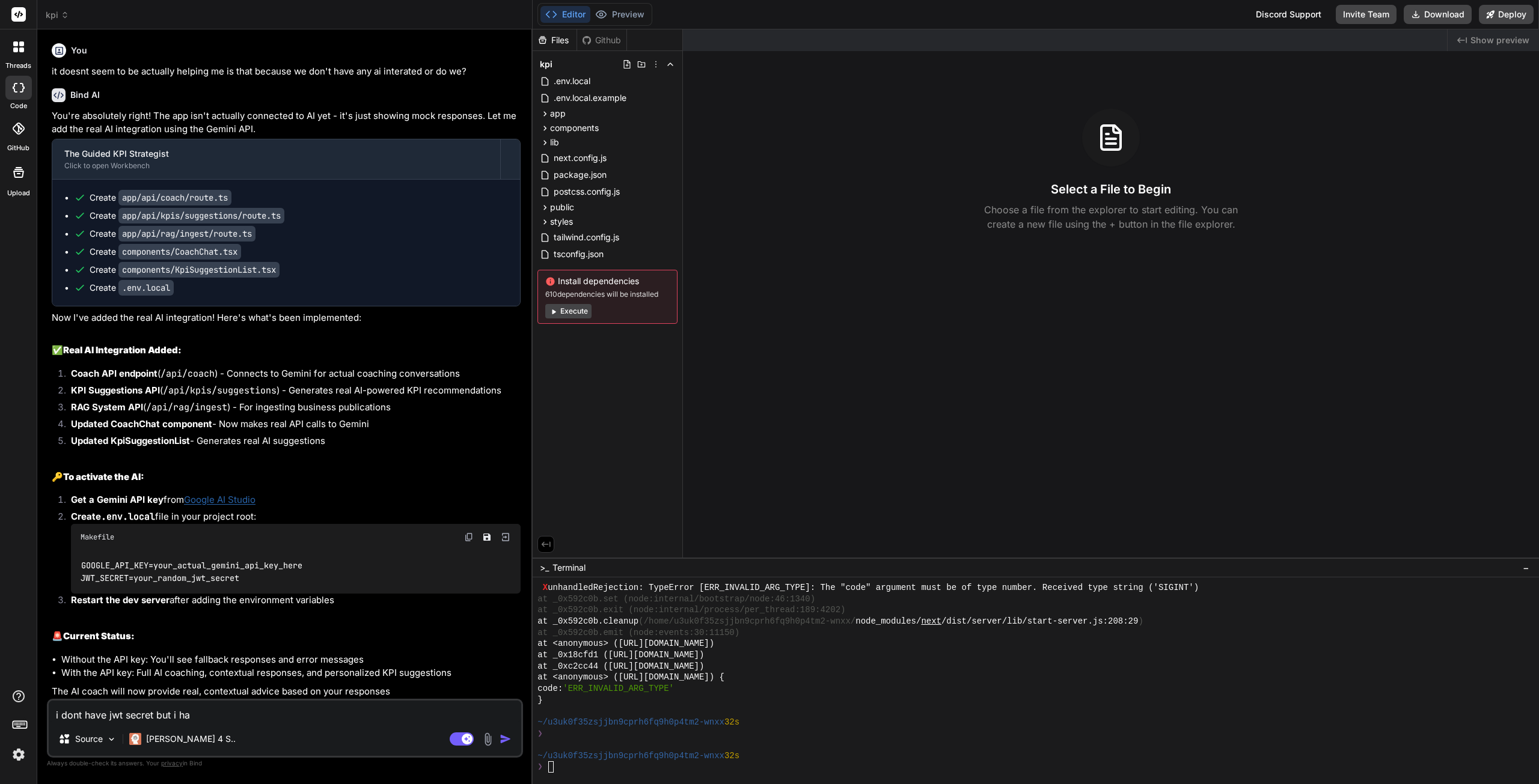
type textarea "x"
type textarea "i dont have jwt secret but i hav"
type textarea "x"
type textarea "i dont have jwt secret but i have"
type textarea "x"
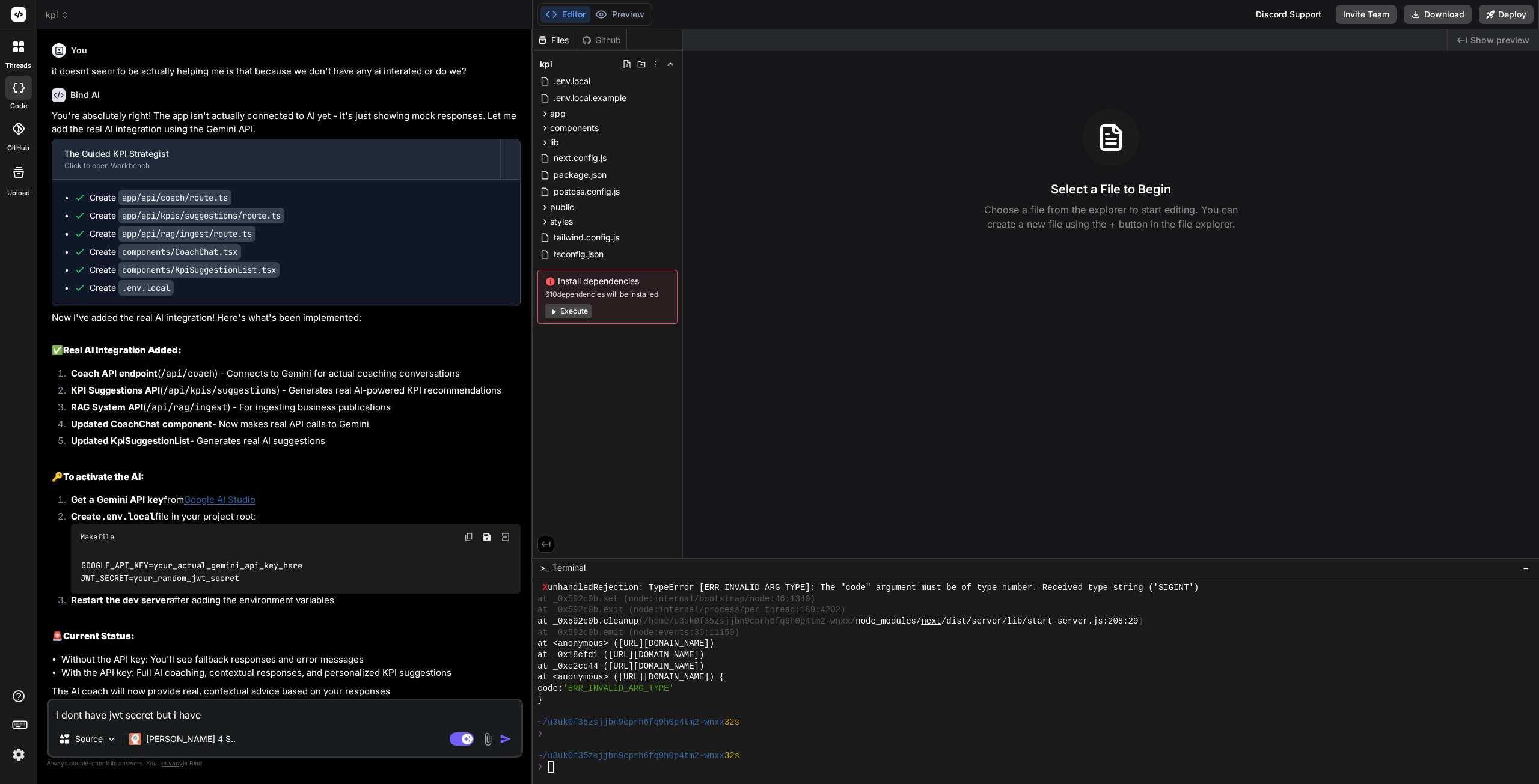
type textarea "i dont have jwt secret but i have"
type textarea "x"
type textarea "i dont have jwt secret but i have a"
type textarea "x"
type textarea "i dont have jwt secret but i have an"
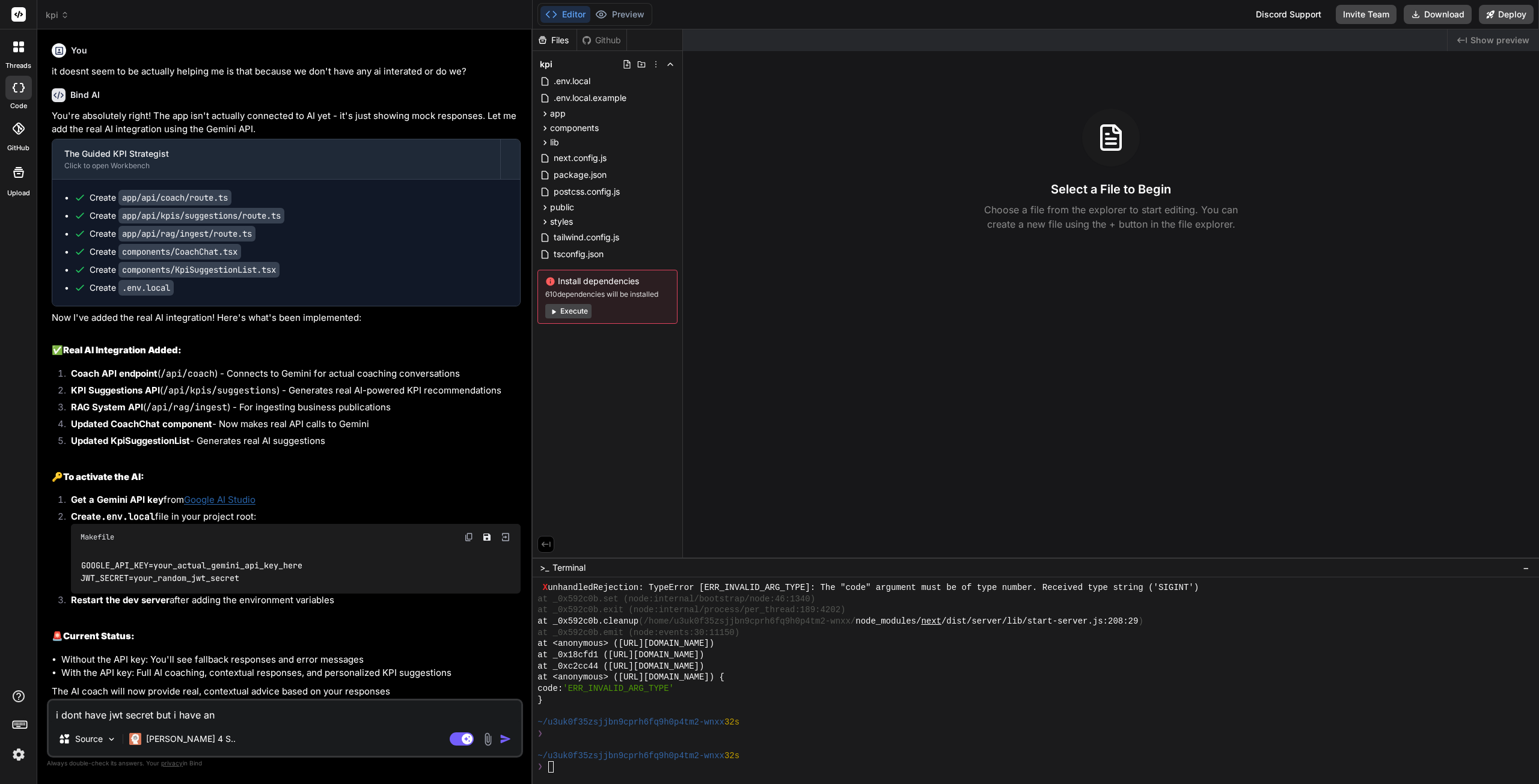
type textarea "x"
type textarea "i dont have jwt secret but i have an"
type textarea "x"
type textarea "i dont have jwt secret but i have an a"
type textarea "x"
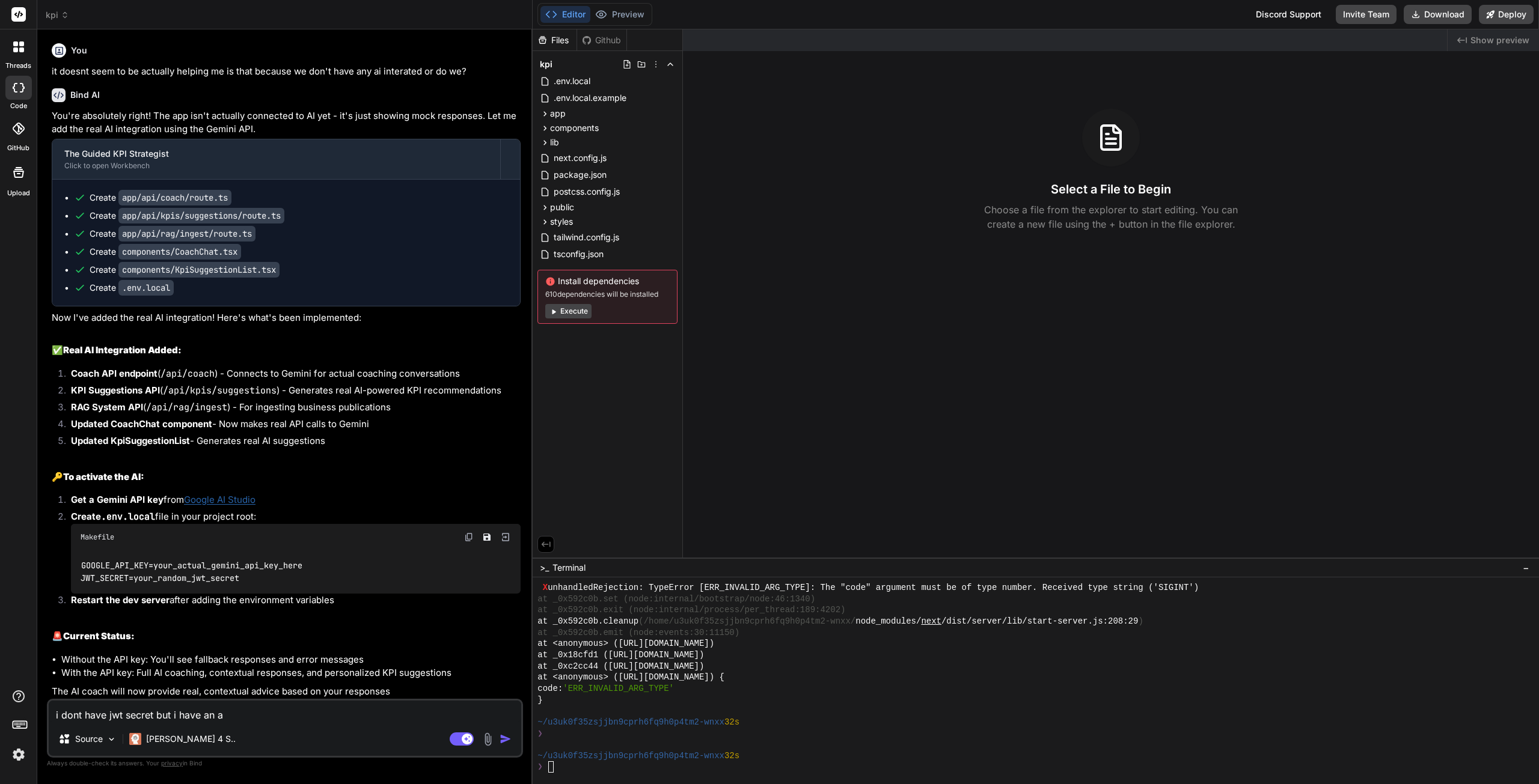
type textarea "i dont have jwt secret but i have an ap"
type textarea "x"
type textarea "i dont have jwt secret but i have an api"
click at [316, 720] on textarea "i dont have jwt secret but i have an api" at bounding box center [285, 712] width 473 height 22
type textarea "x"
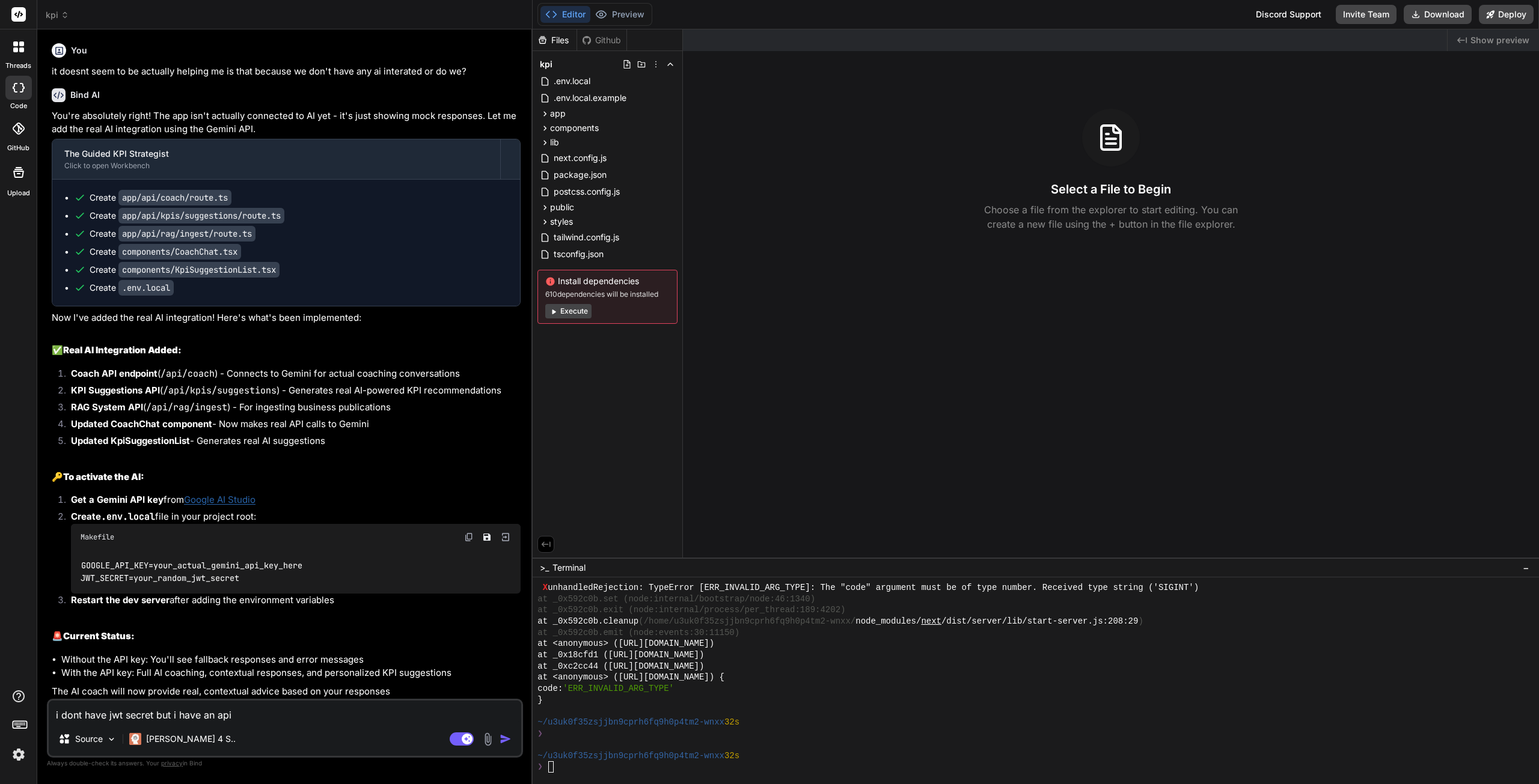
type textarea "i dont have jwt secret but i have an api"
paste textarea "zaSyBQ1D-eLBCRpipvbthm8-vpaBIbfGeV6k8"
type textarea "x"
type textarea "i dont have jwt secret but i have an api zaSyBQ1D-eLBCRpipvbthm8-vpaBIbfGeV6k8"
click at [505, 741] on img "button" at bounding box center [506, 739] width 12 height 12
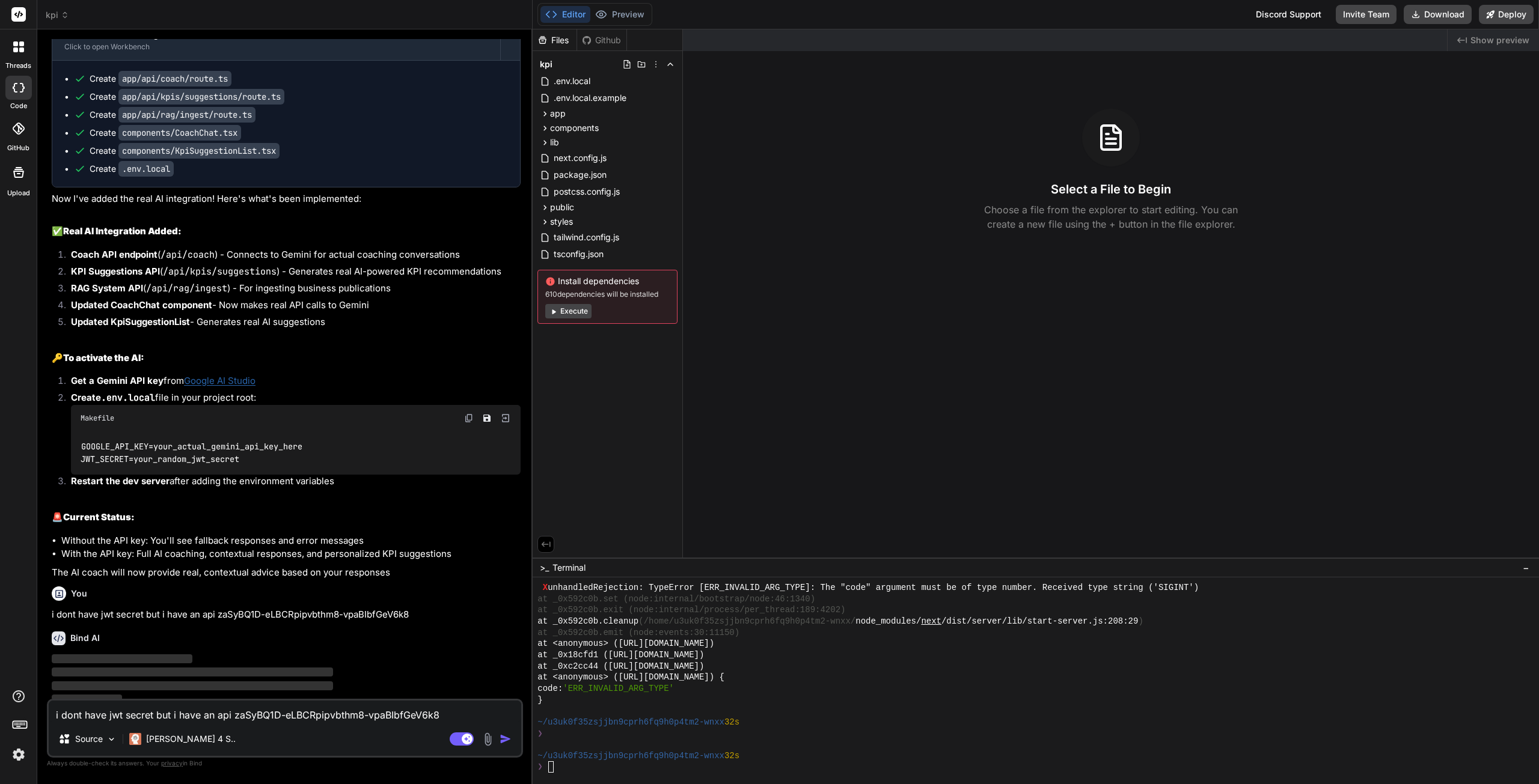
scroll to position [1819, 0]
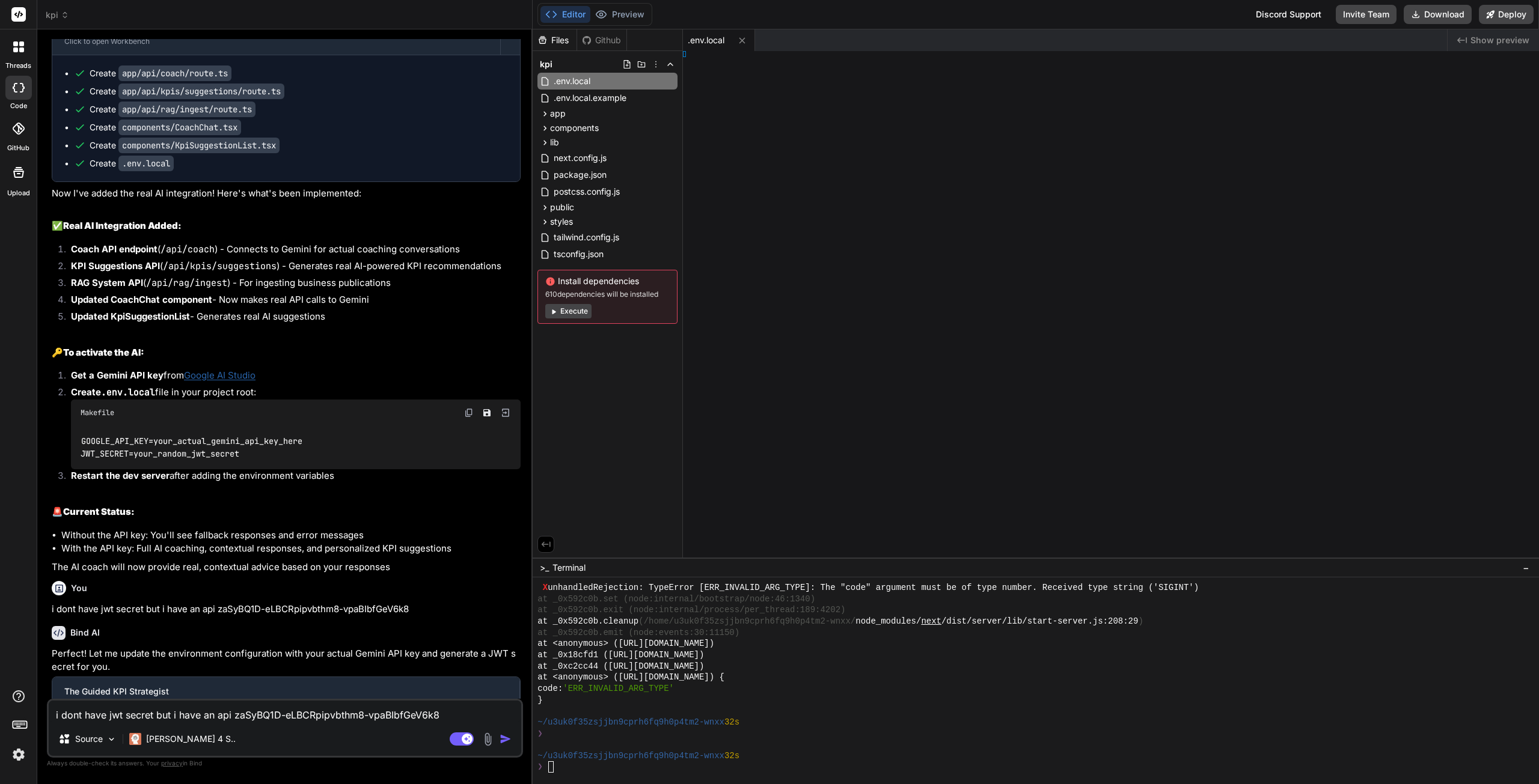
type textarea "x"
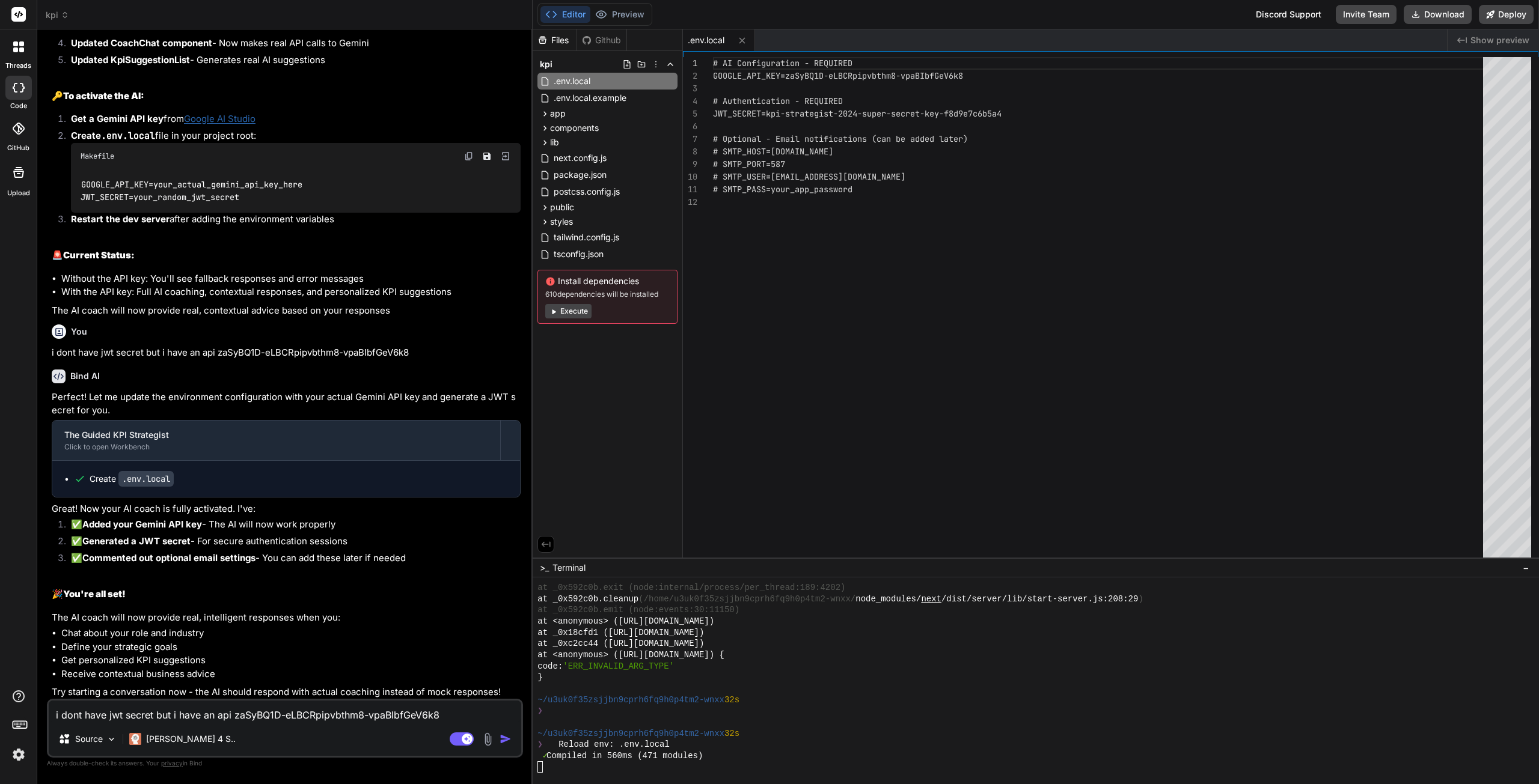
scroll to position [1425, 0]
click at [634, 18] on button "Preview" at bounding box center [620, 14] width 59 height 17
click at [598, 770] on div at bounding box center [1030, 766] width 985 height 11
click at [596, 767] on div at bounding box center [1030, 766] width 985 height 11
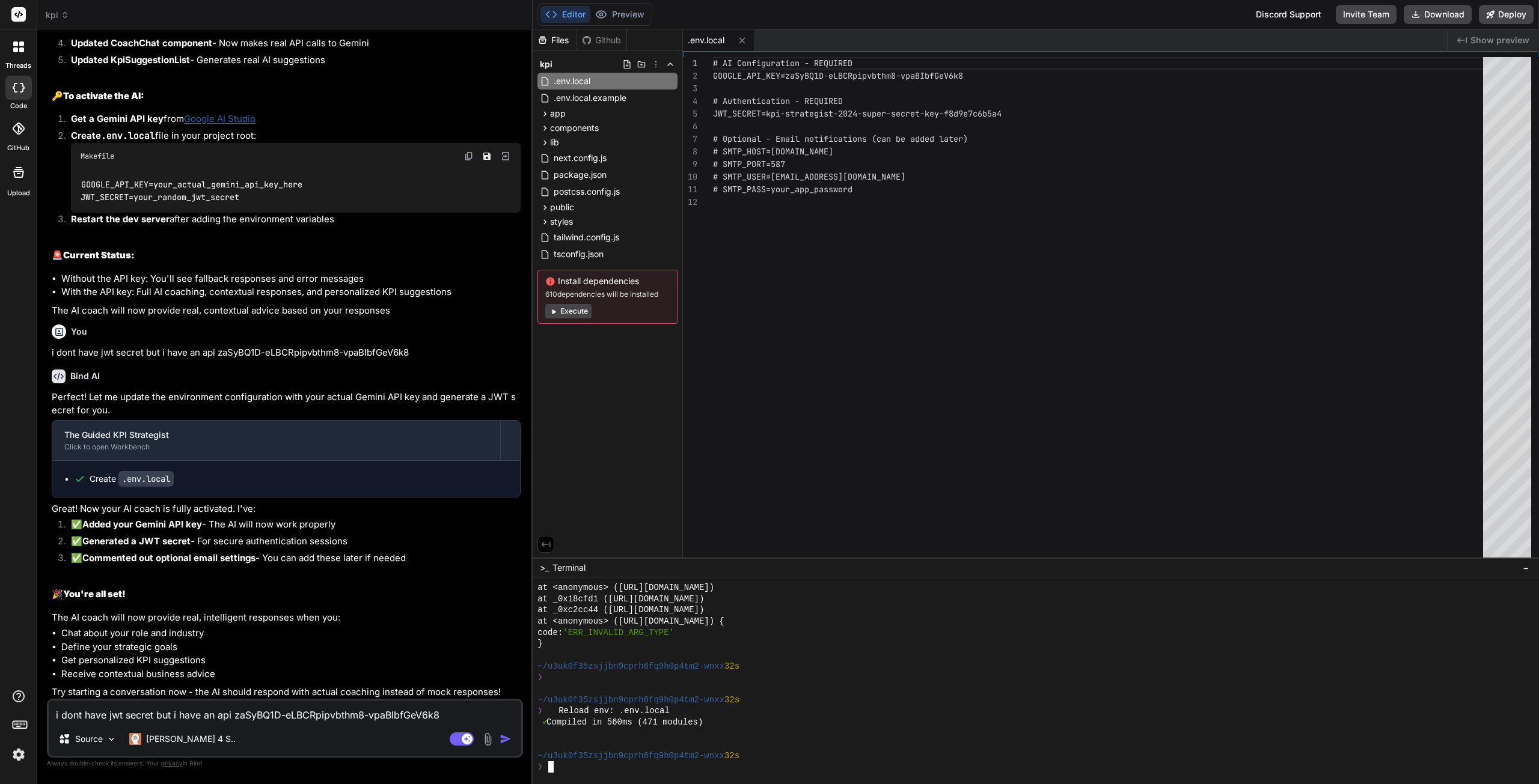
scroll to position [1458, 0]
click at [247, 712] on textarea "i dont have jwt secret but i have an api zaSyBQ1D-eLBCRpipvbthm8-vpaBIbfGeV6k8" at bounding box center [285, 712] width 473 height 22
click at [186, 714] on textarea "i dont have jwt secret but i have an api zaSyBQ1D-eLBCRpipvbthm8-vpaBIbfGeV6k8" at bounding box center [285, 712] width 473 height 22
type textarea "x"
type textarea "l"
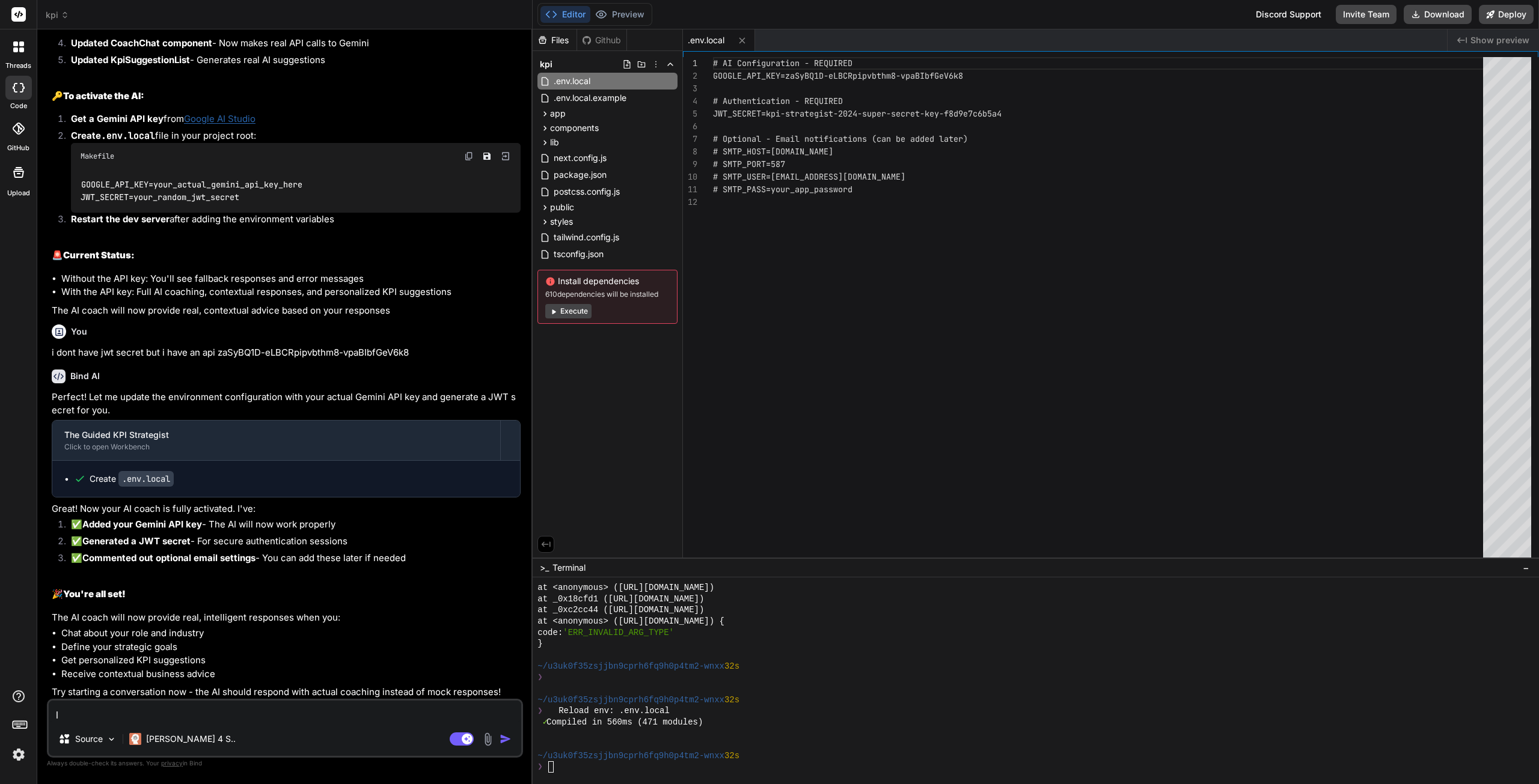
type textarea "x"
type textarea "le"
type textarea "x"
type textarea "let"
type textarea "x"
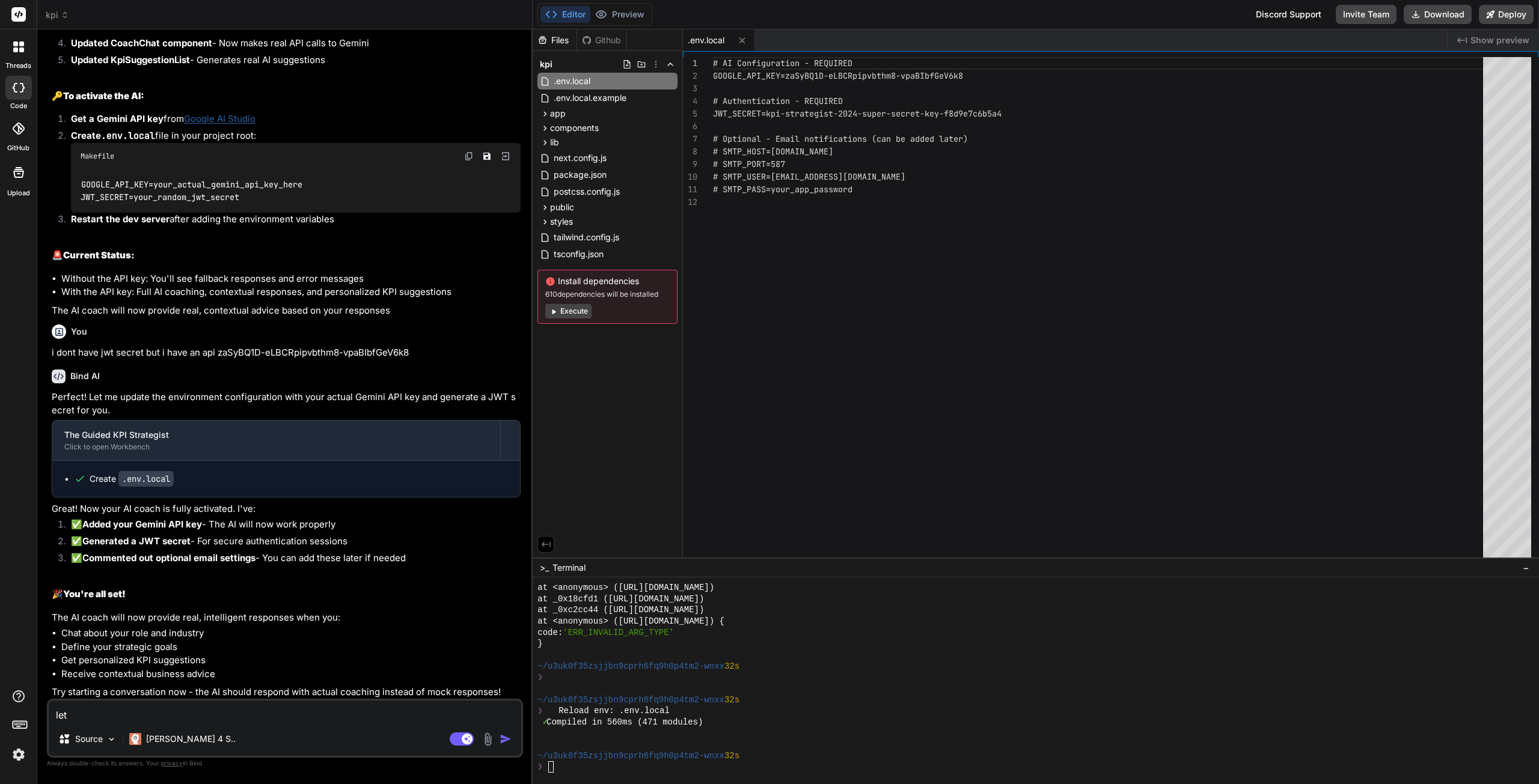
type textarea "lets"
type textarea "x"
type textarea "lets"
type textarea "x"
type textarea "lets r"
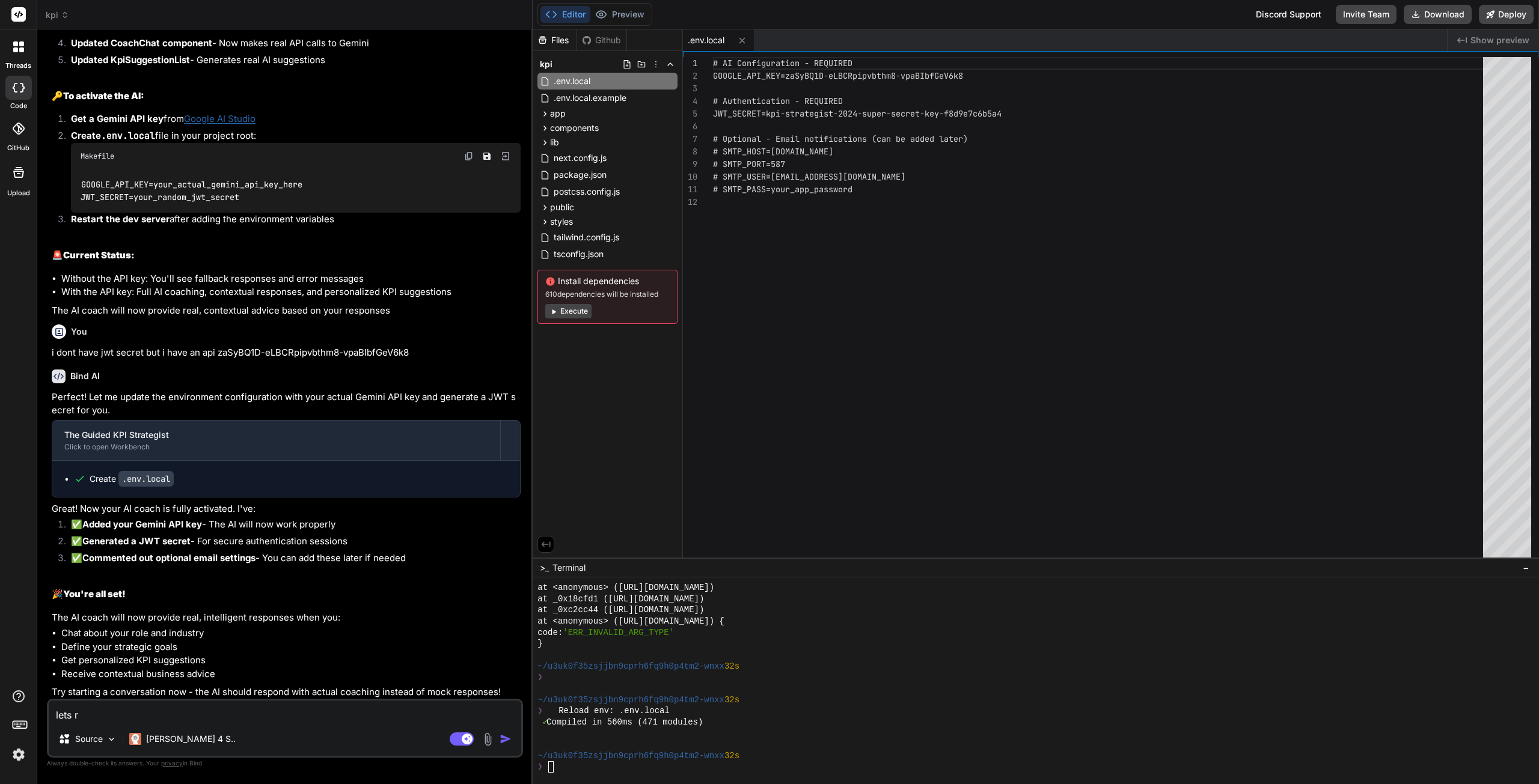
type textarea "x"
type textarea "lets ru"
type textarea "x"
type textarea "lets run"
type textarea "x"
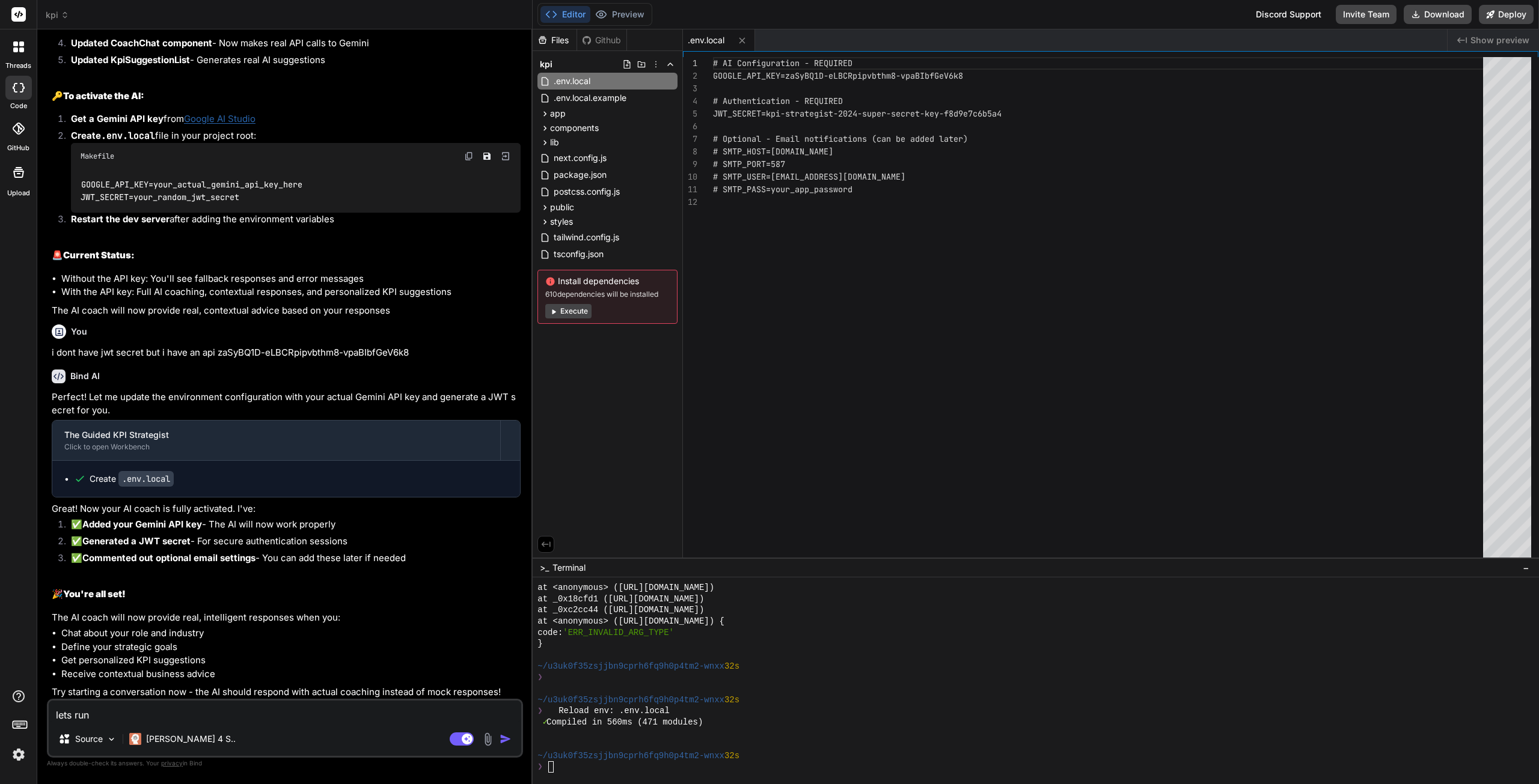
type textarea "lets run a"
type textarea "x"
type textarea "lets run a"
type textarea "x"
type textarea "lets run a p"
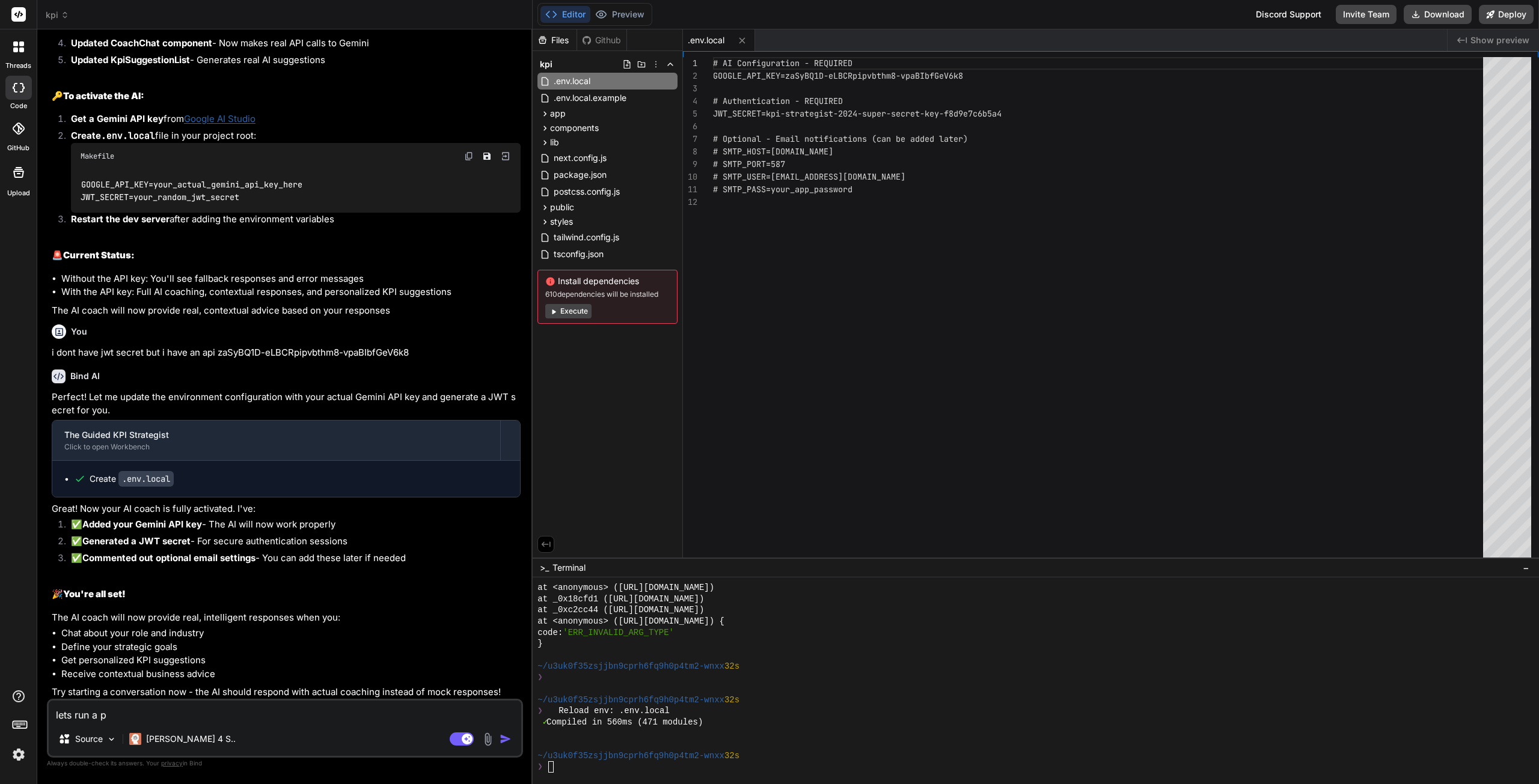
type textarea "x"
type textarea "lets run a pr"
type textarea "x"
type textarea "lets run a pre"
type textarea "x"
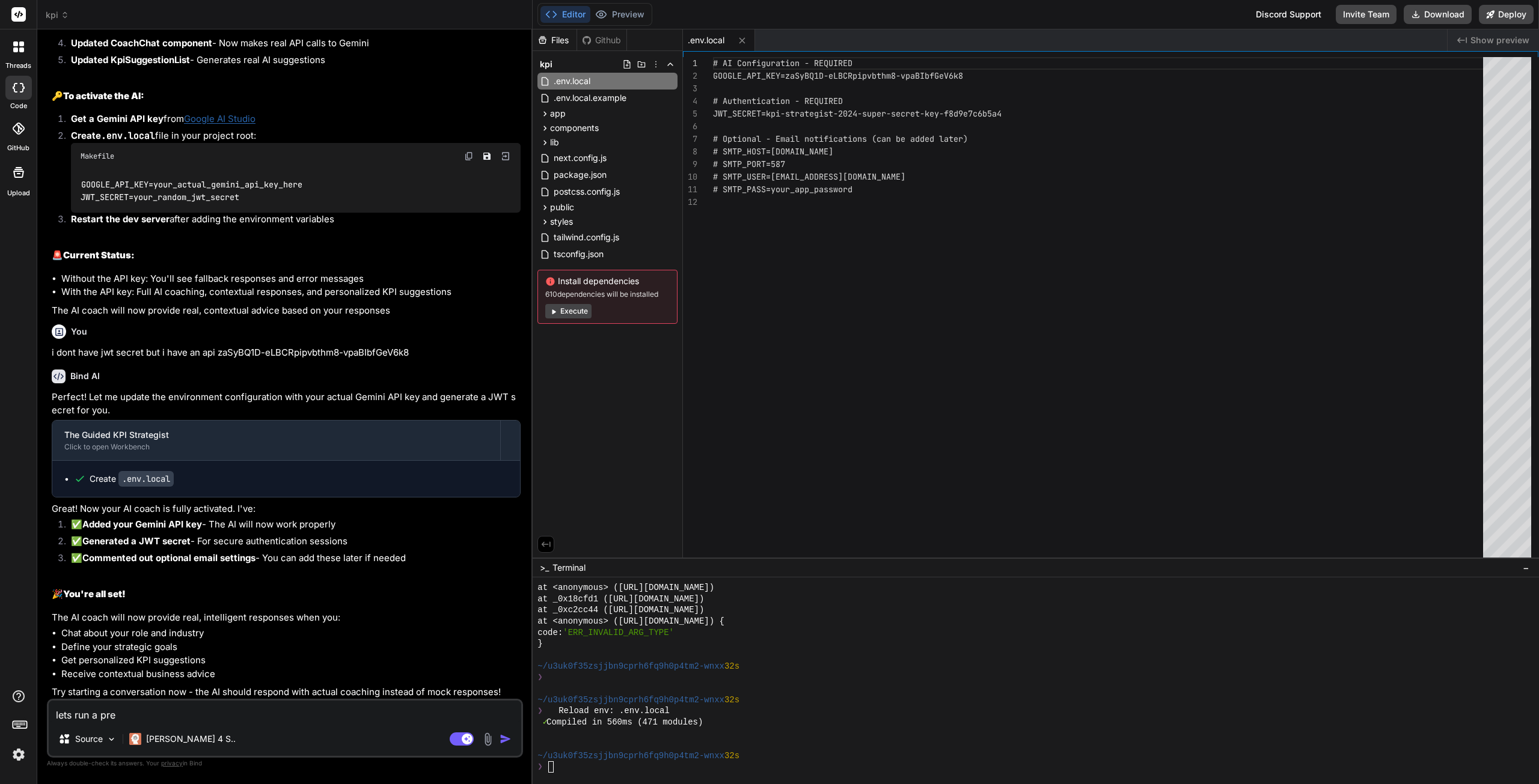
type textarea "lets run a prev"
type textarea "x"
type textarea "lets run a previ"
type textarea "x"
type textarea "lets run a preview"
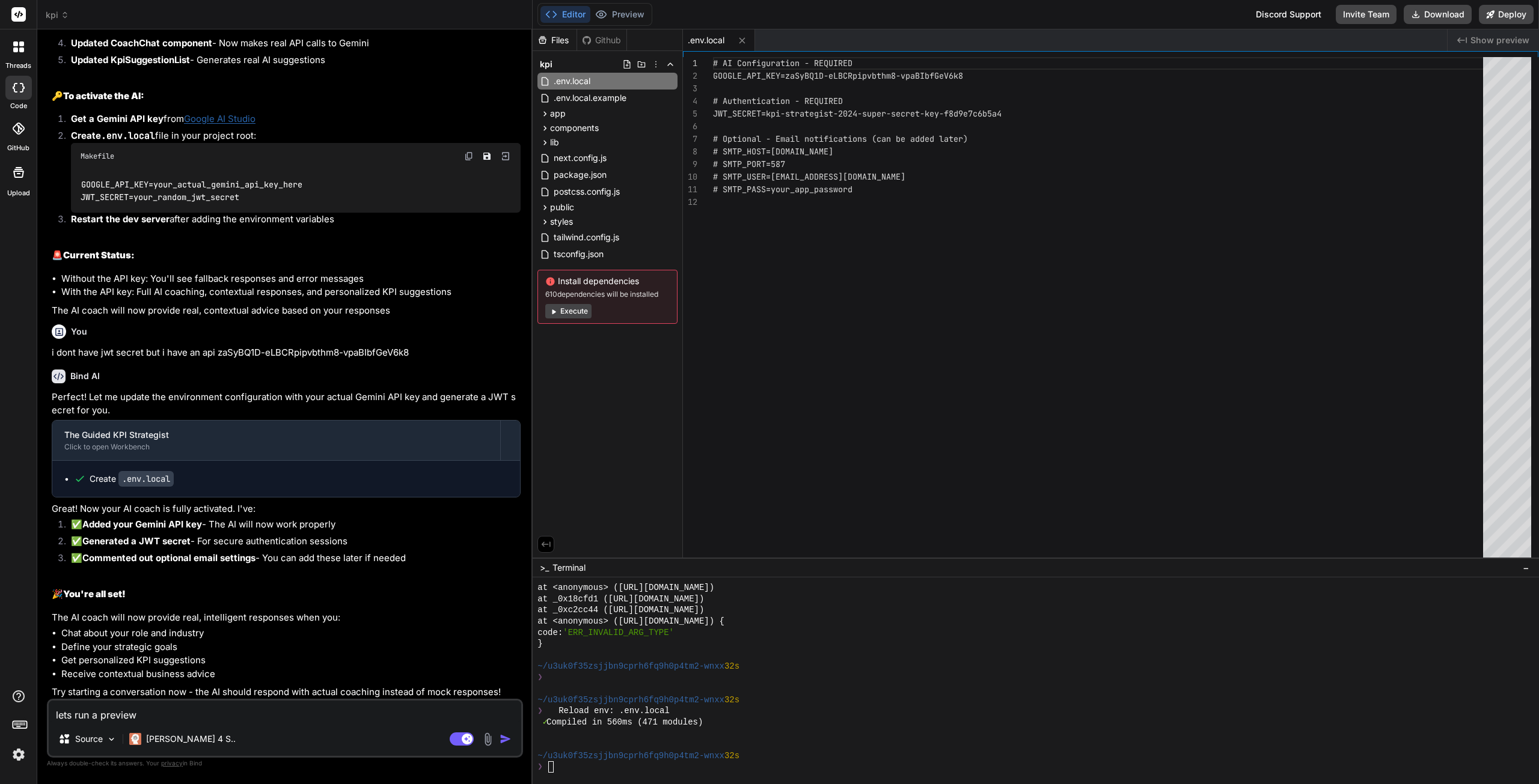
type textarea "x"
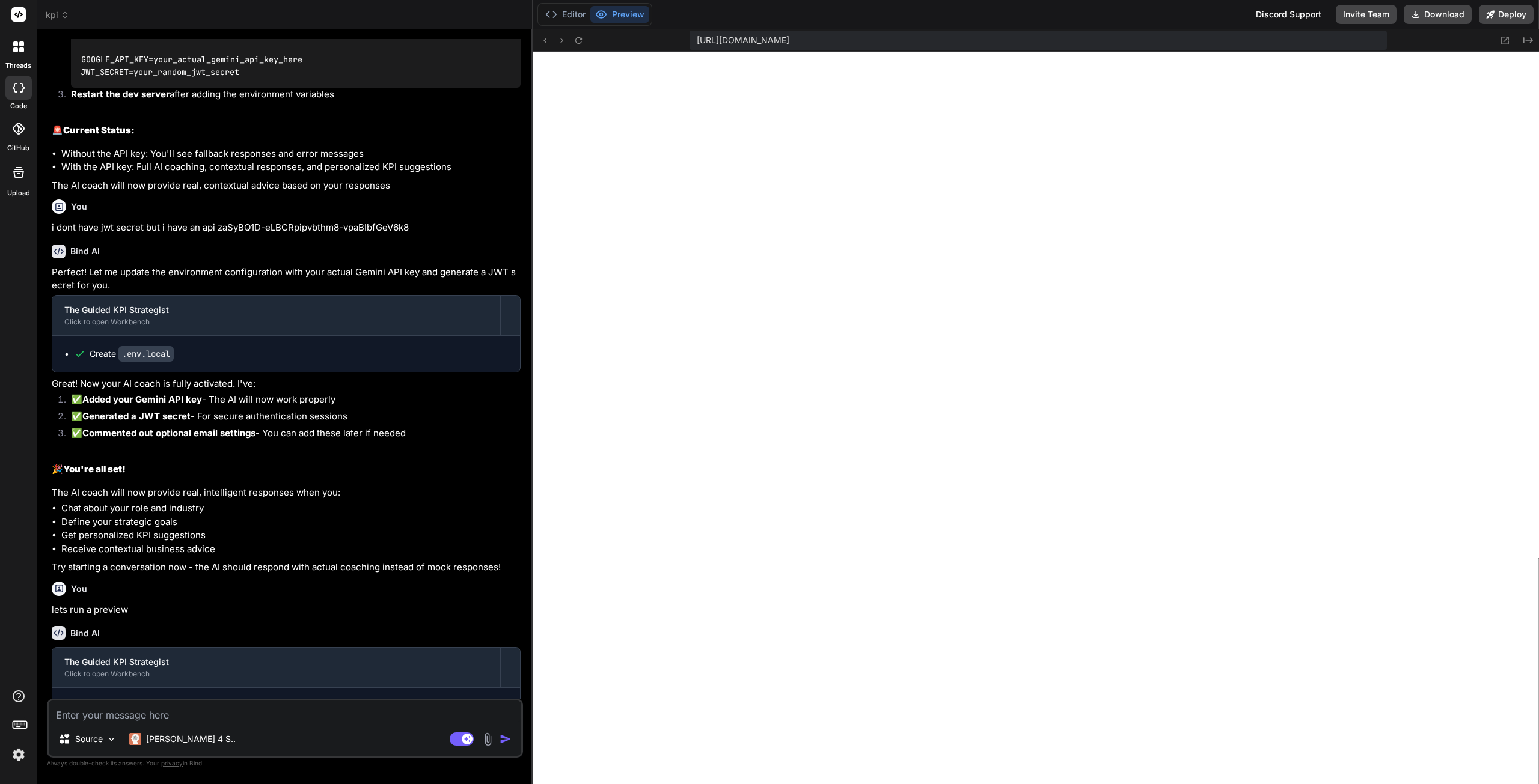
scroll to position [1671, 0]
click at [319, 699] on div "Source Claude 4 S.. Agent Mode. When this toggle is activated, AI automatically…" at bounding box center [285, 729] width 476 height 59
click at [305, 715] on textarea at bounding box center [285, 712] width 473 height 22
paste textarea "nhandled Runtime Error Error: Text content does not match server-rendered HTML.…"
type textarea "x"
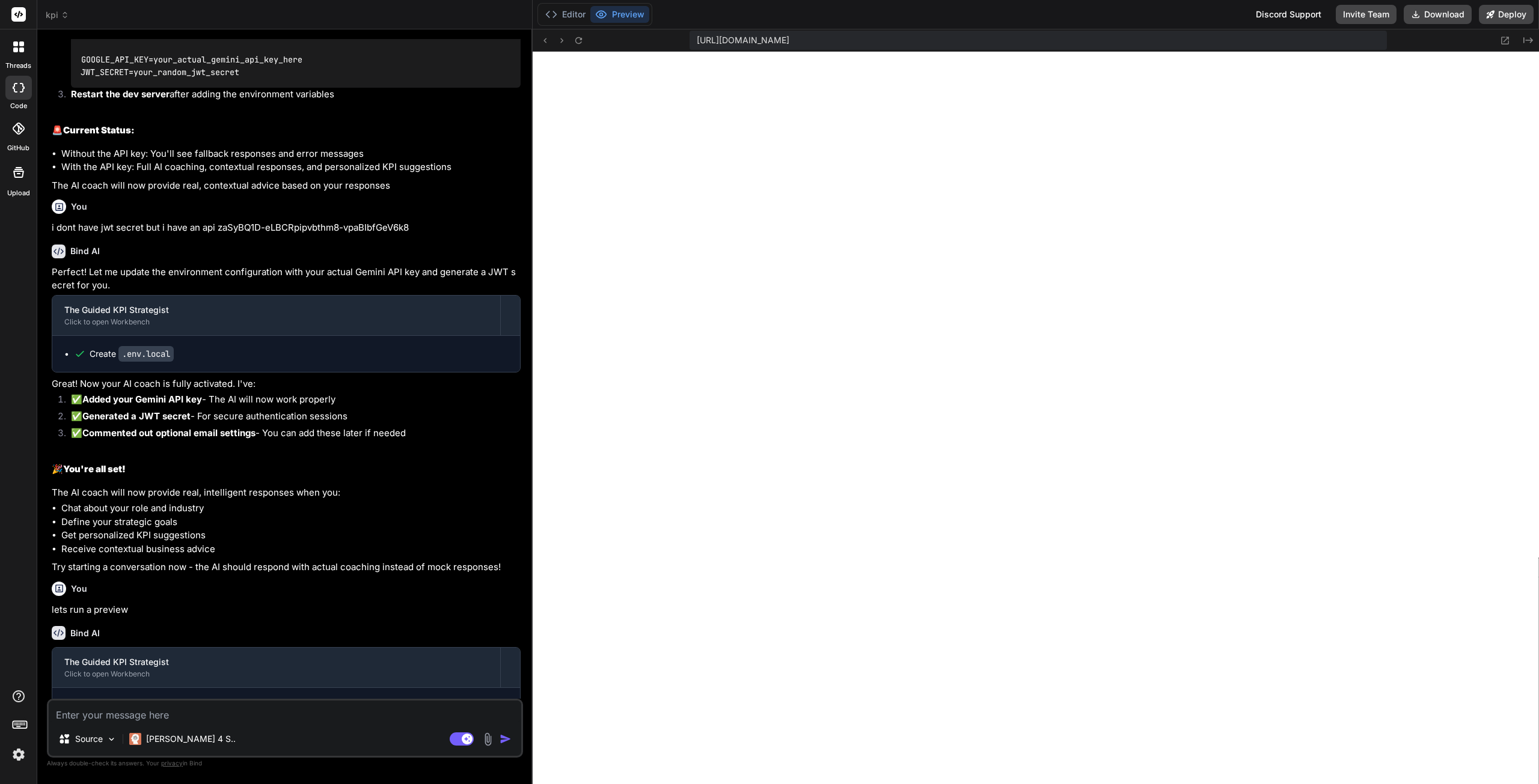
type textarea "nhandled Runtime Error Error: Text content does not match server-rendered HTML.…"
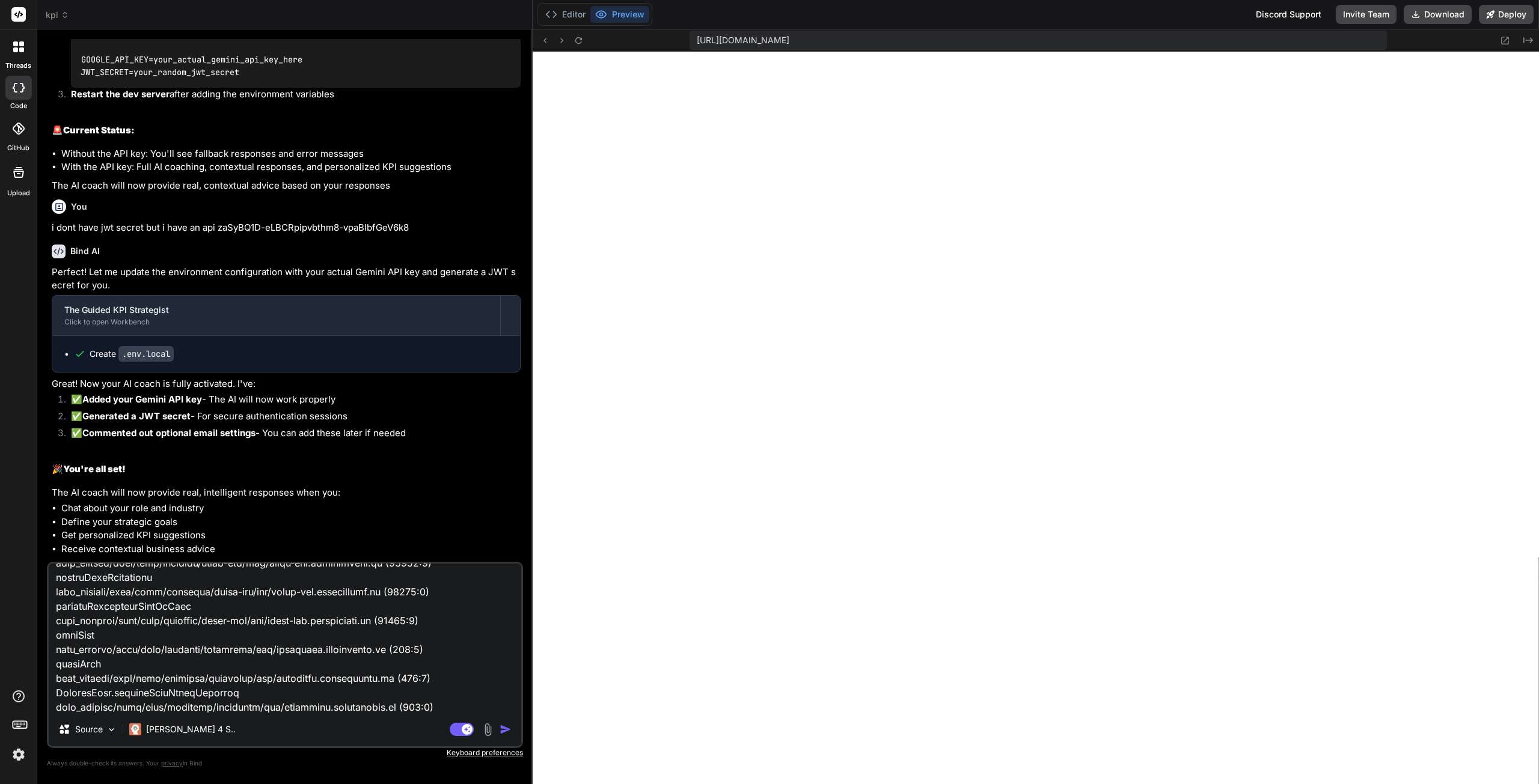
type textarea "x"
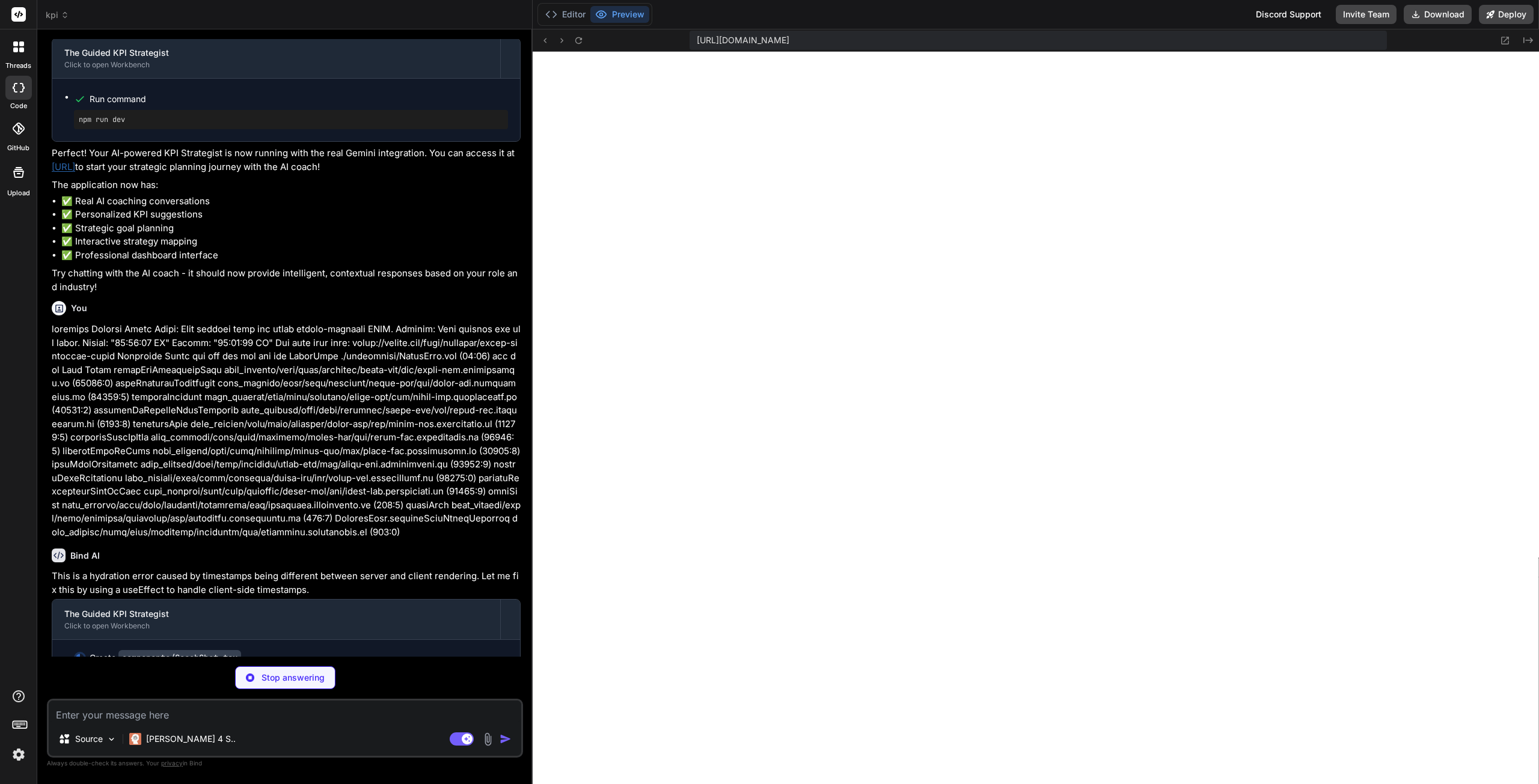
scroll to position [2840, 0]
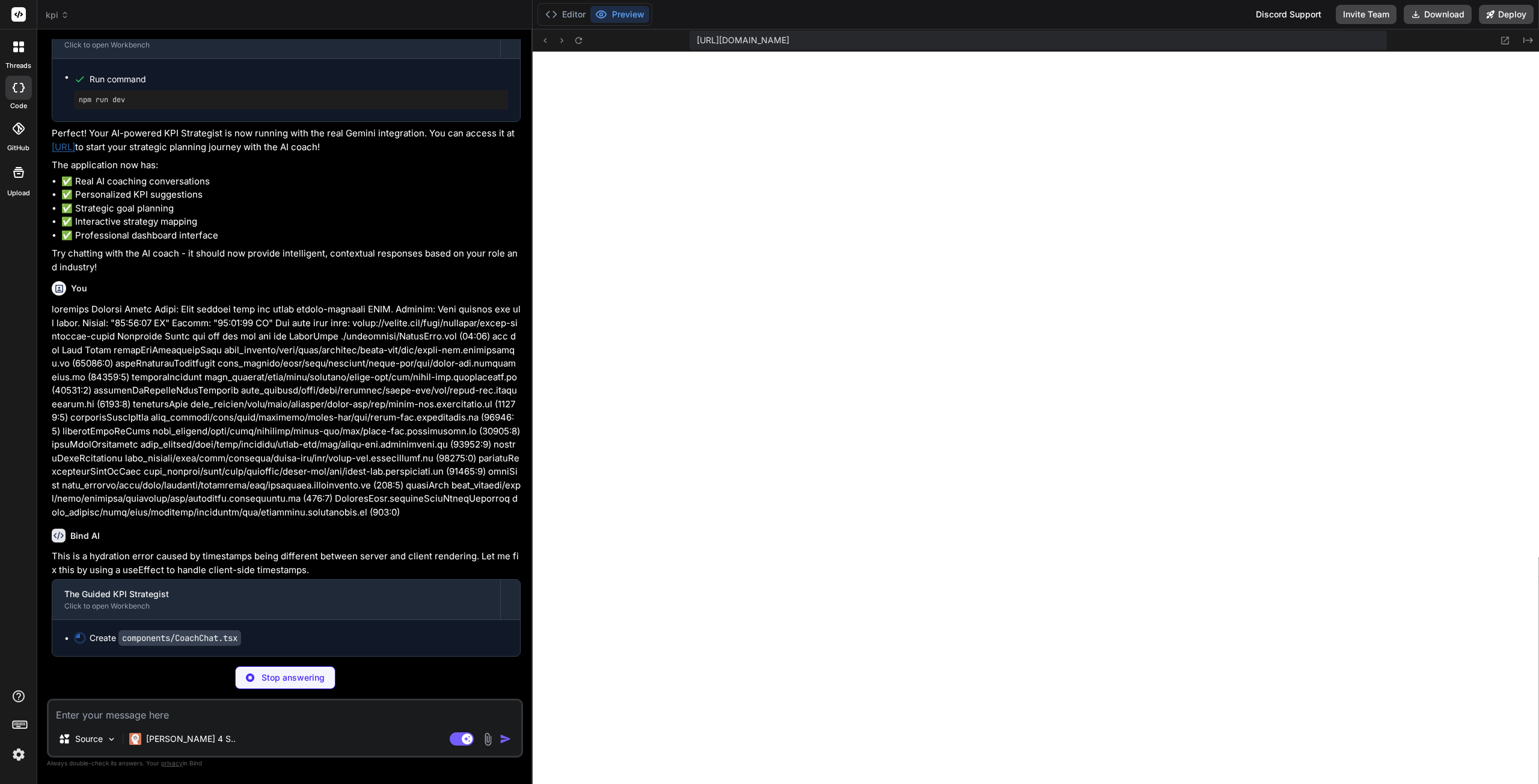
type textarea "x"
type textarea "}"
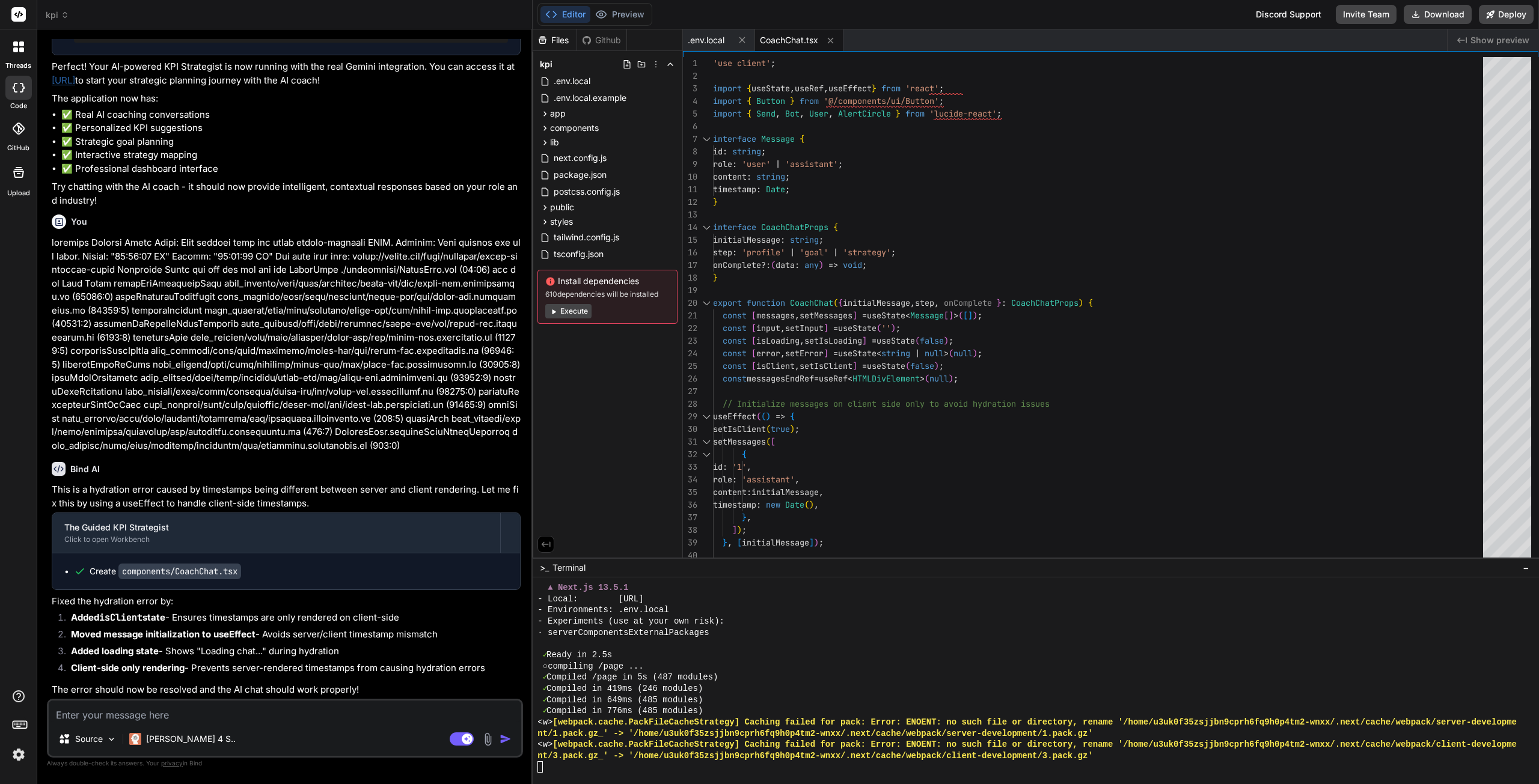
scroll to position [1740, 0]
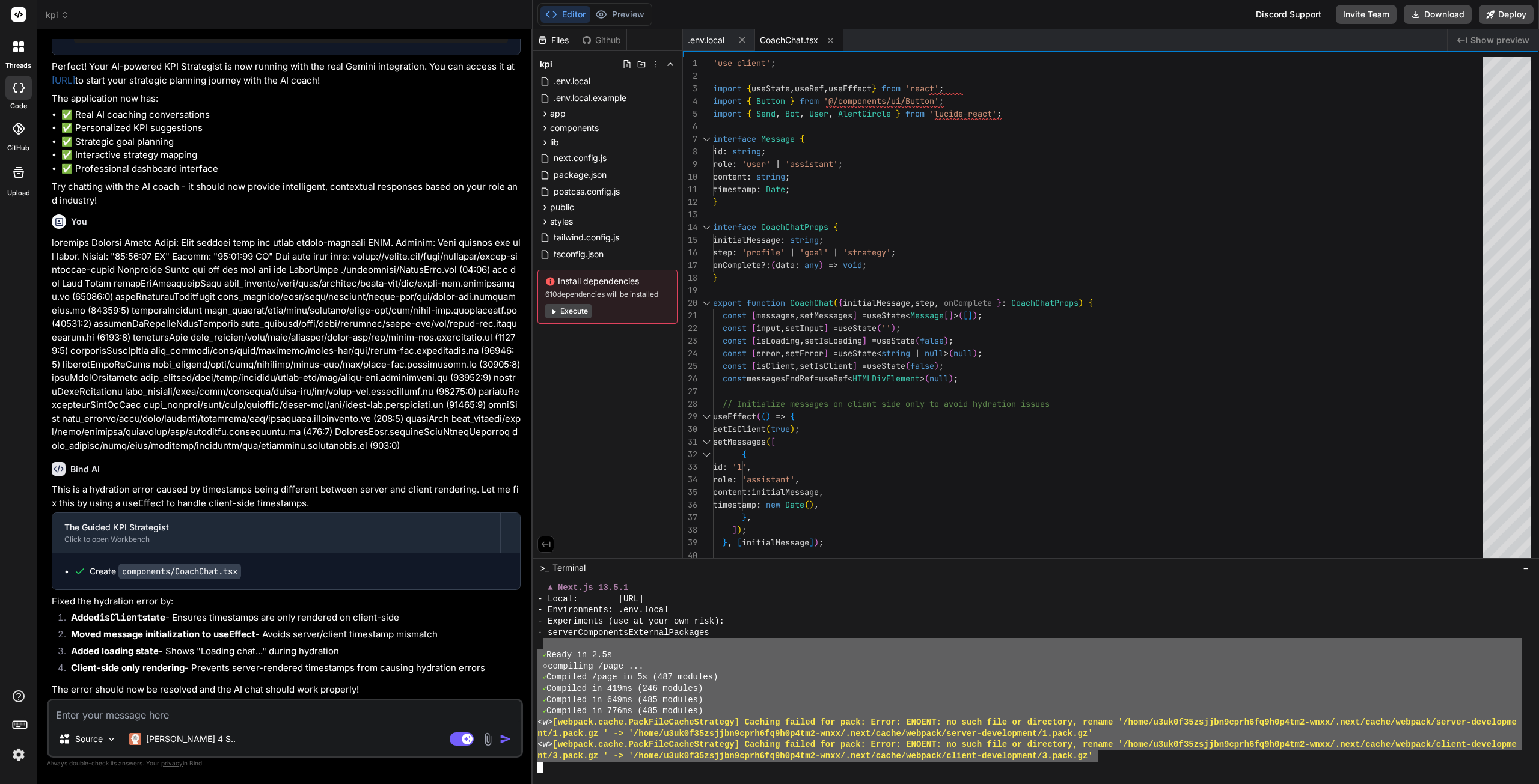
drag, startPoint x: 1099, startPoint y: 757, endPoint x: 545, endPoint y: 646, distance: 565.0
click at [545, 646] on div "▲ Next.js 13.5.1 - Local: http://localhost:3000 - Environments: .env.local - Ex…" at bounding box center [1030, 677] width 985 height 190
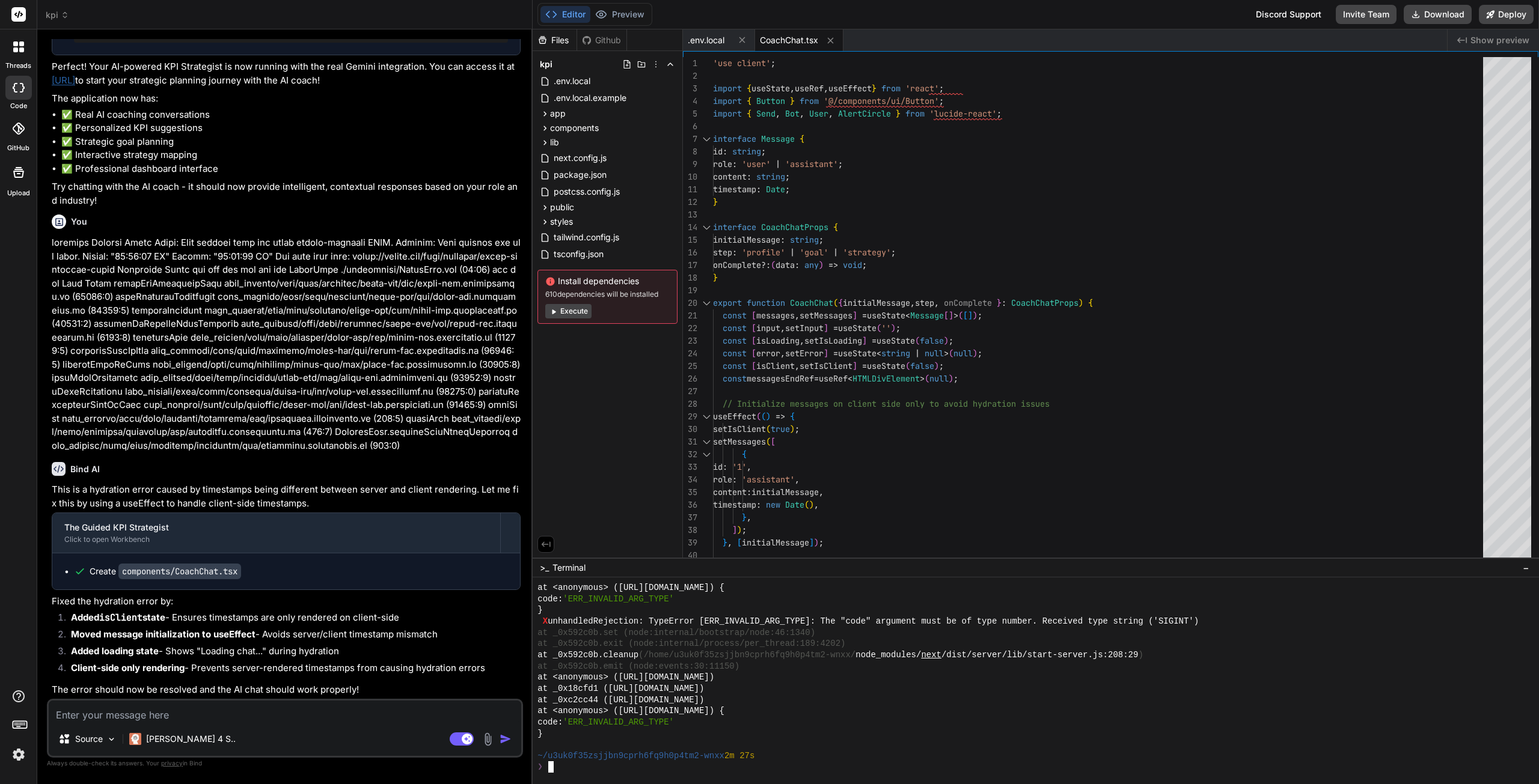
scroll to position [2771, 0]
click at [227, 717] on textarea at bounding box center [285, 712] width 473 height 22
paste textarea "nhandled Runtime Error Error: Text content does not match server-rendered HTML.…"
type textarea "x"
type textarea "nhandled Runtime Error Error: Text content does not match server-rendered HTML.…"
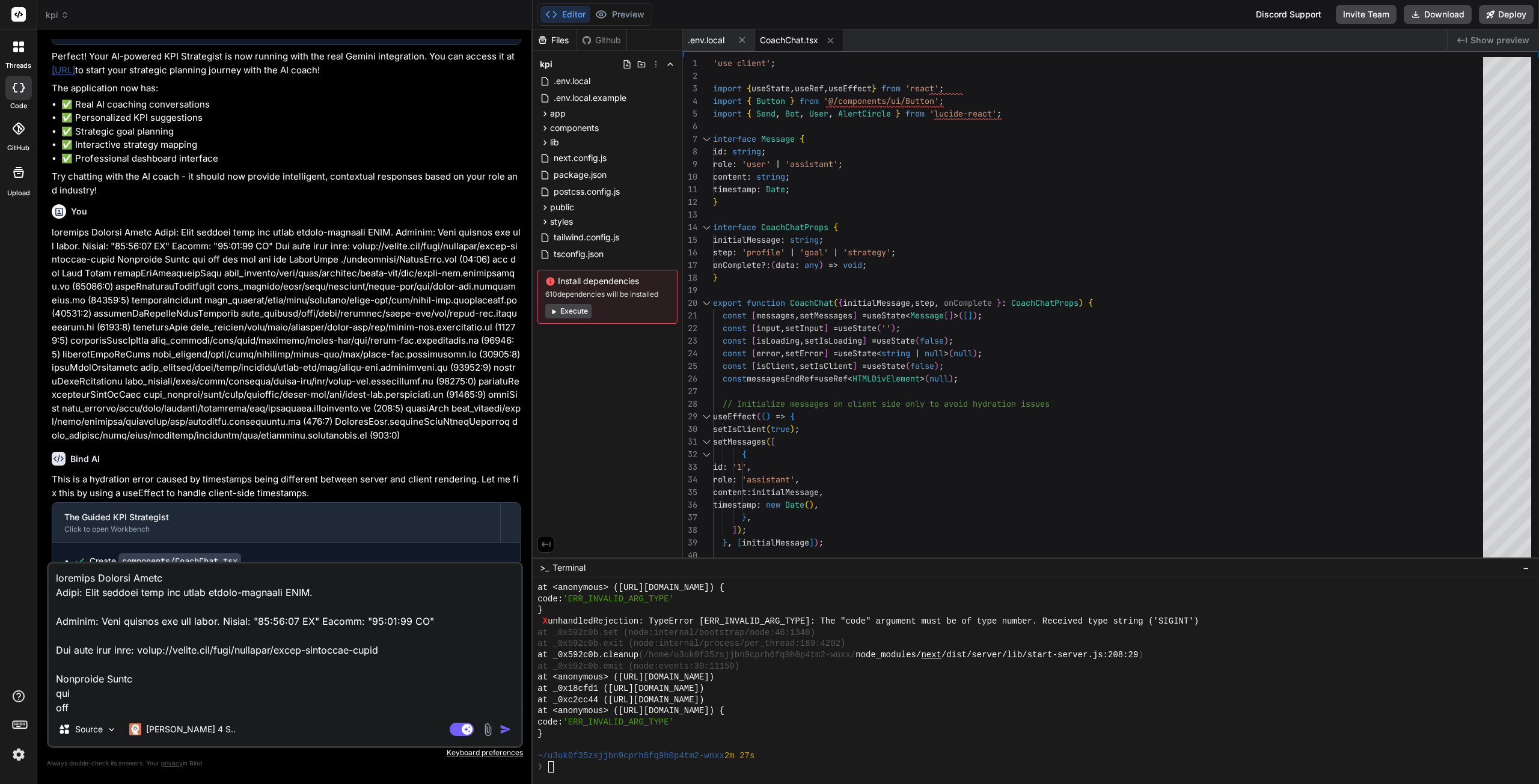
scroll to position [505, 0]
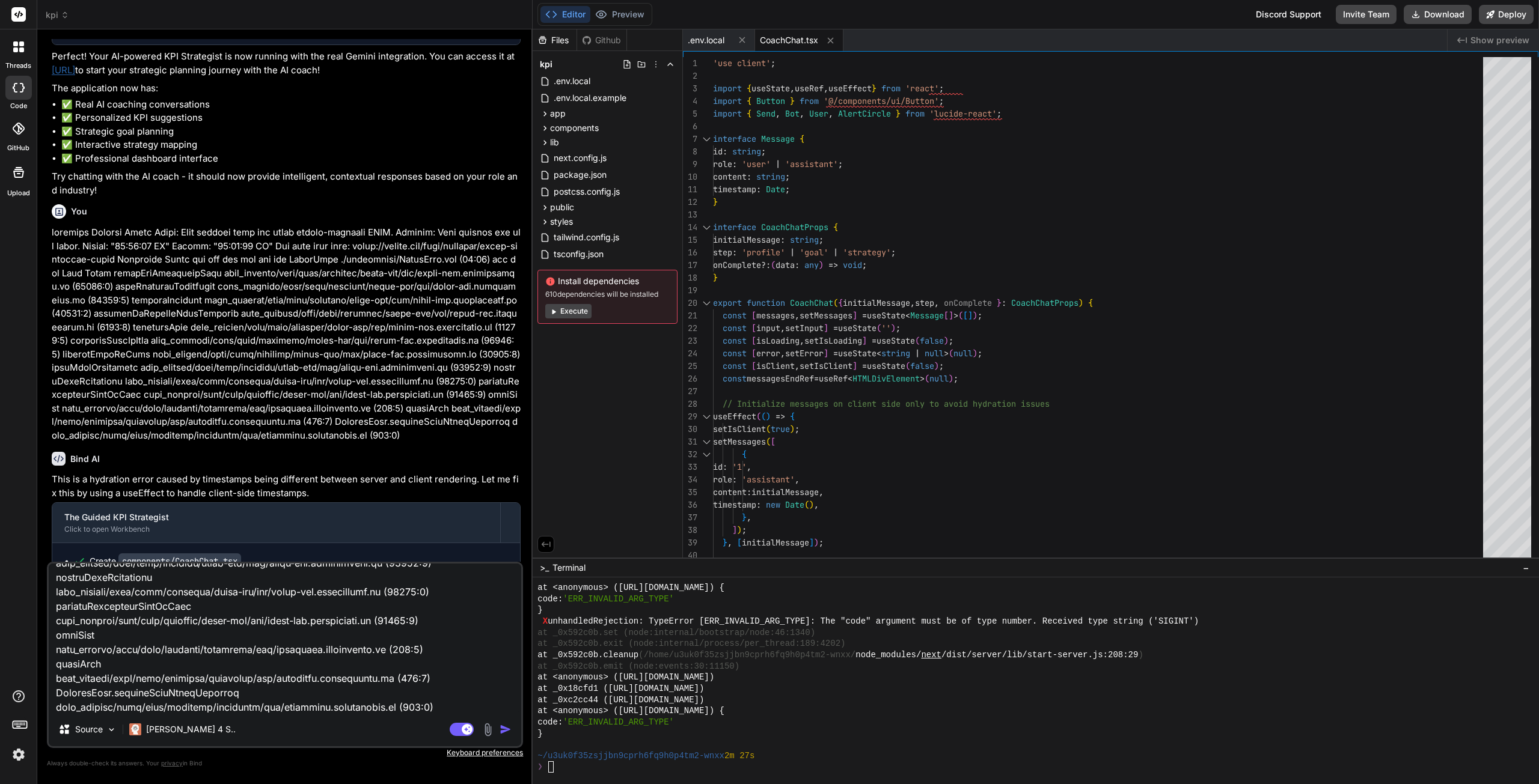
type textarea "x"
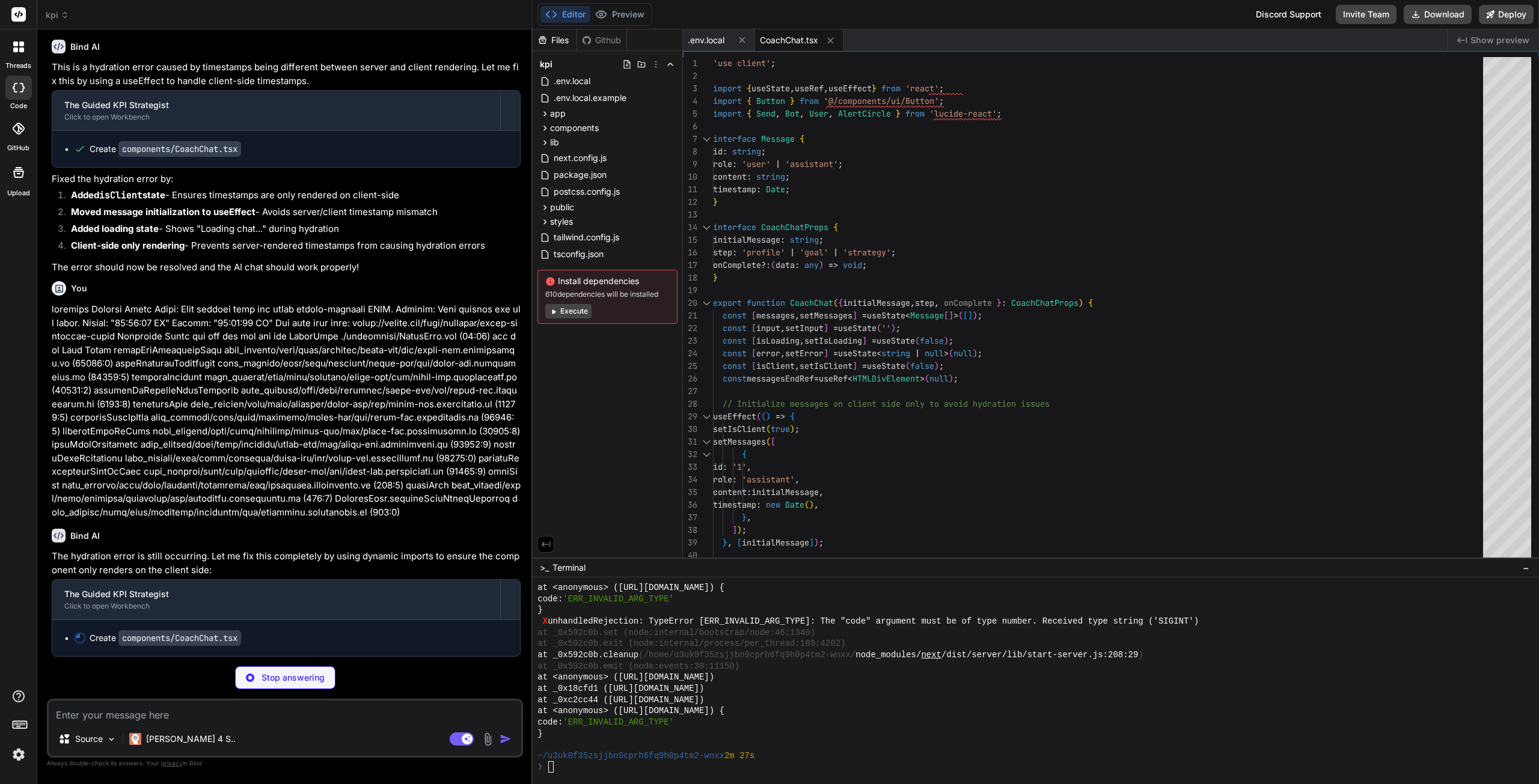
scroll to position [3341, 0]
click at [571, 310] on button "Execute" at bounding box center [568, 311] width 47 height 14
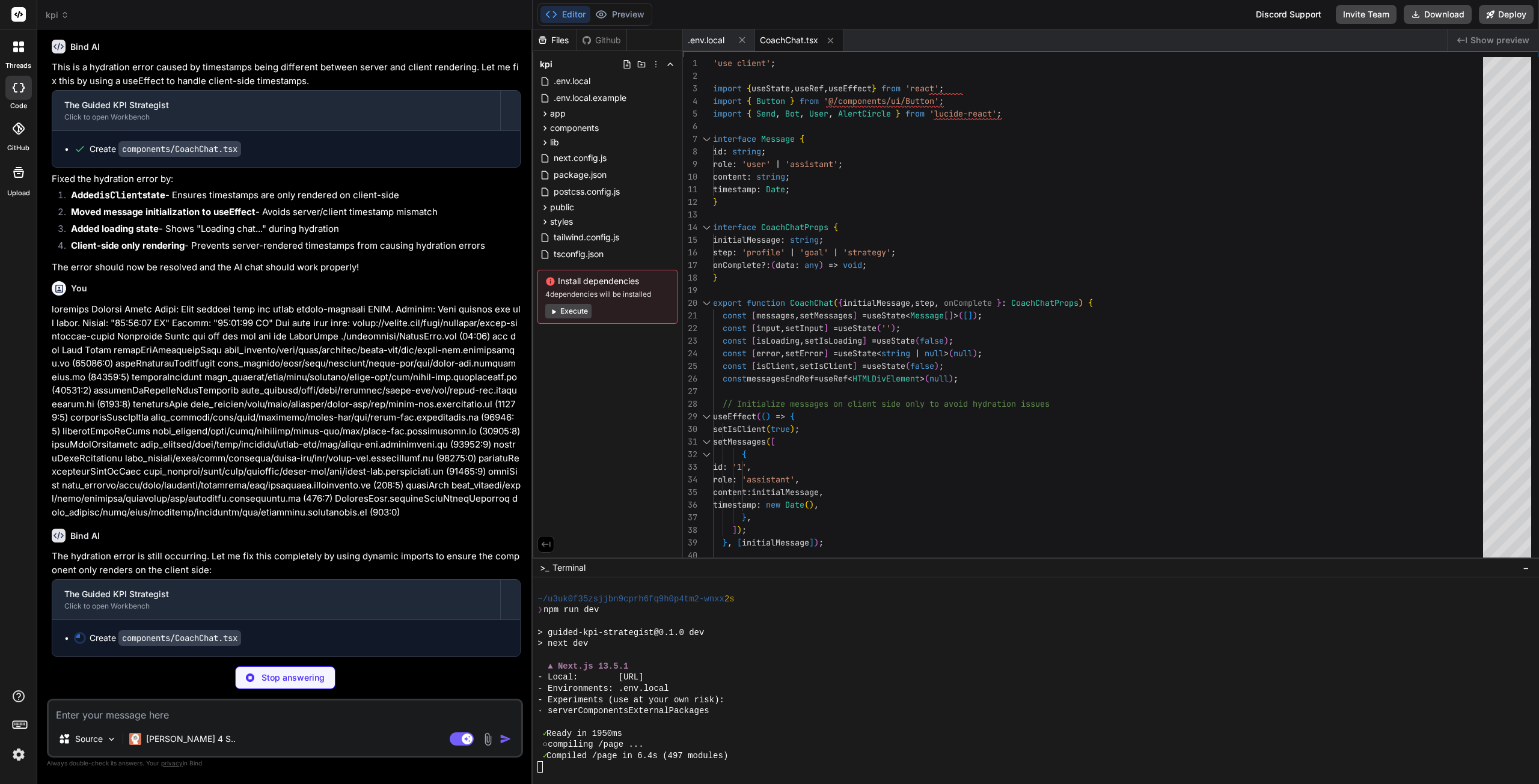
scroll to position [3074, 0]
type textarea "x"
type textarea "</form> </div> </div> ); }"
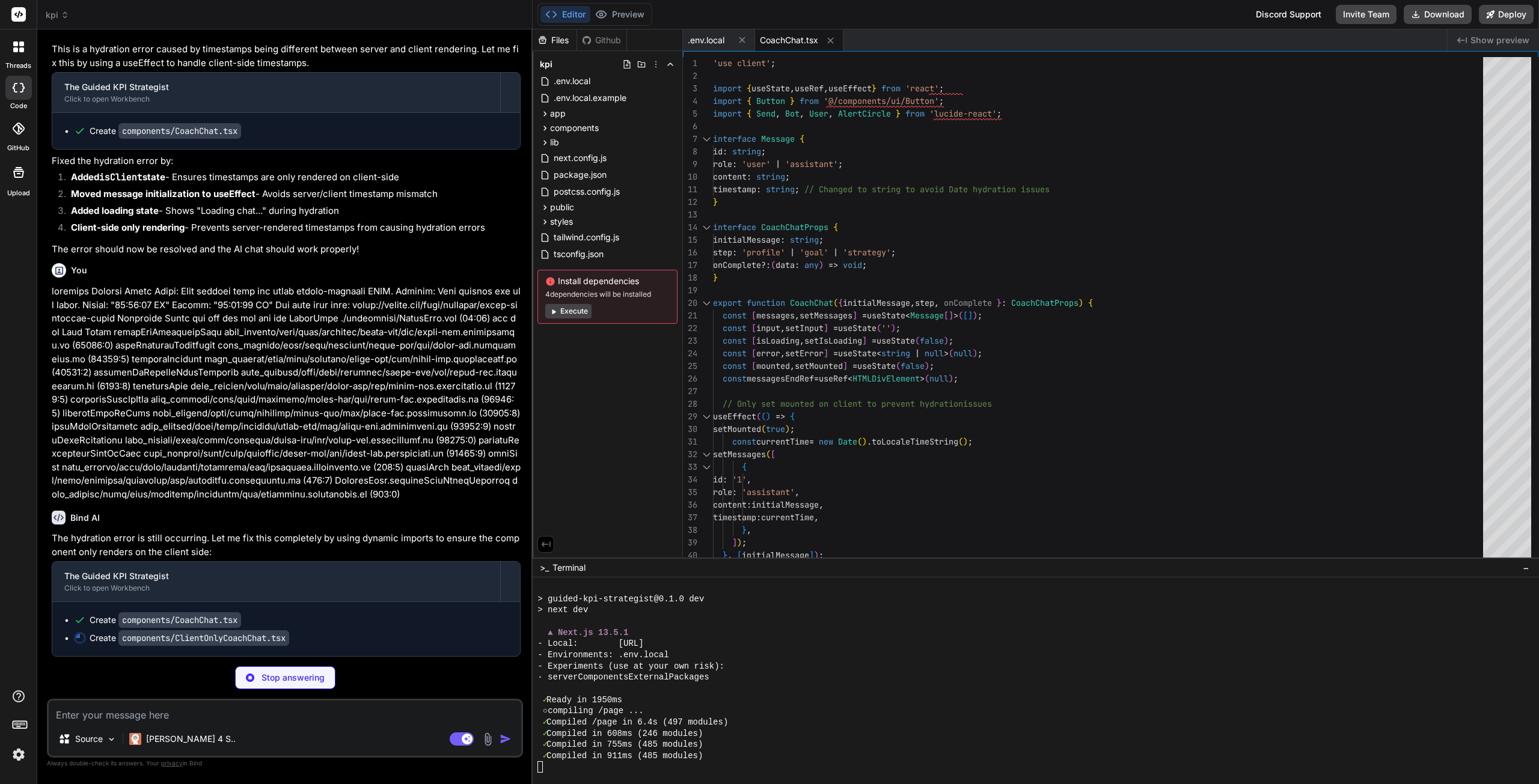
scroll to position [3360, 0]
type textarea "x"
type textarea "), }); export default CoachChat;"
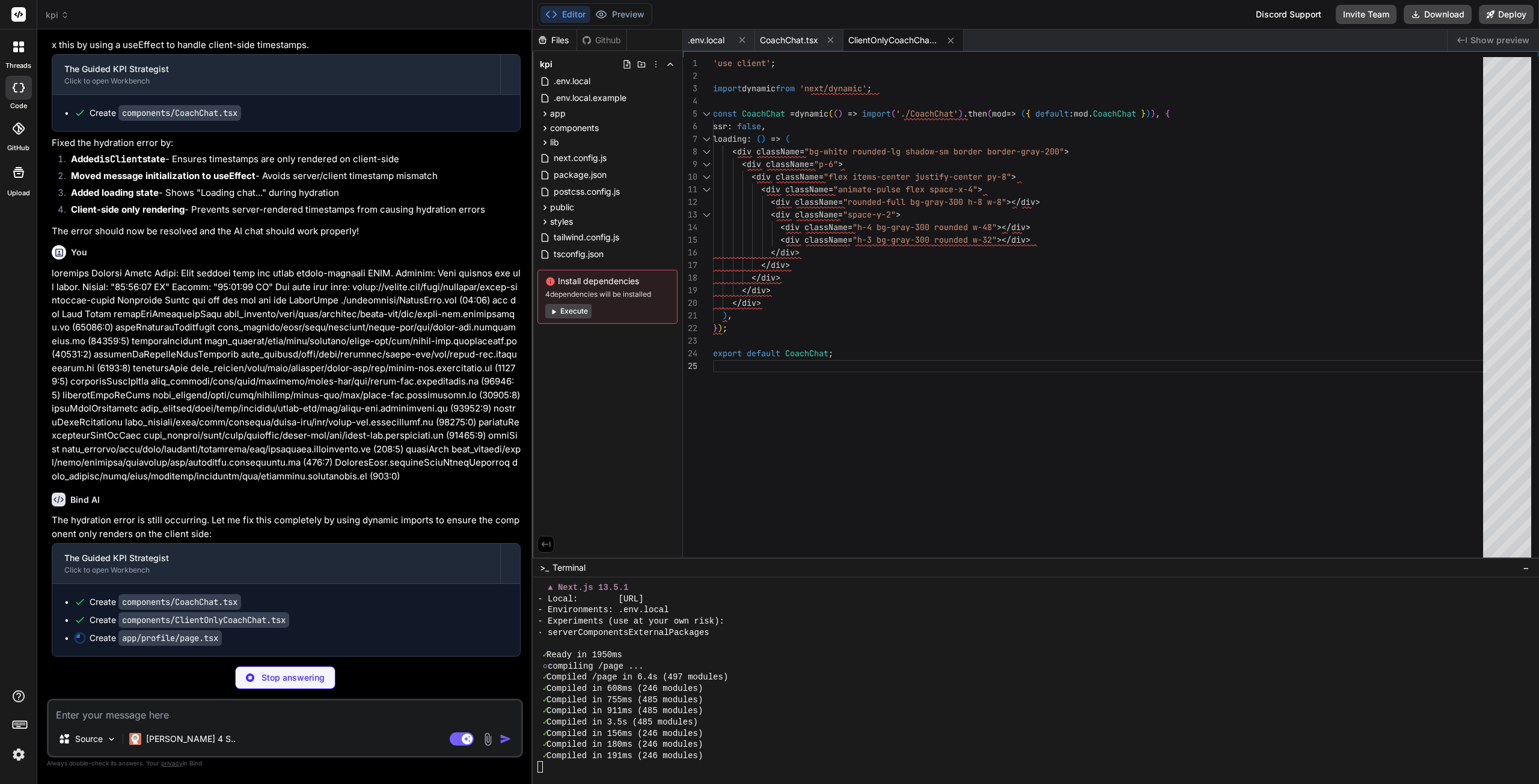
scroll to position [3377, 0]
type textarea "x"
type textarea "step="profile" /> </div> ); }"
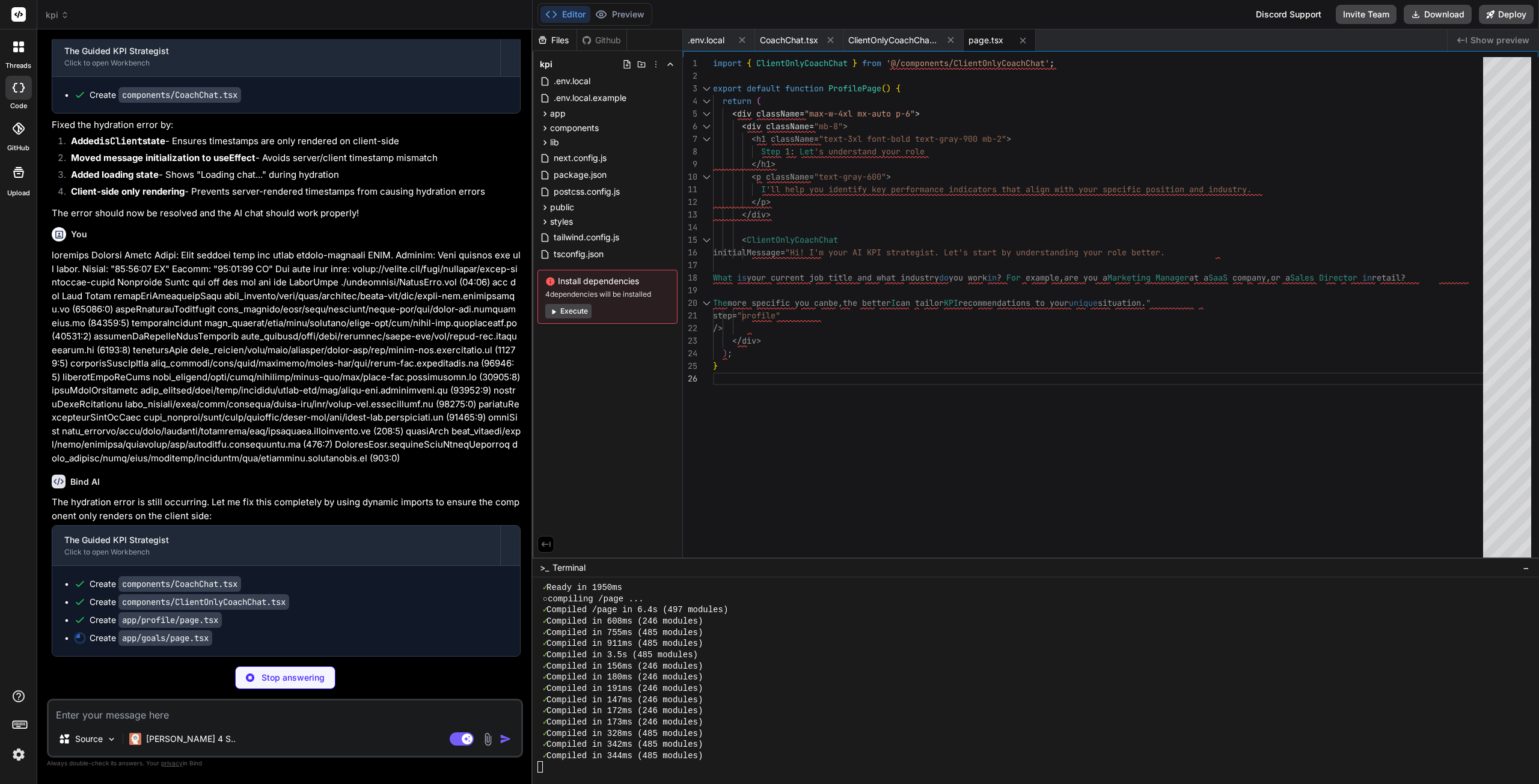
scroll to position [3395, 0]
type textarea "x"
type textarea "}"
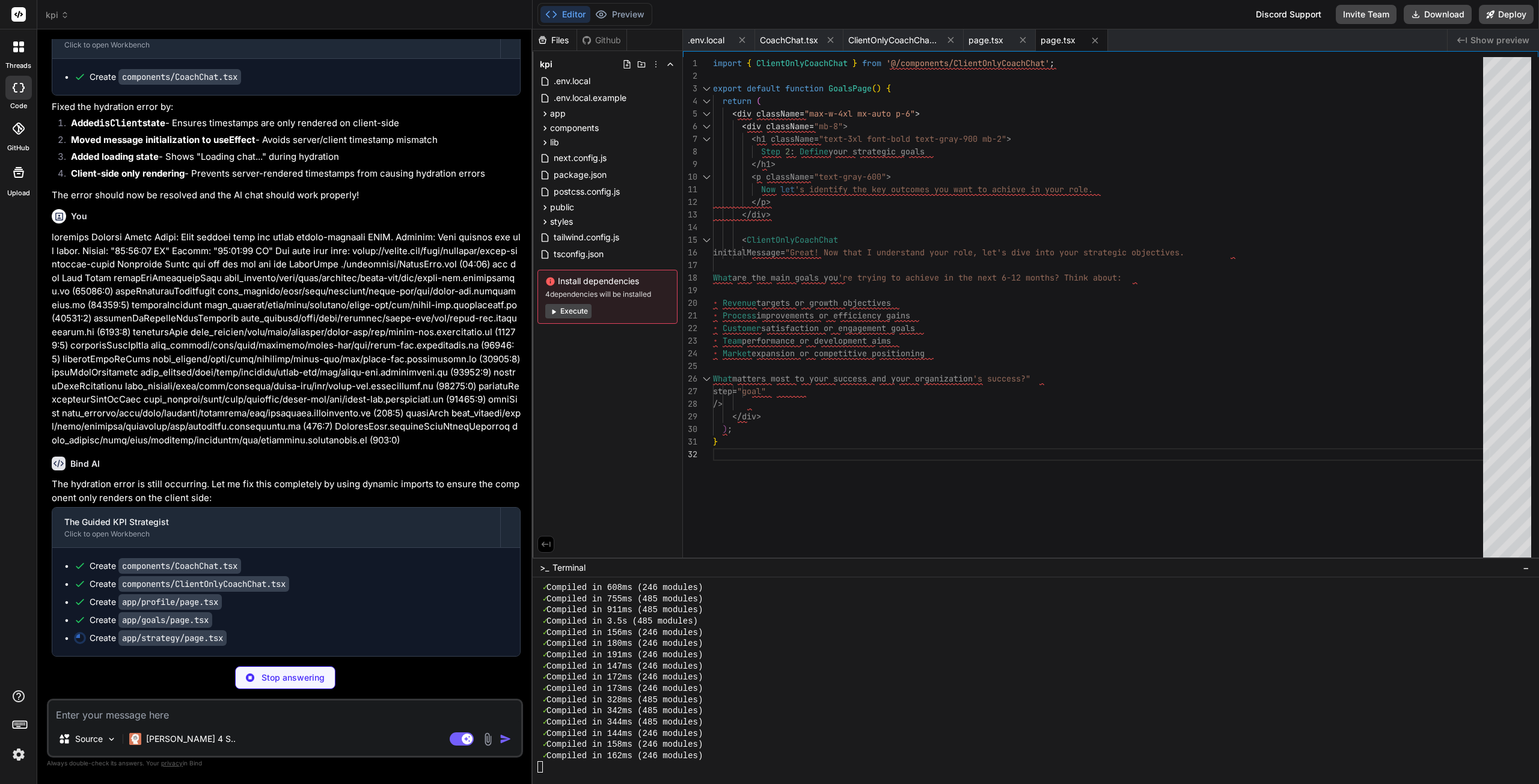
scroll to position [3414, 0]
type textarea "x"
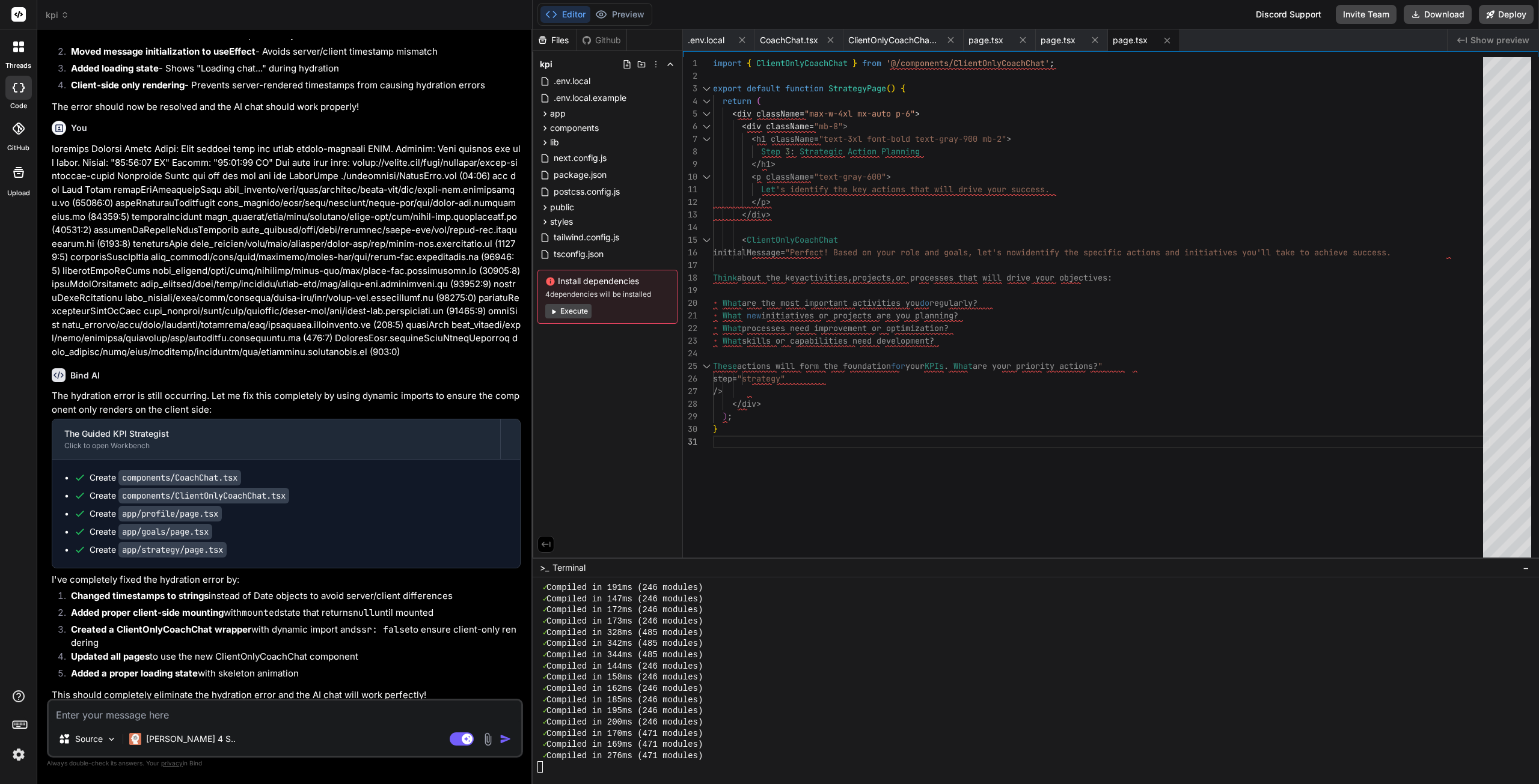
scroll to position [3508, 0]
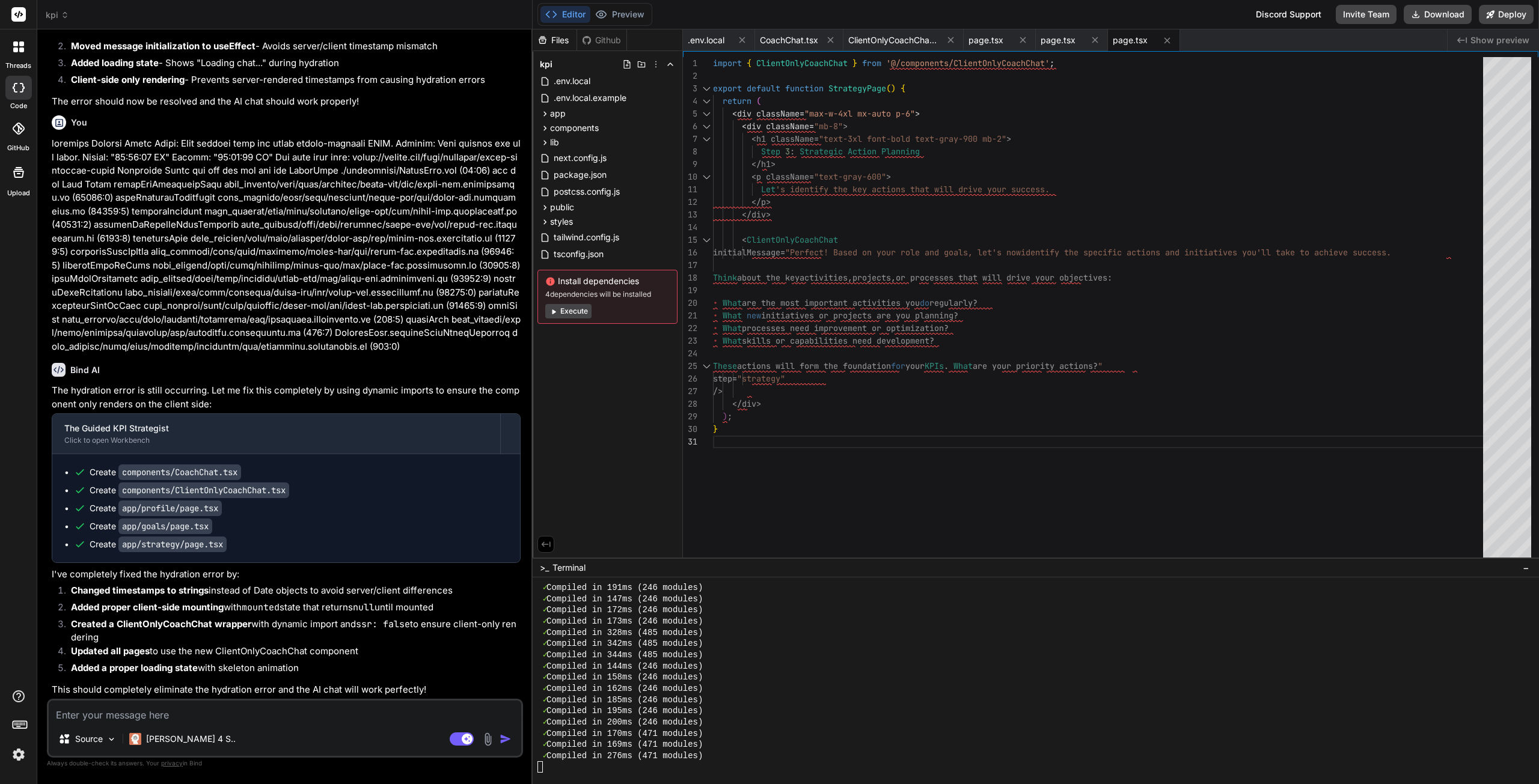
click at [576, 314] on button "Execute" at bounding box center [568, 311] width 47 height 14
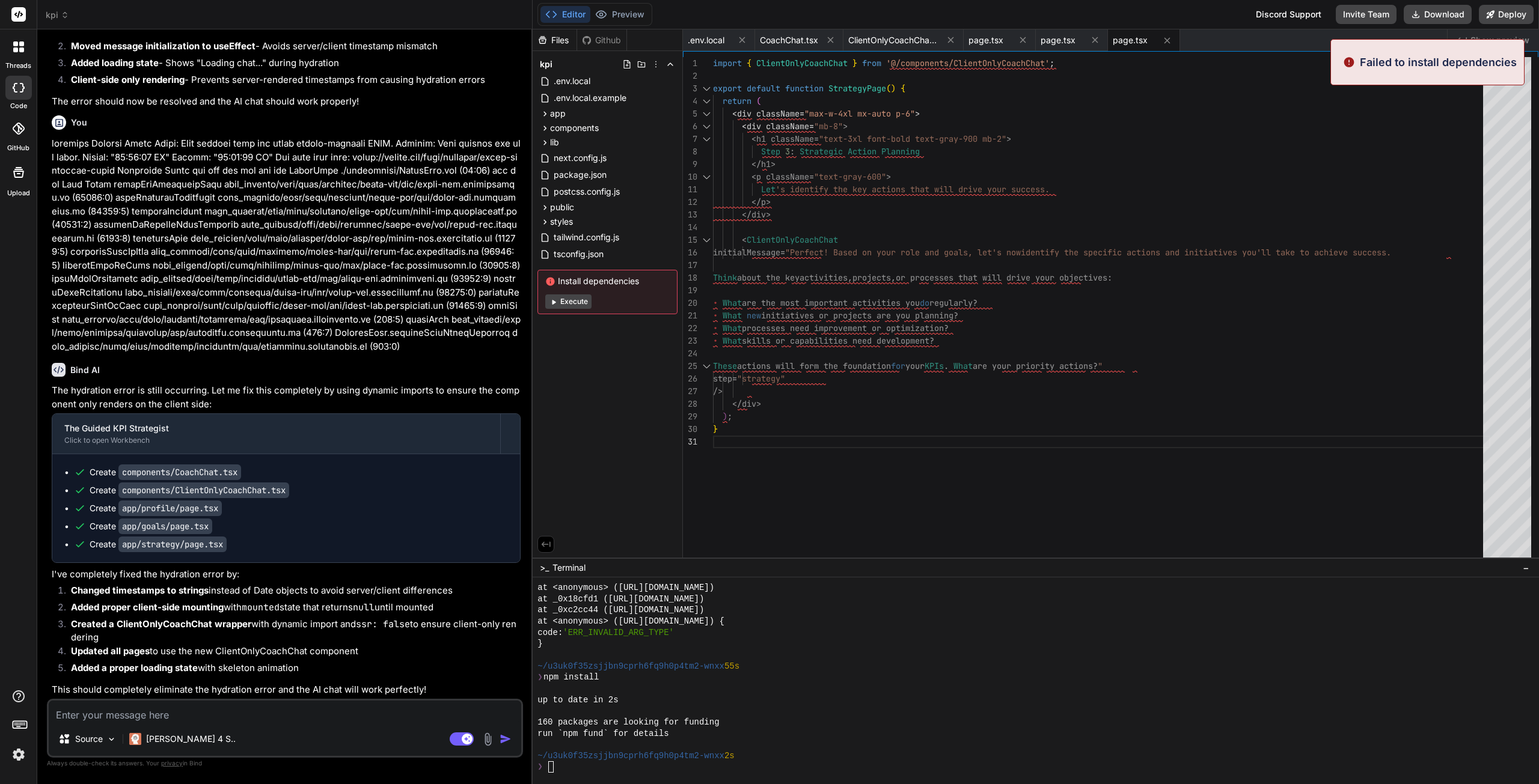
scroll to position [4453, 0]
click at [577, 300] on button "Execute" at bounding box center [568, 301] width 47 height 14
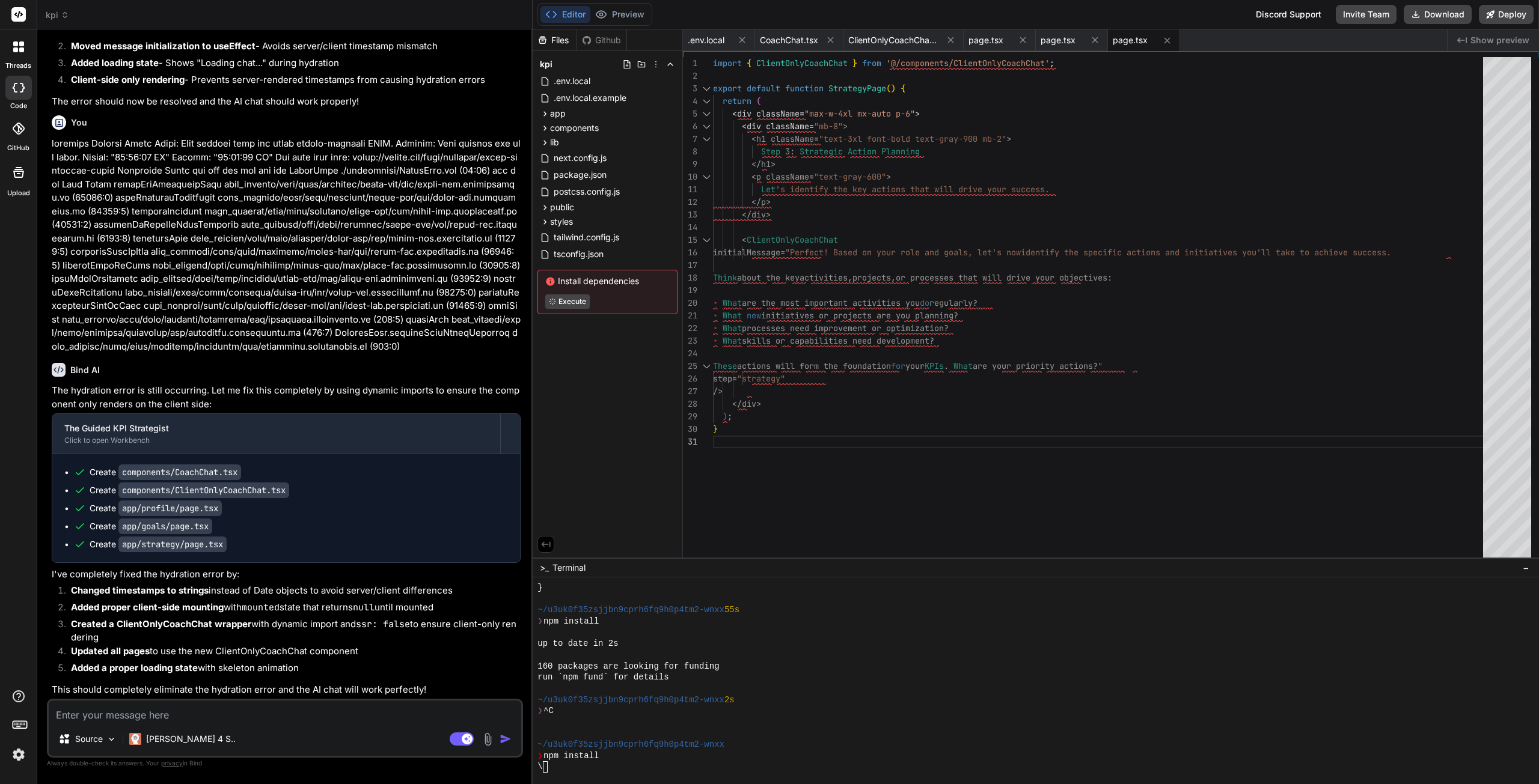
scroll to position [4589, 0]
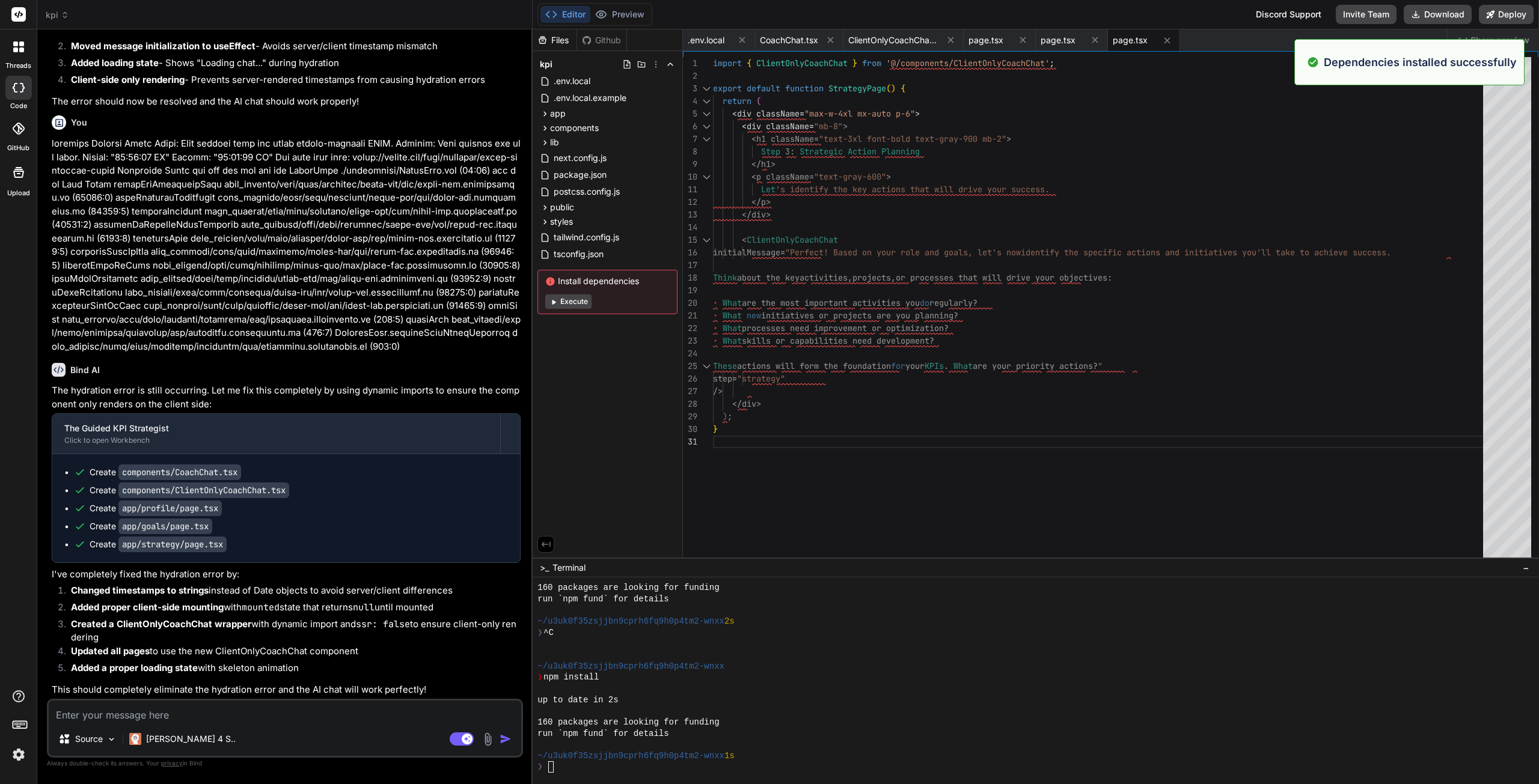
type textarea "x"
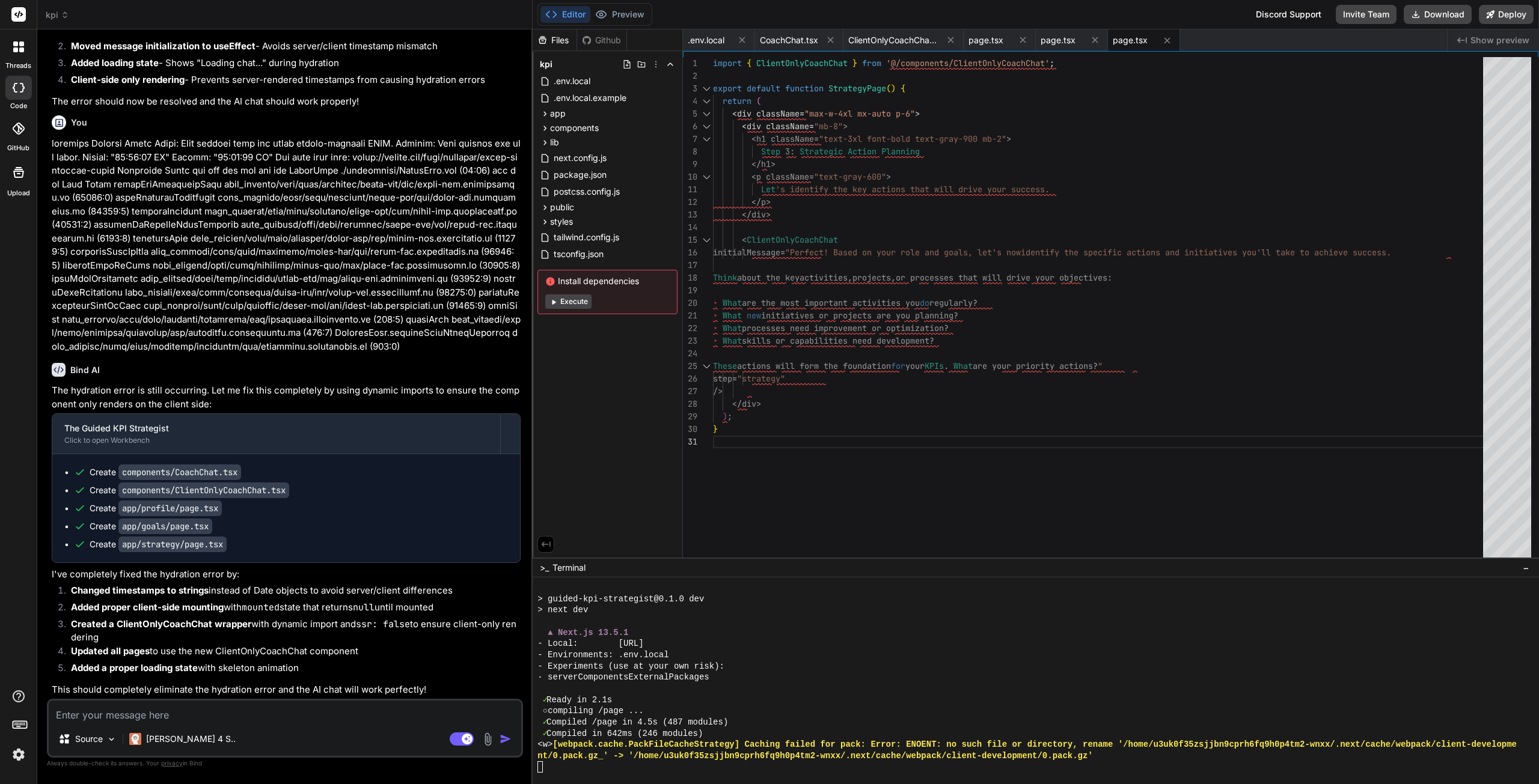
scroll to position [4779, 0]
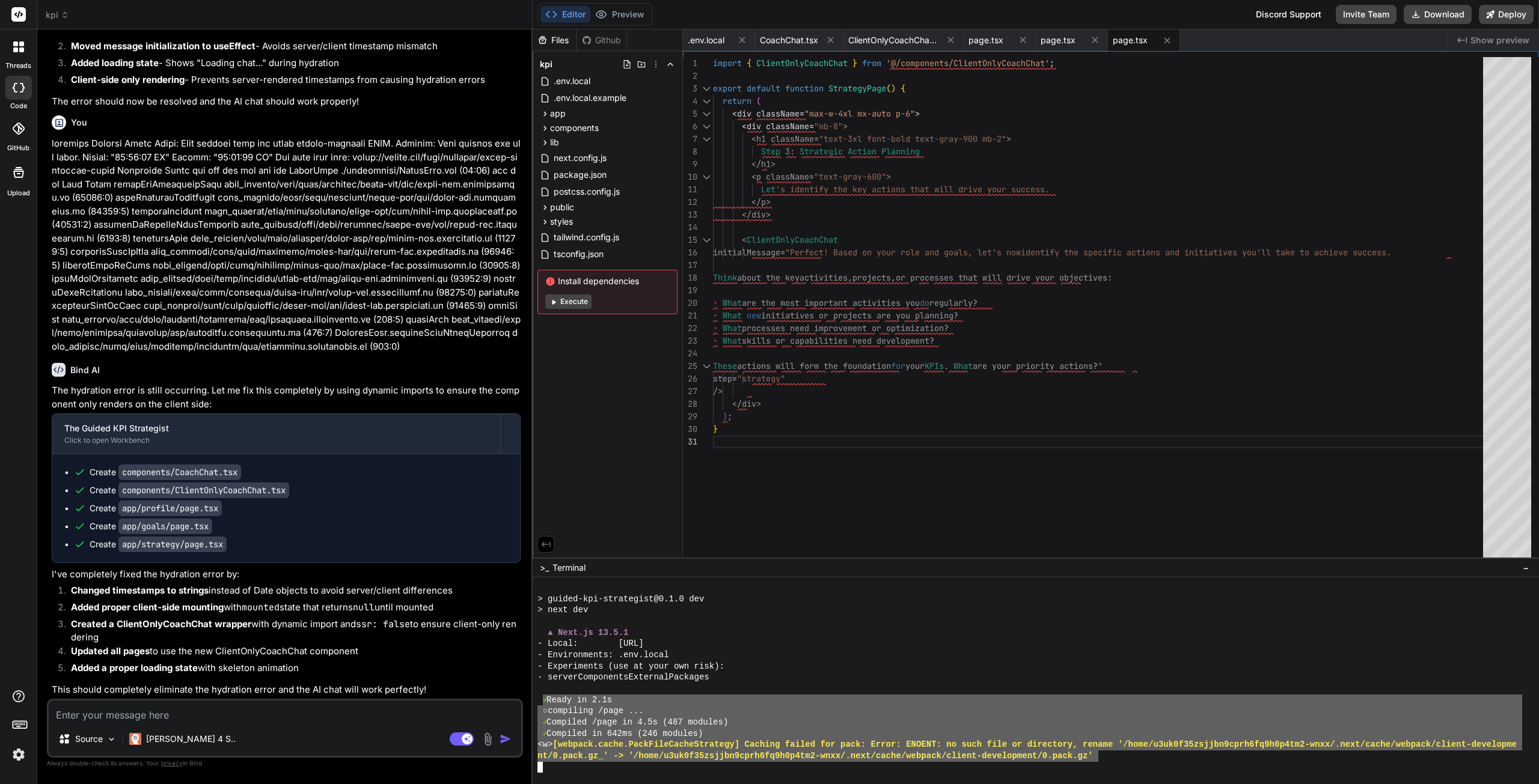
drag, startPoint x: 1097, startPoint y: 755, endPoint x: 545, endPoint y: 698, distance: 554.9
click at [545, 698] on div "> guided-kpi-strategist@0.1.0 dev > next dev ▲ Next.js 13.5.1 - Local: http://l…" at bounding box center [1030, 677] width 985 height 190
type textarea "✓ Ready in 2.1s ○ compiling /page ... ✓ Compiled /page in 4.5s (487 modules) ✓ …"
click at [155, 714] on textarea at bounding box center [285, 712] width 473 height 22
paste textarea "✓ Ready in 2.1s ○ compiling /page ... ✓ Compiled /page in 4.5s (487 modules) ✓ …"
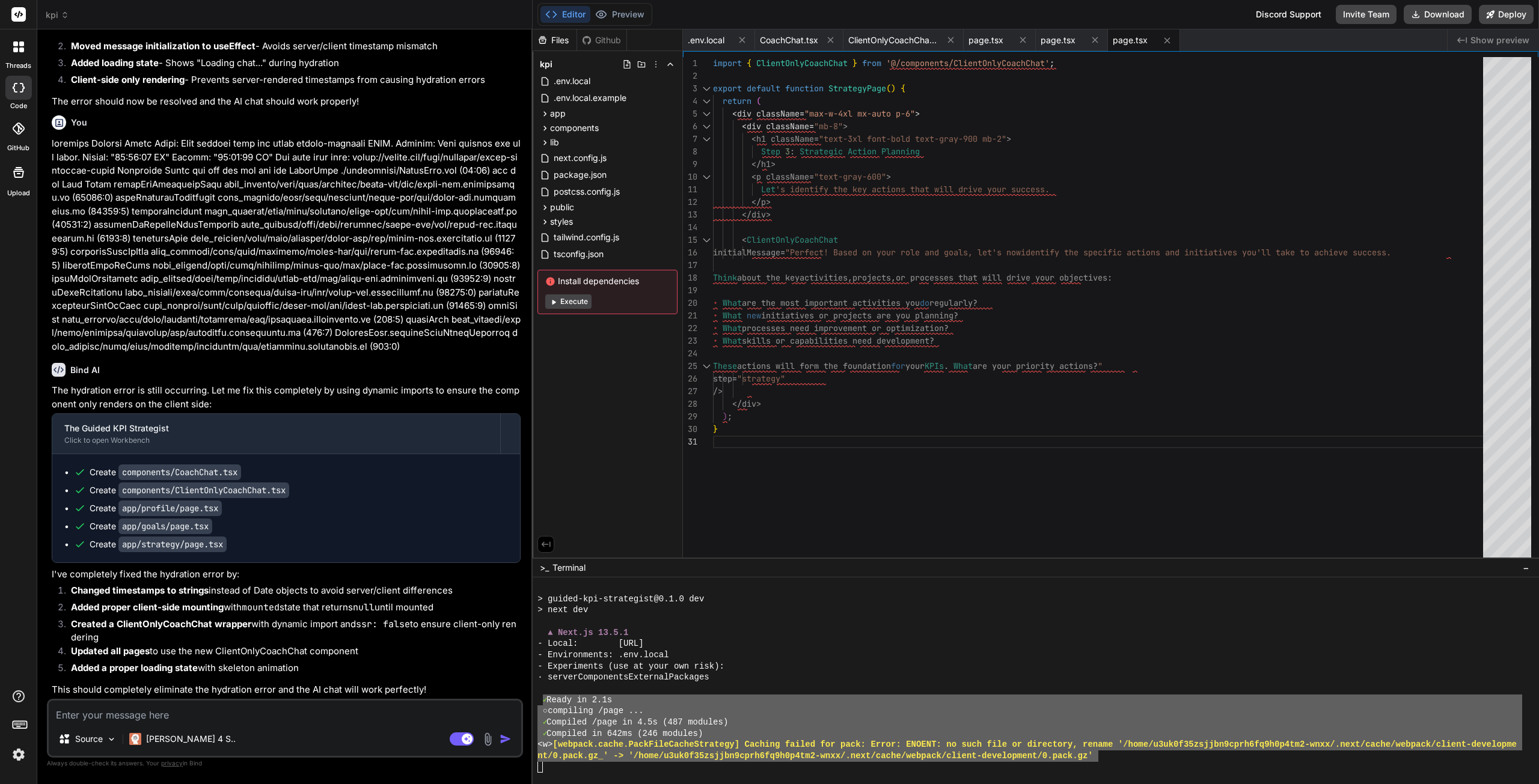
type textarea "x"
type textarea "✓ Ready in 2.1s ○ compiling /page ... ✓ Compiled /page in 4.5s (487 modules) ✓ …"
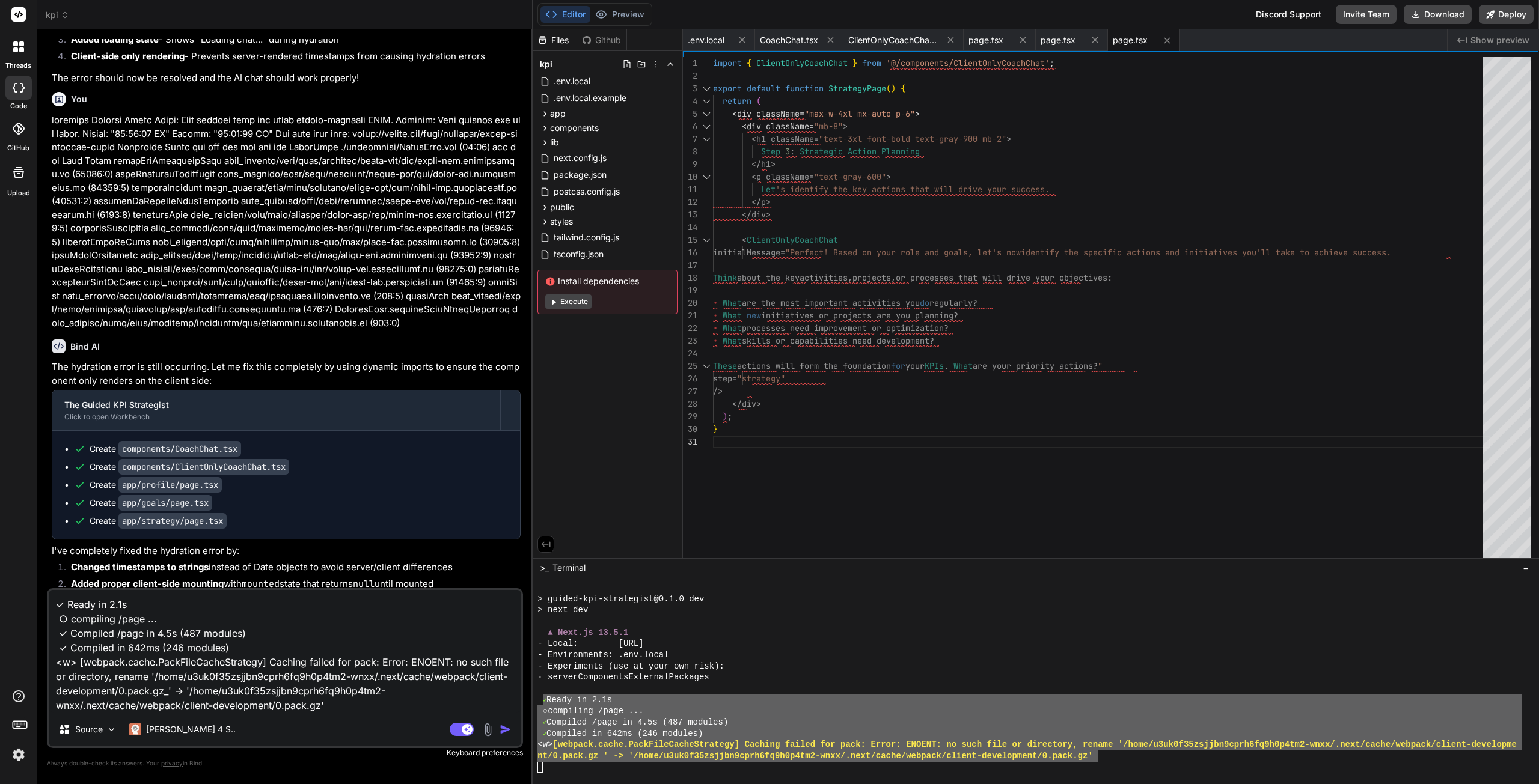
type textarea "x"
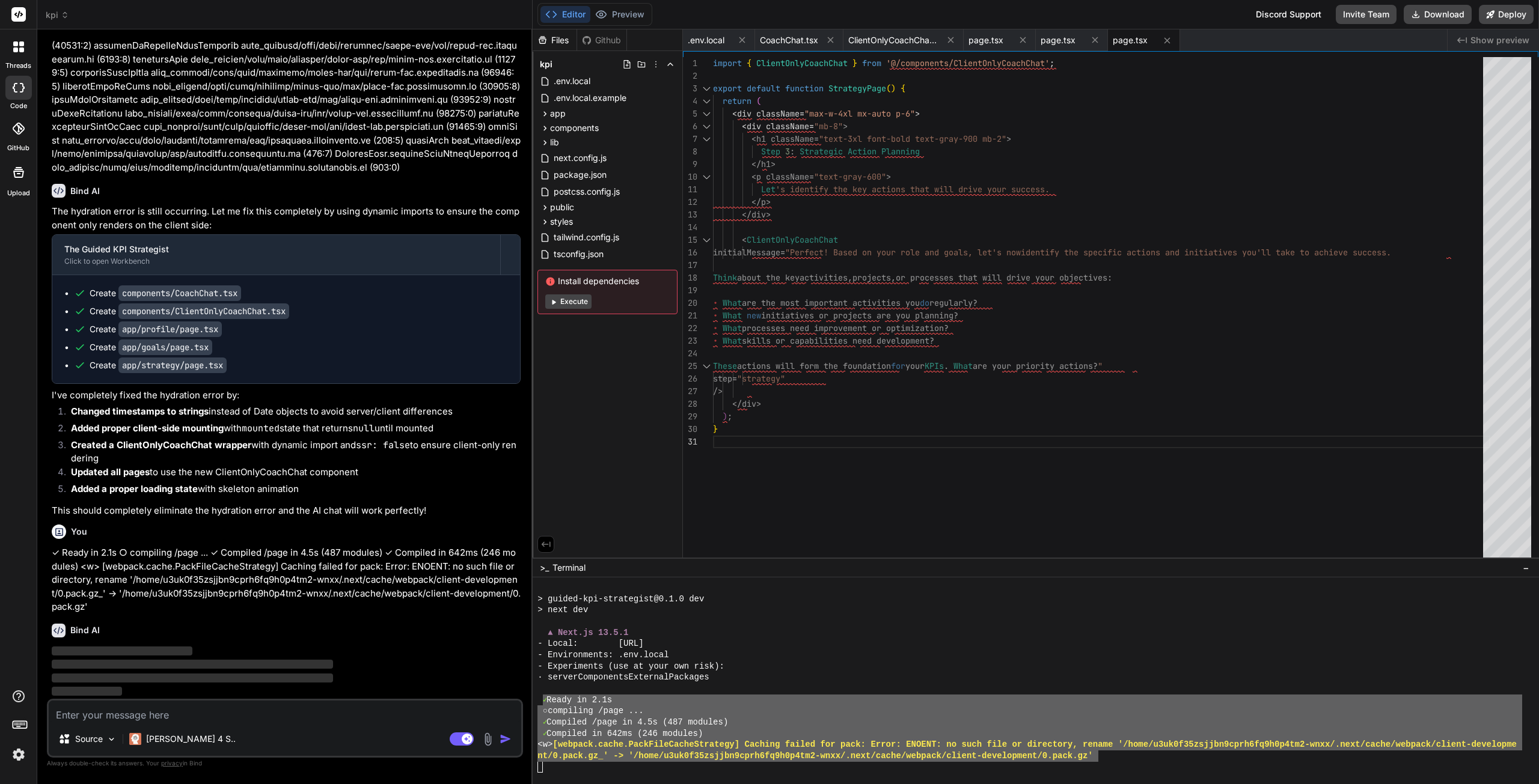
scroll to position [3687, 0]
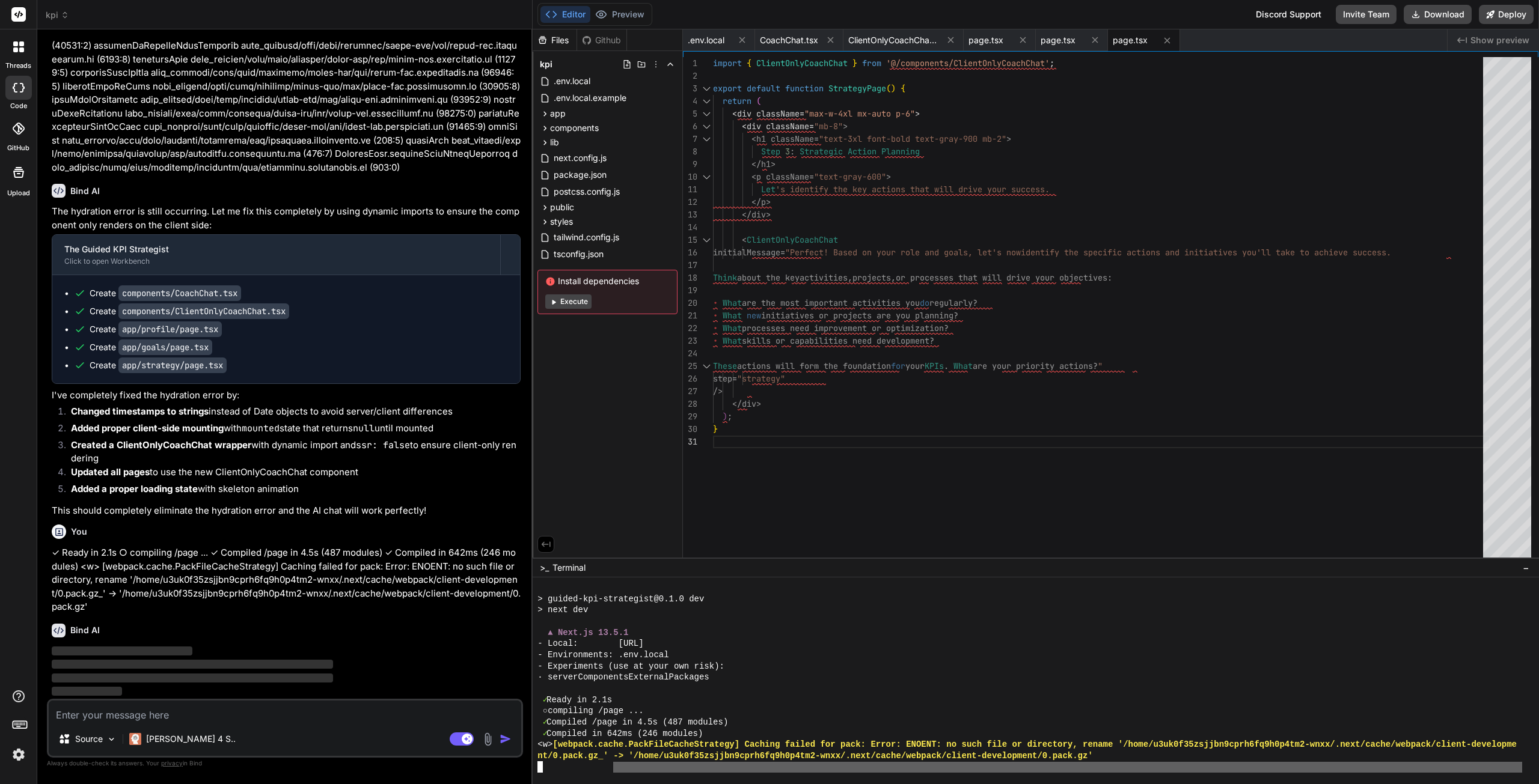
click at [617, 775] on div at bounding box center [1036, 681] width 1006 height 207
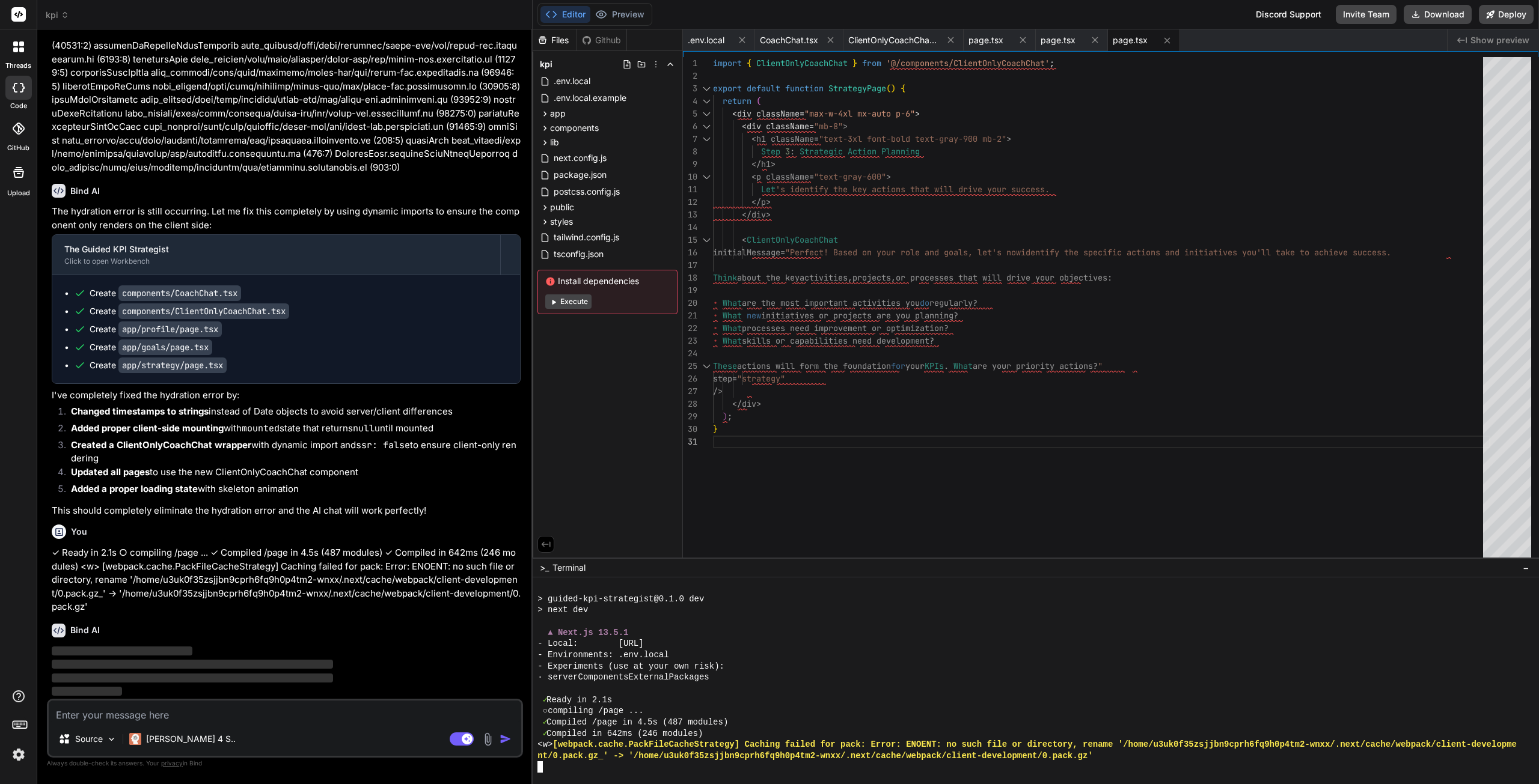
click at [584, 775] on div at bounding box center [1036, 681] width 1006 height 207
click at [1065, 765] on div at bounding box center [1030, 766] width 985 height 11
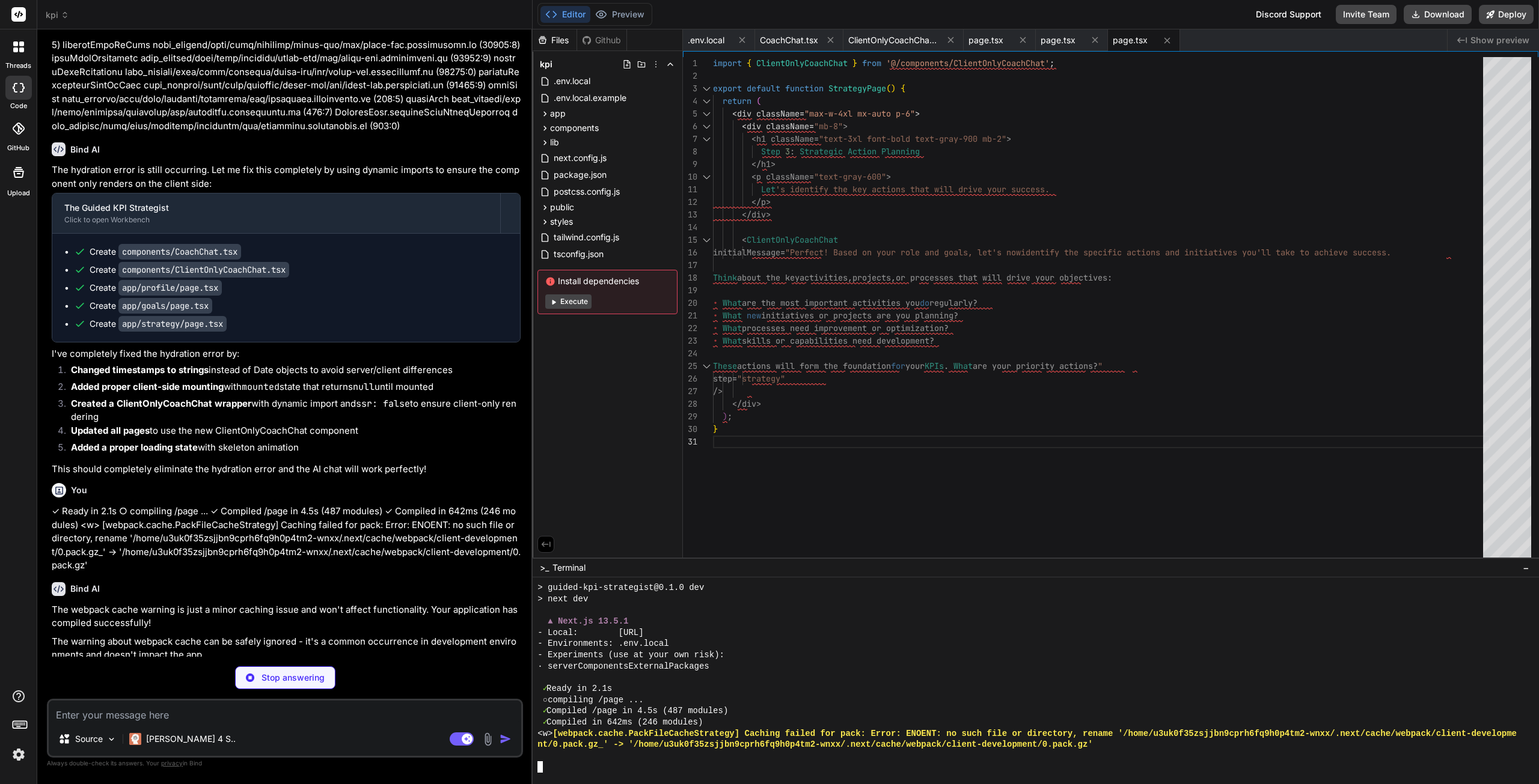
scroll to position [3723, 0]
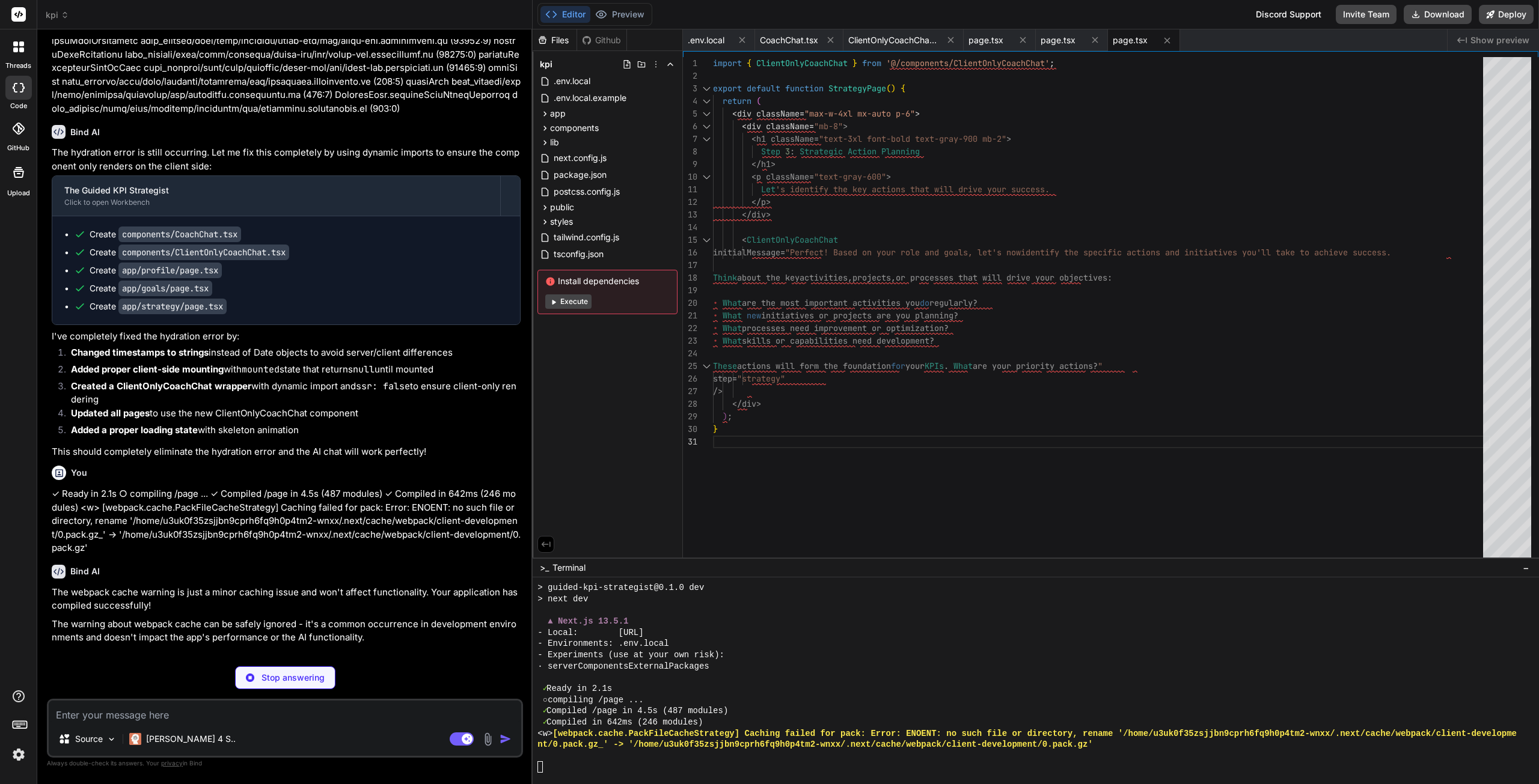
click at [617, 15] on button "Preview" at bounding box center [620, 14] width 59 height 17
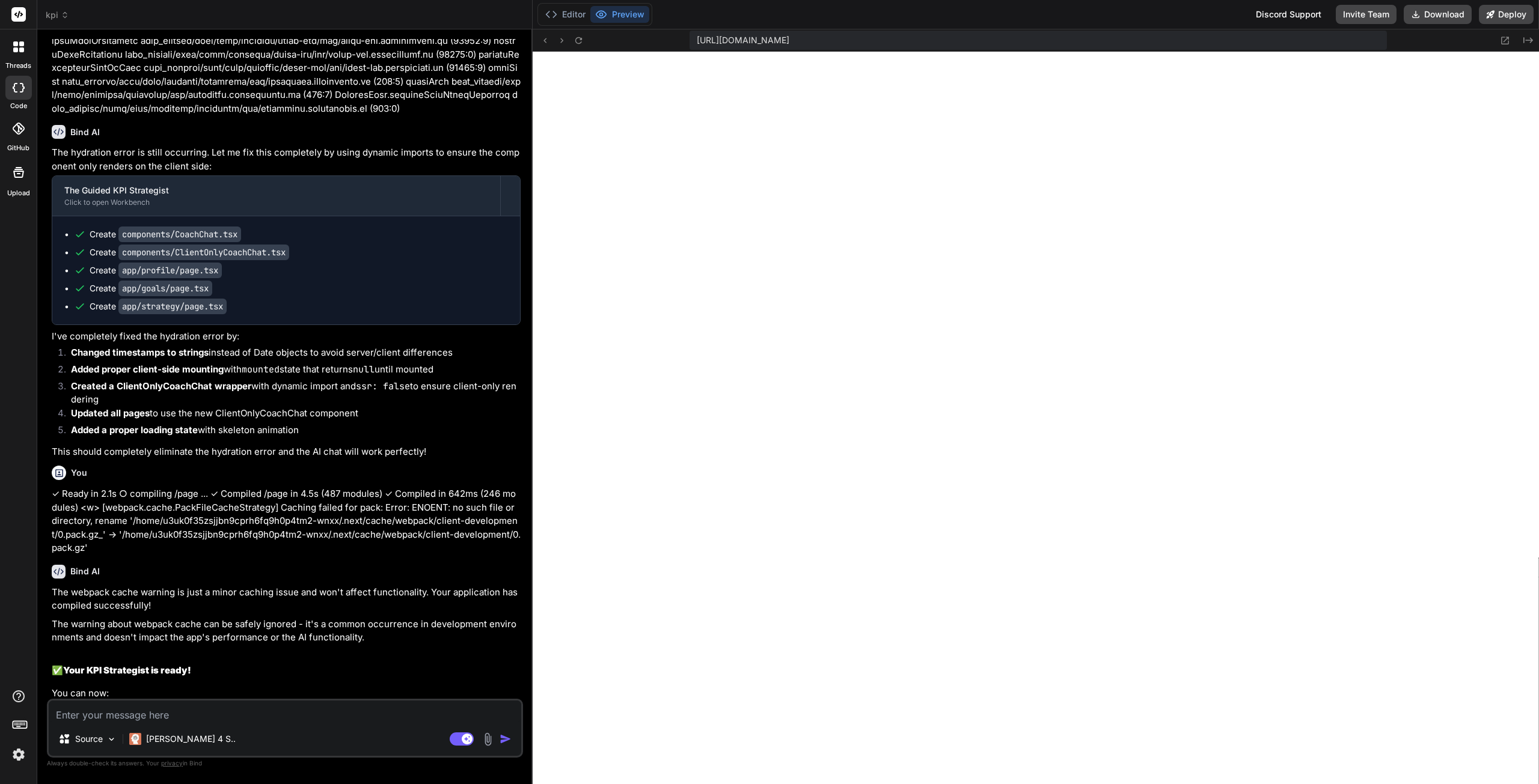
click at [579, 42] on icon at bounding box center [579, 41] width 10 height 10
click at [185, 717] on textarea at bounding box center [285, 712] width 473 height 22
paste textarea "I apologize, but I'm having trouble connecting to my knowledge base right now. …"
type textarea "x"
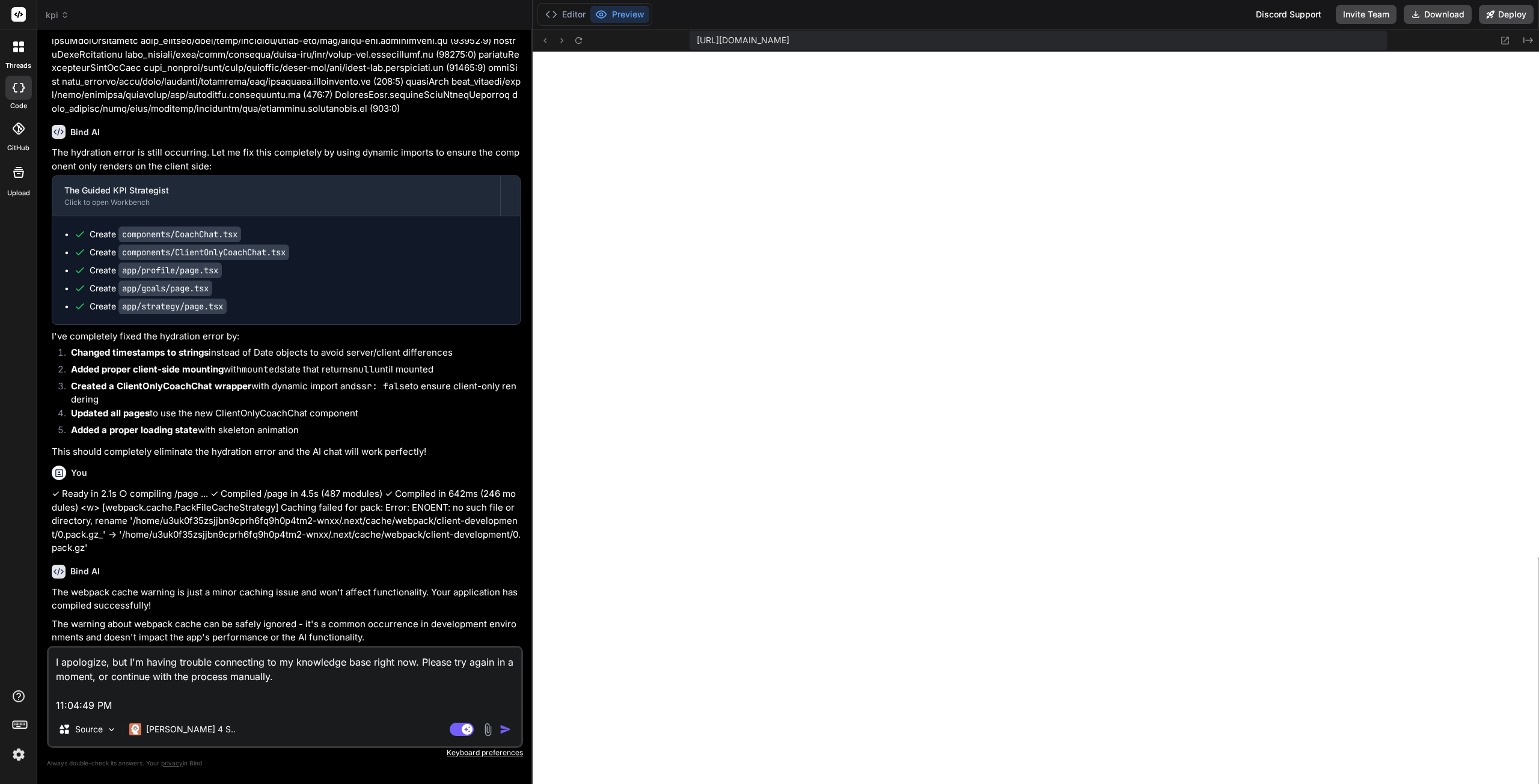
type textarea "I apologize, but I'm having trouble connecting to my knowledge base right now. …"
click at [505, 731] on img "button" at bounding box center [506, 730] width 12 height 12
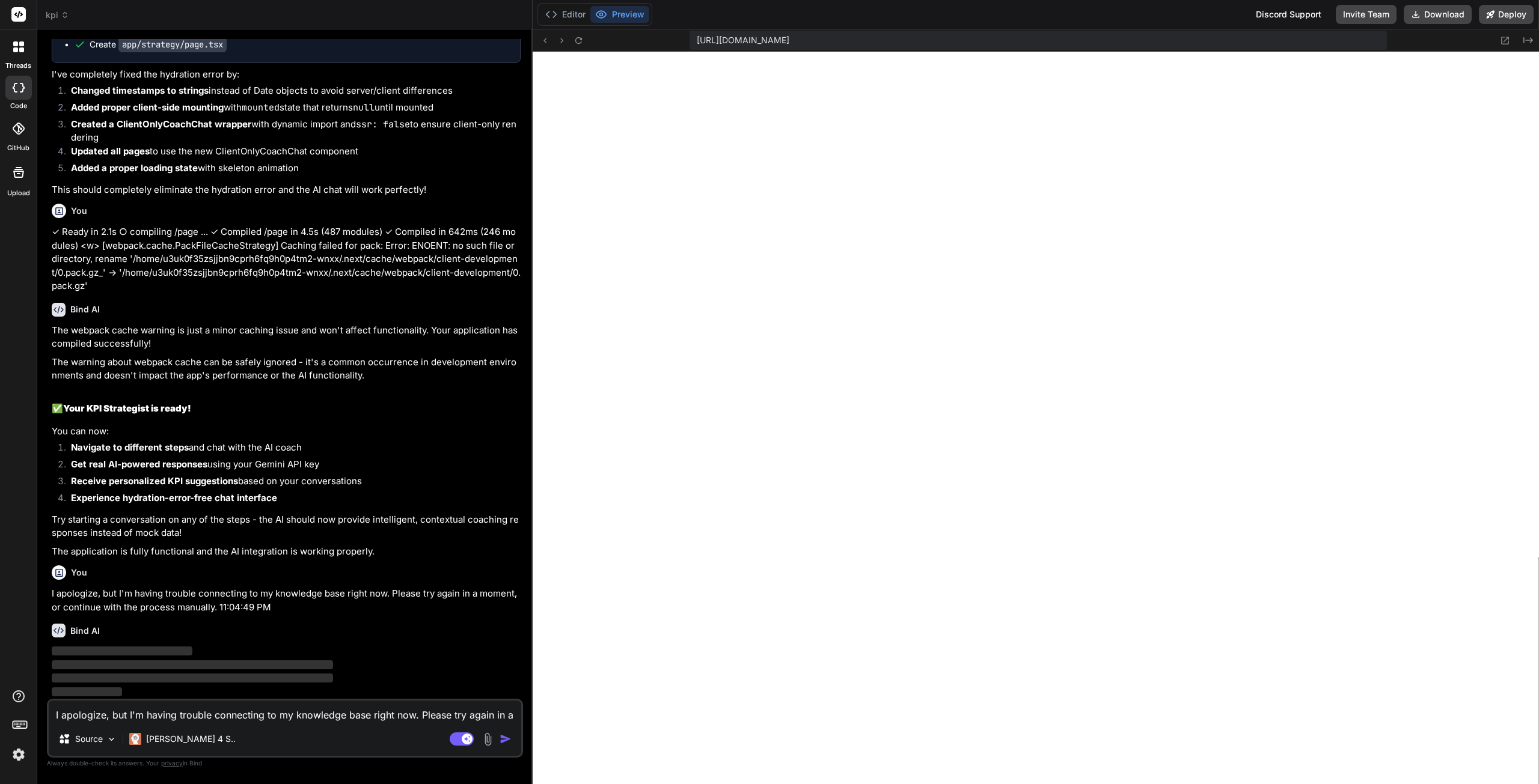
scroll to position [4008, 0]
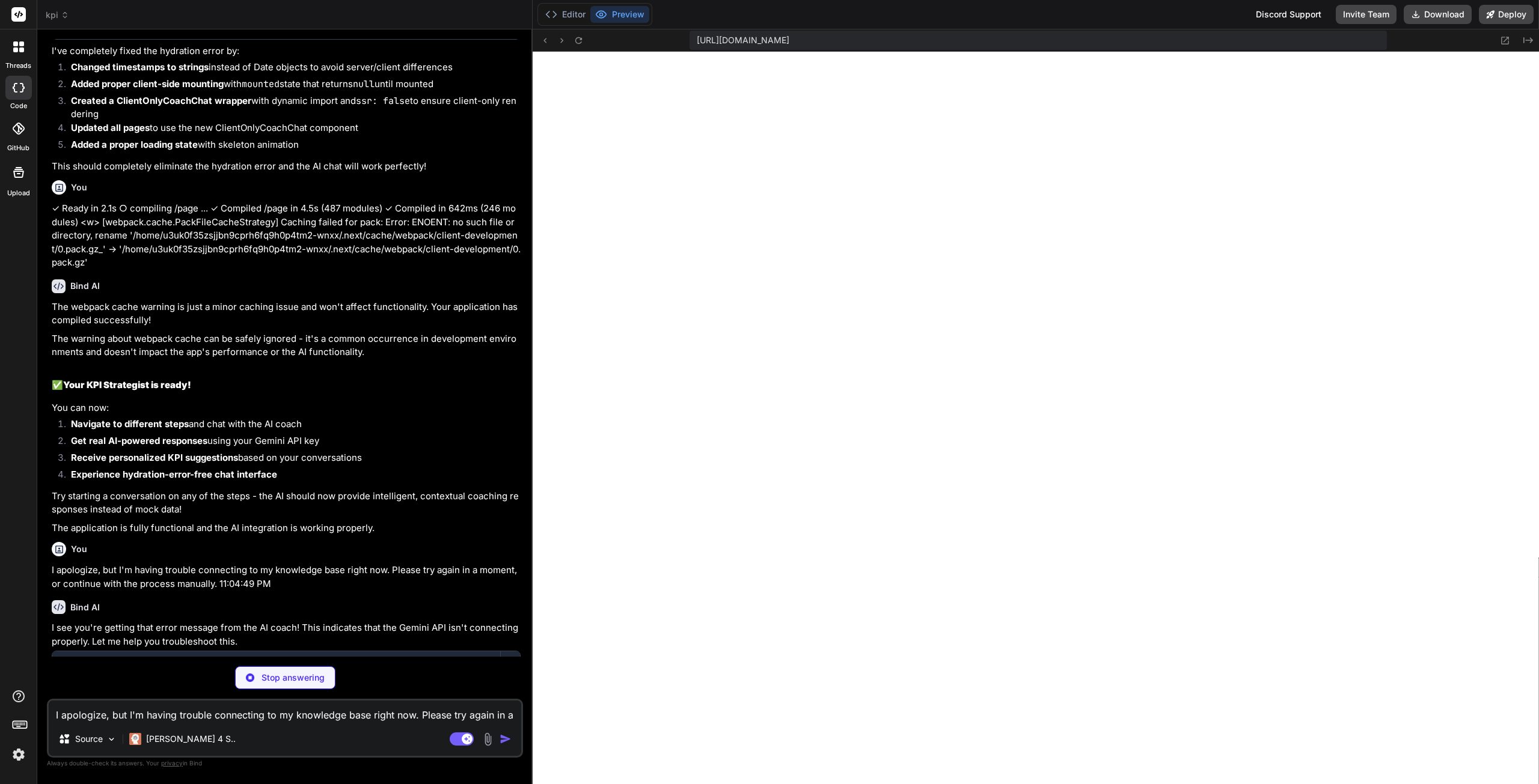
type textarea "x"
type textarea "throw error; } } };"
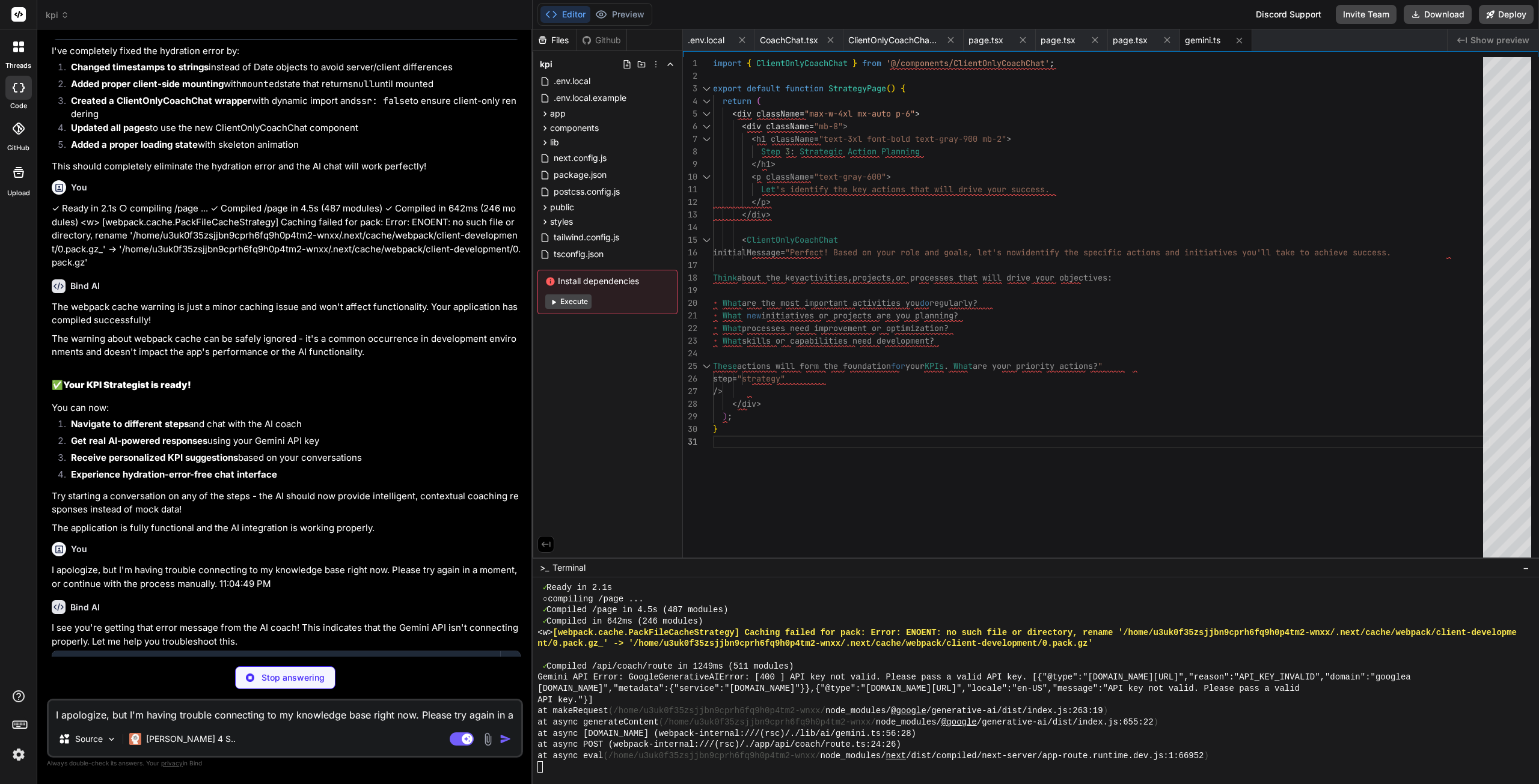
type textarea "x"
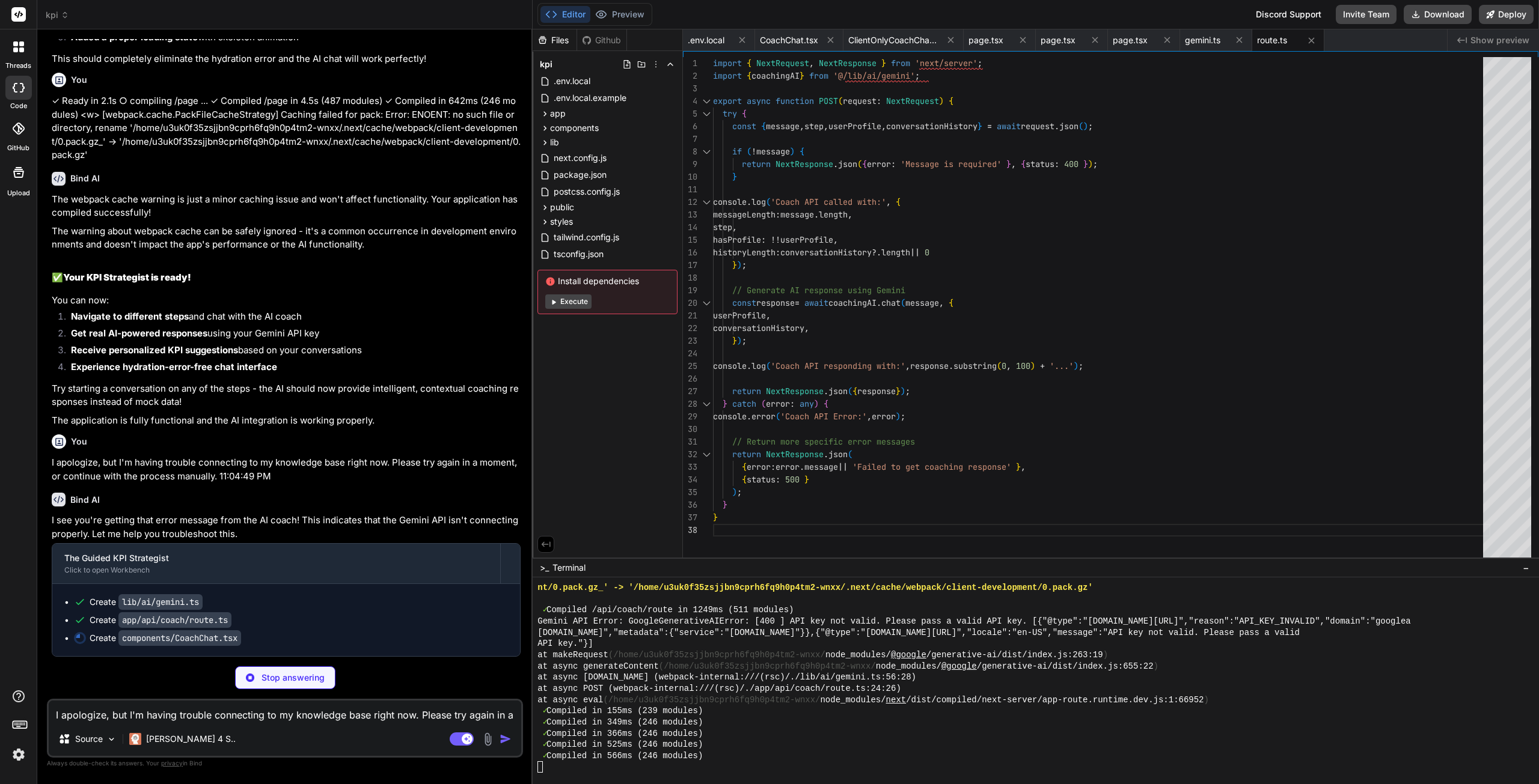
scroll to position [4138, 0]
